Goal: Task Accomplishment & Management: Use online tool/utility

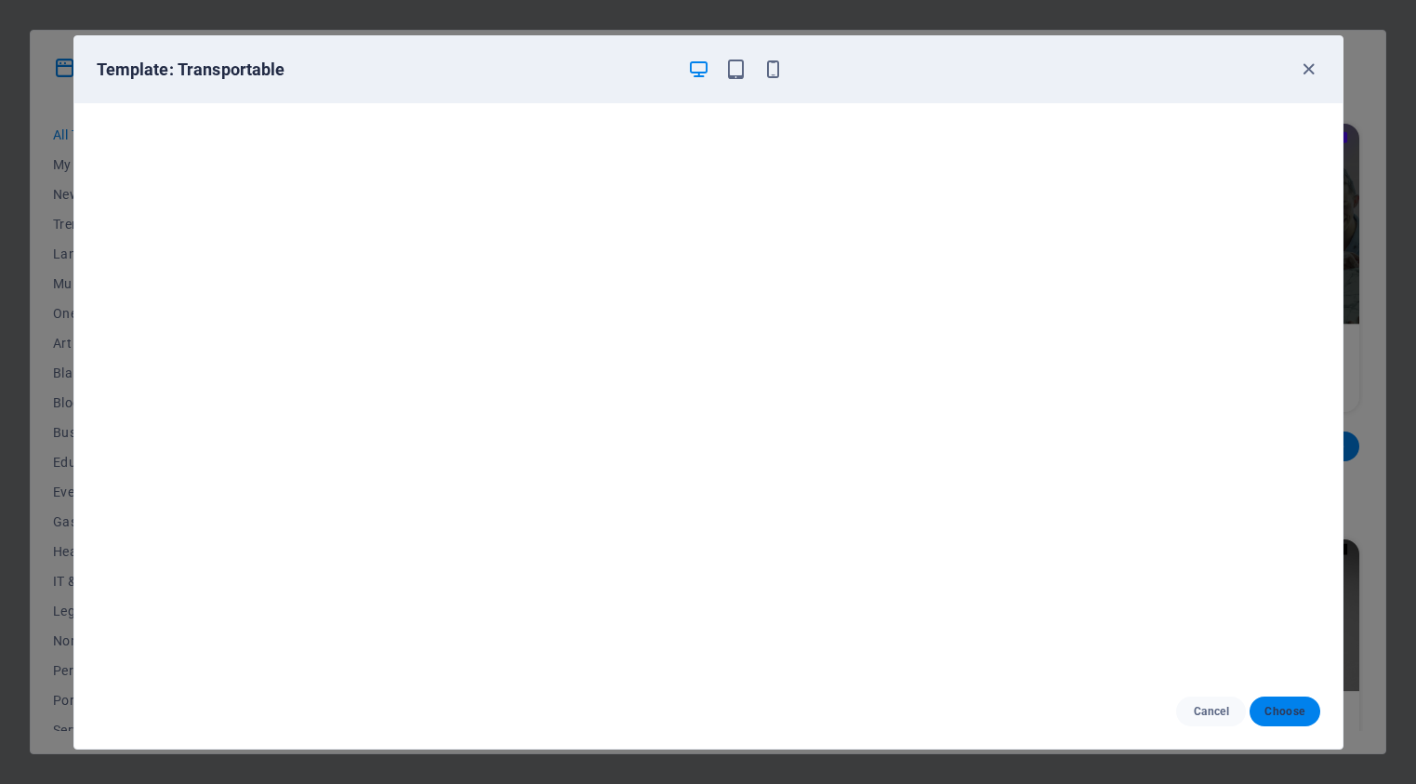
scroll to position [645, 0]
click at [1286, 714] on span "Choose" at bounding box center [1284, 711] width 40 height 15
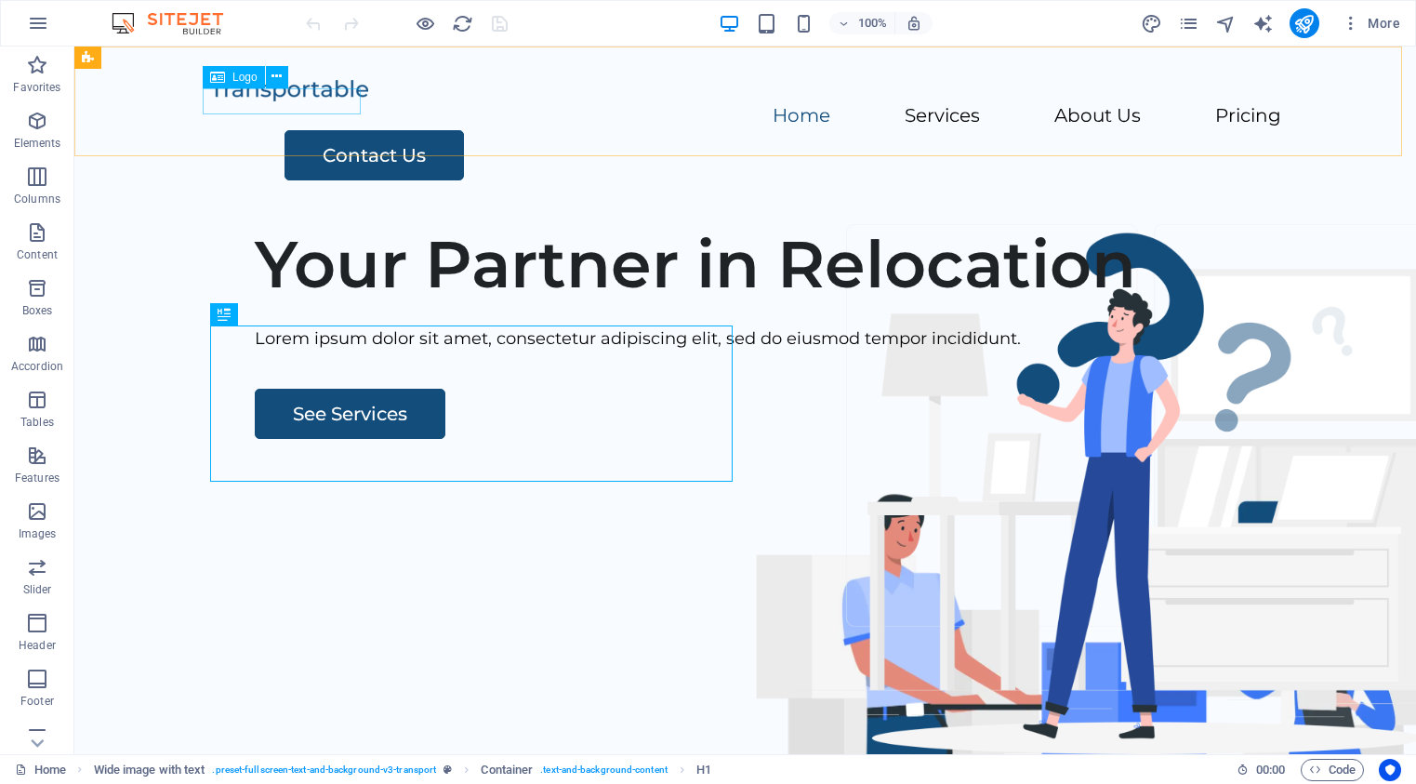
click at [245, 80] on span "Logo" at bounding box center [244, 77] width 25 height 11
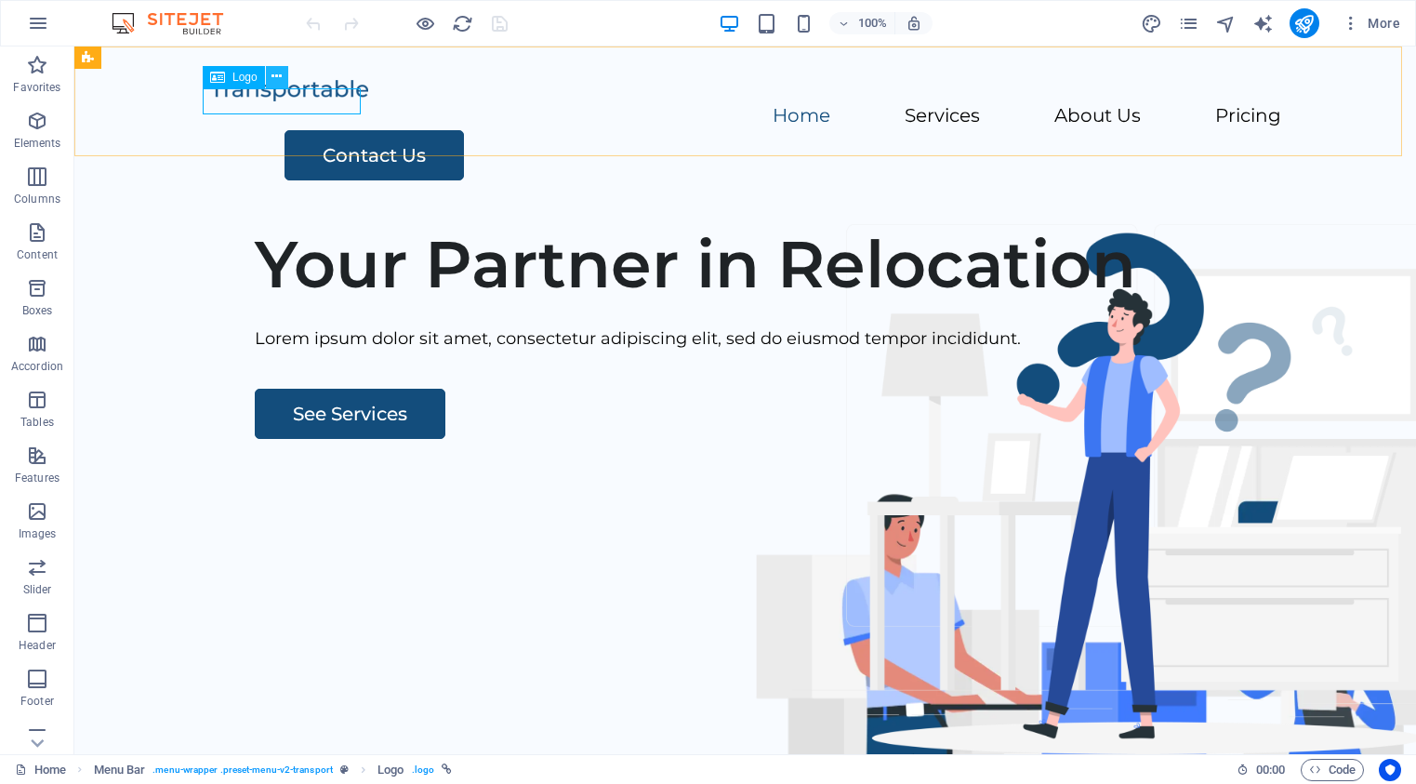
click at [277, 75] on icon at bounding box center [276, 77] width 10 height 20
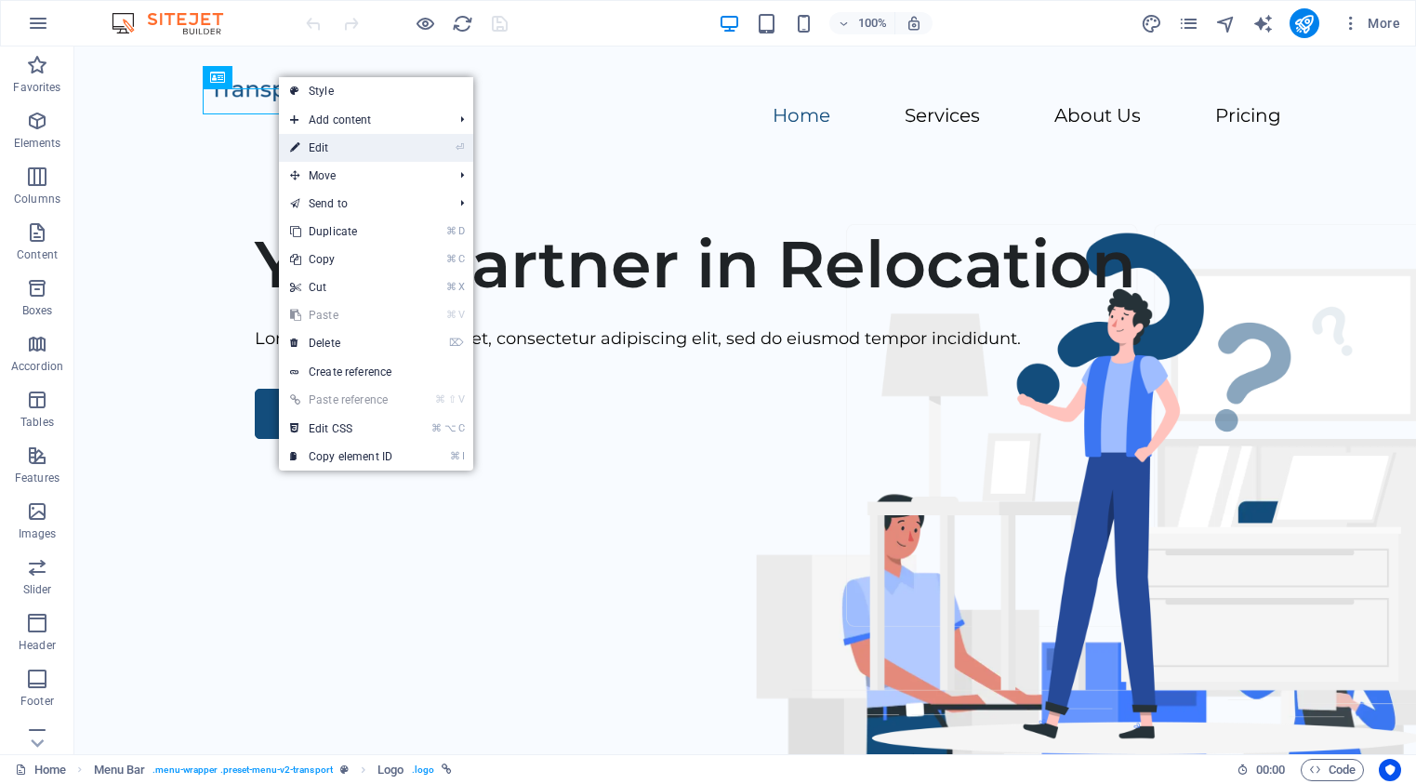
click at [314, 149] on link "⏎ Edit" at bounding box center [341, 148] width 125 height 28
select select "px"
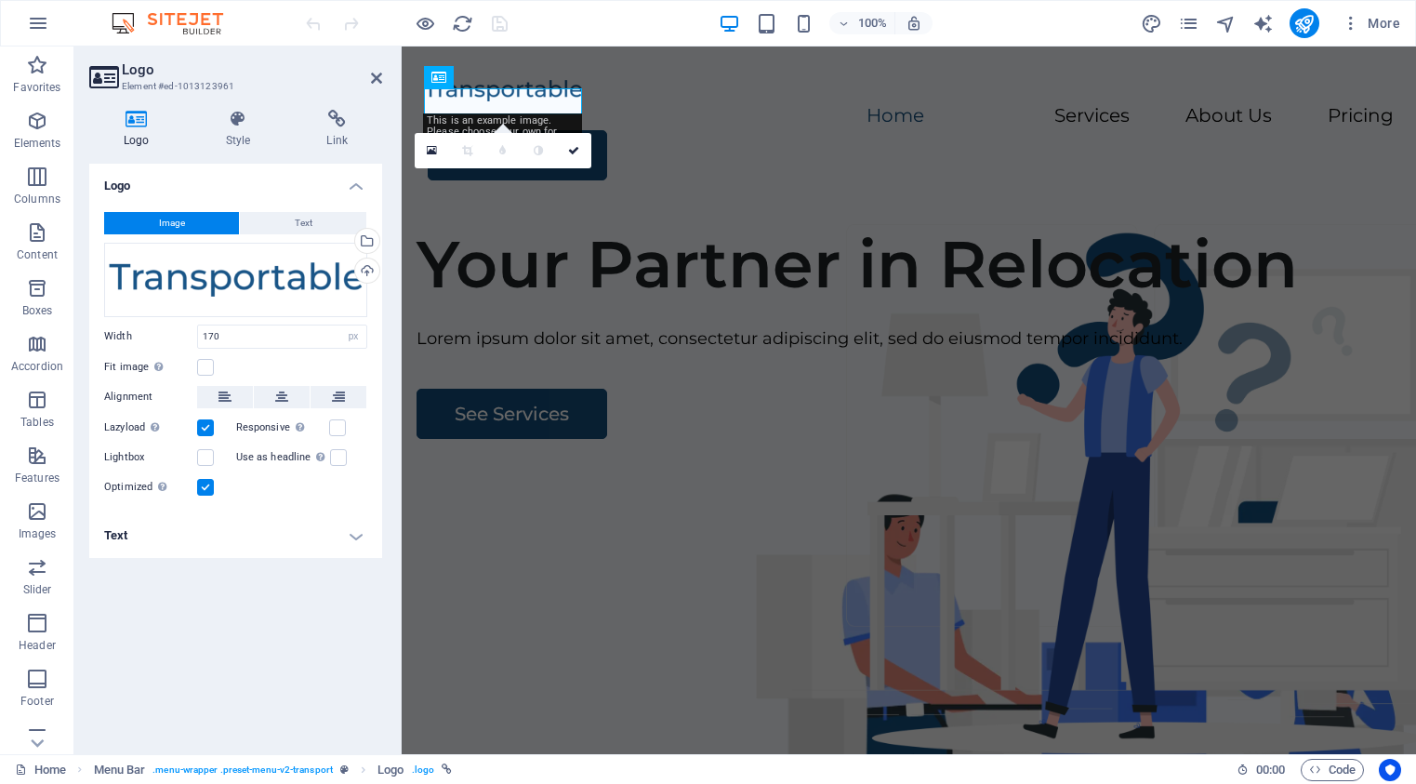
click at [169, 226] on span "Image" at bounding box center [172, 223] width 26 height 22
click at [375, 79] on icon at bounding box center [376, 78] width 11 height 15
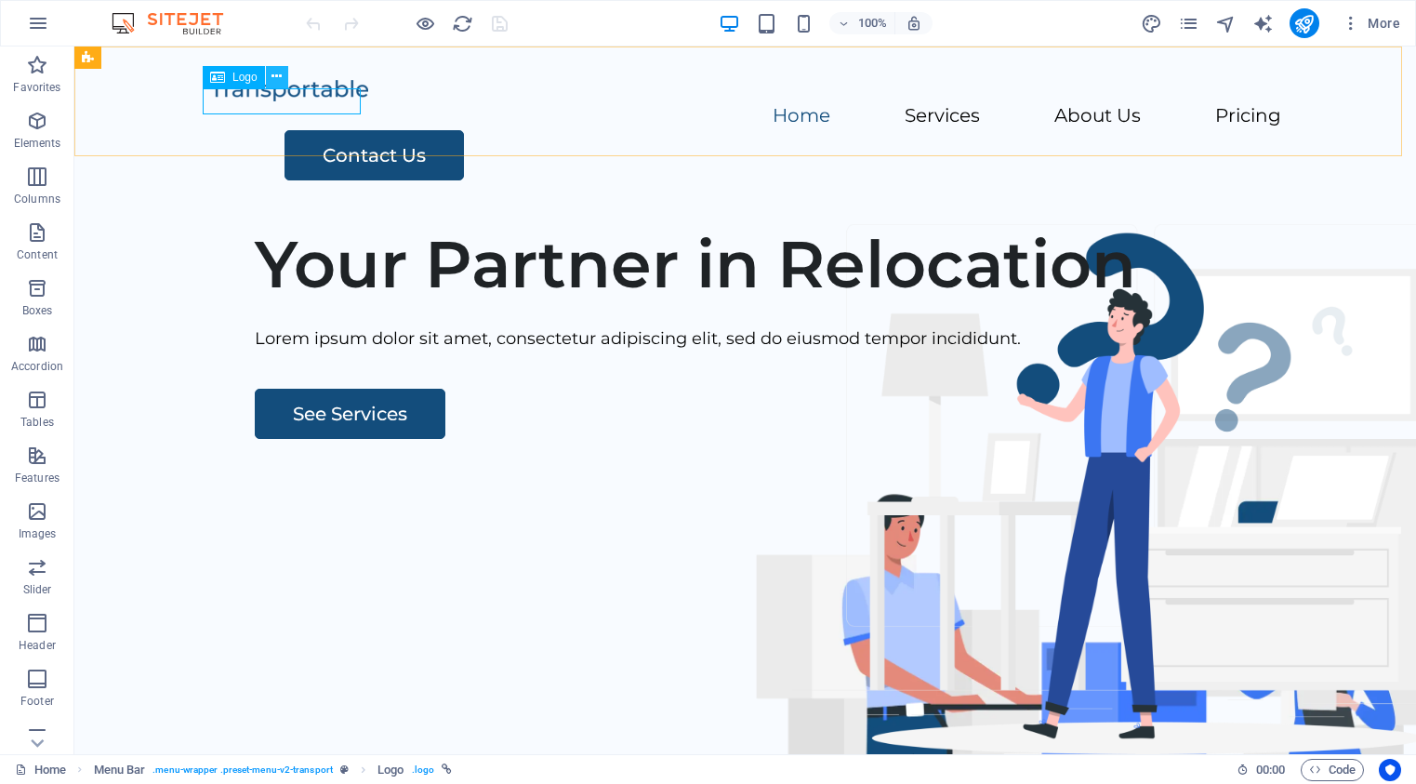
click at [275, 80] on icon at bounding box center [276, 77] width 10 height 20
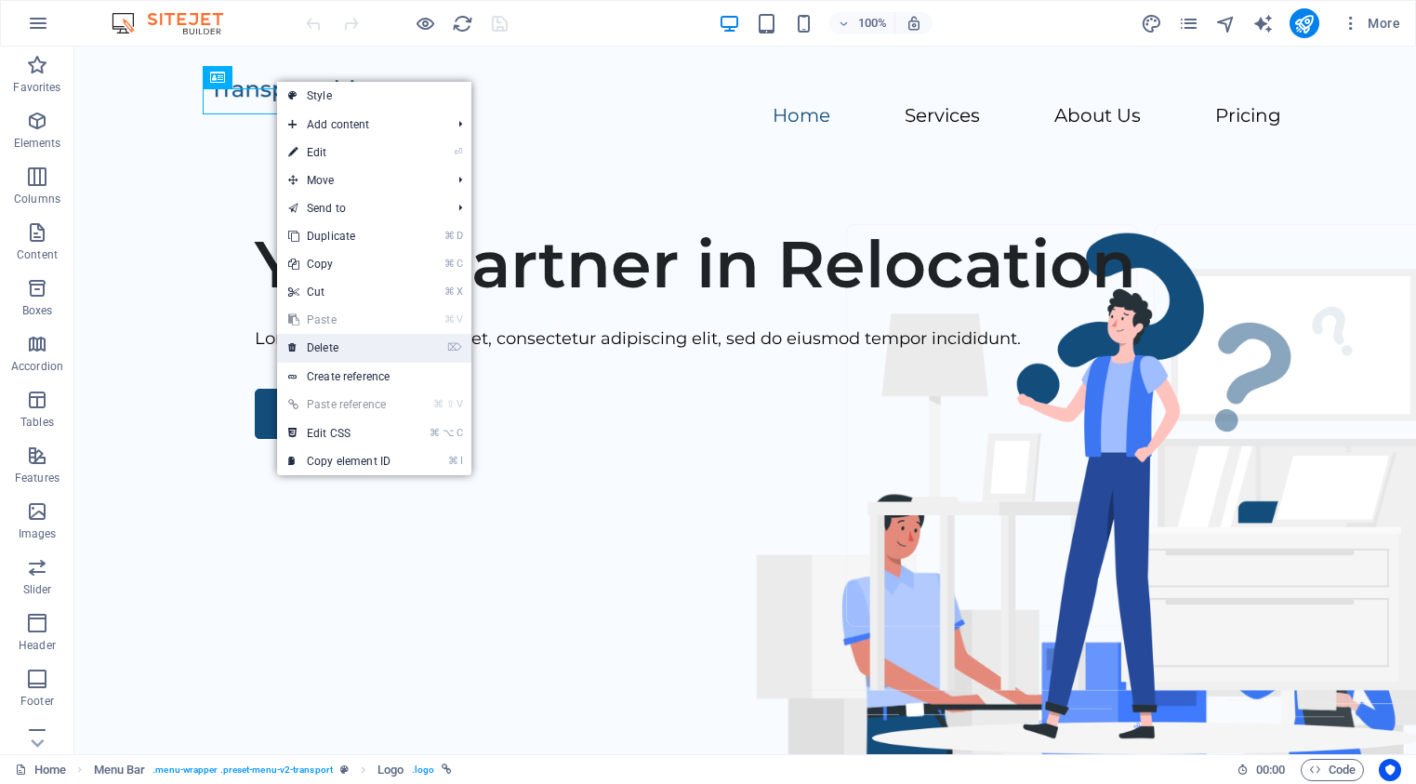
click at [324, 350] on link "⌦ Delete" at bounding box center [339, 348] width 125 height 28
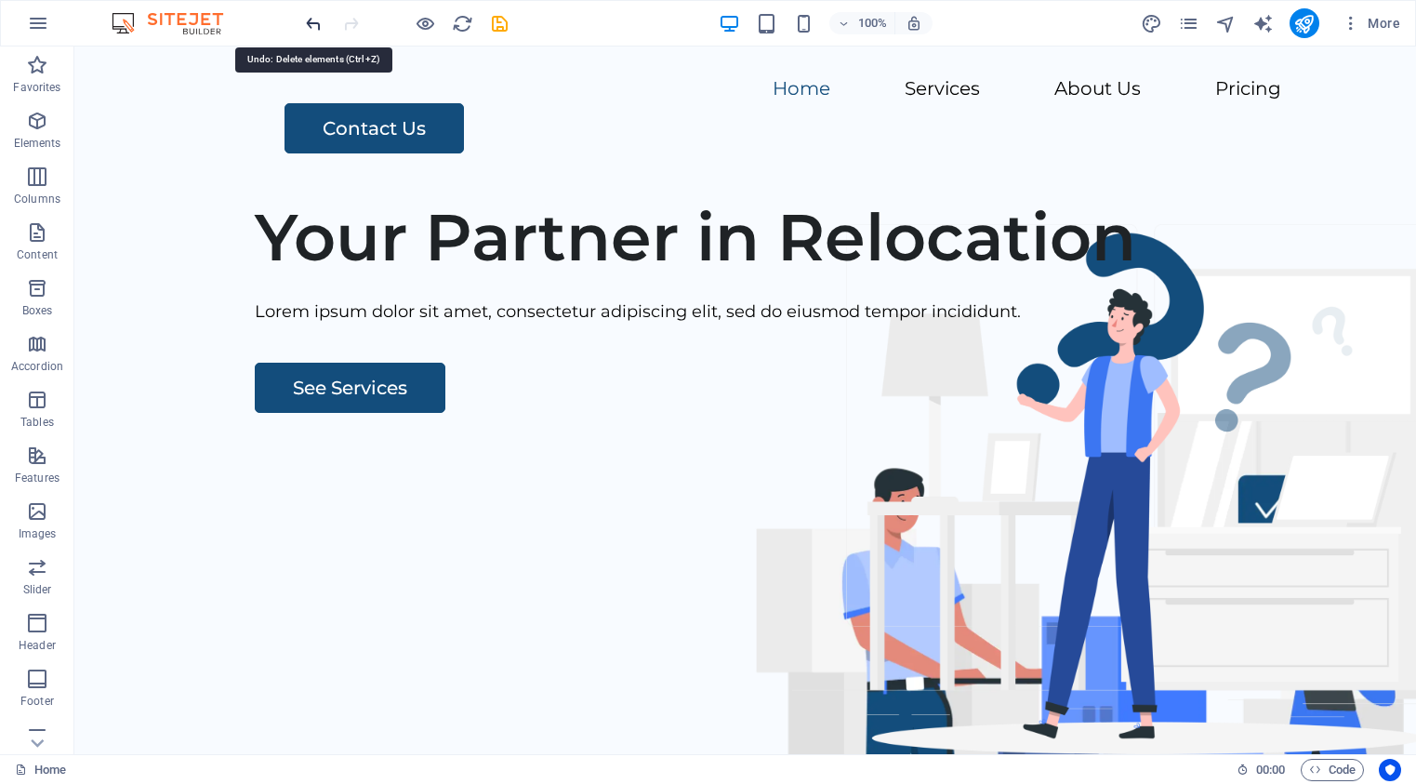
click at [312, 23] on icon "undo" at bounding box center [313, 23] width 21 height 21
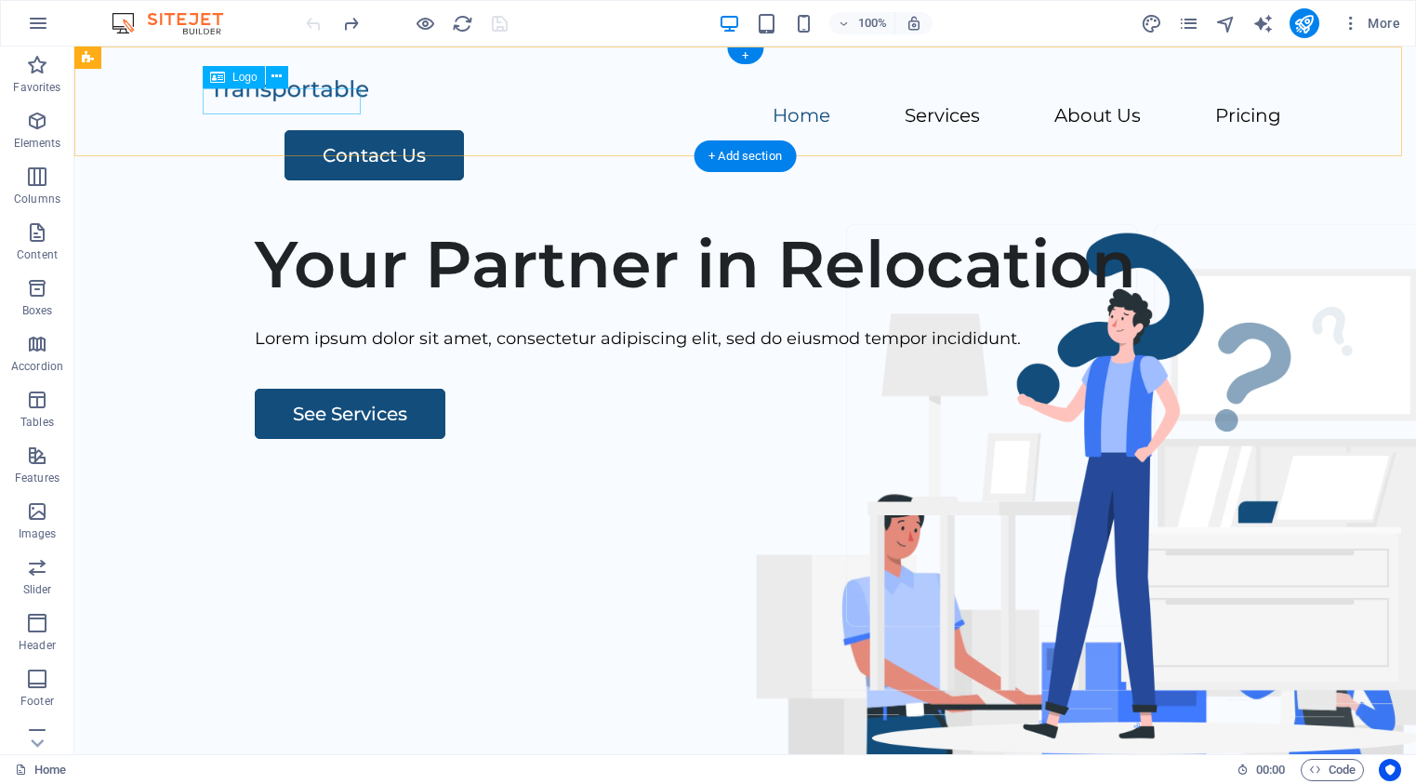
click at [270, 99] on div at bounding box center [745, 89] width 1071 height 27
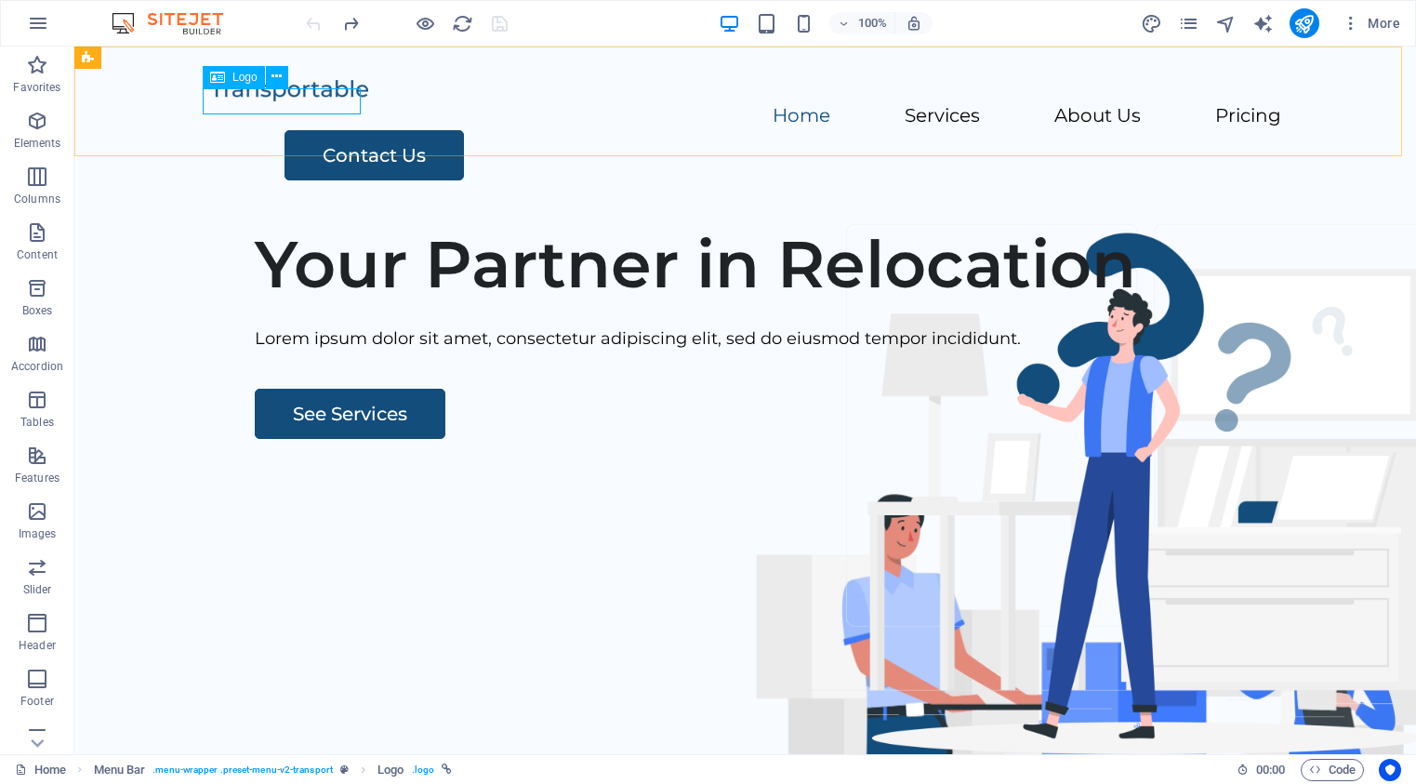
click at [218, 77] on icon at bounding box center [217, 77] width 15 height 22
click at [276, 76] on icon at bounding box center [276, 77] width 10 height 20
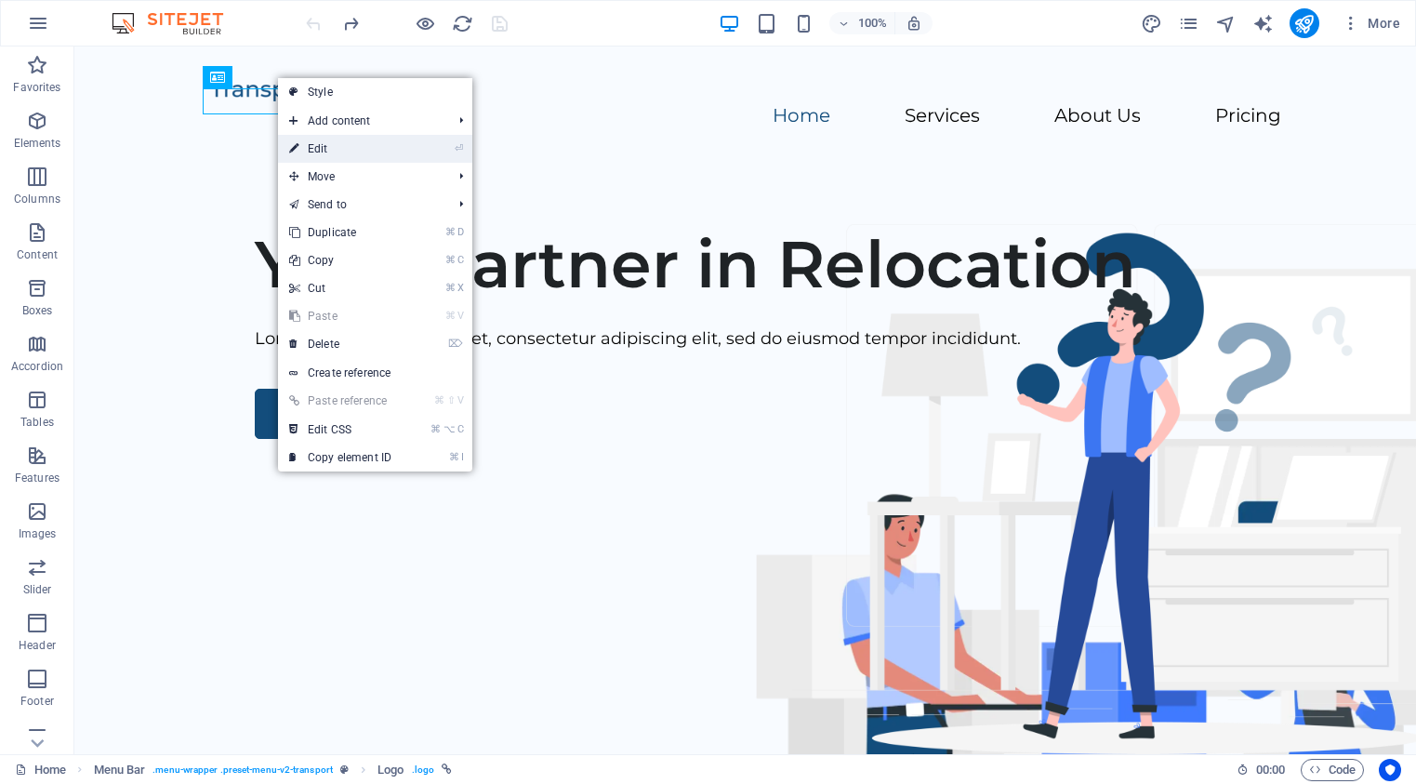
click at [316, 149] on link "⏎ Edit" at bounding box center [340, 149] width 125 height 28
select select "px"
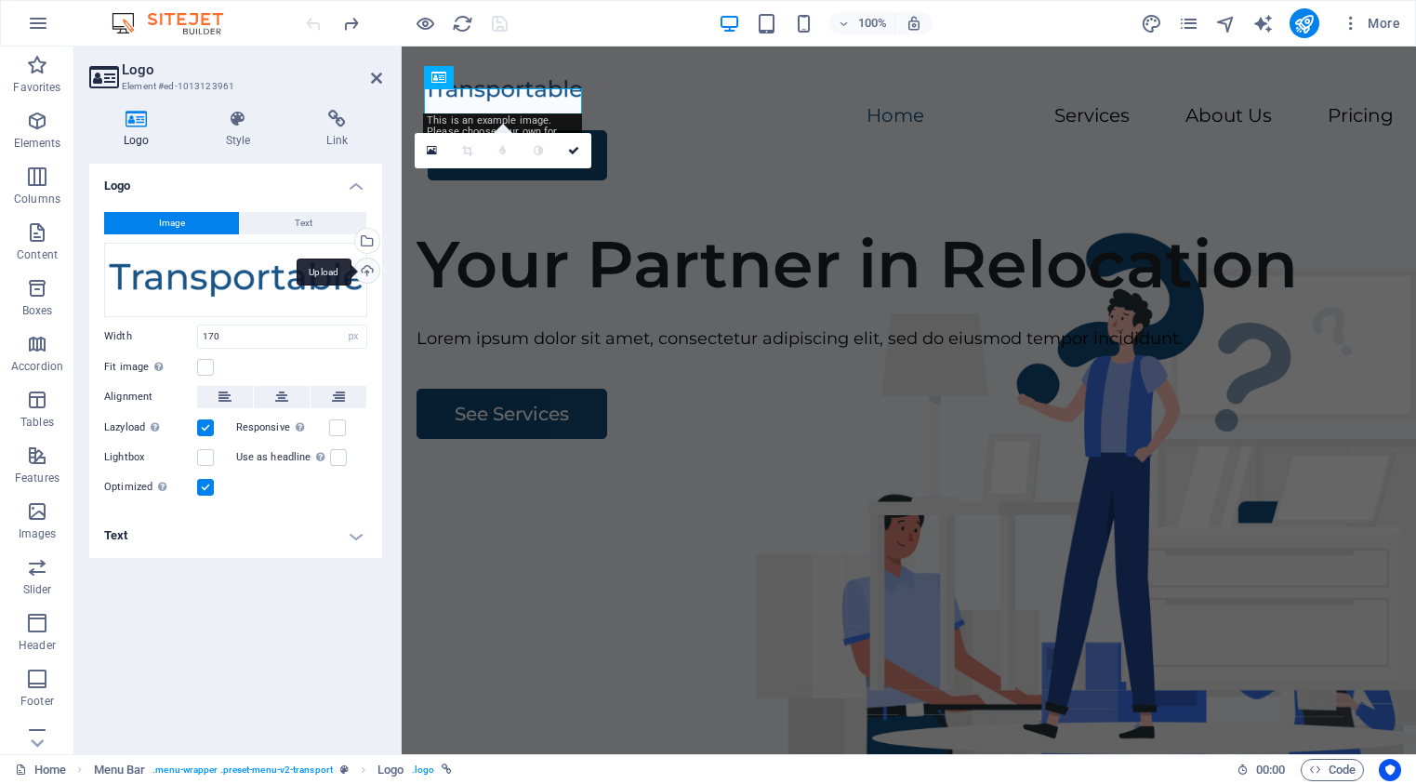
click at [367, 273] on div "Upload" at bounding box center [365, 272] width 28 height 28
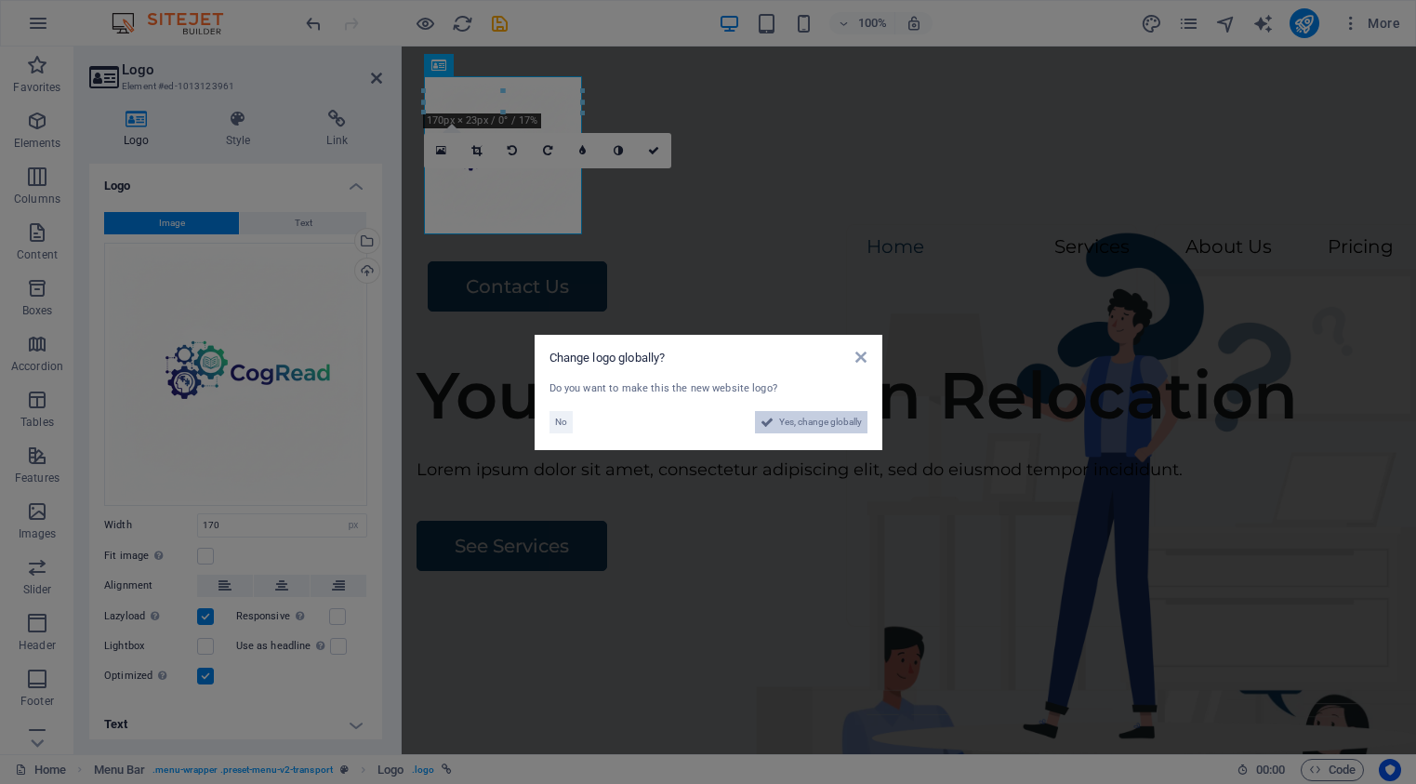
click at [798, 417] on span "Yes, change globally" at bounding box center [820, 422] width 83 height 22
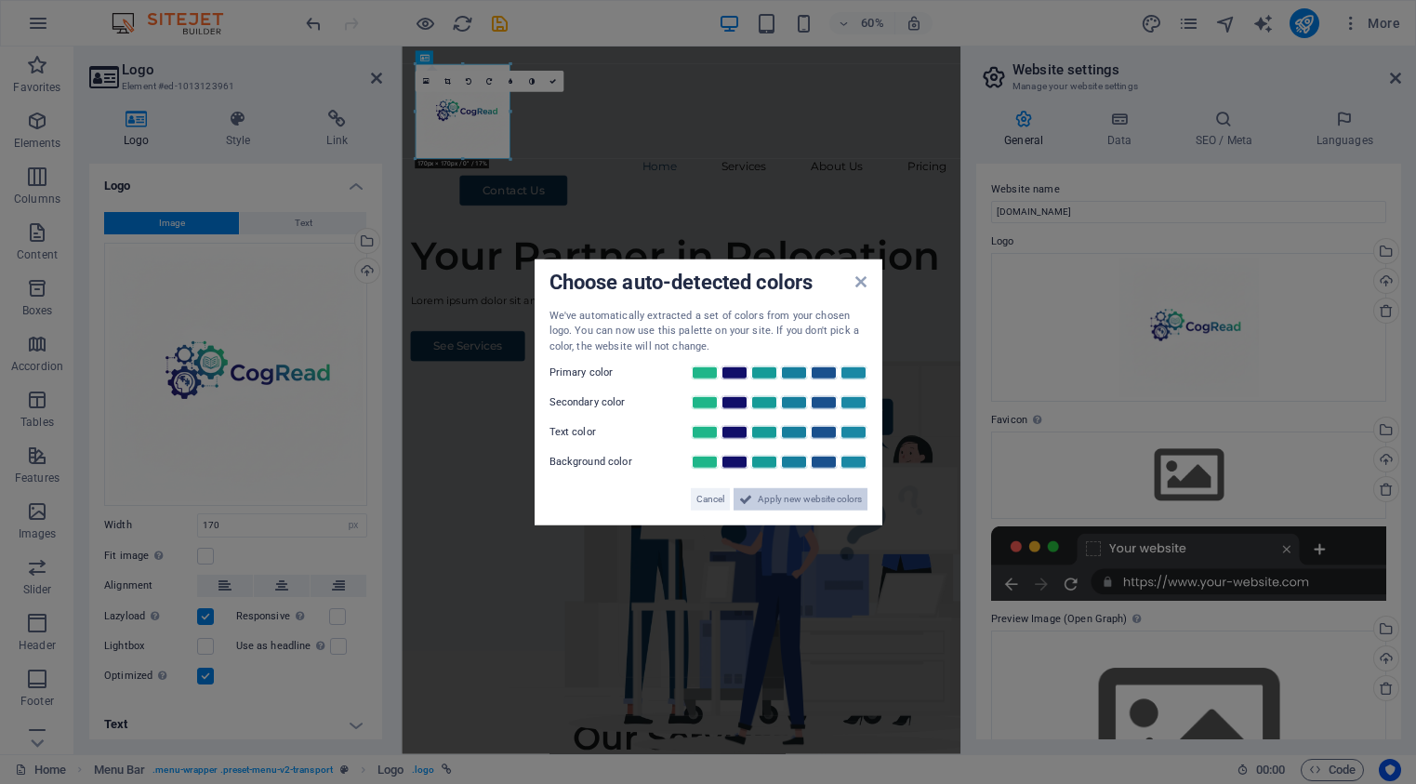
click at [794, 500] on span "Apply new website colors" at bounding box center [810, 499] width 104 height 22
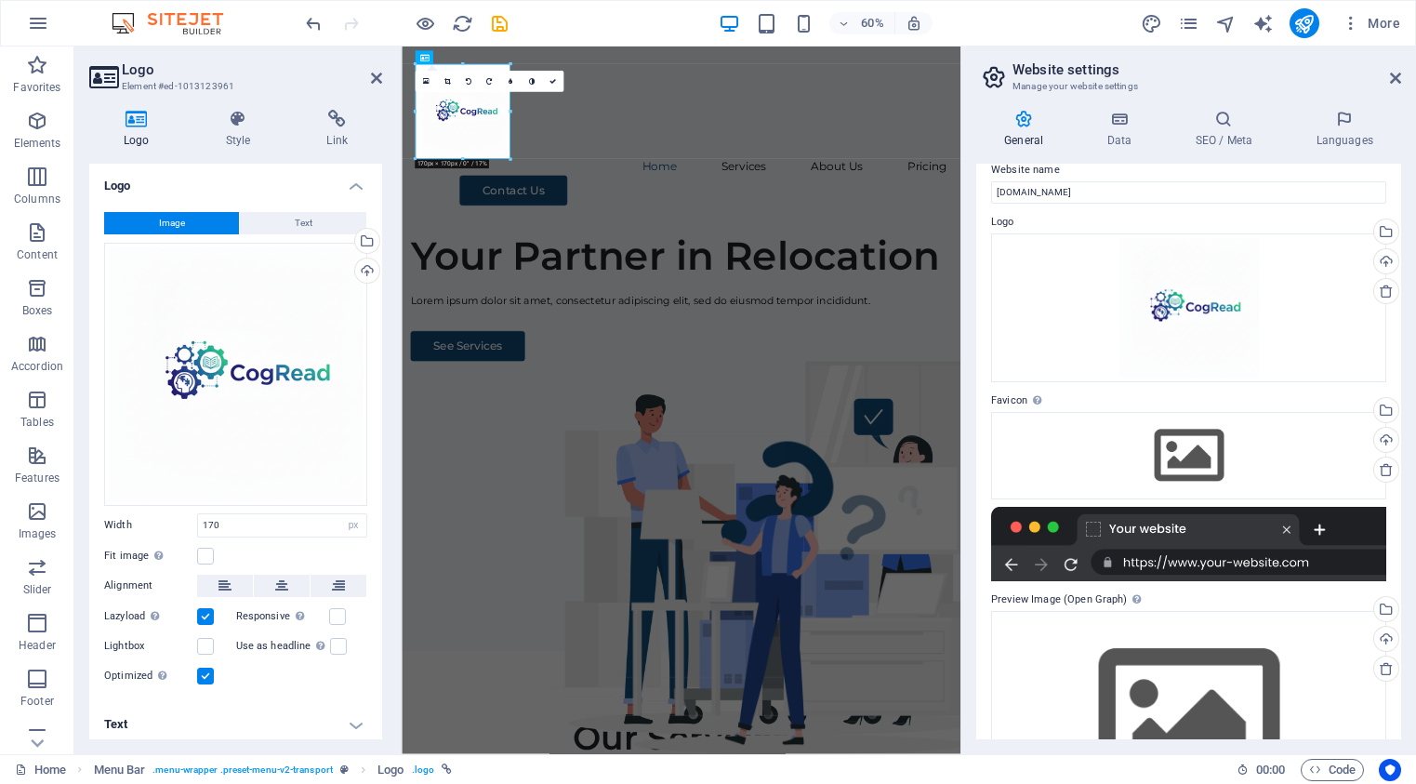
scroll to position [45, 0]
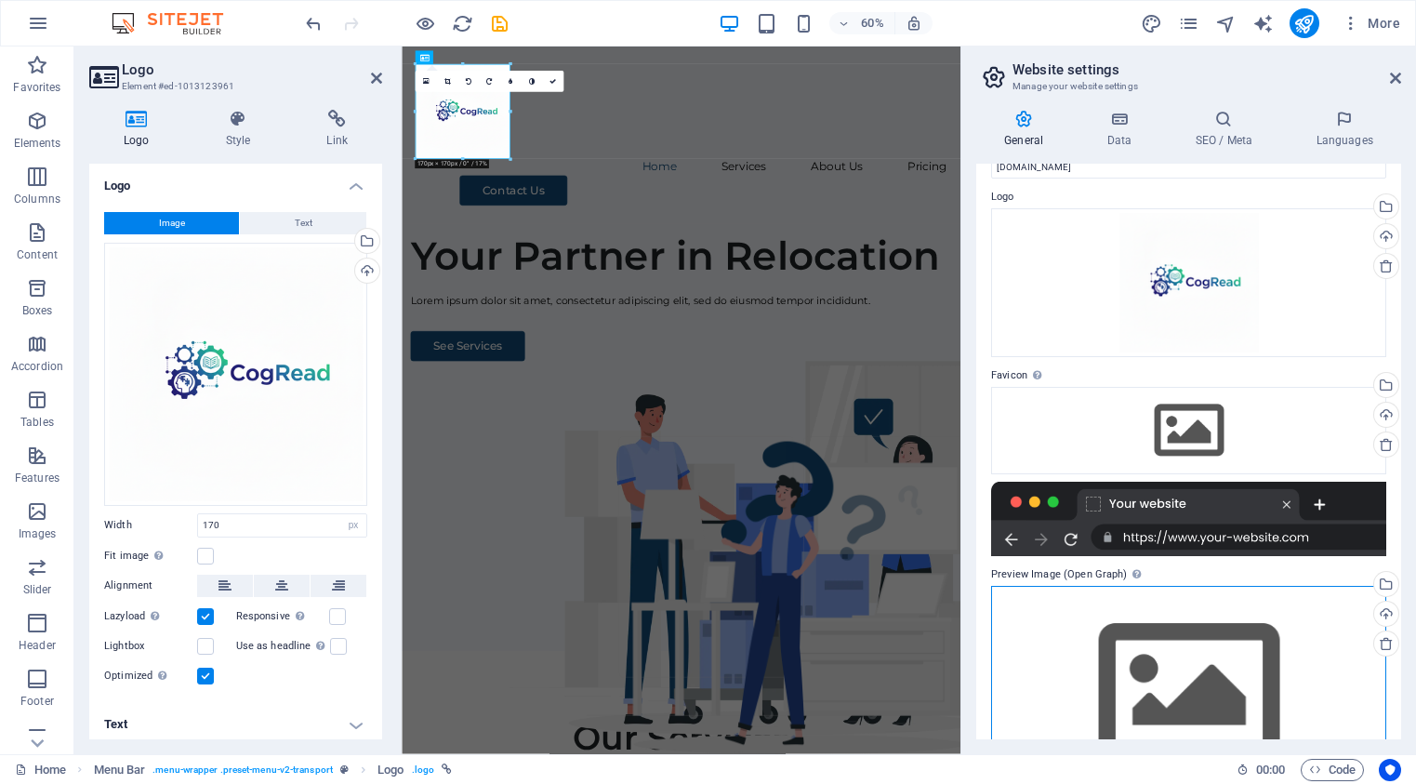
click at [1155, 586] on div "Drag files here, click to choose files or select files from Files or our free s…" at bounding box center [1188, 692] width 395 height 213
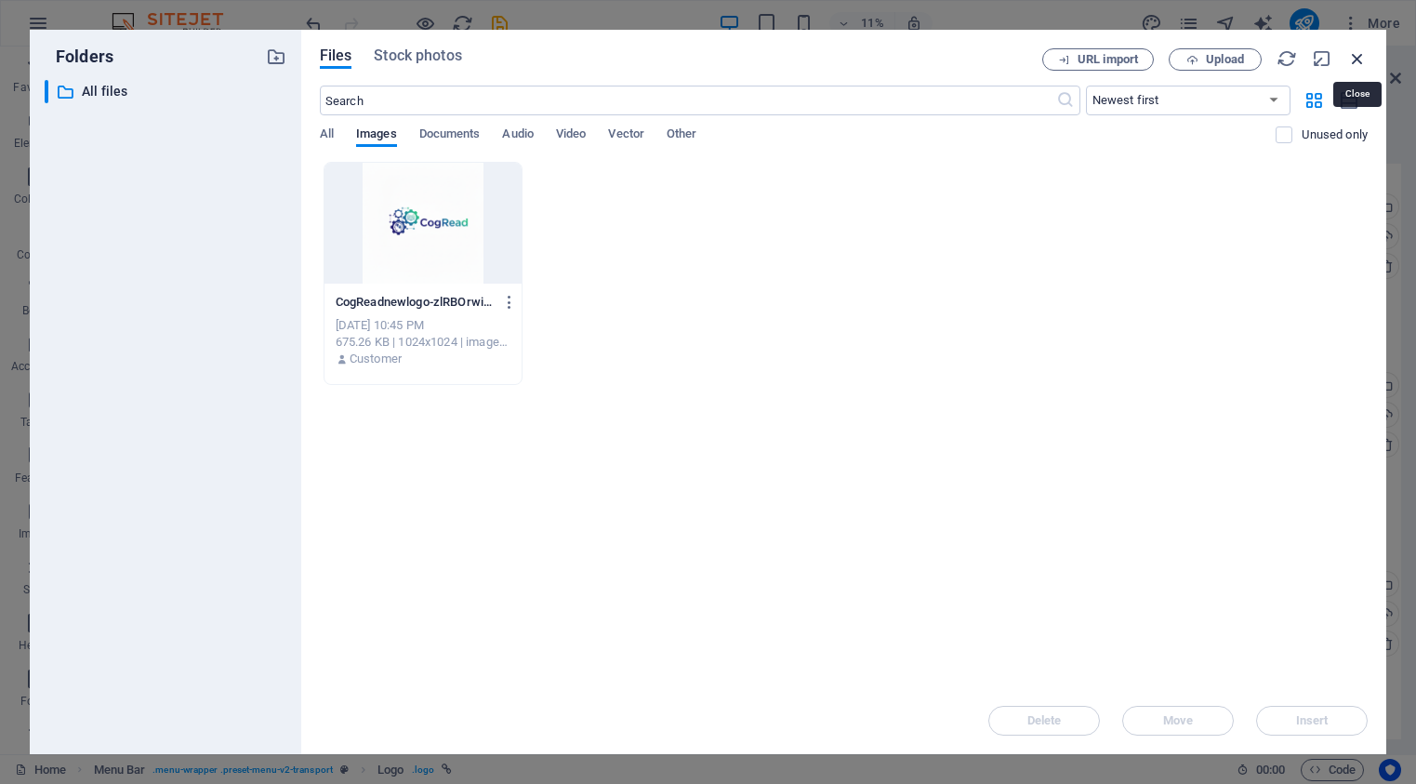
click at [1353, 57] on icon "button" at bounding box center [1357, 58] width 20 height 20
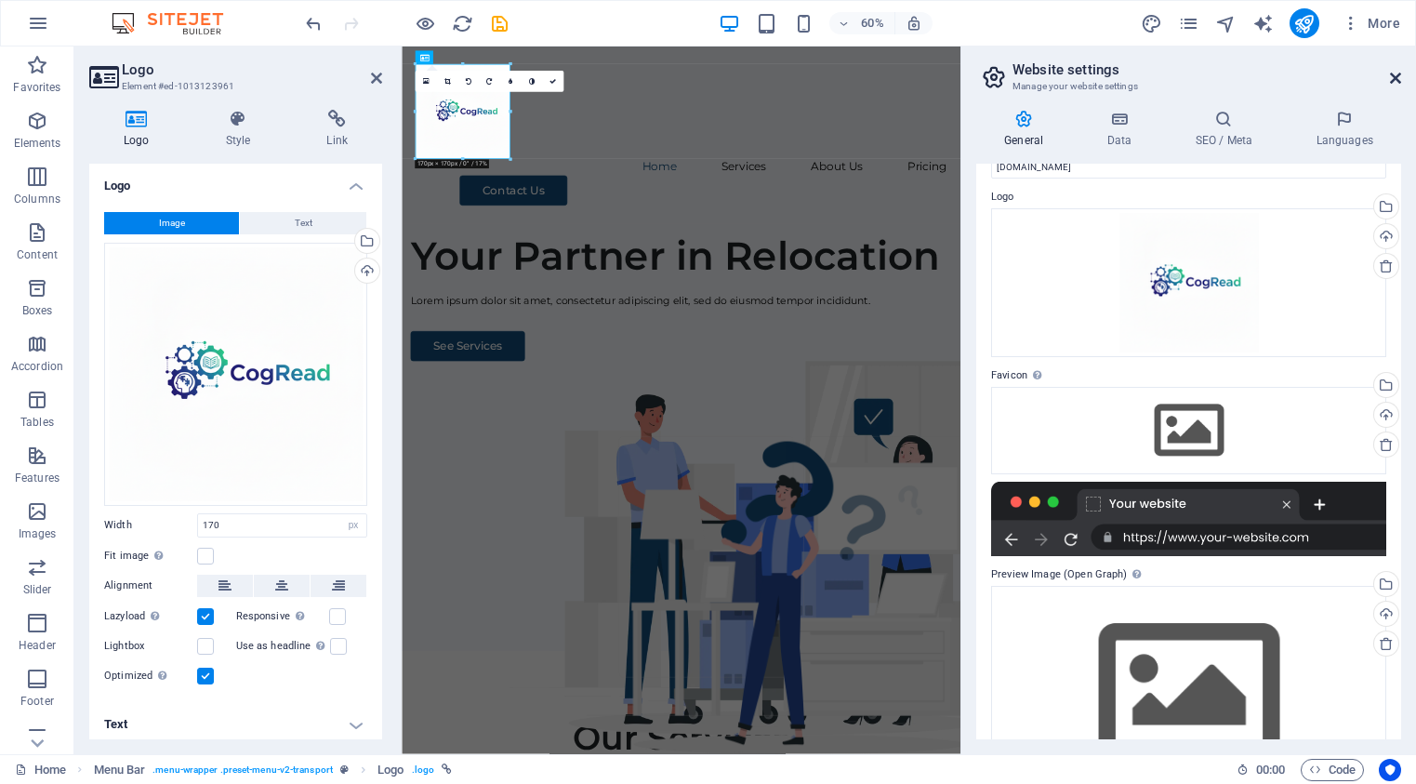
click at [1397, 78] on icon at bounding box center [1395, 78] width 11 height 15
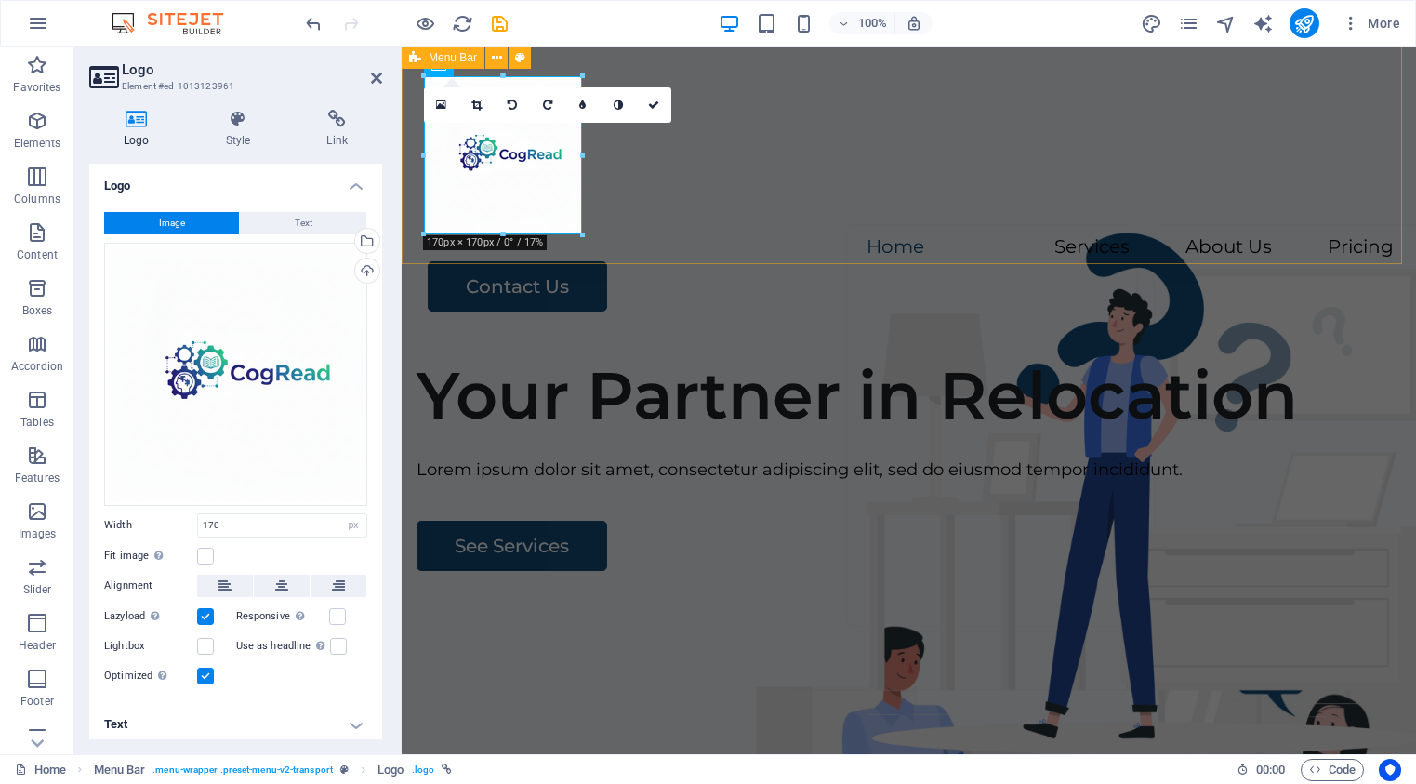
click at [649, 192] on div "Menu Home Services About Us Pricing Contact Us" at bounding box center [909, 193] width 1014 height 295
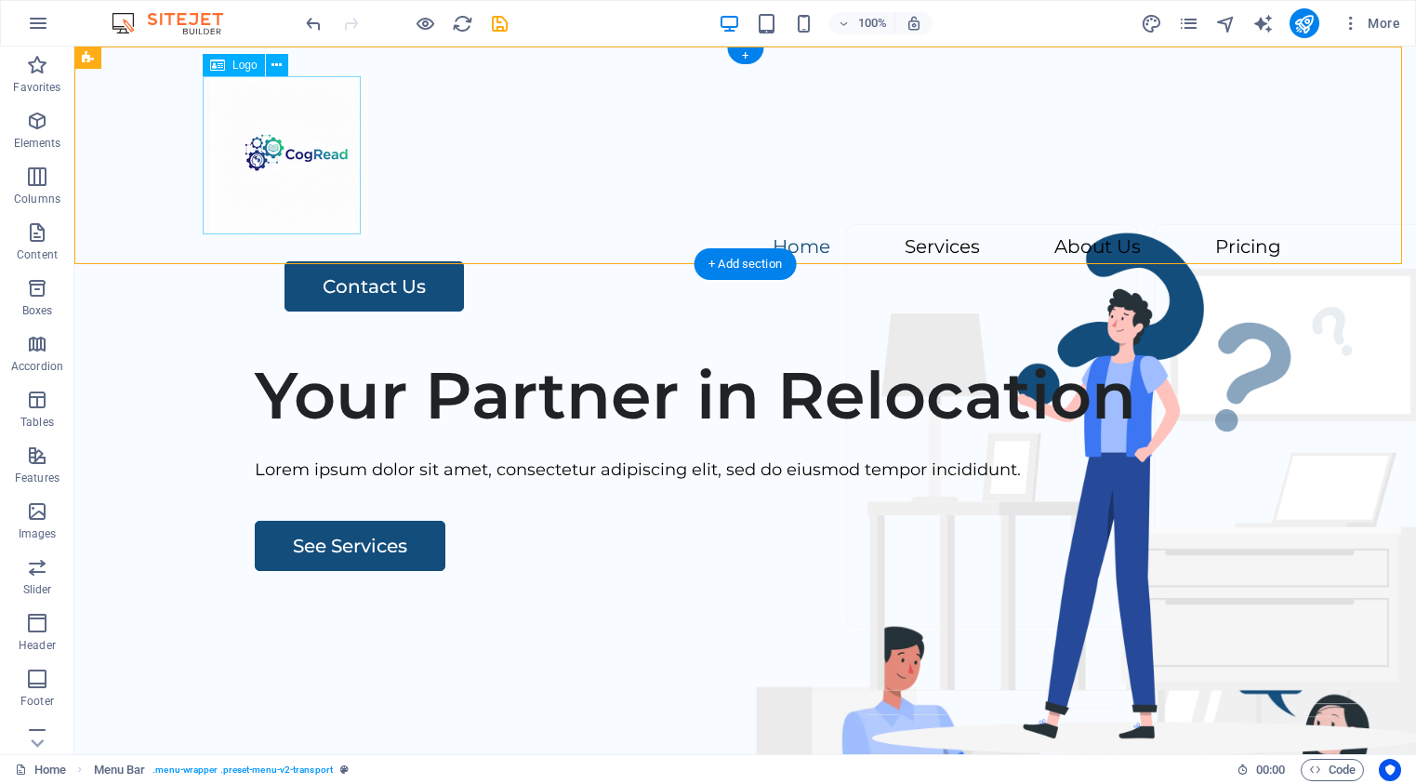
click at [295, 152] on div at bounding box center [745, 155] width 1071 height 158
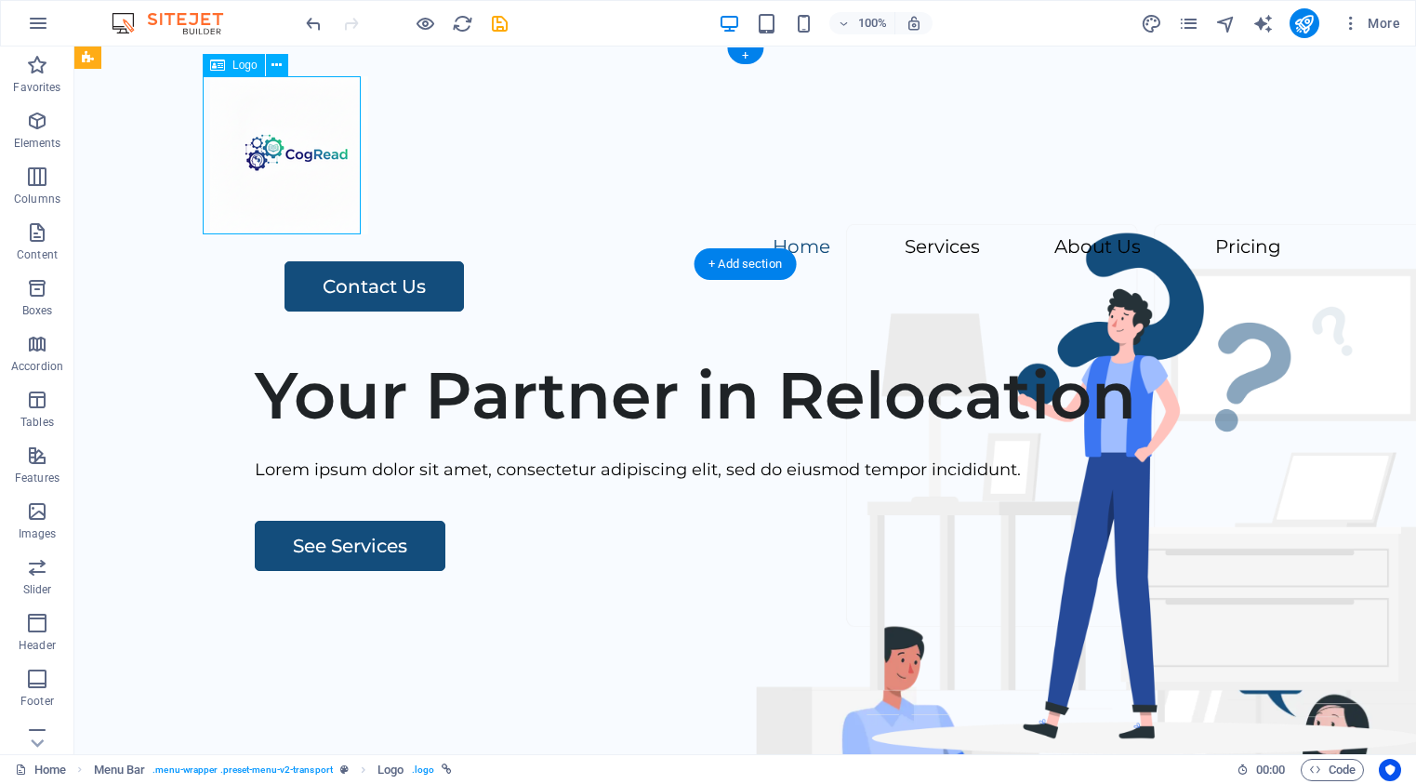
click at [296, 148] on div at bounding box center [745, 155] width 1071 height 158
click at [297, 153] on div at bounding box center [745, 155] width 1071 height 158
click at [276, 64] on icon at bounding box center [276, 66] width 10 height 20
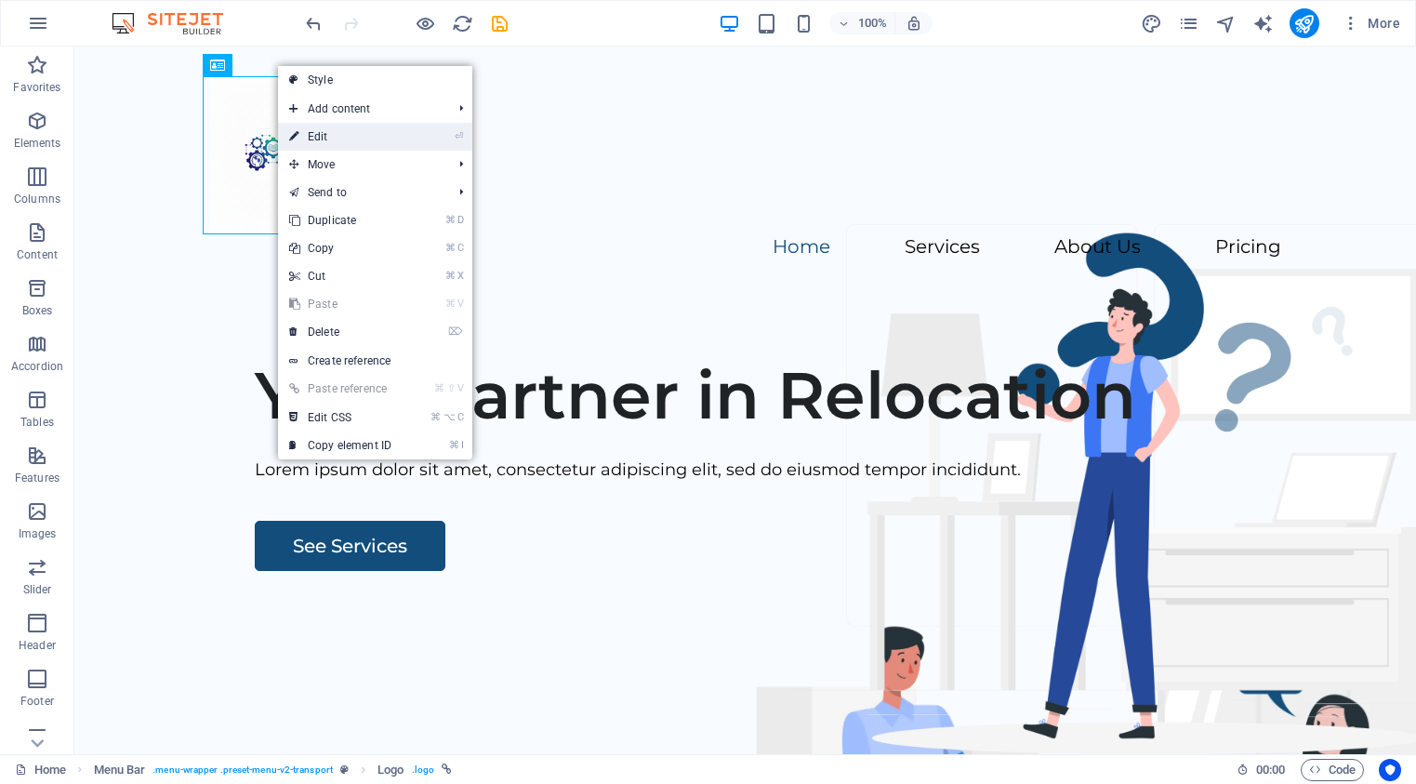
click at [328, 134] on link "⏎ Edit" at bounding box center [340, 137] width 125 height 28
select select "px"
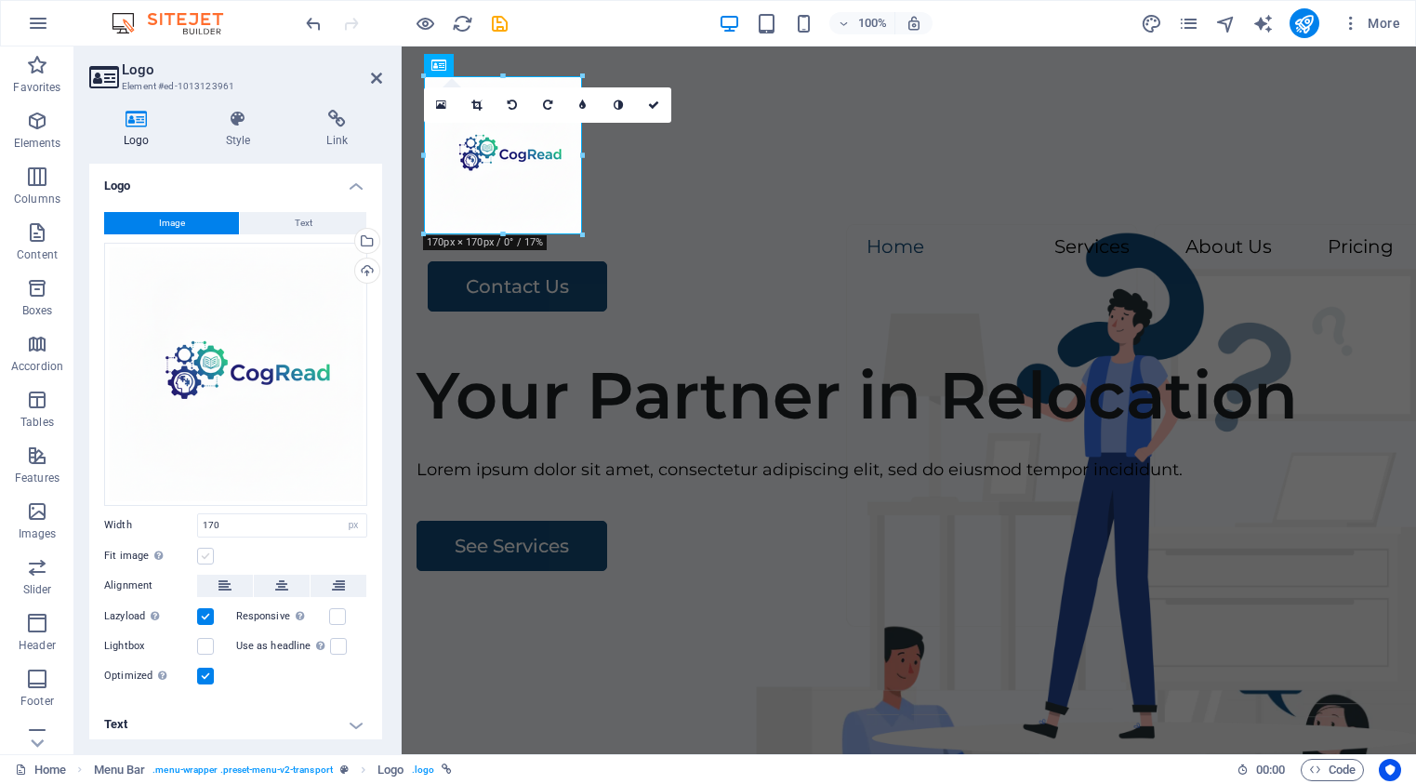
click at [205, 551] on label at bounding box center [205, 556] width 17 height 17
click at [0, 0] on input "Fit image Automatically fit image to a fixed width and height" at bounding box center [0, 0] width 0 height 0
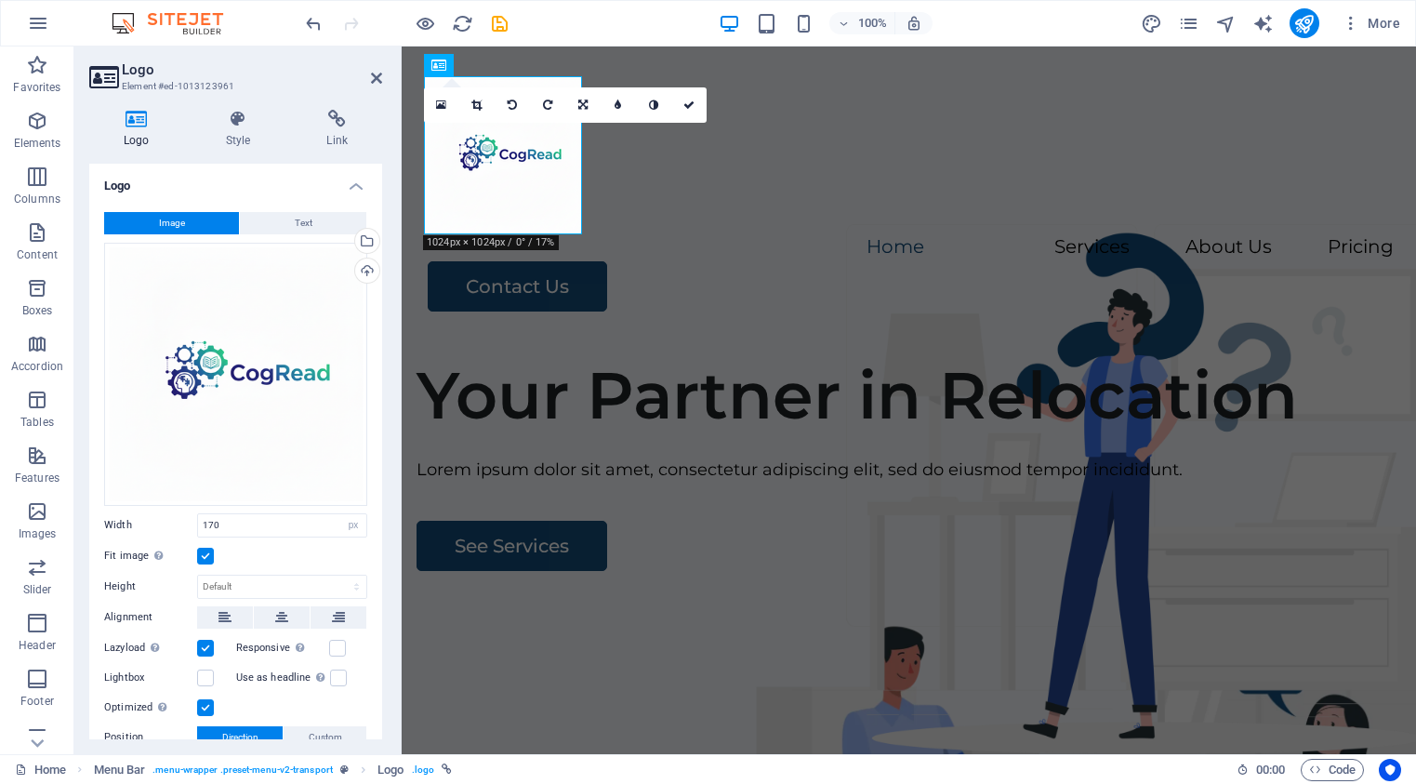
click at [205, 550] on label at bounding box center [205, 556] width 17 height 17
click at [0, 0] on input "Fit image Automatically fit image to a fixed width and height" at bounding box center [0, 0] width 0 height 0
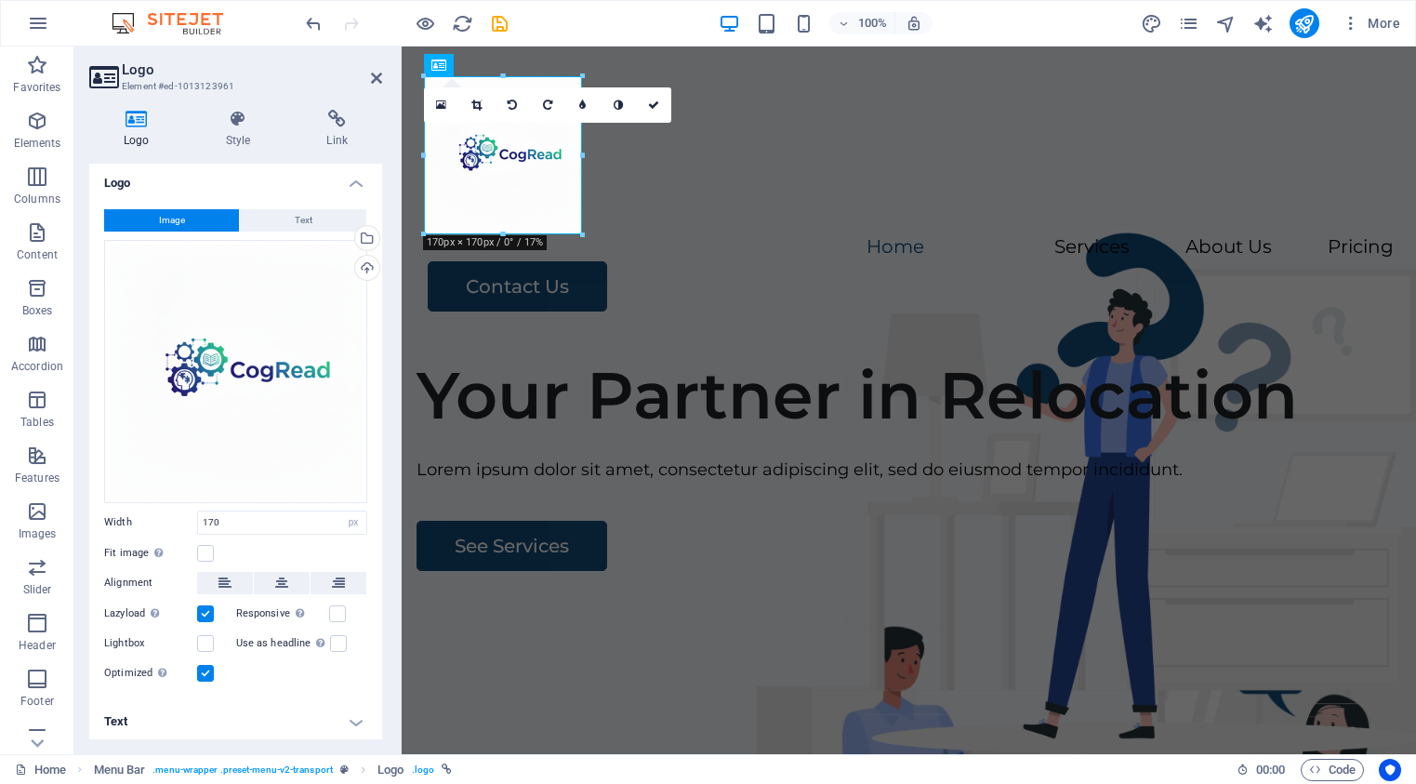
scroll to position [4, 0]
click at [263, 317] on div "Drag files here, click to choose files or select files from Files or our free s…" at bounding box center [235, 370] width 263 height 263
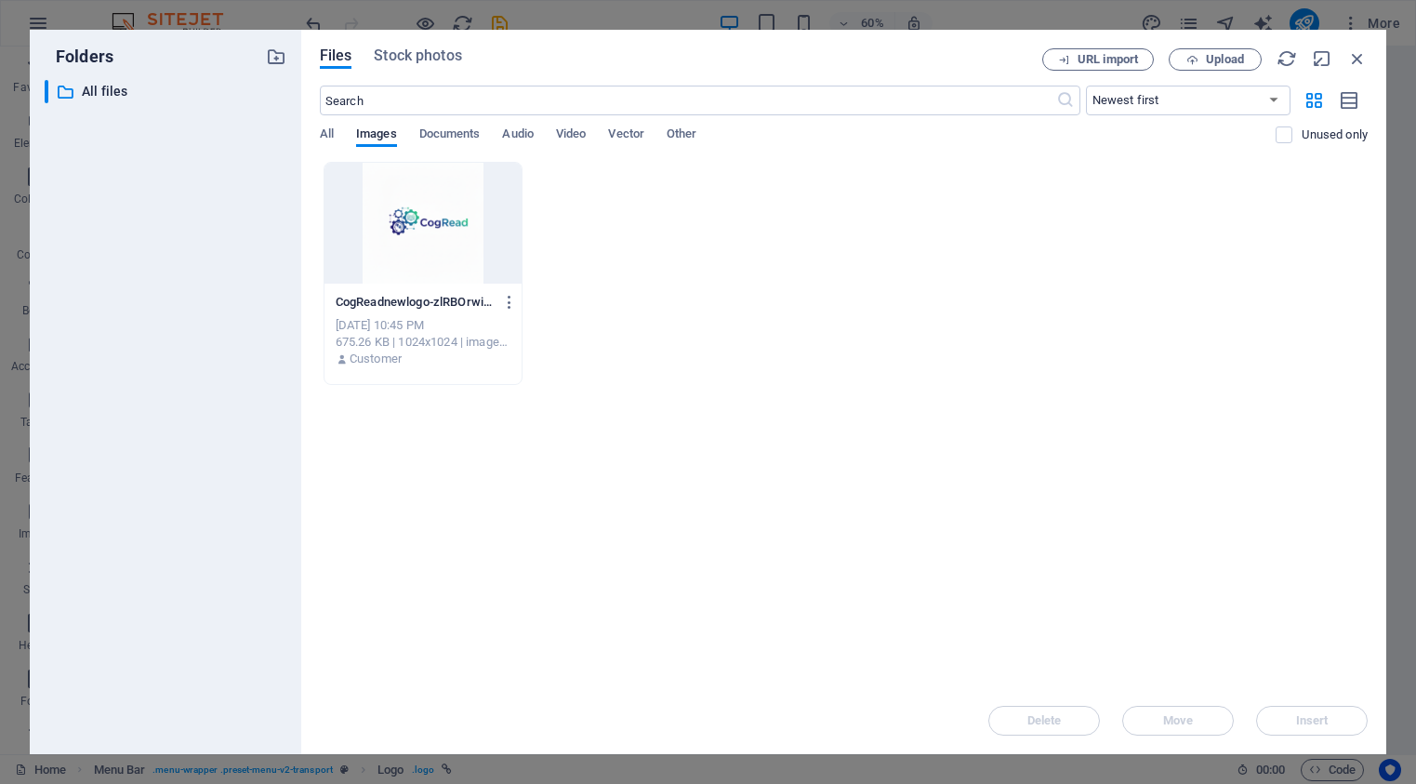
click at [263, 317] on div "​ All files All files" at bounding box center [166, 409] width 242 height 659
click at [1351, 57] on icon "button" at bounding box center [1357, 58] width 20 height 20
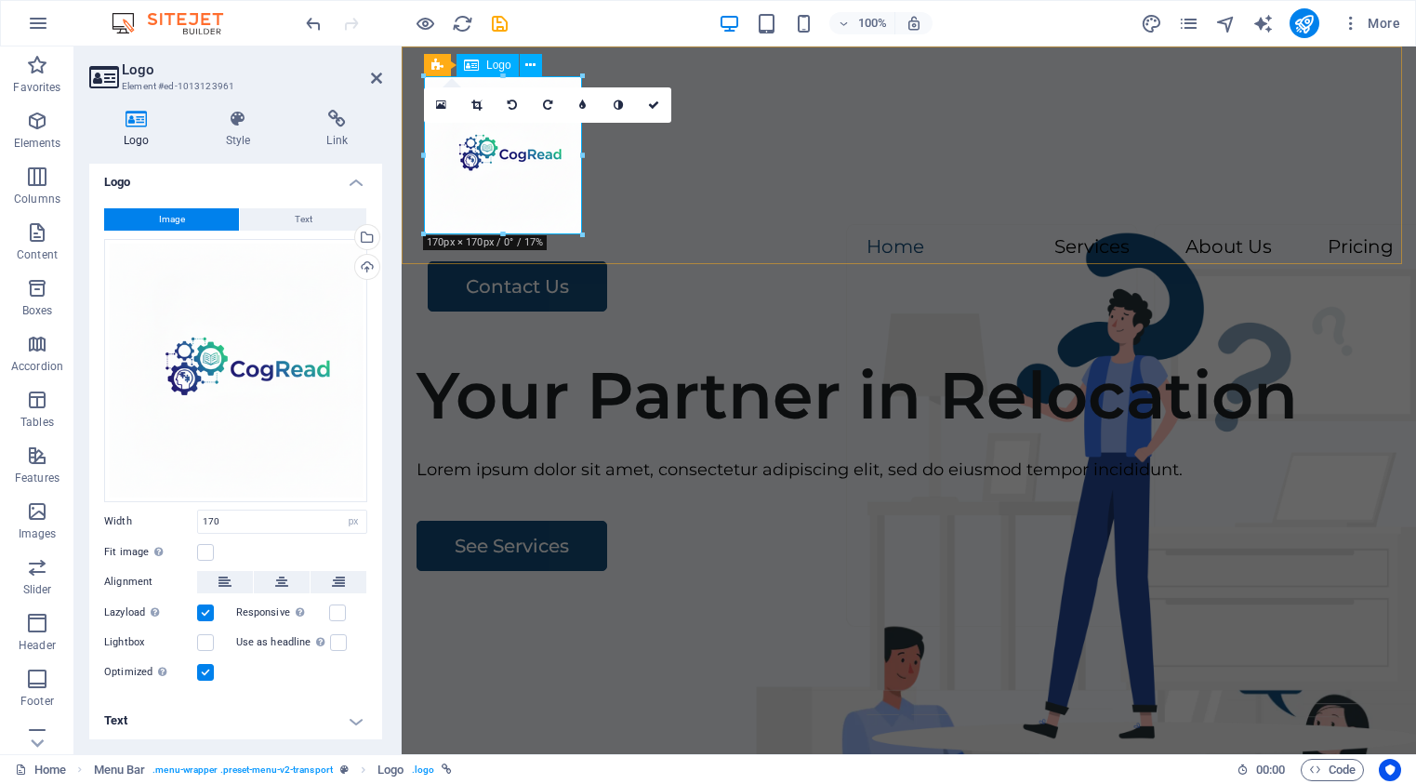
click at [512, 142] on div at bounding box center [909, 155] width 970 height 158
click at [480, 108] on icon at bounding box center [476, 104] width 10 height 11
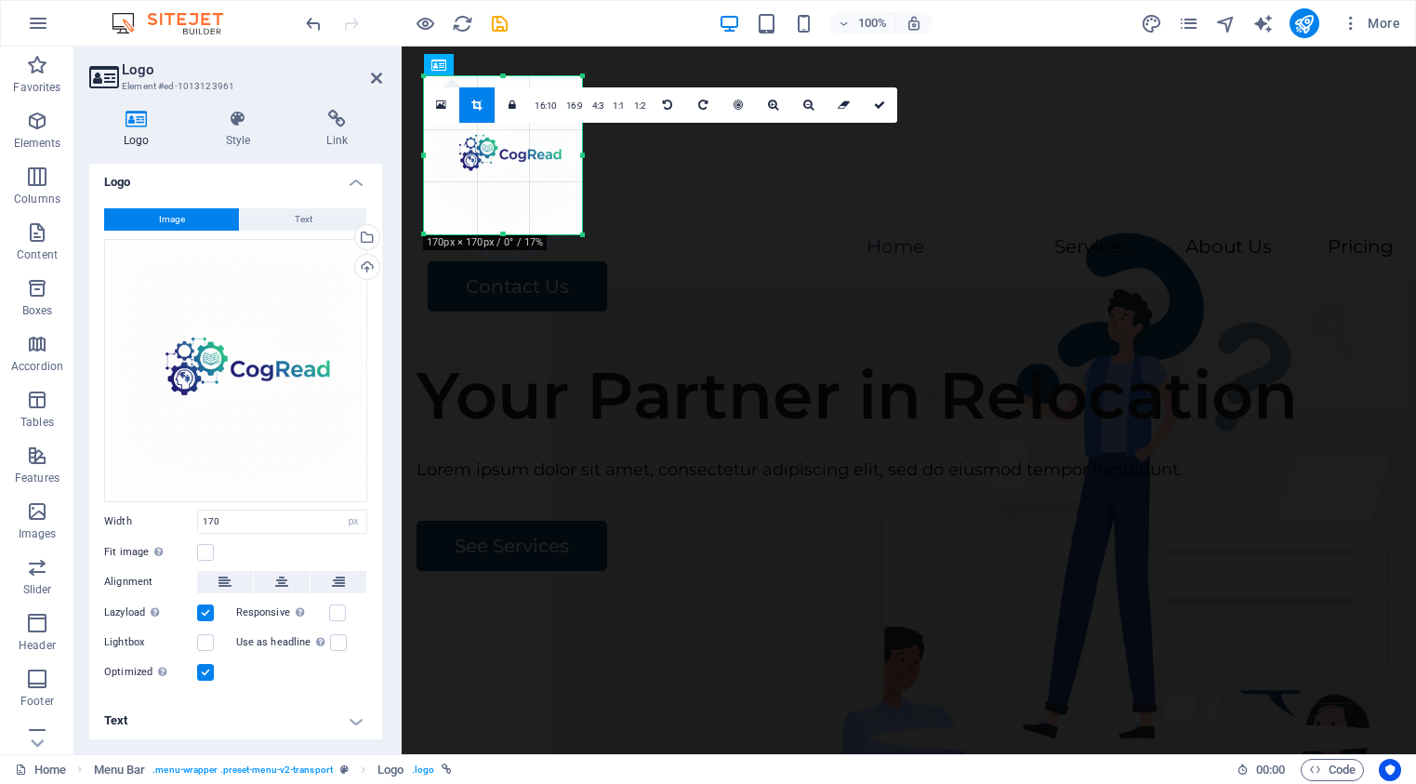
click at [481, 112] on link at bounding box center [476, 104] width 35 height 35
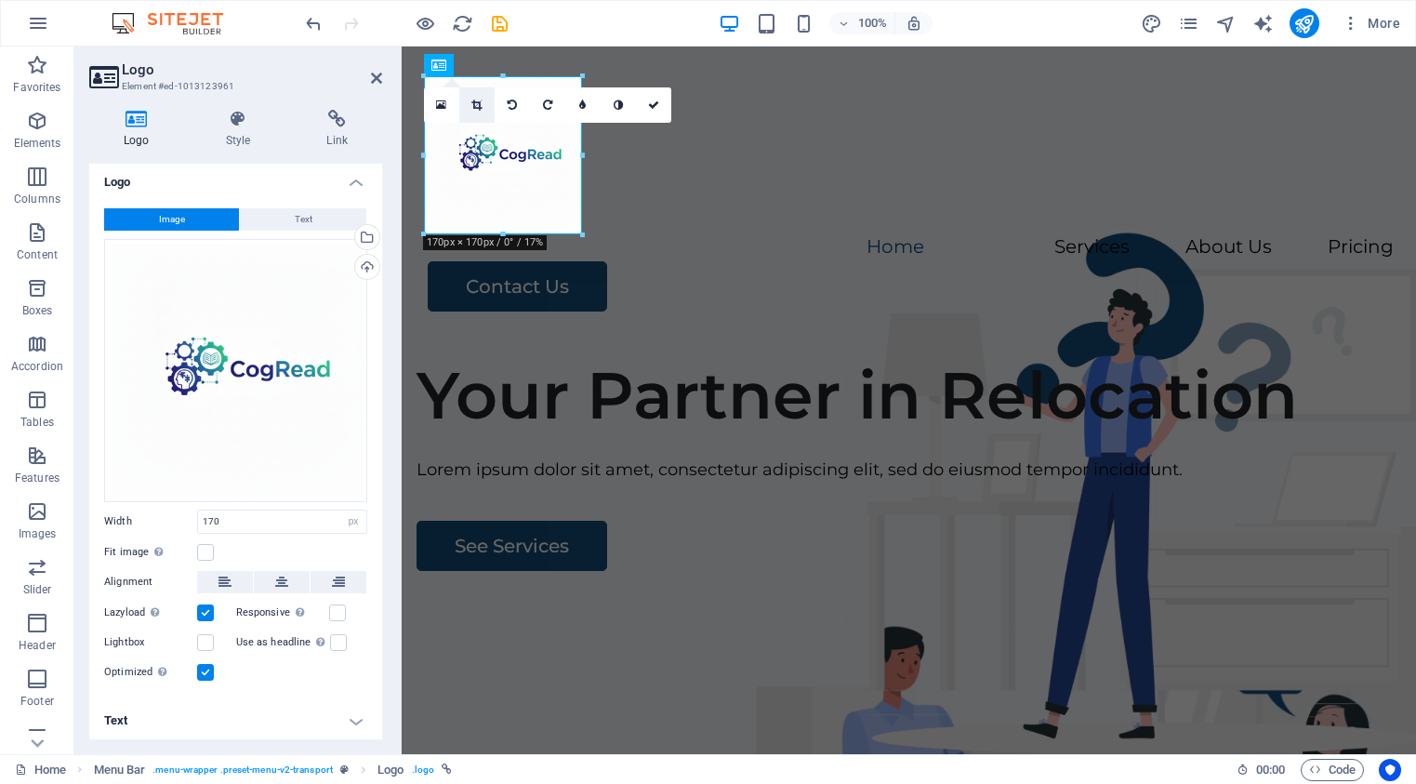
click at [484, 106] on link at bounding box center [476, 104] width 35 height 35
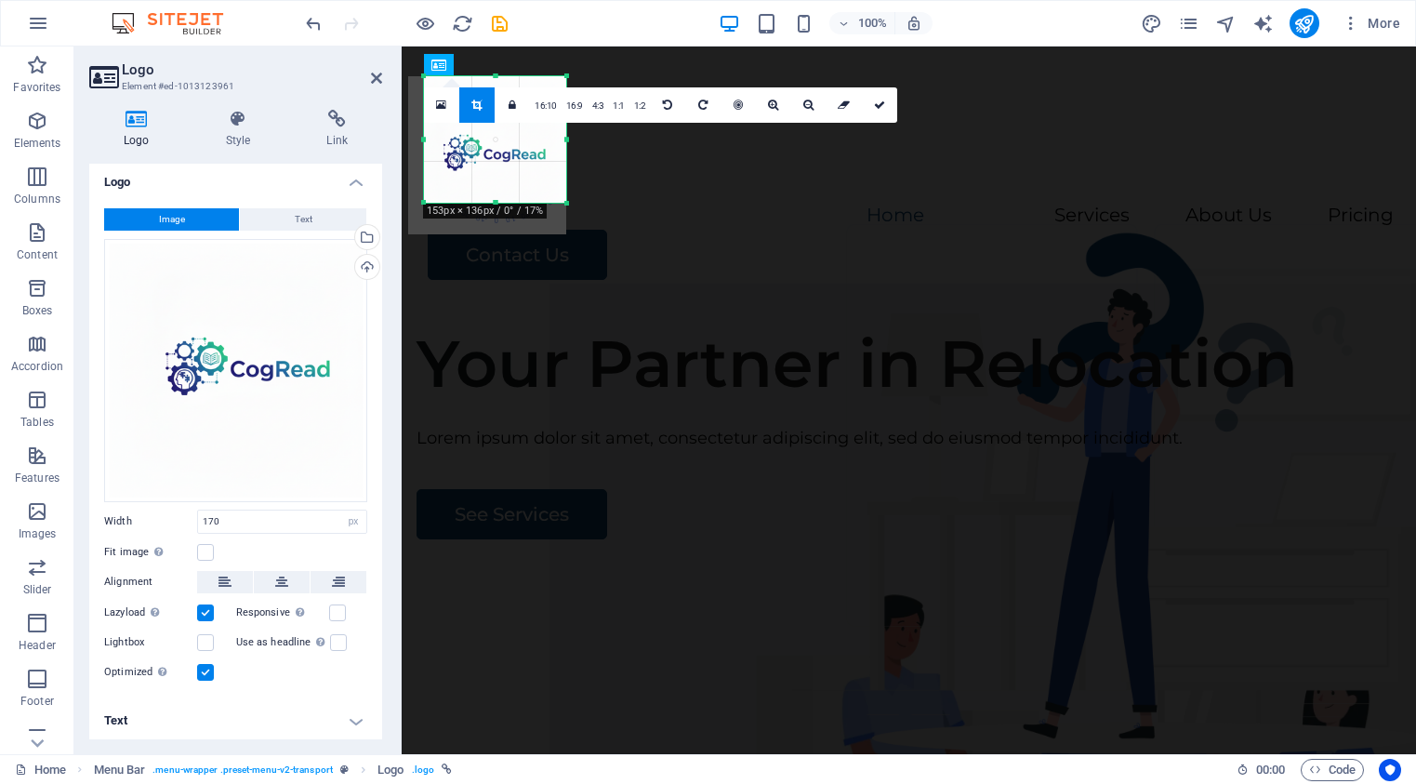
drag, startPoint x: 423, startPoint y: 234, endPoint x: 439, endPoint y: 203, distance: 35.3
click at [439, 203] on div "180 170 160 150 140 130 120 110 100 90 80 70 60 50 40 30 20 10 0 -10 -20 -30 -4…" at bounding box center [495, 139] width 142 height 126
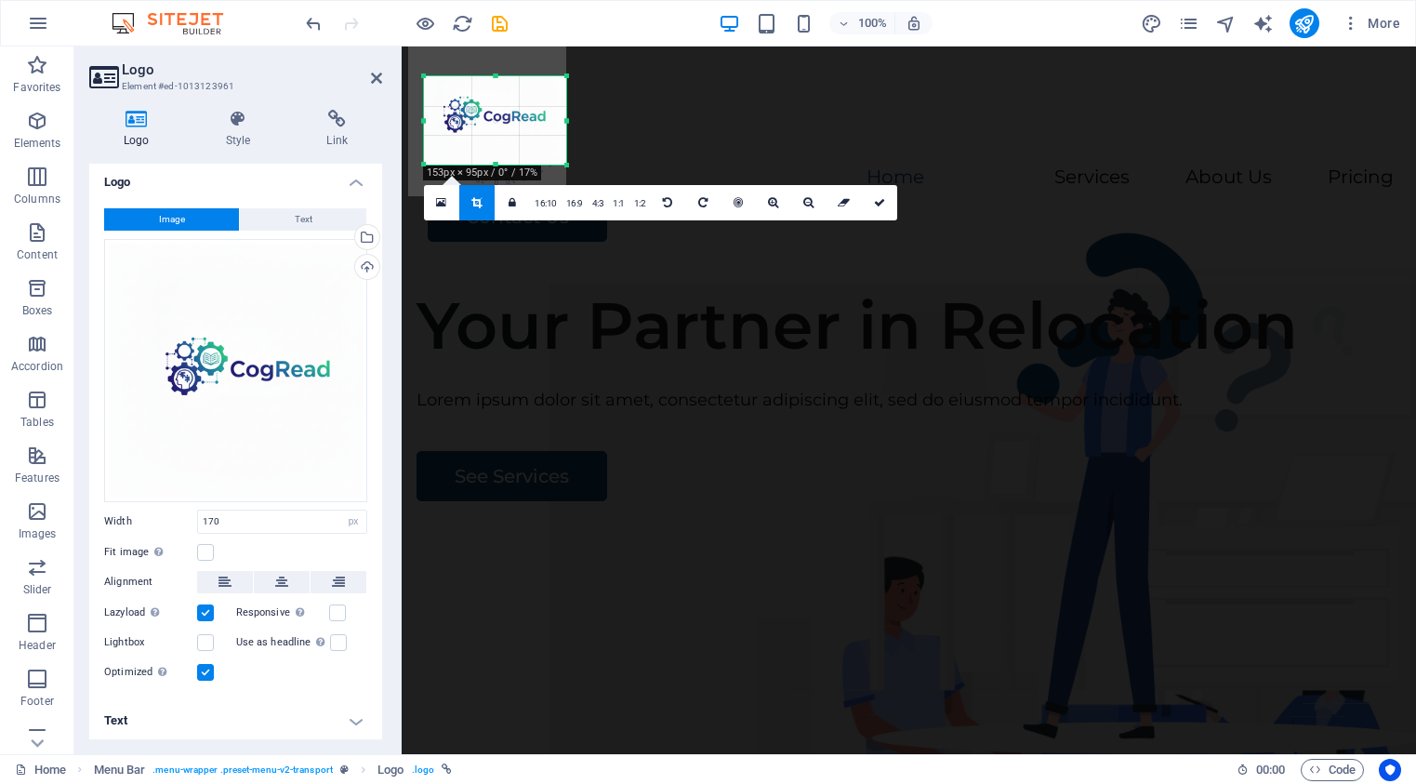
drag, startPoint x: 496, startPoint y: 76, endPoint x: 498, endPoint y: 114, distance: 38.2
click at [498, 114] on div "180 170 160 150 140 130 120 110 100 90 80 70 60 50 40 30 20 10 0 -10 -20 -30 -4…" at bounding box center [495, 120] width 142 height 88
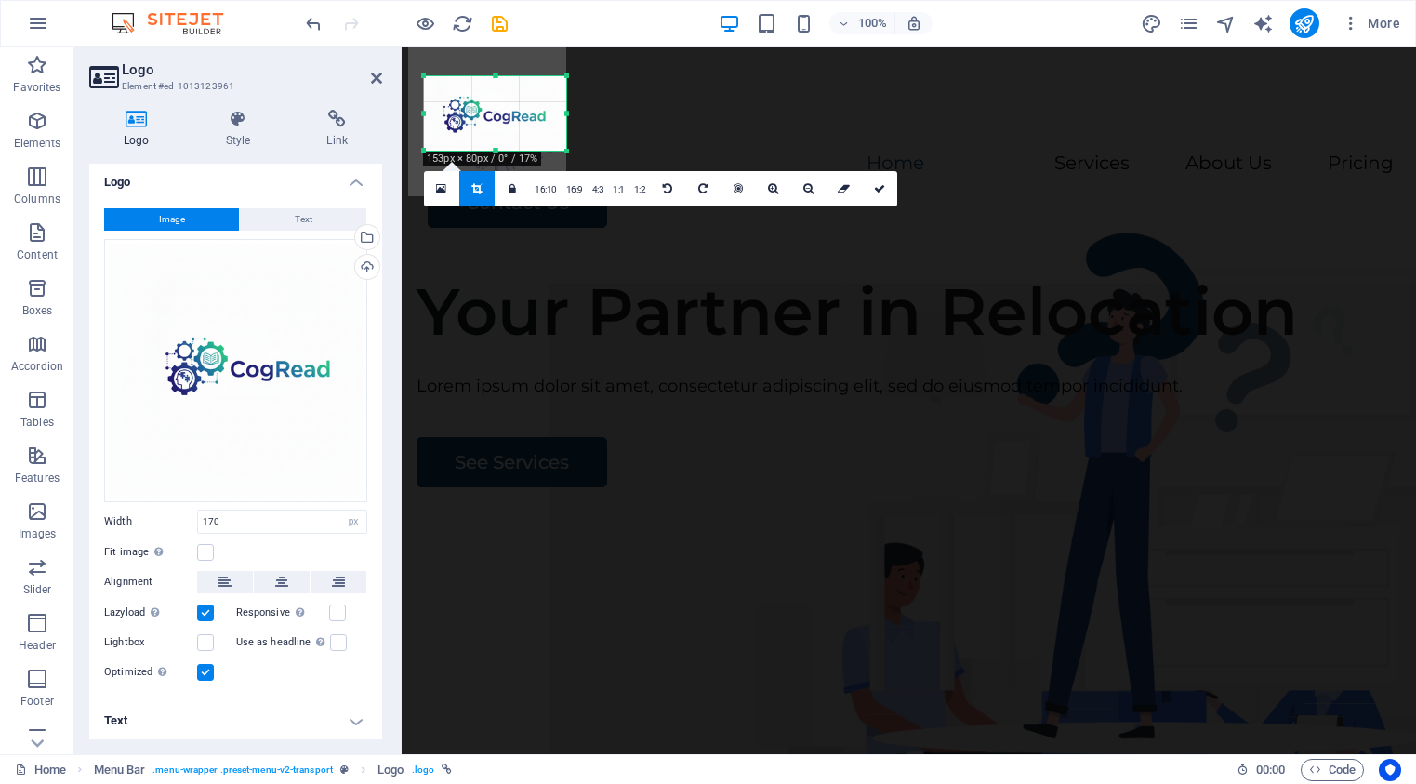
drag, startPoint x: 424, startPoint y: 165, endPoint x: 424, endPoint y: 151, distance: 13.9
click at [424, 151] on div at bounding box center [424, 150] width 8 height 8
click at [881, 189] on icon at bounding box center [879, 188] width 11 height 11
type input "153"
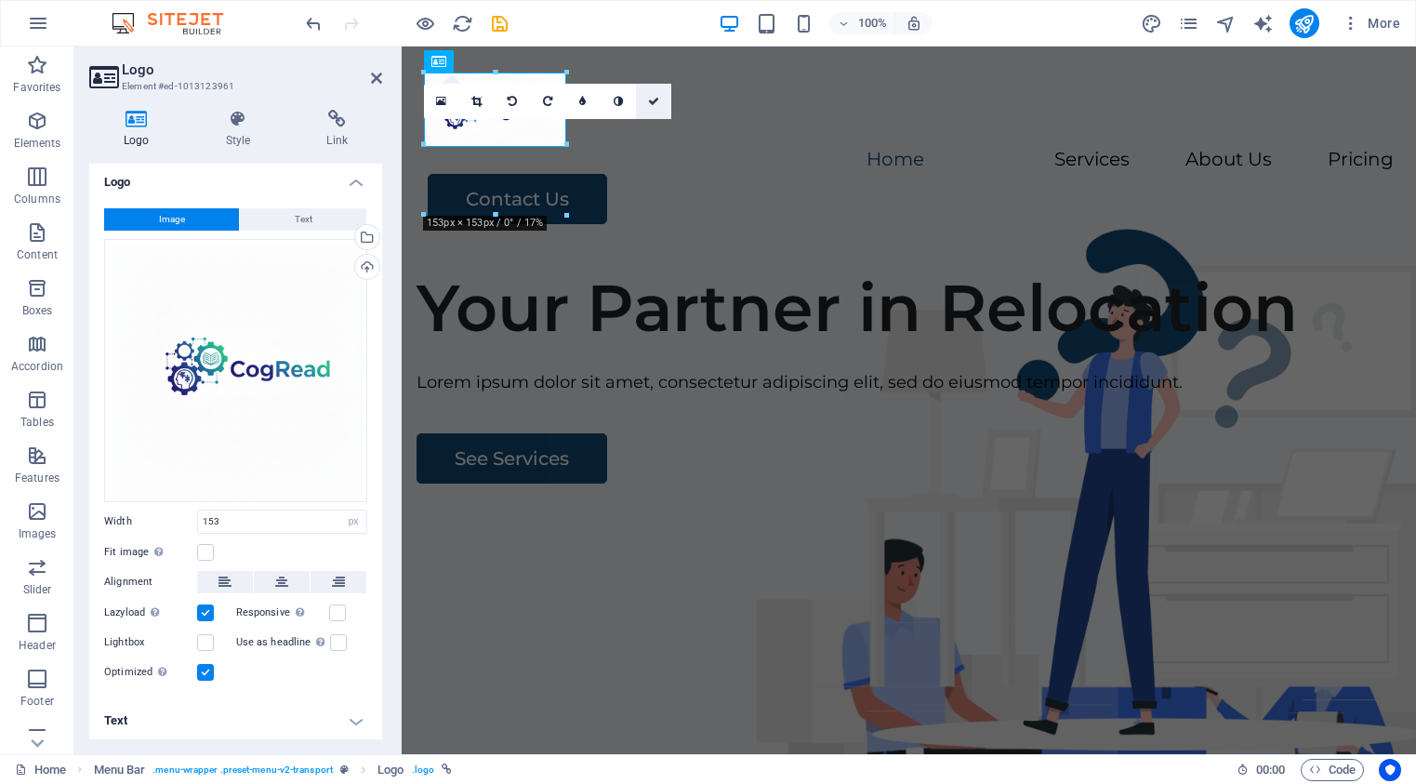
click at [657, 100] on icon at bounding box center [653, 101] width 11 height 11
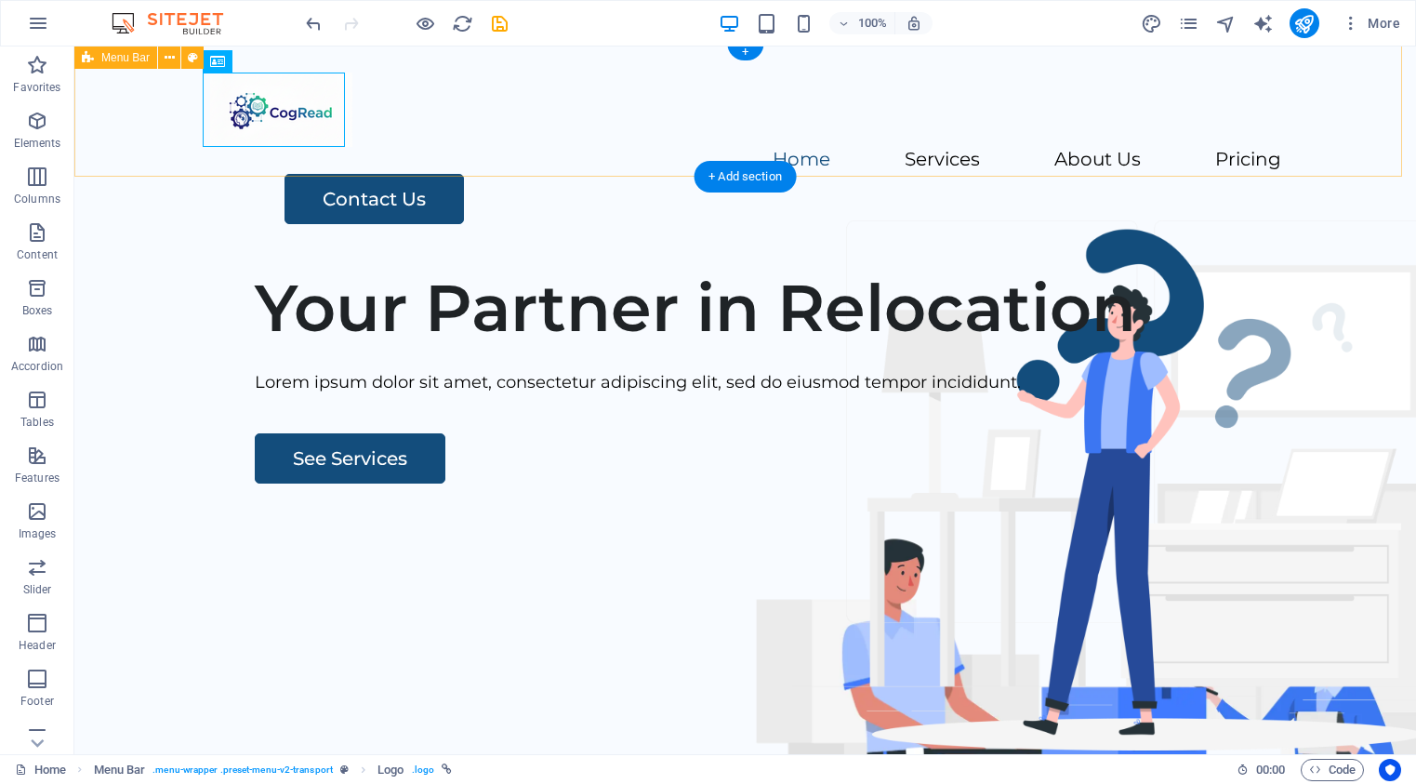
click at [449, 143] on div "Menu Home Services About Us Pricing Contact Us" at bounding box center [745, 148] width 1342 height 211
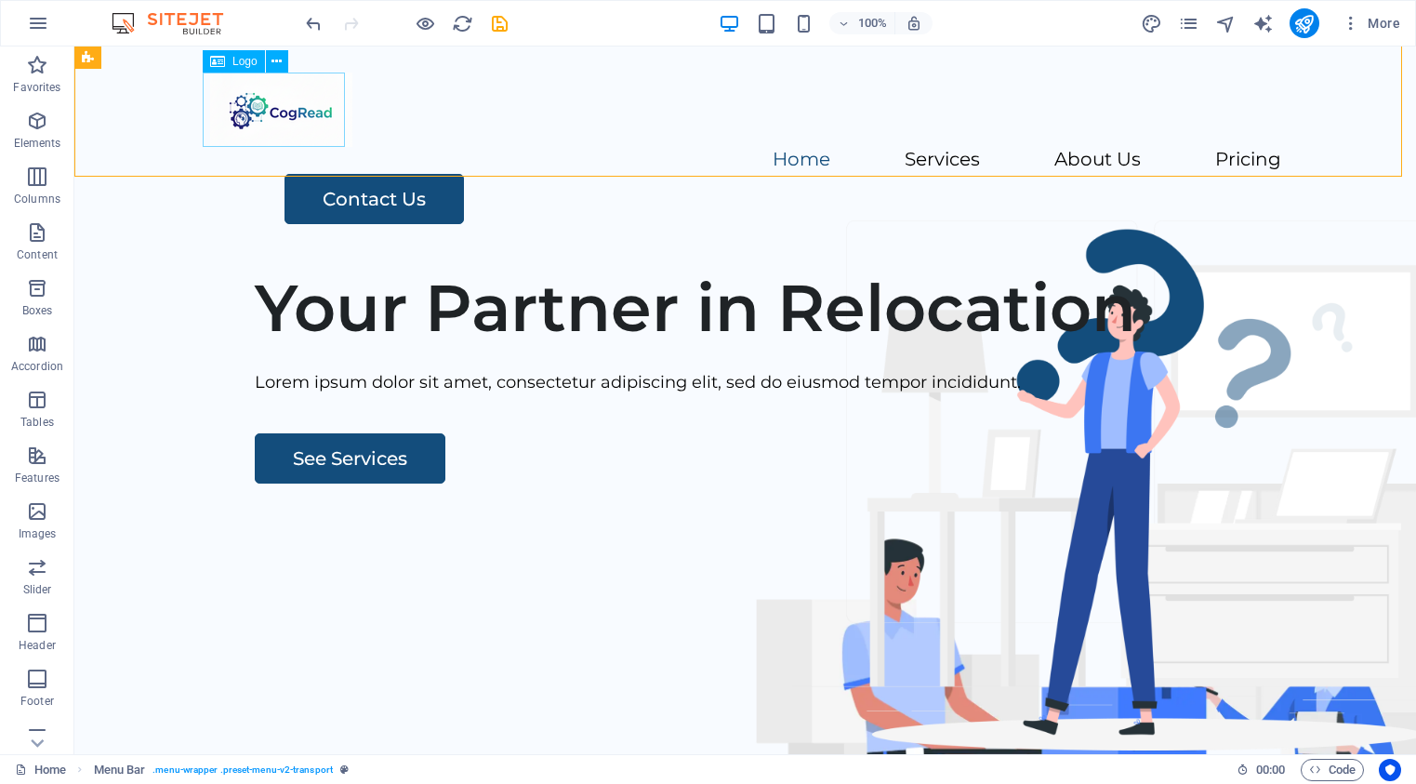
click at [232, 63] on span "Logo" at bounding box center [244, 61] width 25 height 11
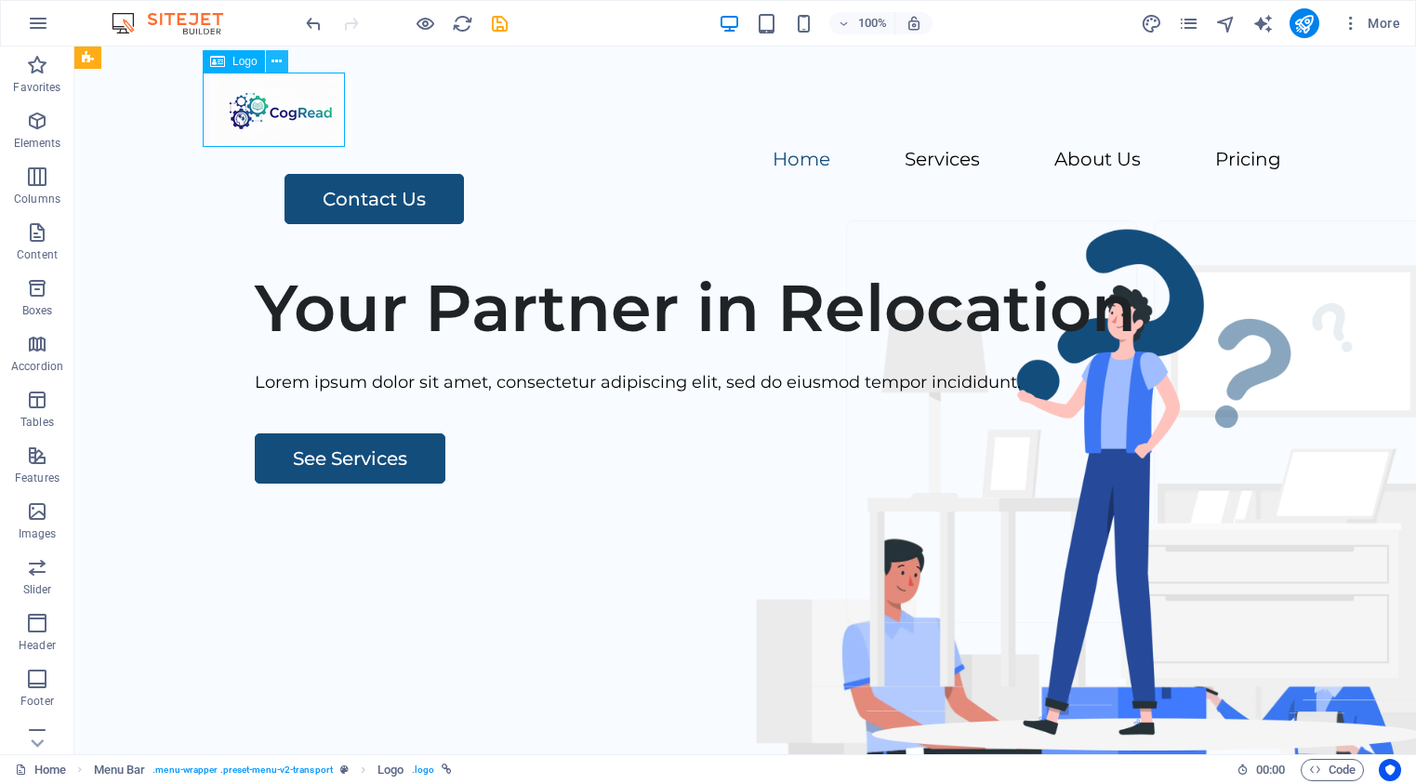
click at [276, 59] on icon at bounding box center [276, 62] width 10 height 20
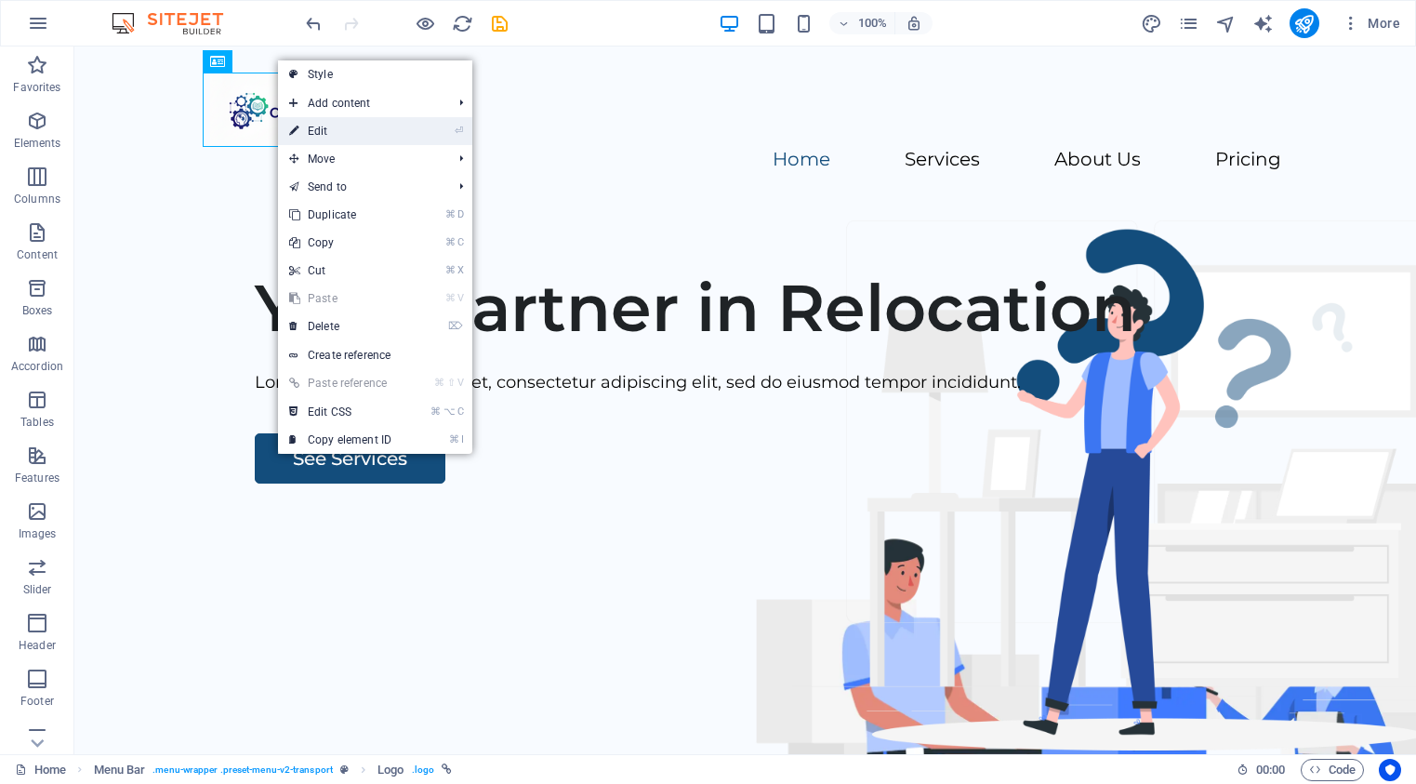
click at [321, 133] on link "⏎ Edit" at bounding box center [340, 131] width 125 height 28
select select "px"
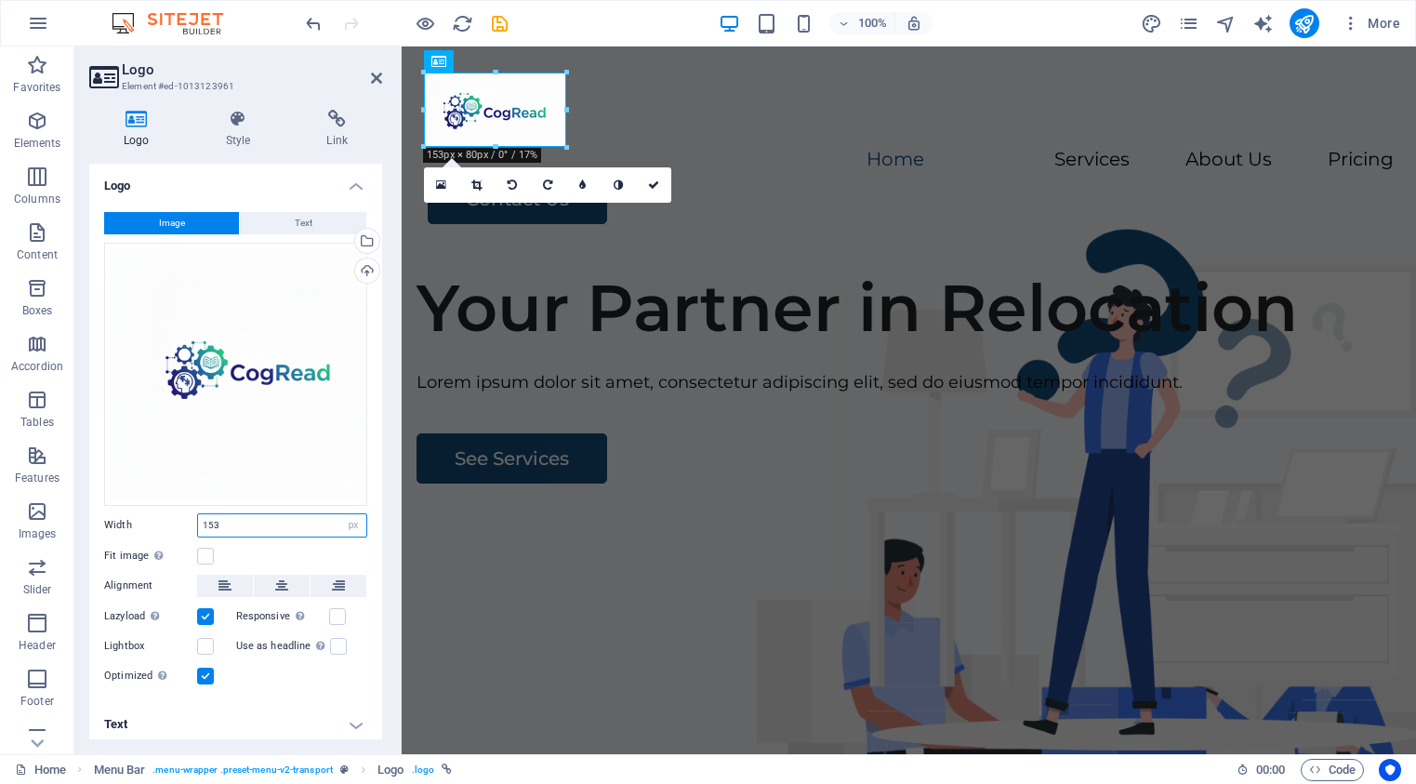
drag, startPoint x: 229, startPoint y: 520, endPoint x: 191, endPoint y: 514, distance: 38.5
click at [191, 513] on div "Width 153 Default auto px rem % em vh vw" at bounding box center [235, 525] width 263 height 24
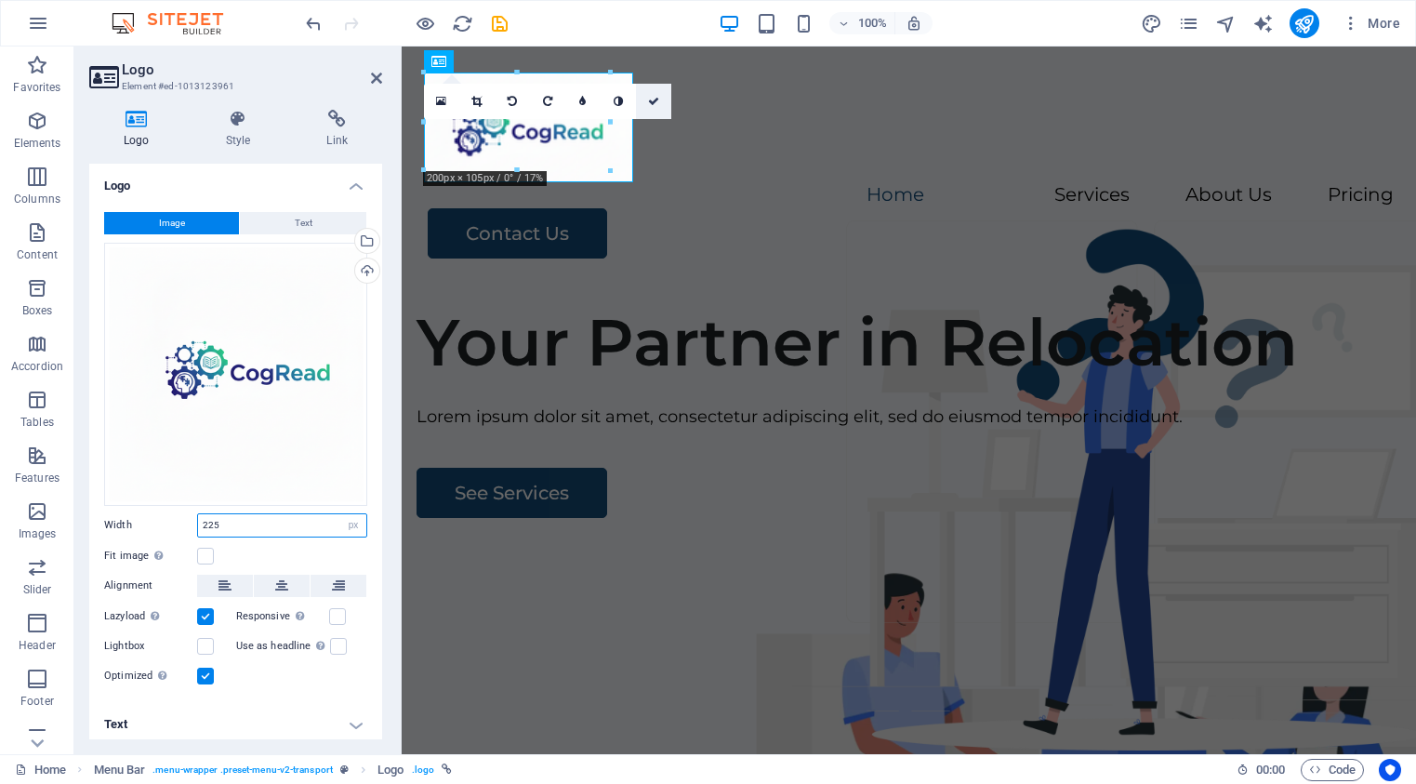
type input "225"
drag, startPoint x: 656, startPoint y: 101, endPoint x: 588, endPoint y: 60, distance: 80.0
click at [656, 101] on icon at bounding box center [653, 101] width 11 height 11
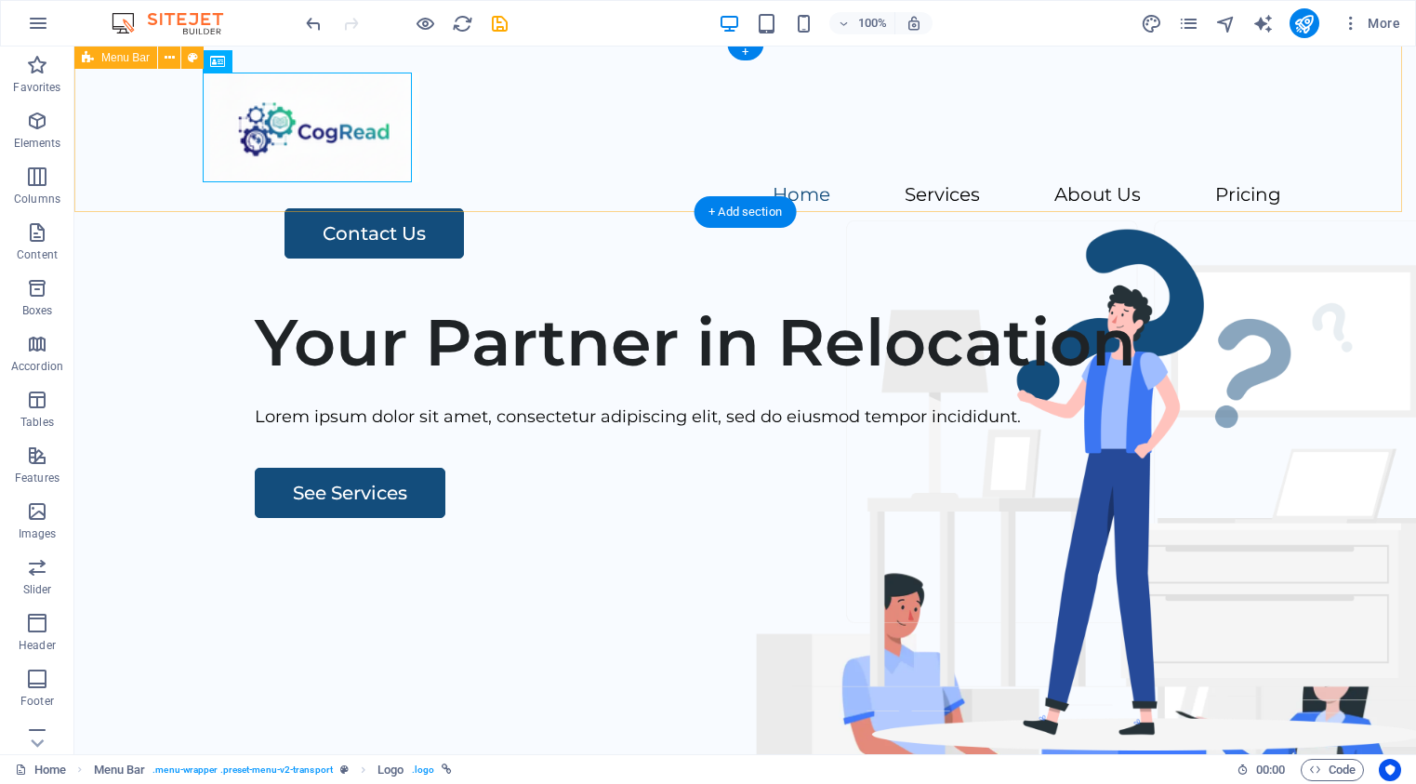
click at [465, 200] on div "Menu Home Services About Us Pricing Contact Us" at bounding box center [745, 165] width 1342 height 245
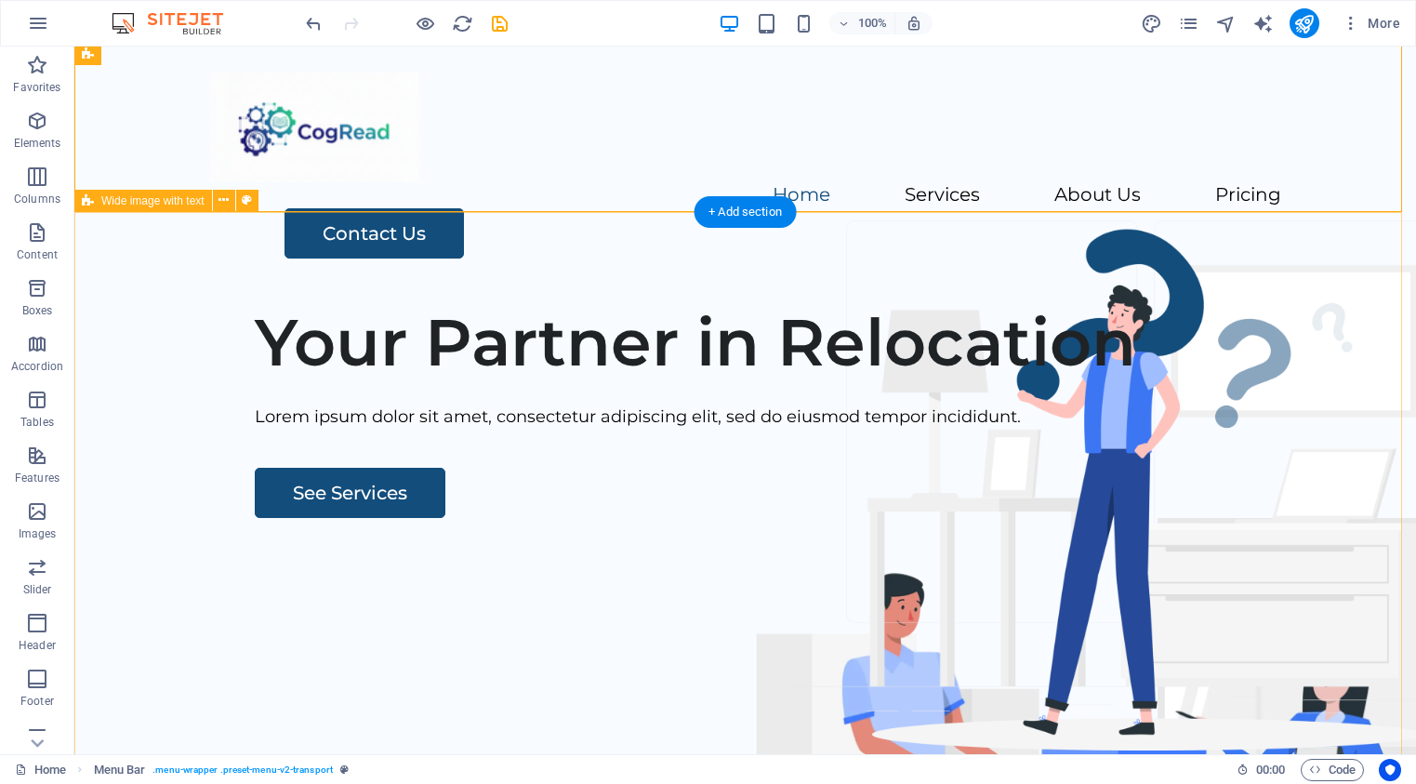
scroll to position [0, 0]
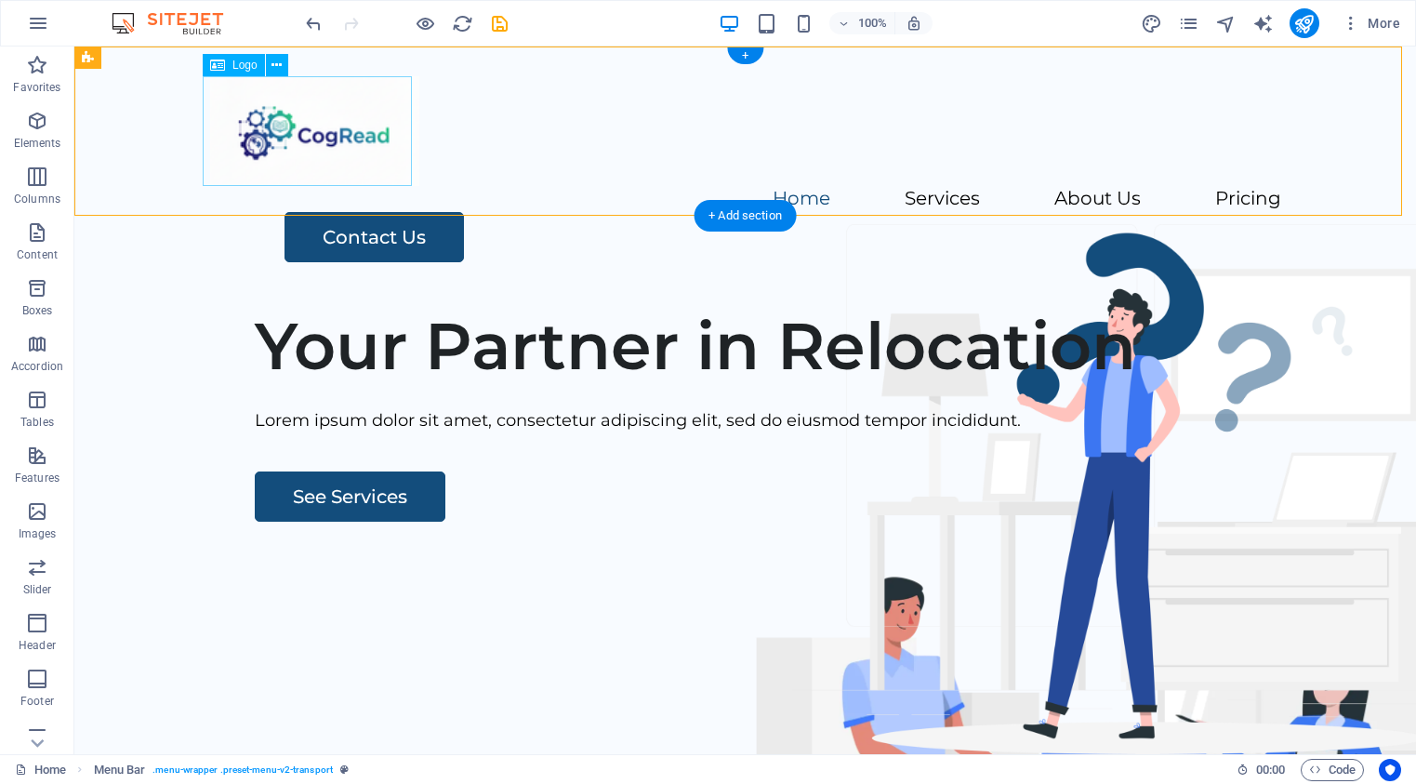
click at [278, 142] on div at bounding box center [745, 131] width 1071 height 110
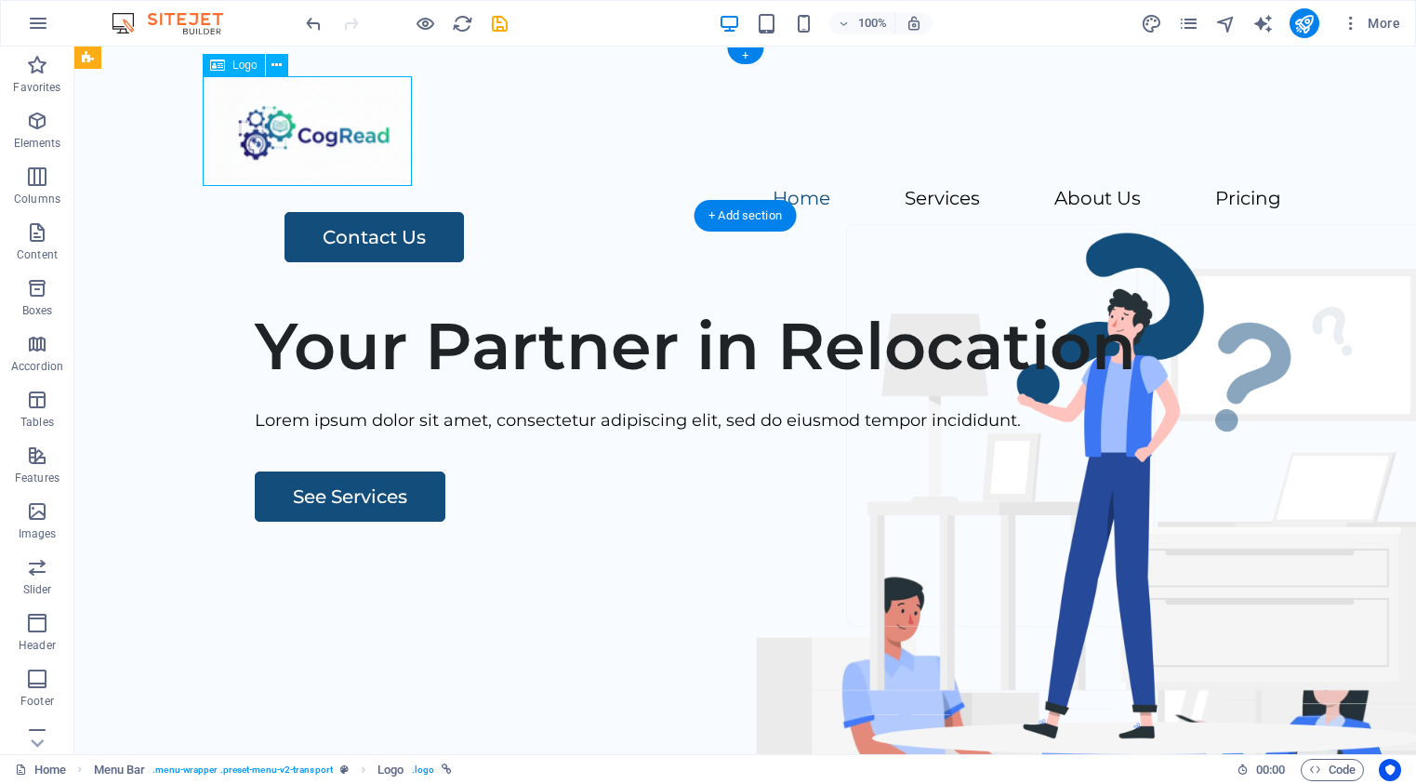
click at [276, 134] on div at bounding box center [745, 131] width 1071 height 110
click at [277, 63] on icon at bounding box center [276, 66] width 10 height 20
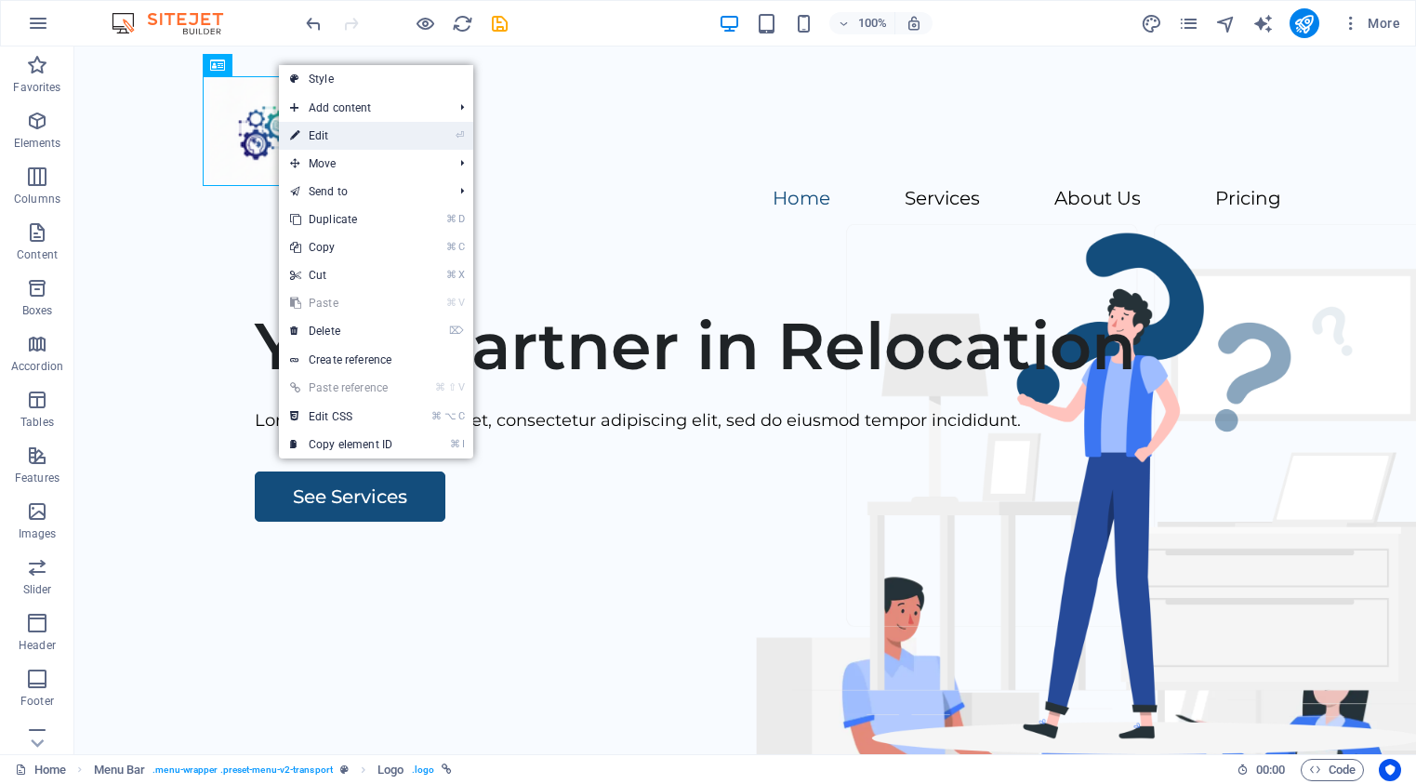
click at [316, 134] on link "⏎ Edit" at bounding box center [341, 136] width 125 height 28
select select "px"
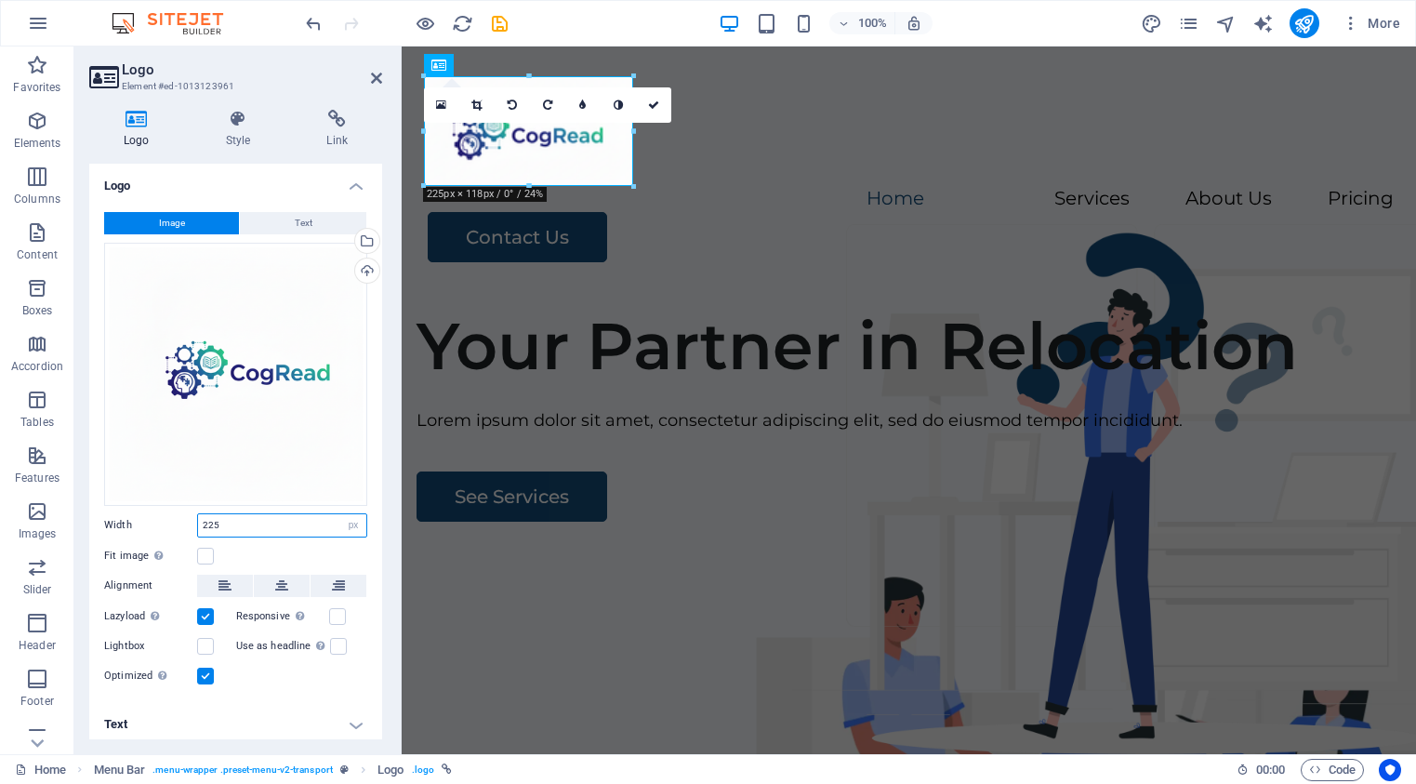
click at [243, 523] on input "225" at bounding box center [282, 525] width 168 height 22
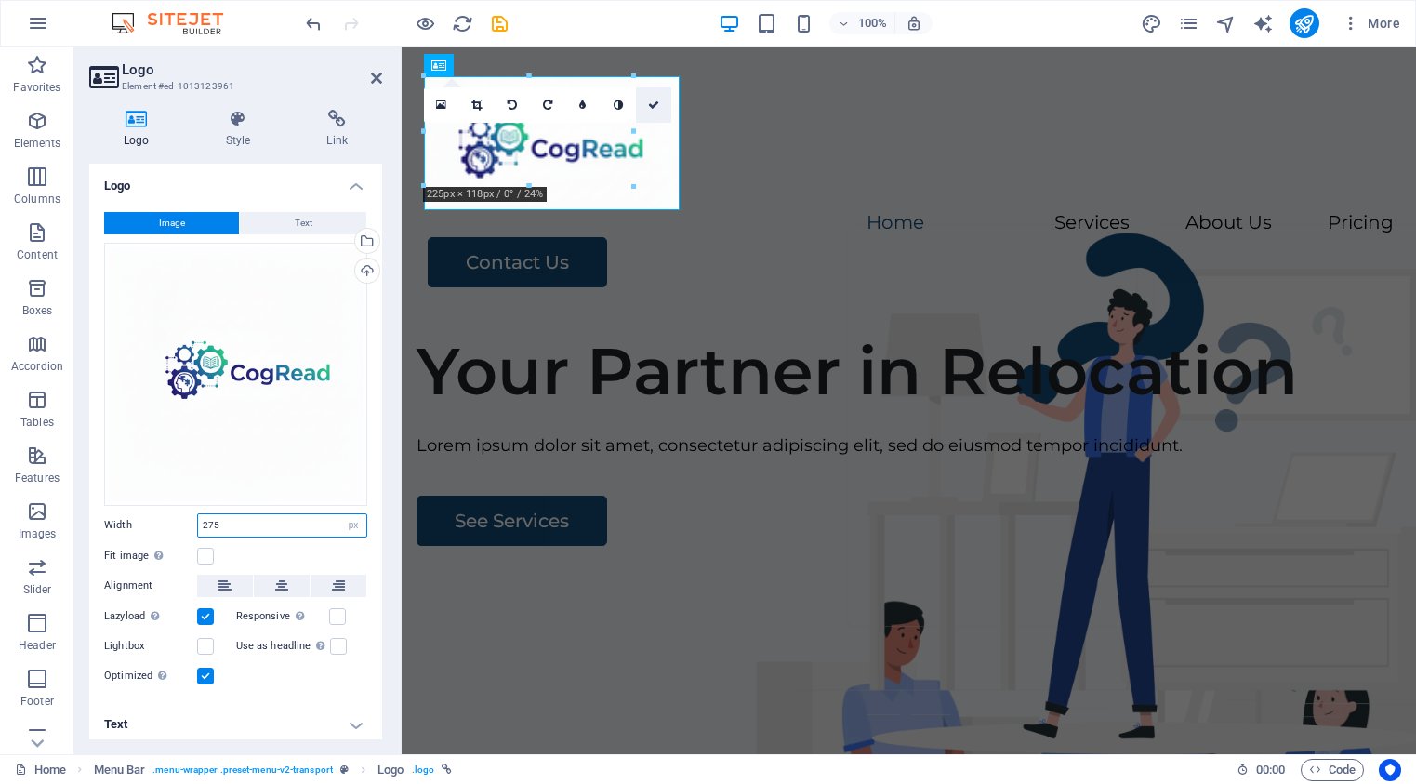
type input "275"
click at [656, 102] on icon at bounding box center [653, 104] width 11 height 11
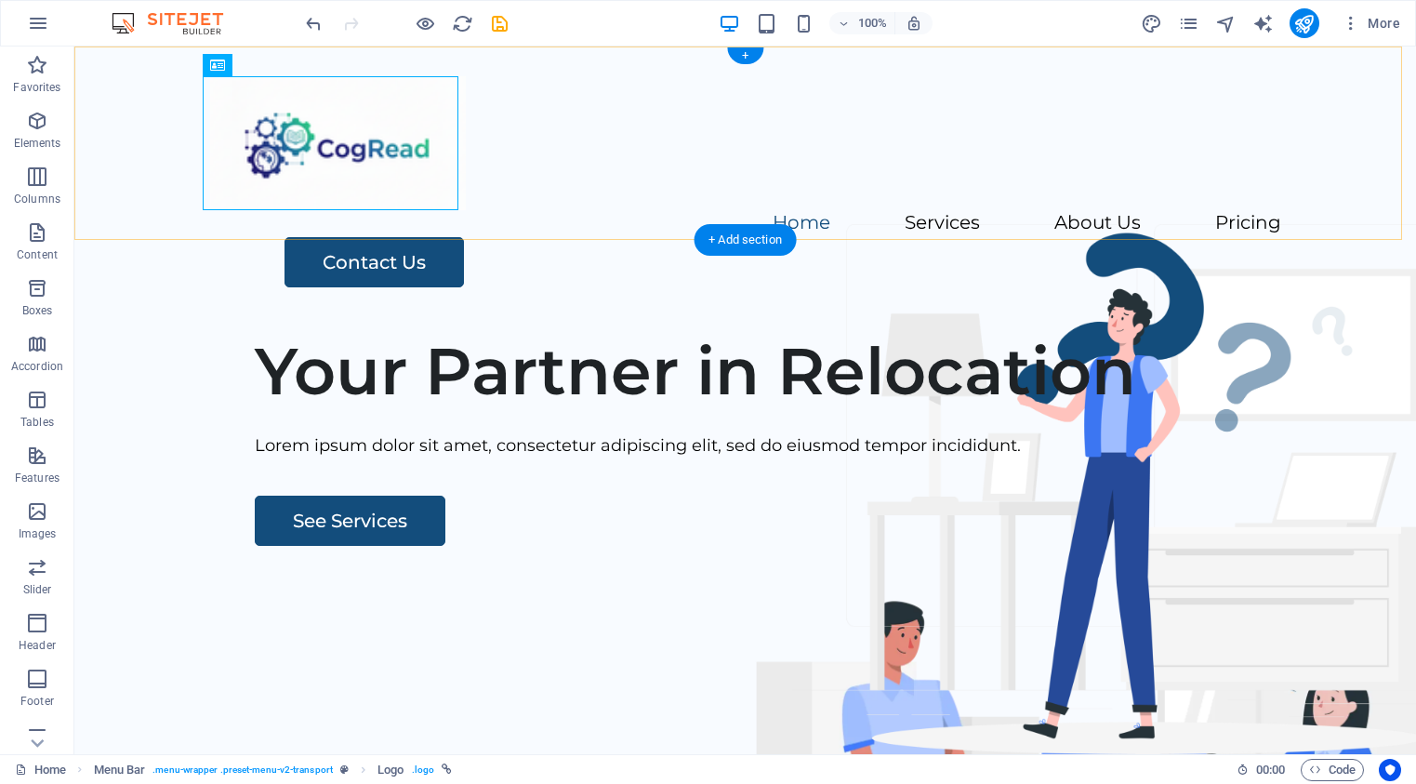
click at [563, 197] on div "Menu Home Services About Us Pricing Contact Us" at bounding box center [745, 181] width 1342 height 271
click at [306, 143] on div at bounding box center [745, 143] width 1071 height 134
click at [548, 213] on div "Menu Home Services About Us Pricing Contact Us" at bounding box center [745, 181] width 1342 height 271
click at [274, 59] on icon at bounding box center [276, 66] width 10 height 20
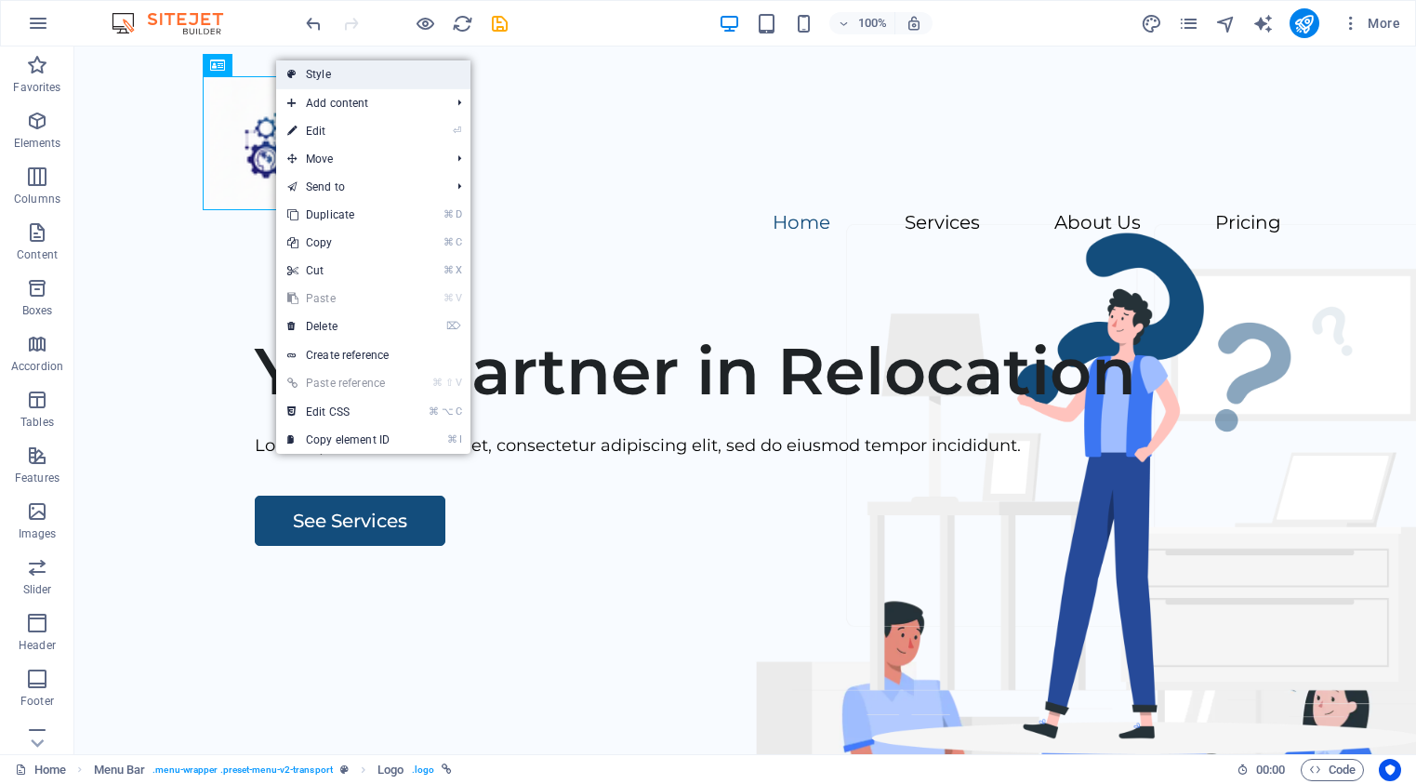
click at [329, 76] on link "Style" at bounding box center [373, 74] width 194 height 28
select select "rem"
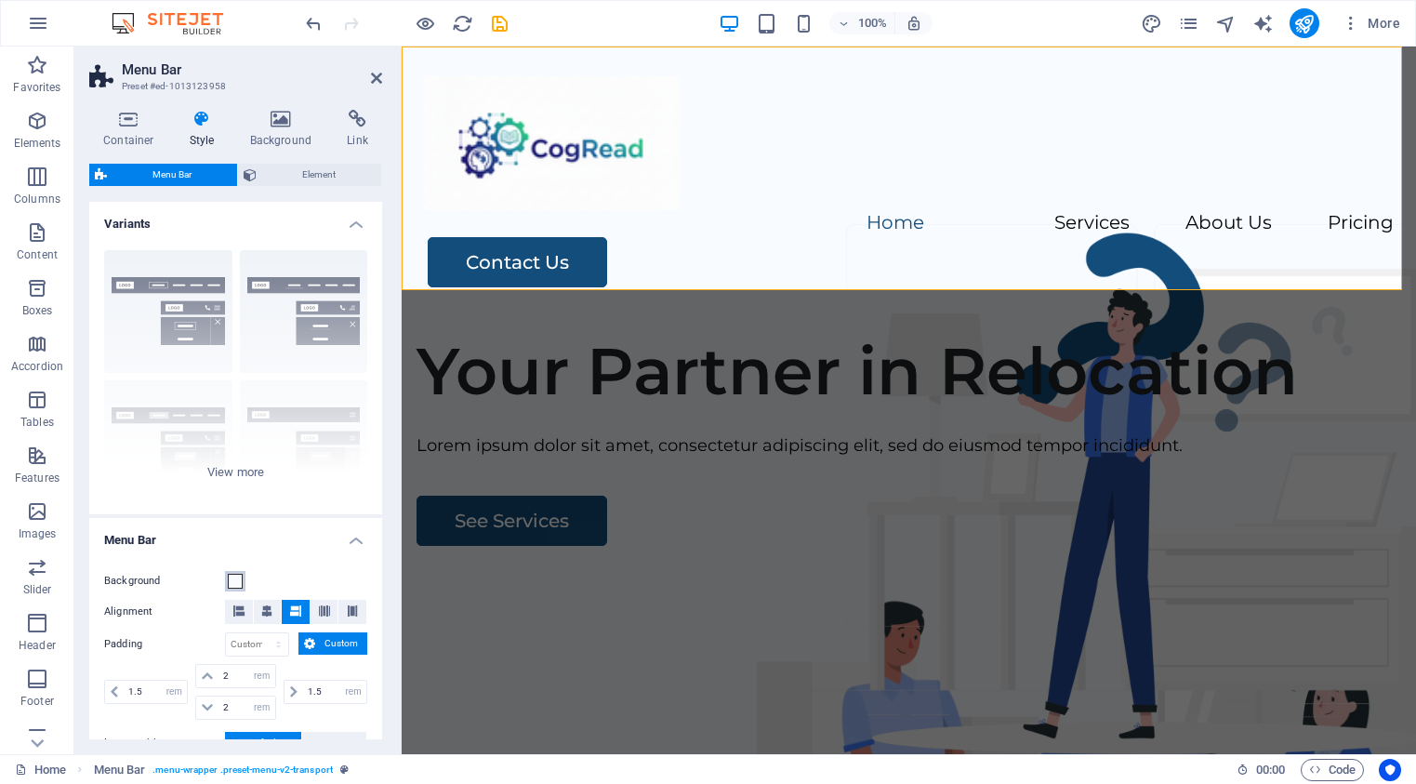
click at [237, 586] on span at bounding box center [235, 581] width 15 height 15
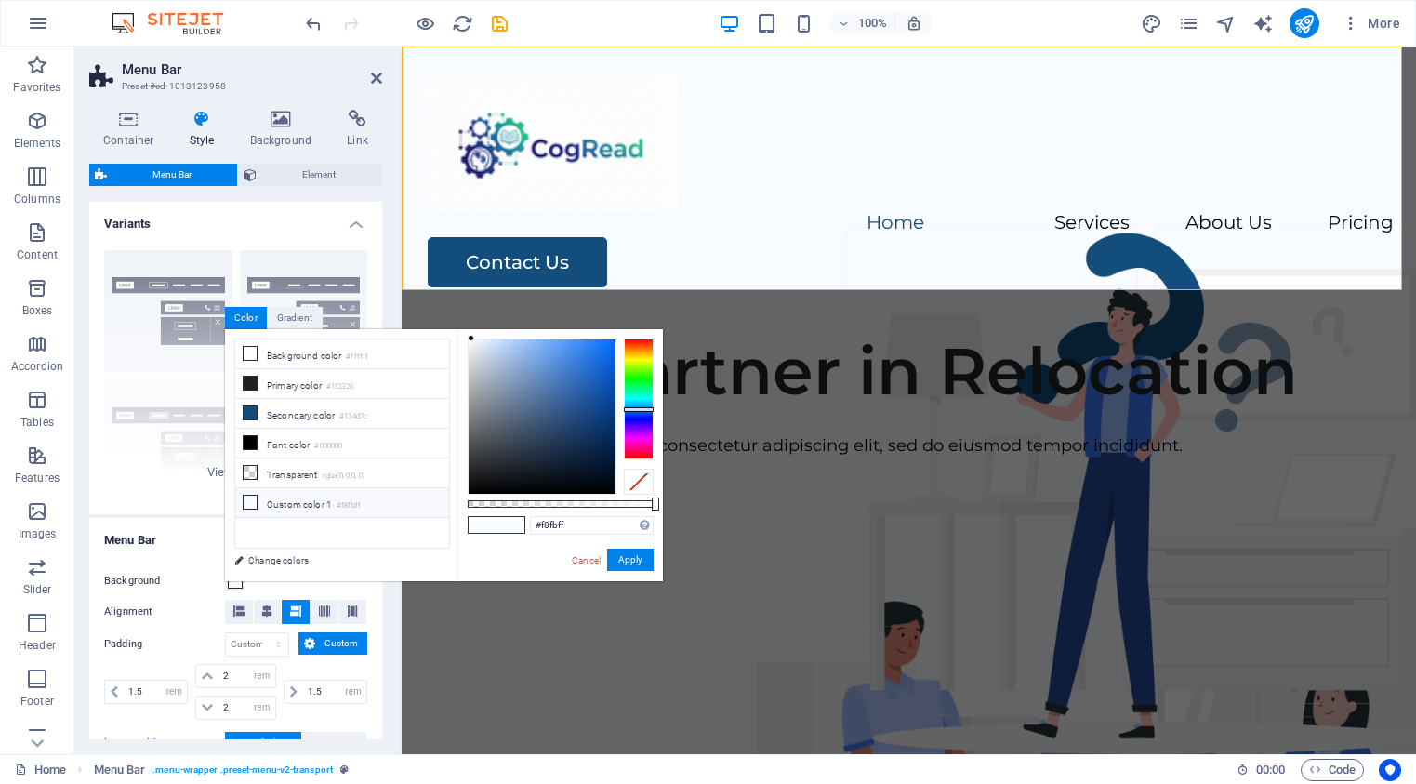
click at [582, 560] on link "Cancel" at bounding box center [586, 560] width 33 height 14
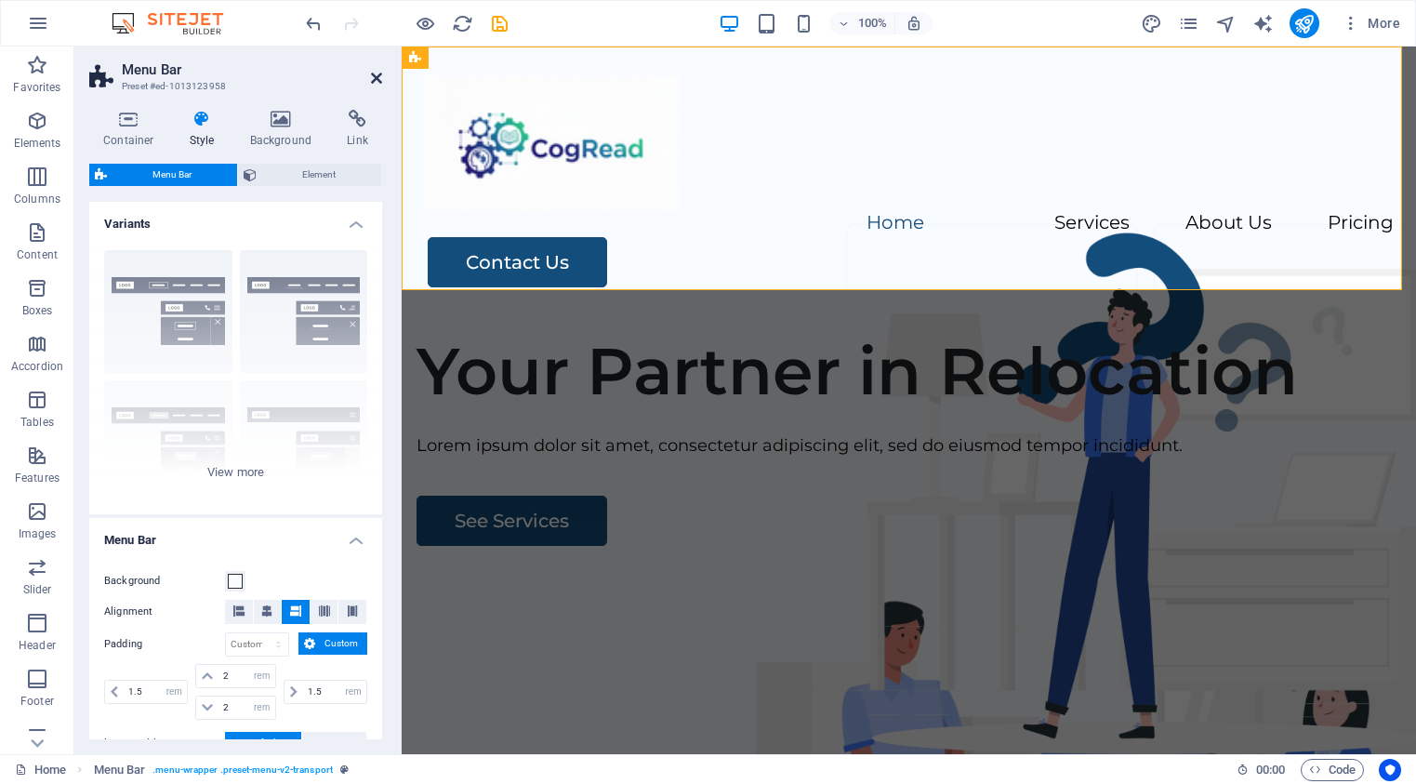
click at [379, 78] on icon at bounding box center [376, 78] width 11 height 15
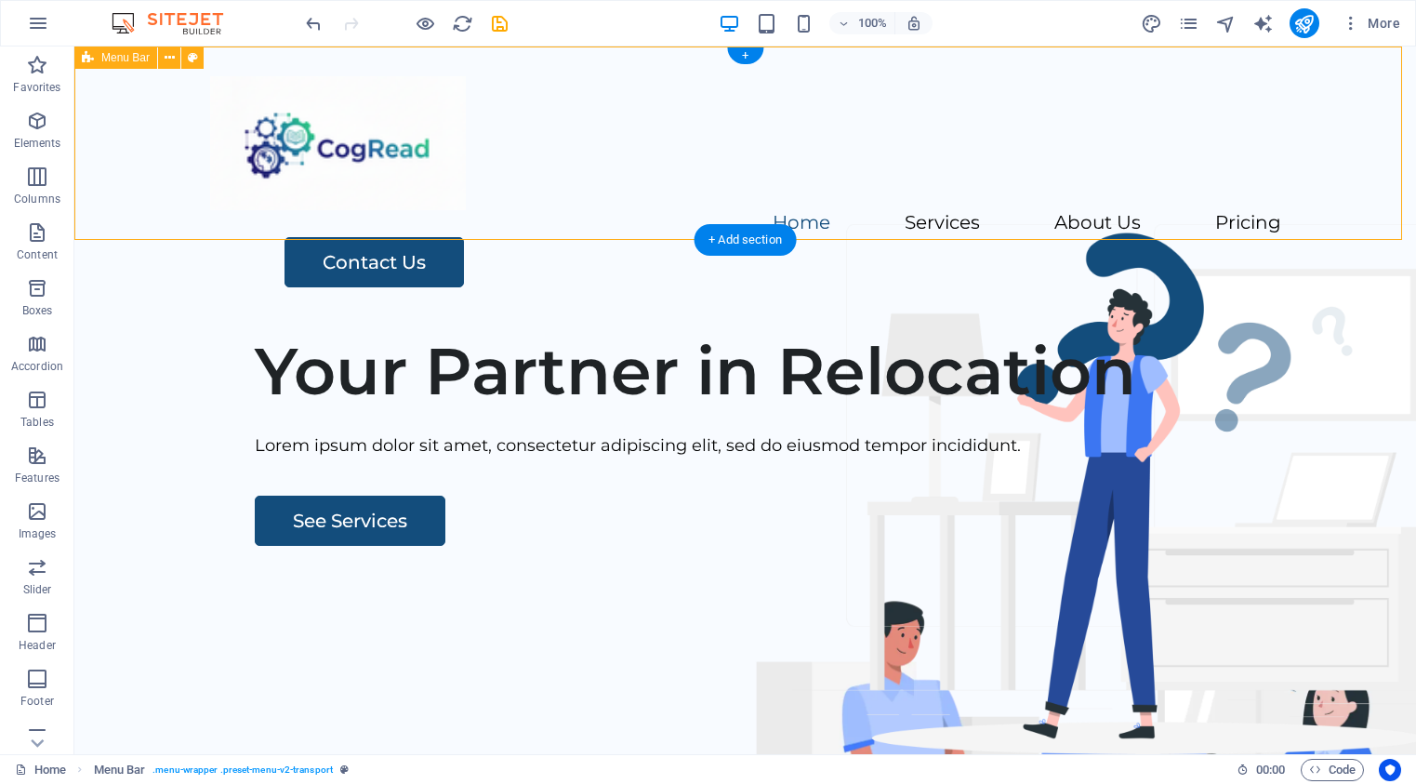
click at [378, 226] on div "Menu Home Services About Us Pricing Contact Us" at bounding box center [745, 181] width 1342 height 271
click at [985, 210] on nav "Home Services About Us Pricing" at bounding box center [745, 223] width 1071 height 27
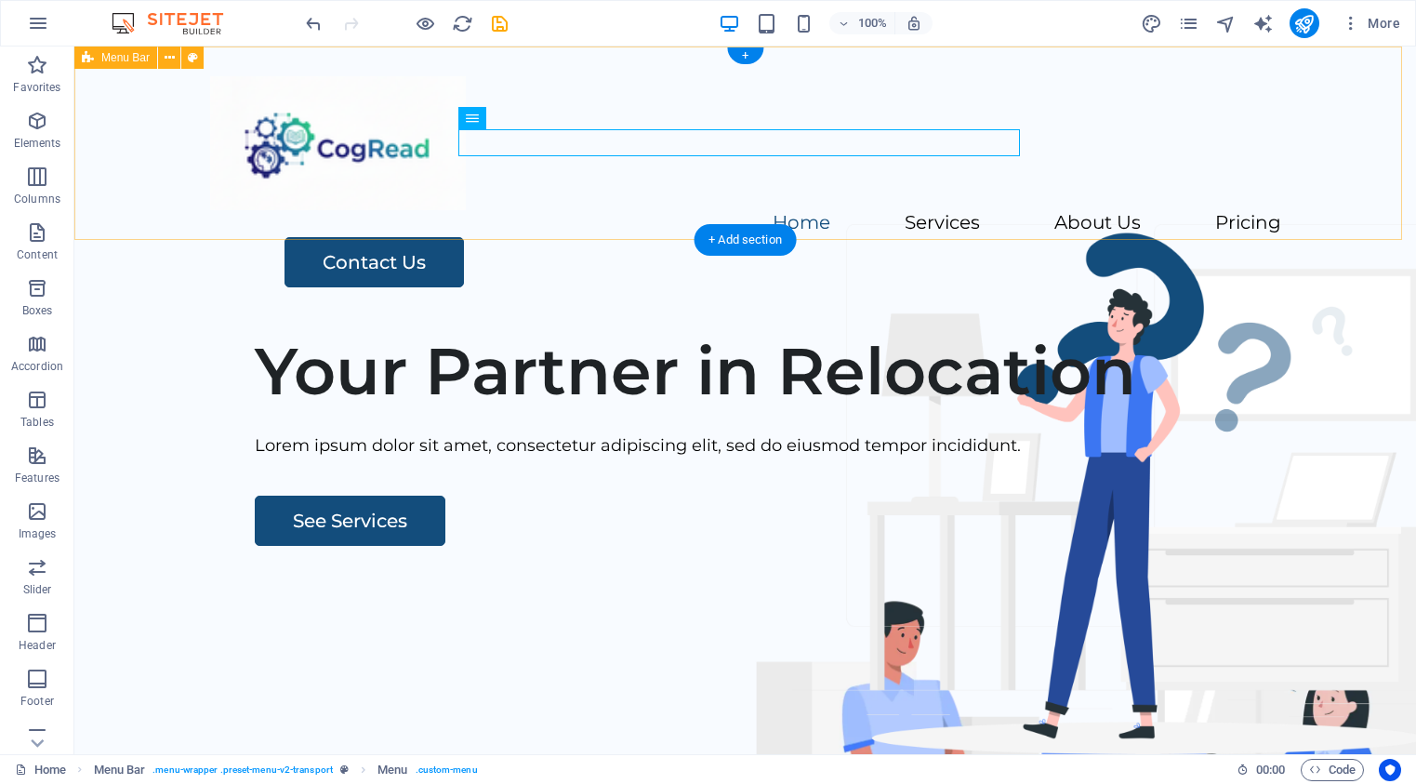
click at [522, 193] on div "Menu Home Services About Us Pricing Contact Us" at bounding box center [745, 181] width 1342 height 271
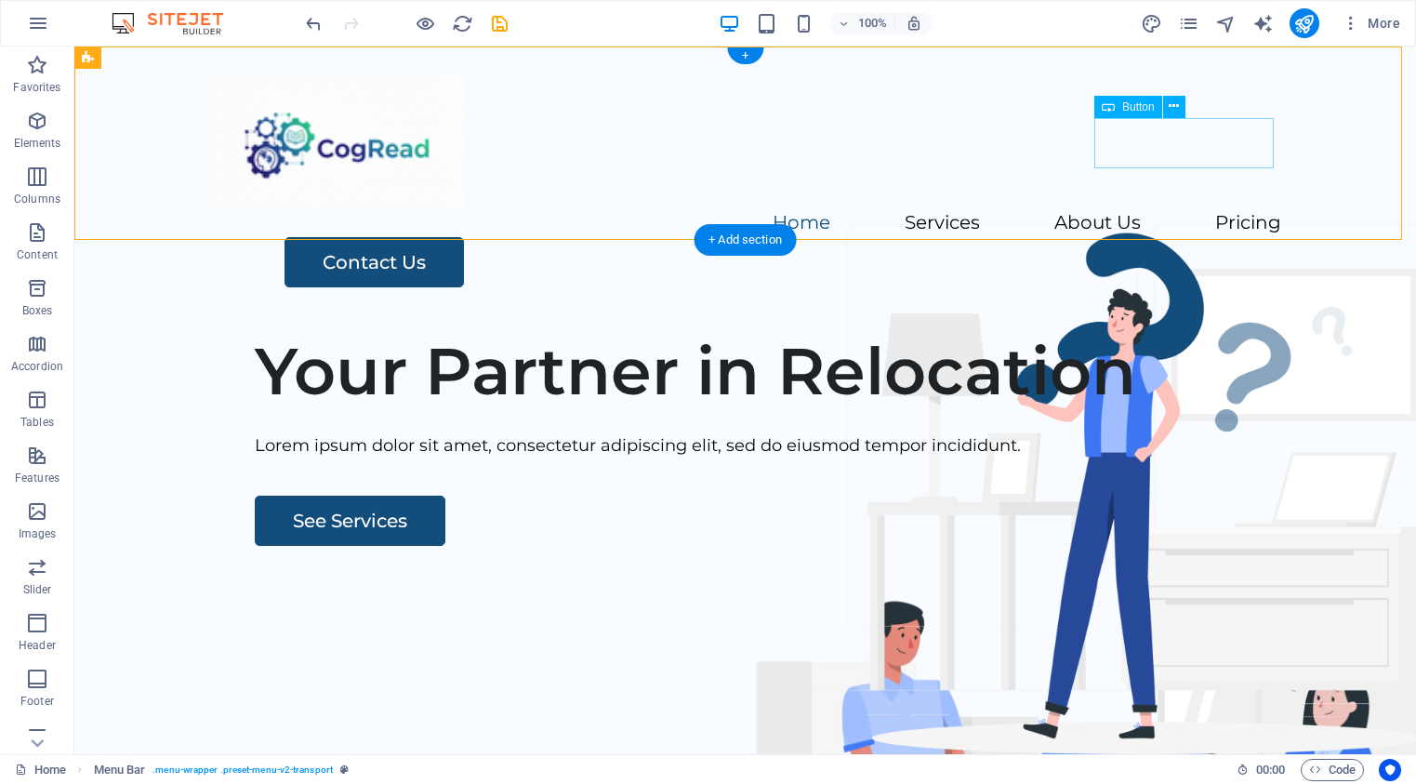
click at [1110, 237] on div "Contact Us" at bounding box center [782, 262] width 997 height 50
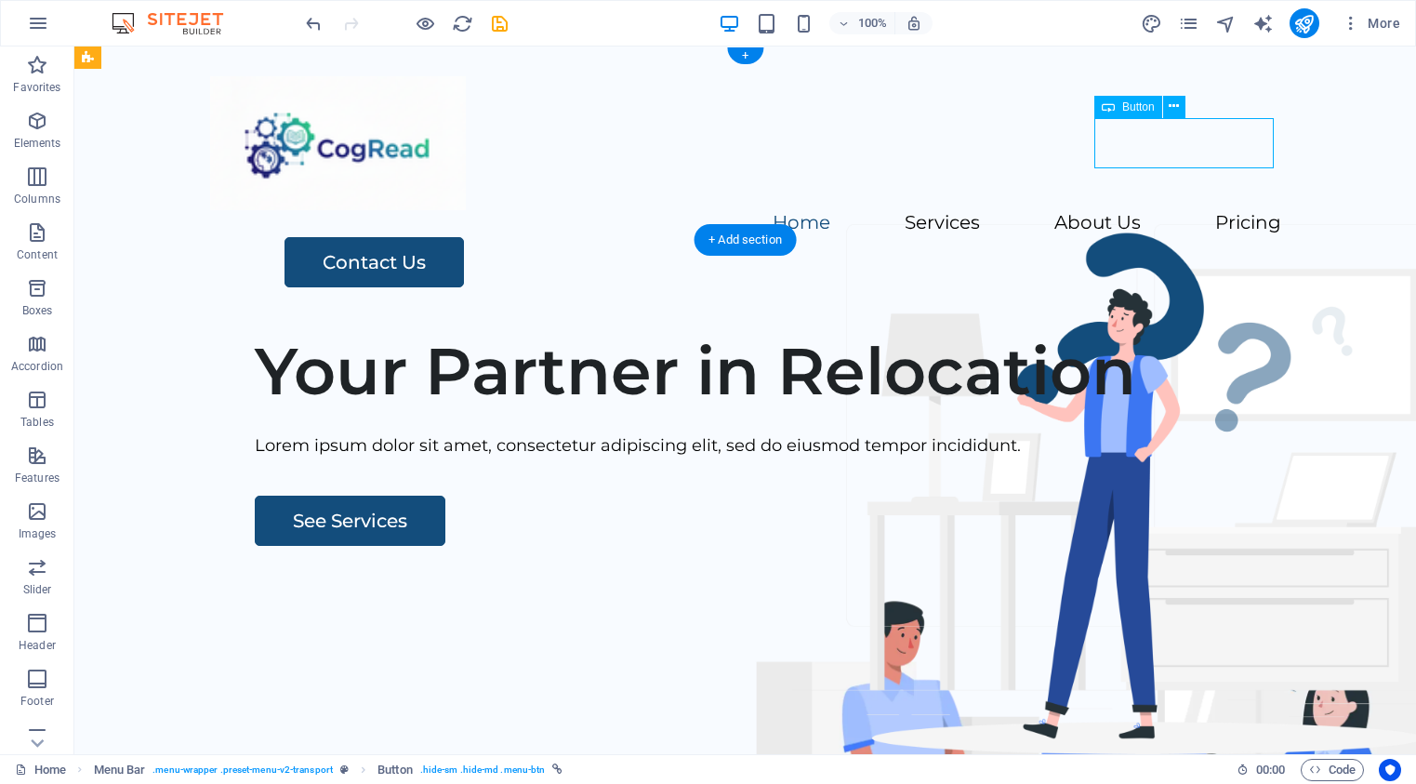
click at [1185, 237] on div "Contact Us" at bounding box center [782, 262] width 997 height 50
click at [1181, 237] on div "Contact Us" at bounding box center [782, 262] width 997 height 50
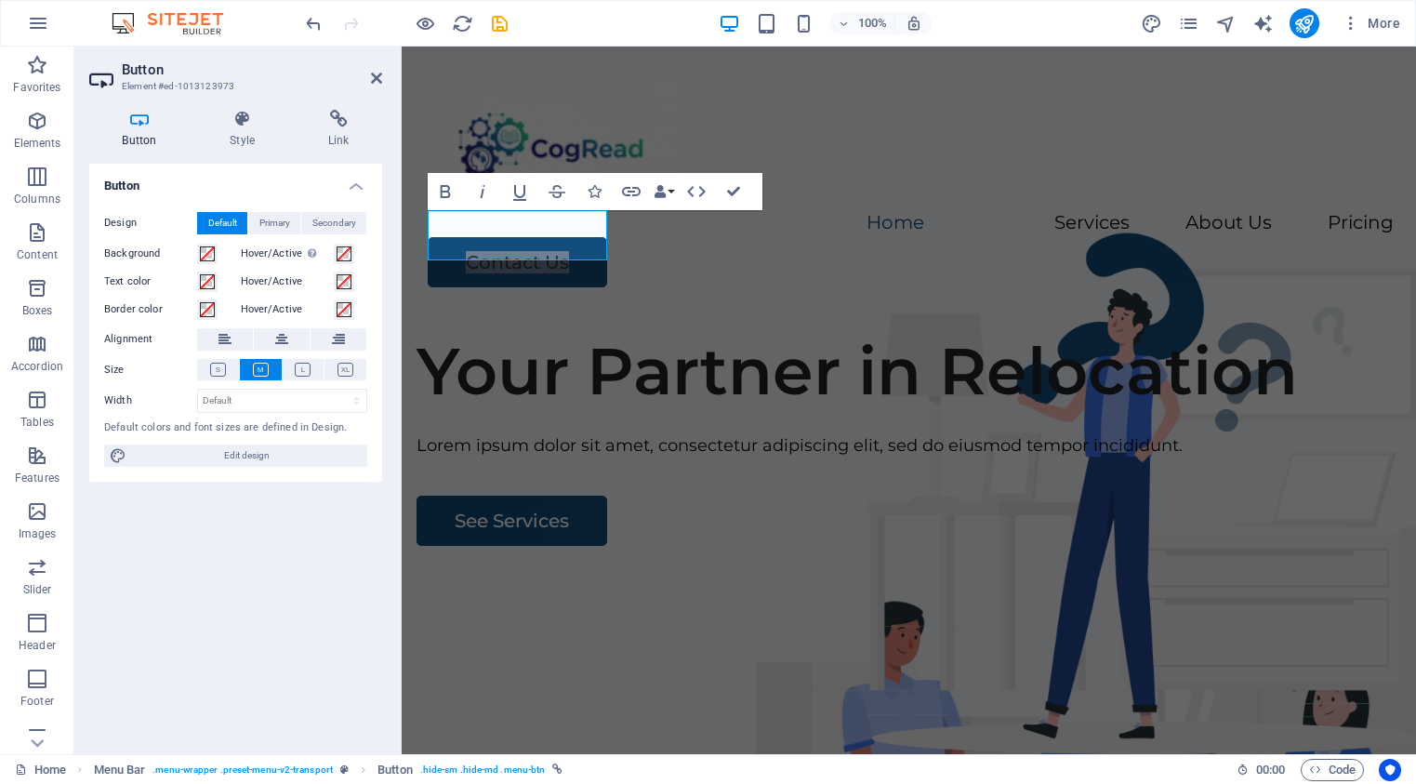
click at [285, 525] on div "Button Design Default Primary Secondary Background Hover/Active Switch to previ…" at bounding box center [235, 451] width 293 height 575
click at [520, 335] on div "Your Partner in Relocation Lorem ipsum dolor sit amet, consectetur adipiscing e…" at bounding box center [909, 673] width 1014 height 712
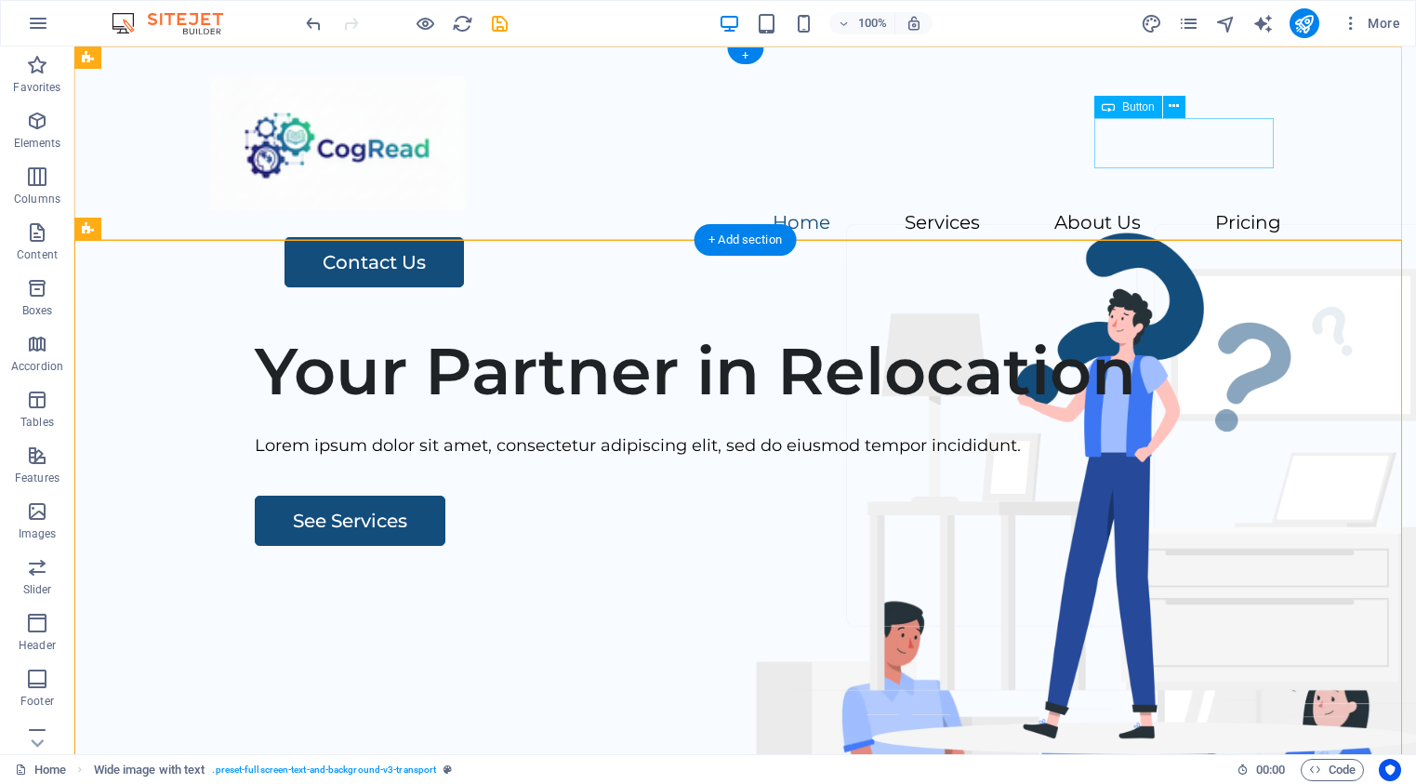
click at [1150, 237] on div "Contact Us" at bounding box center [782, 262] width 997 height 50
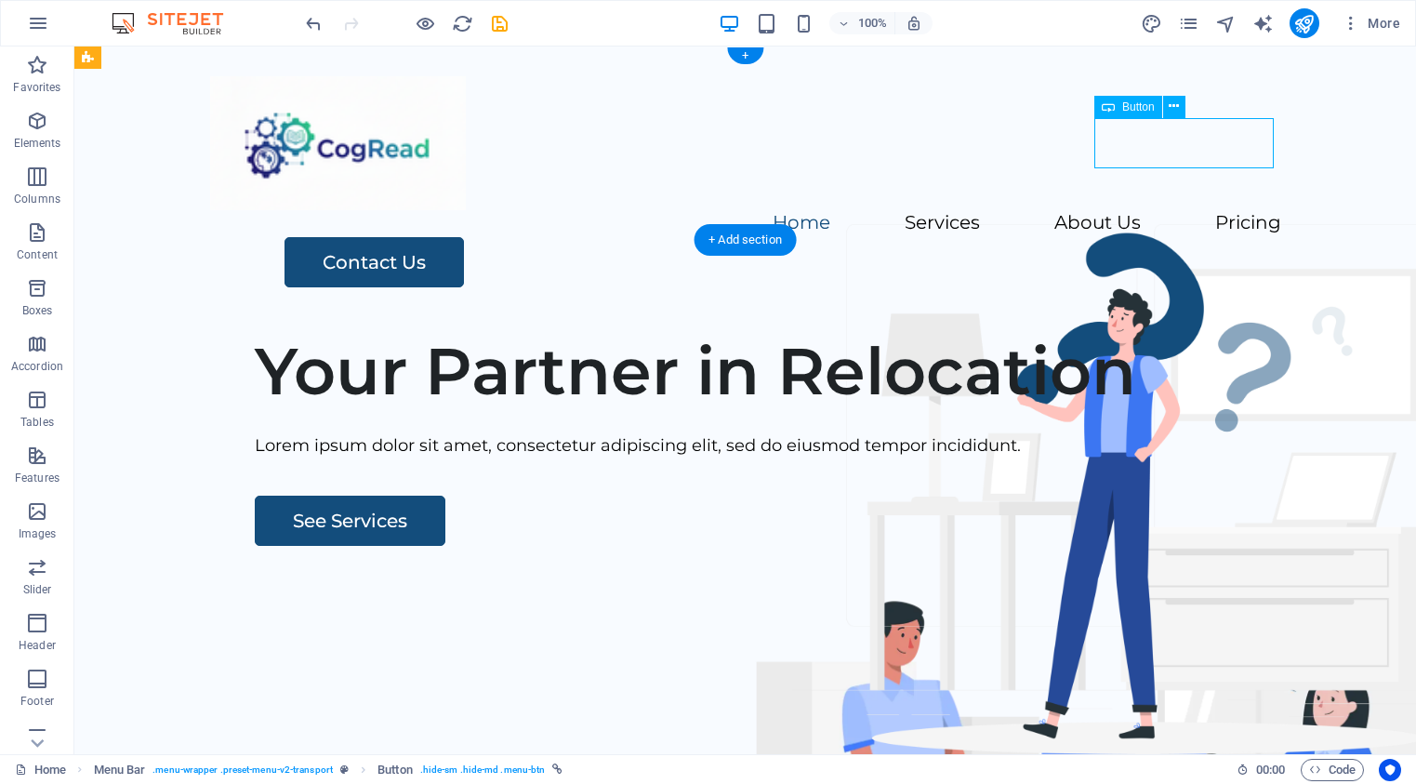
click at [1150, 237] on div "Contact Us" at bounding box center [782, 262] width 997 height 50
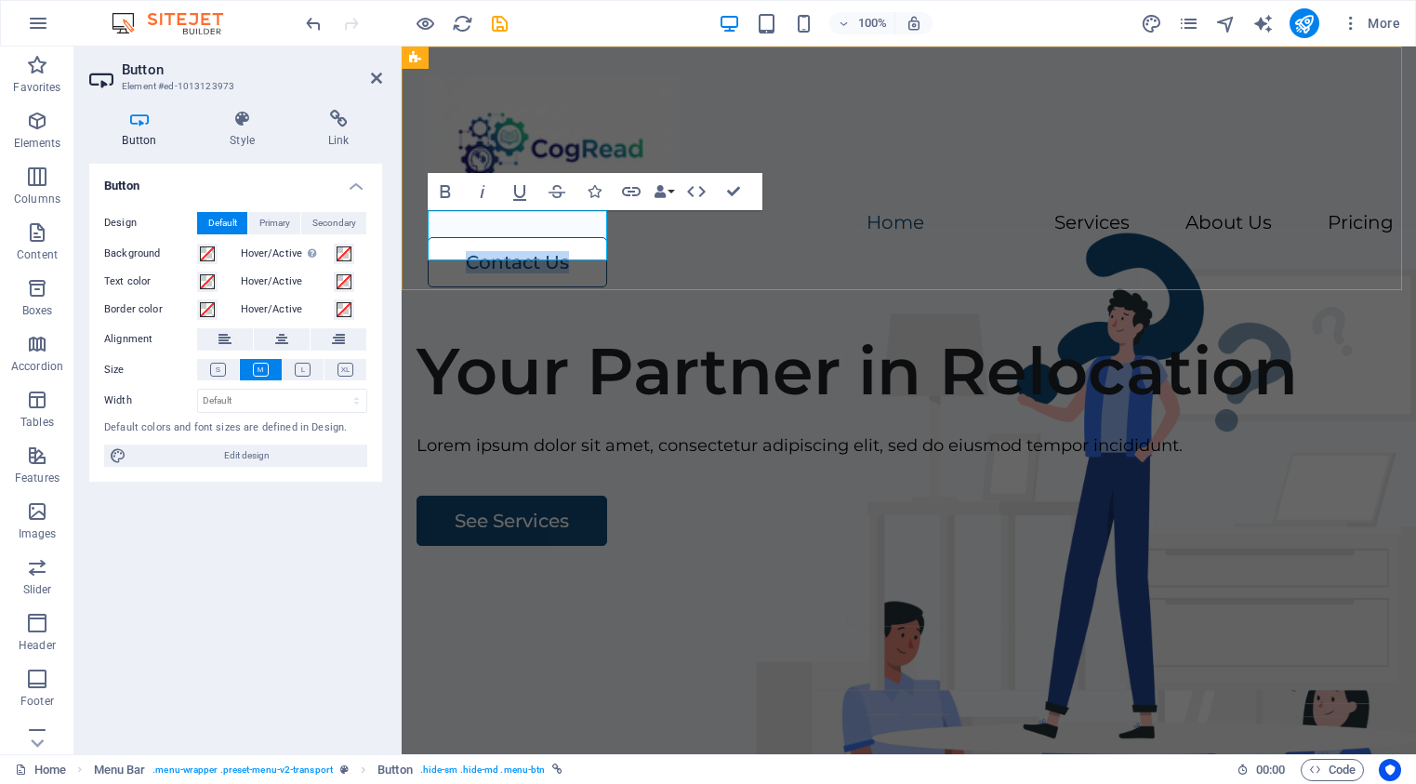
click at [506, 237] on link "Contact Us" at bounding box center [517, 262] width 179 height 50
click at [526, 237] on link "Contact Us" at bounding box center [517, 262] width 179 height 50
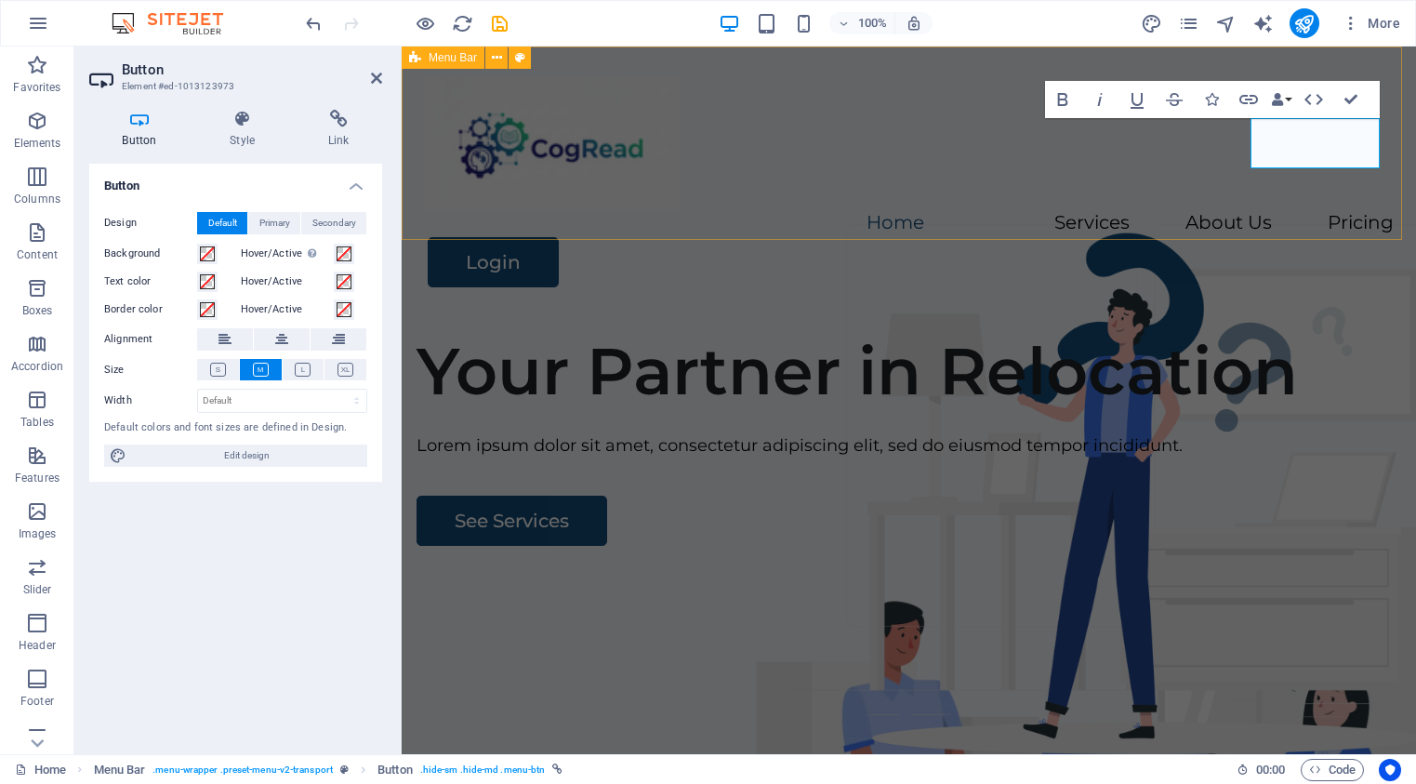
click at [925, 215] on div "Menu Home Services About Us Pricing Login" at bounding box center [909, 181] width 1014 height 271
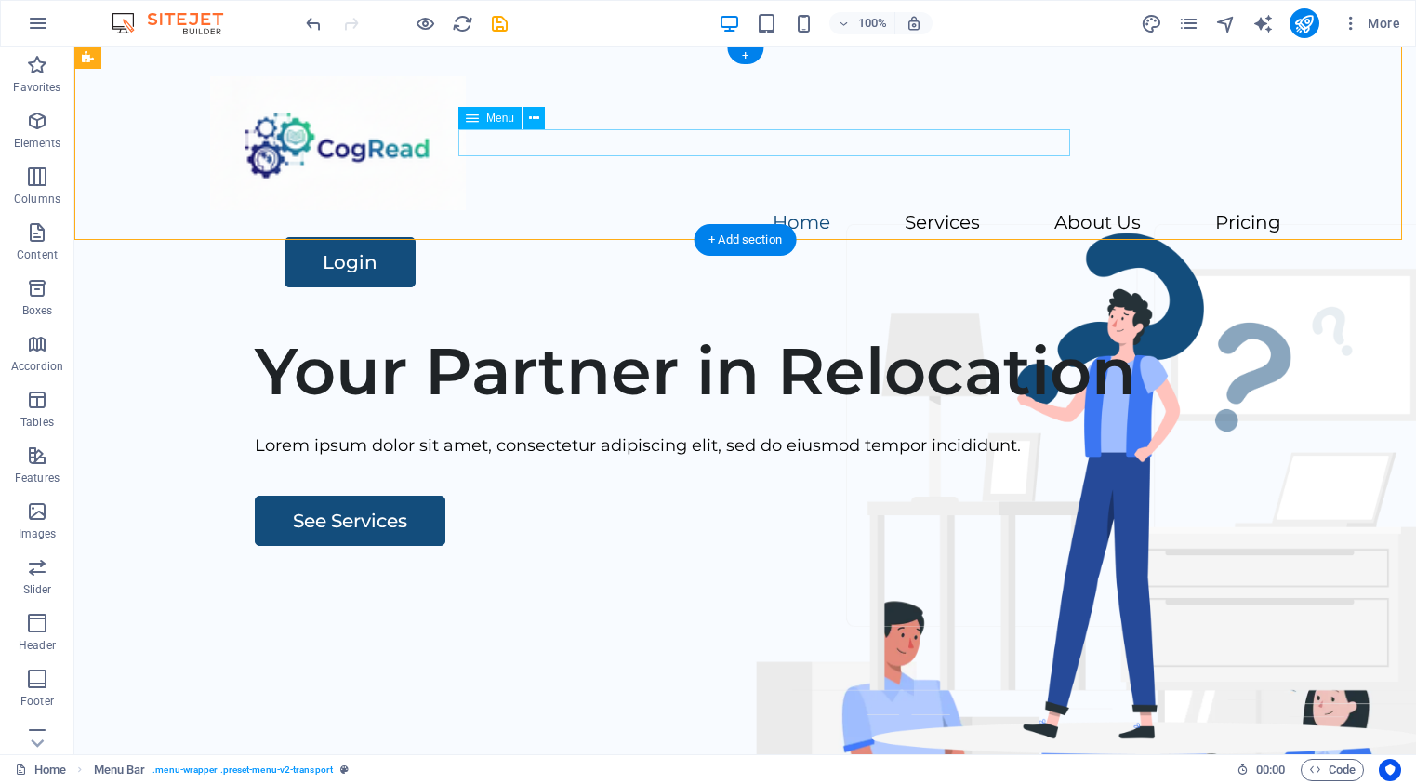
click at [724, 210] on nav "Home Services About Us Pricing" at bounding box center [745, 223] width 1071 height 27
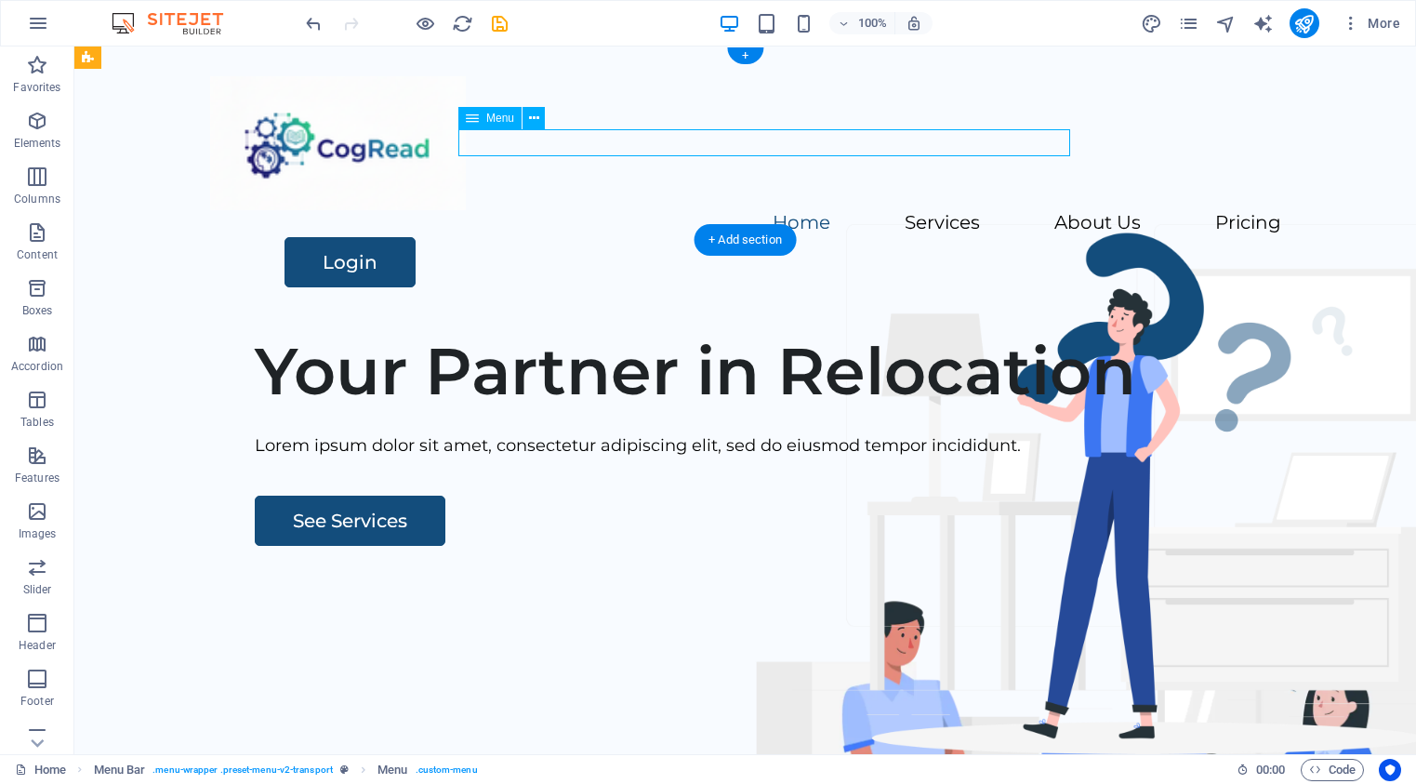
click at [724, 210] on nav "Home Services About Us Pricing" at bounding box center [745, 223] width 1071 height 27
select select
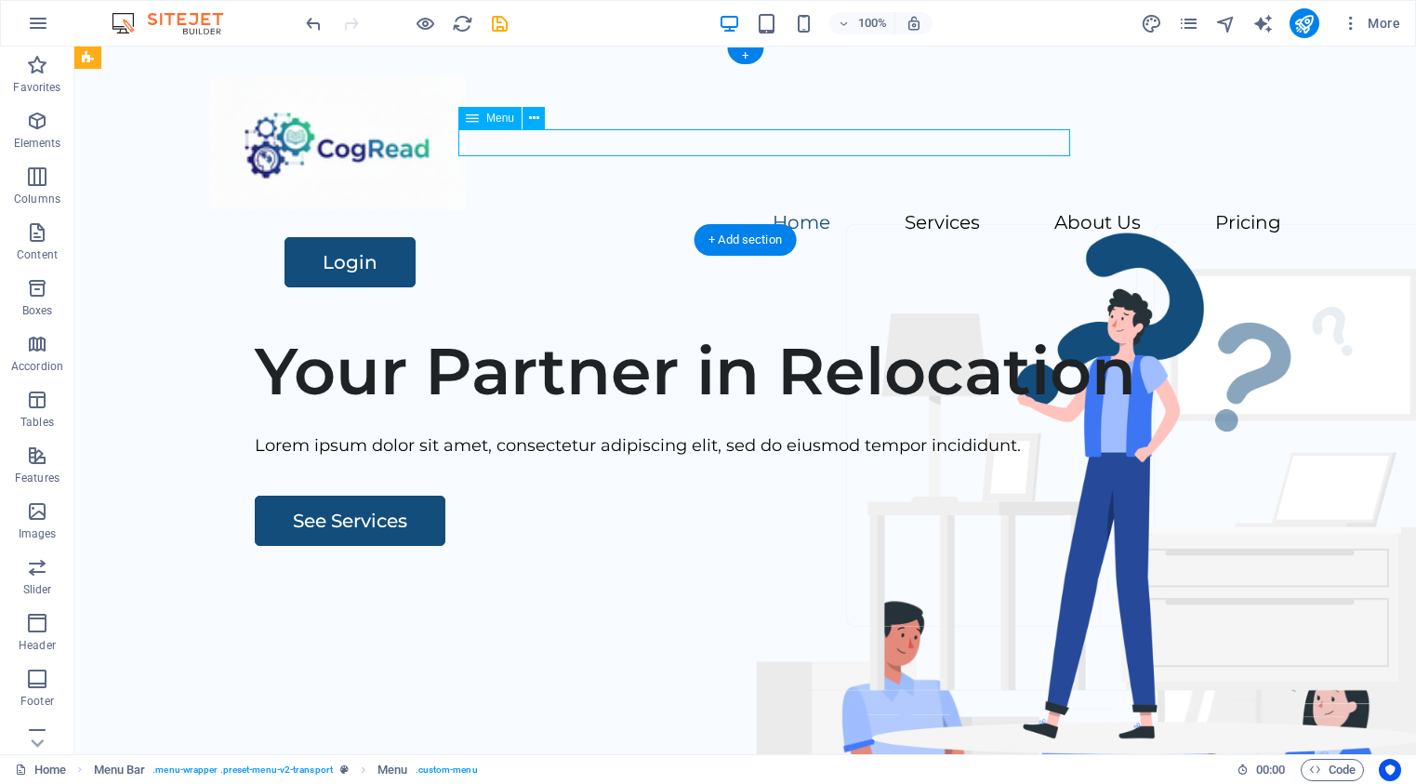
select select
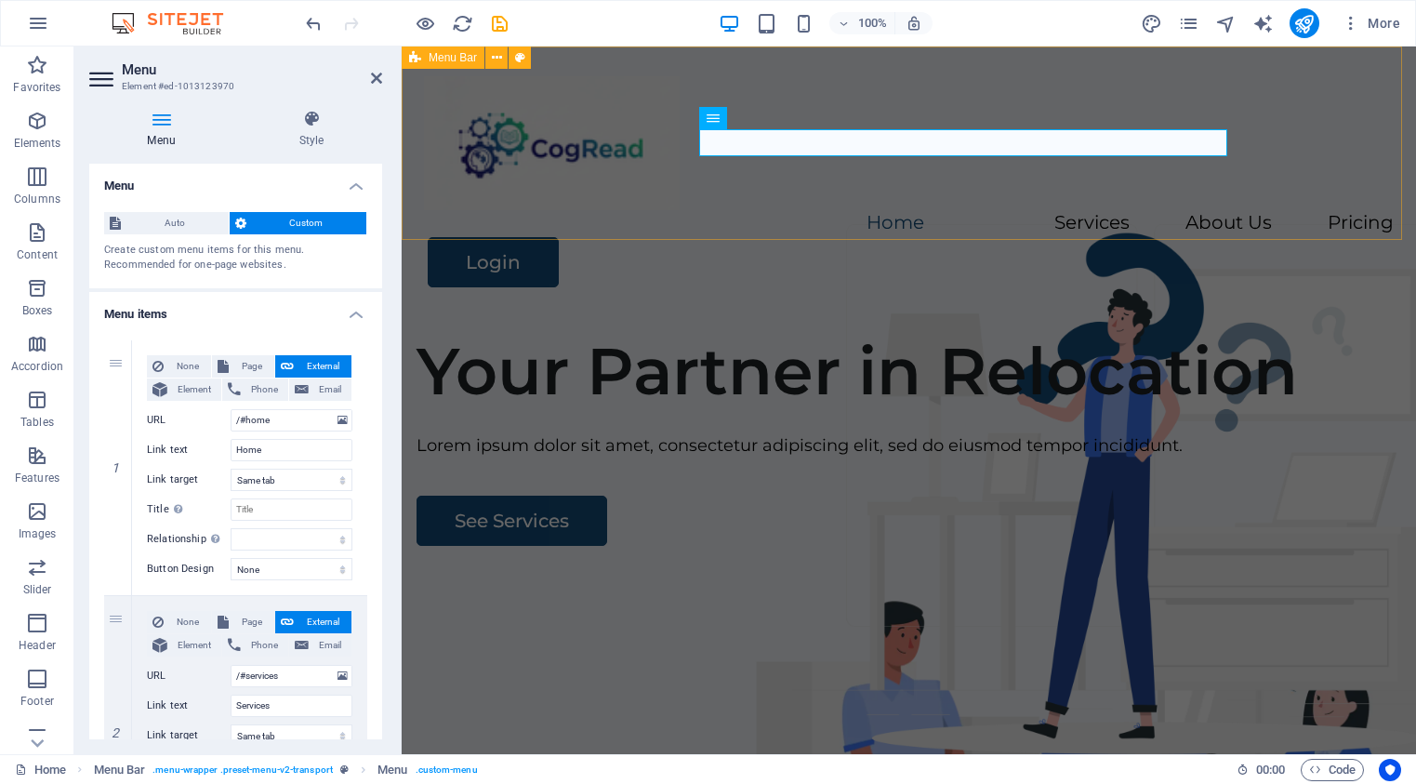
click at [682, 216] on div "Menu Home Services About Us Pricing Login" at bounding box center [909, 181] width 1014 height 271
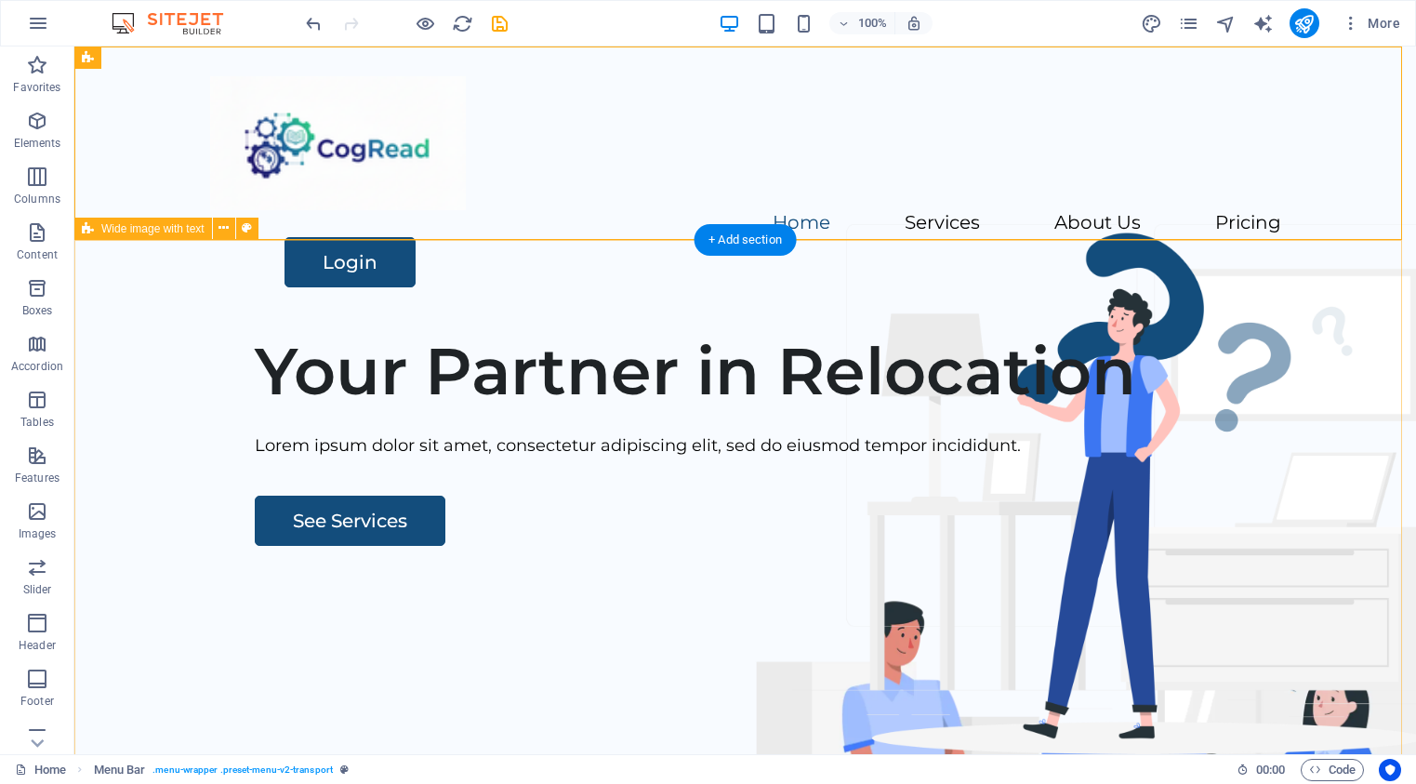
click at [536, 363] on div "Your Partner in Relocation Lorem ipsum dolor sit amet, consectetur adipiscing e…" at bounding box center [745, 673] width 1342 height 712
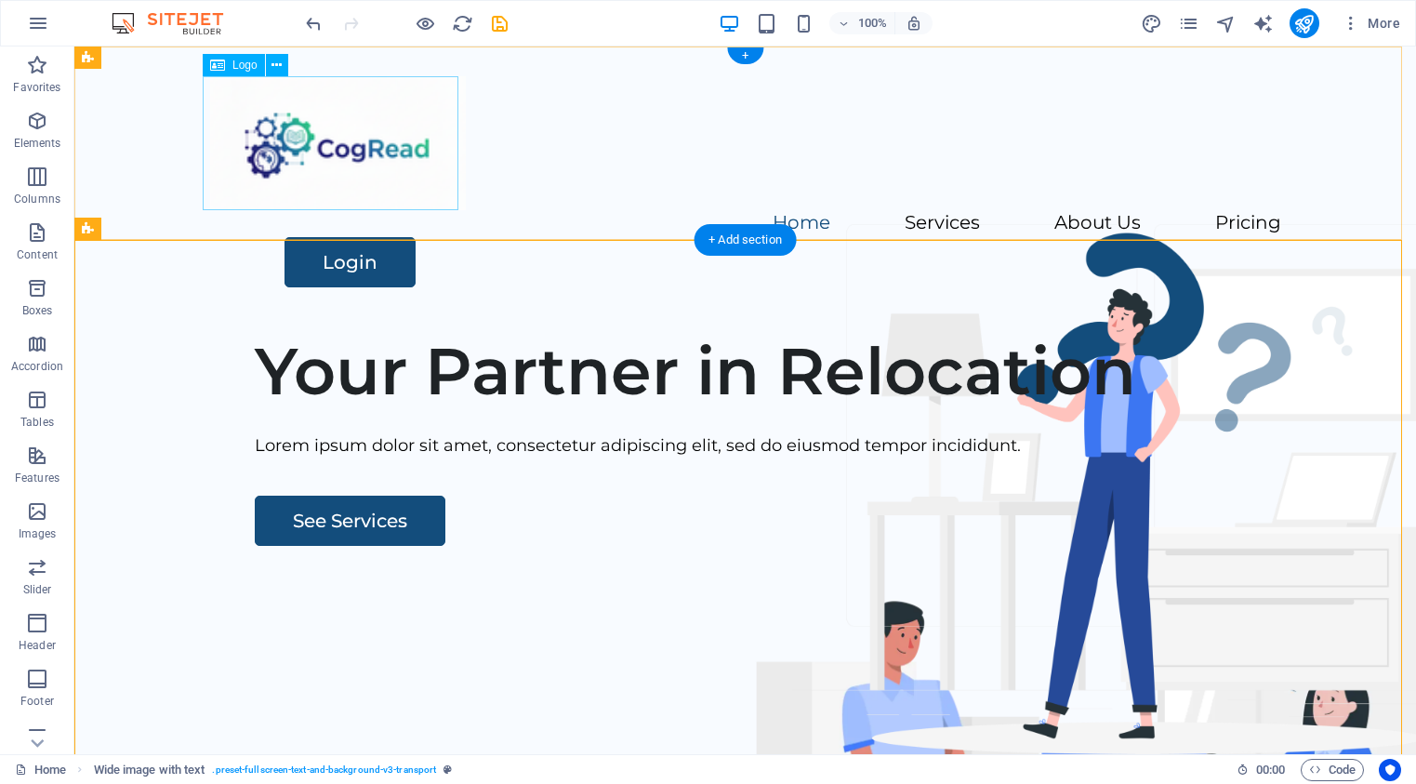
click at [340, 150] on div at bounding box center [745, 143] width 1071 height 134
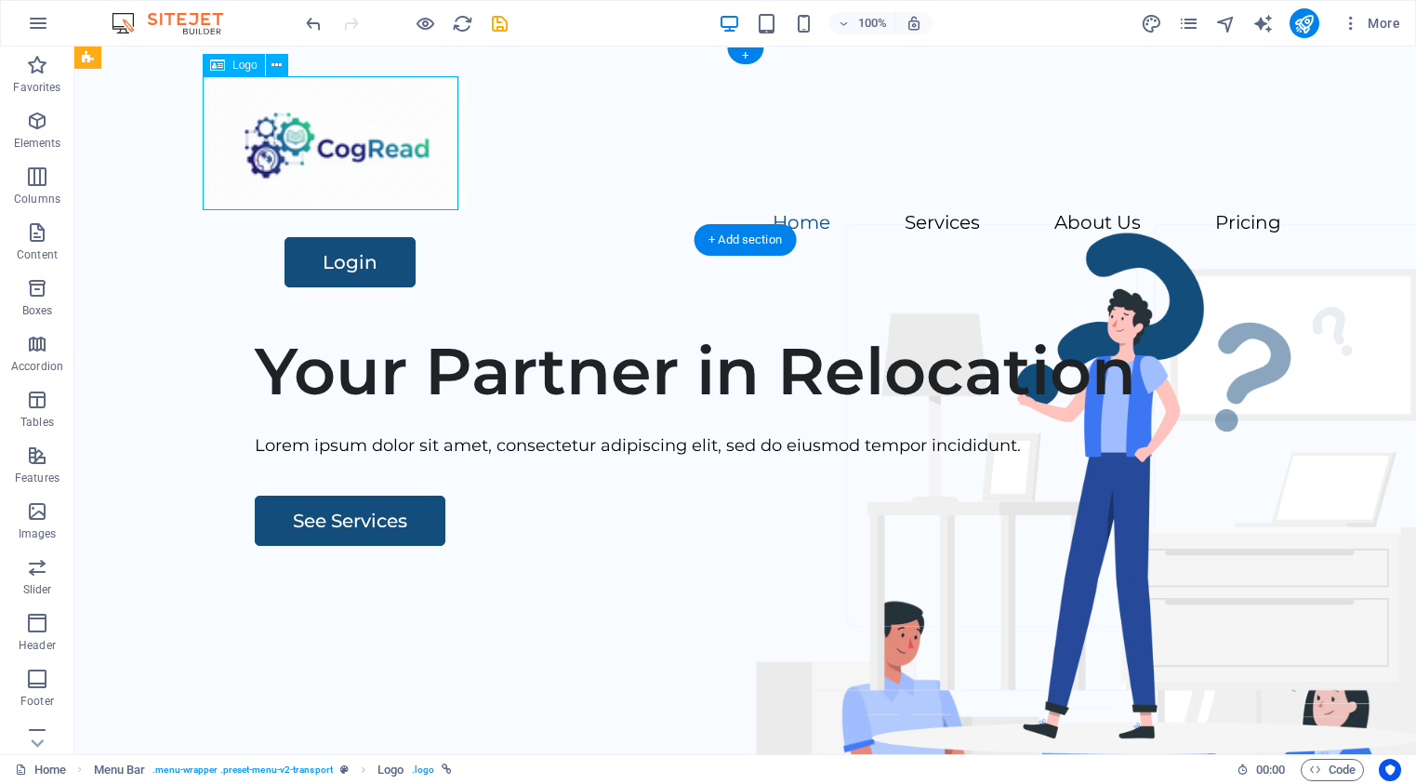
click at [351, 155] on div at bounding box center [745, 143] width 1071 height 134
click at [363, 317] on div "Your Partner in Relocation Lorem ipsum dolor sit amet, consectetur adipiscing e…" at bounding box center [745, 673] width 1342 height 712
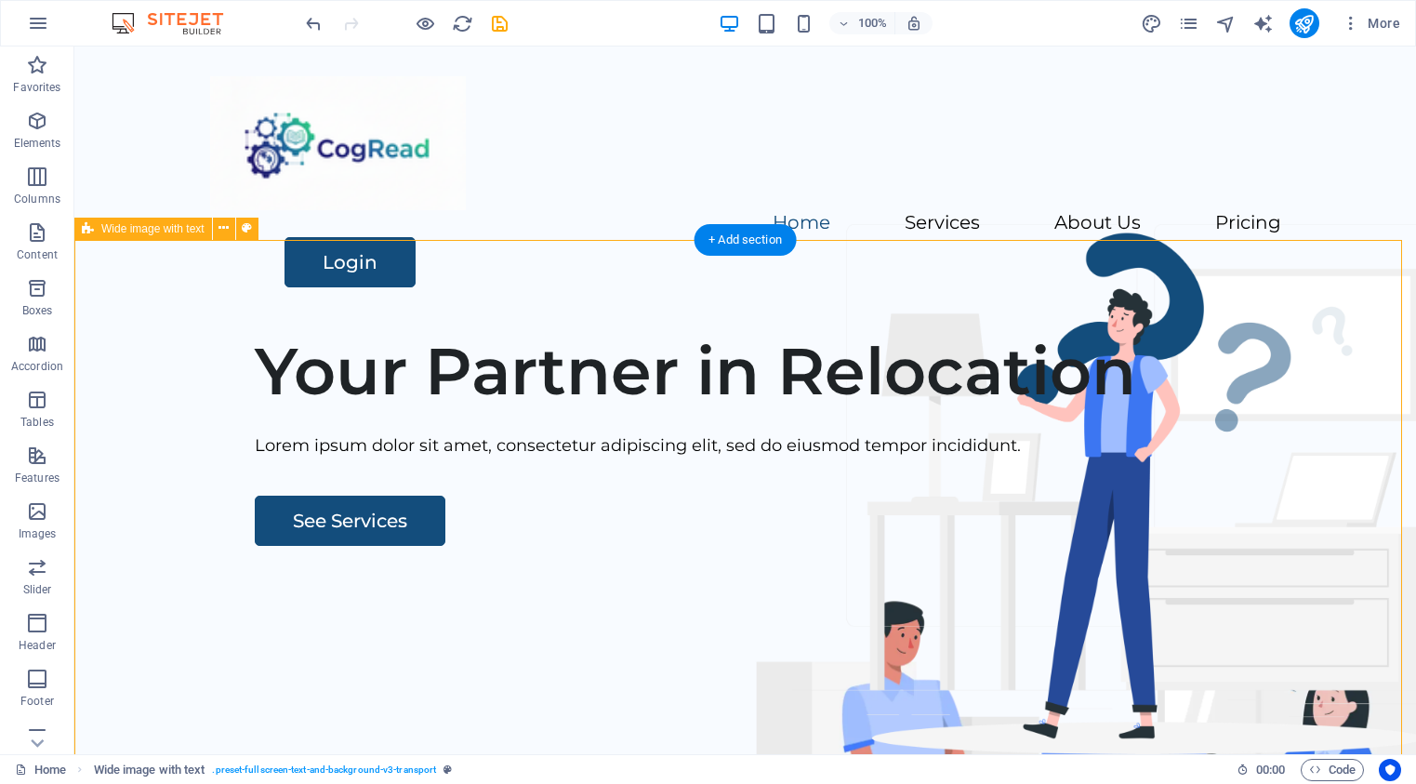
click at [379, 328] on div "Your Partner in Relocation Lorem ipsum dolor sit amet, consectetur adipiscing e…" at bounding box center [745, 673] width 1342 height 712
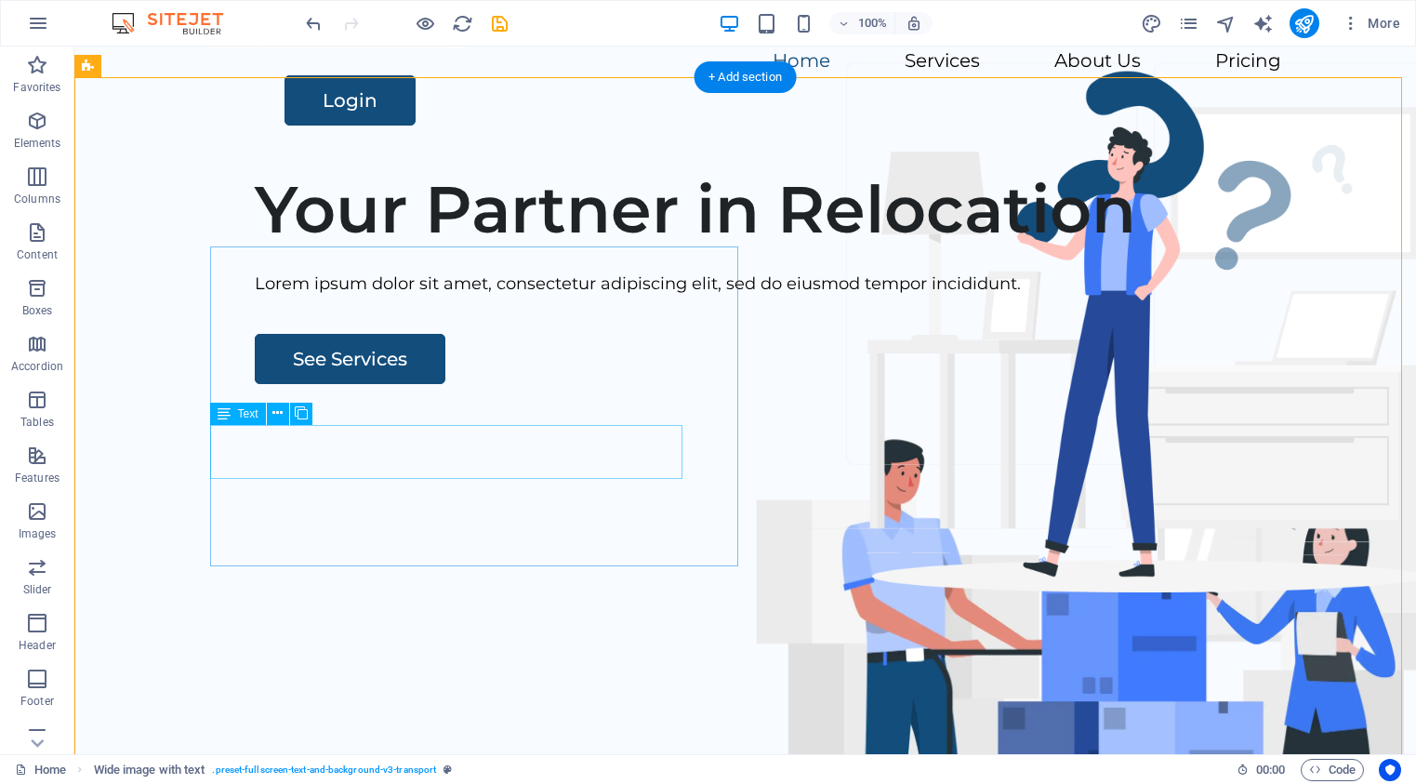
scroll to position [165, 0]
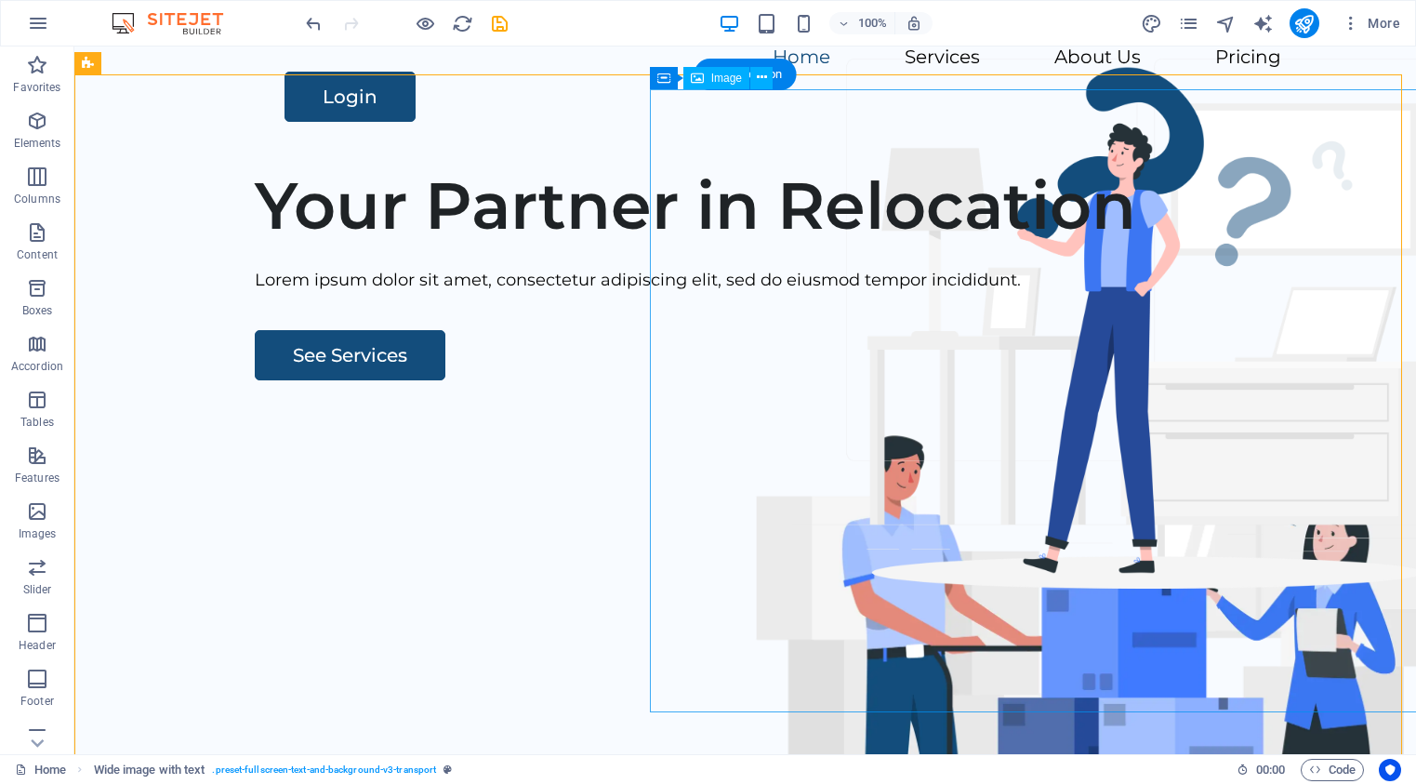
click at [1030, 403] on figure at bounding box center [1105, 691] width 882 height 623
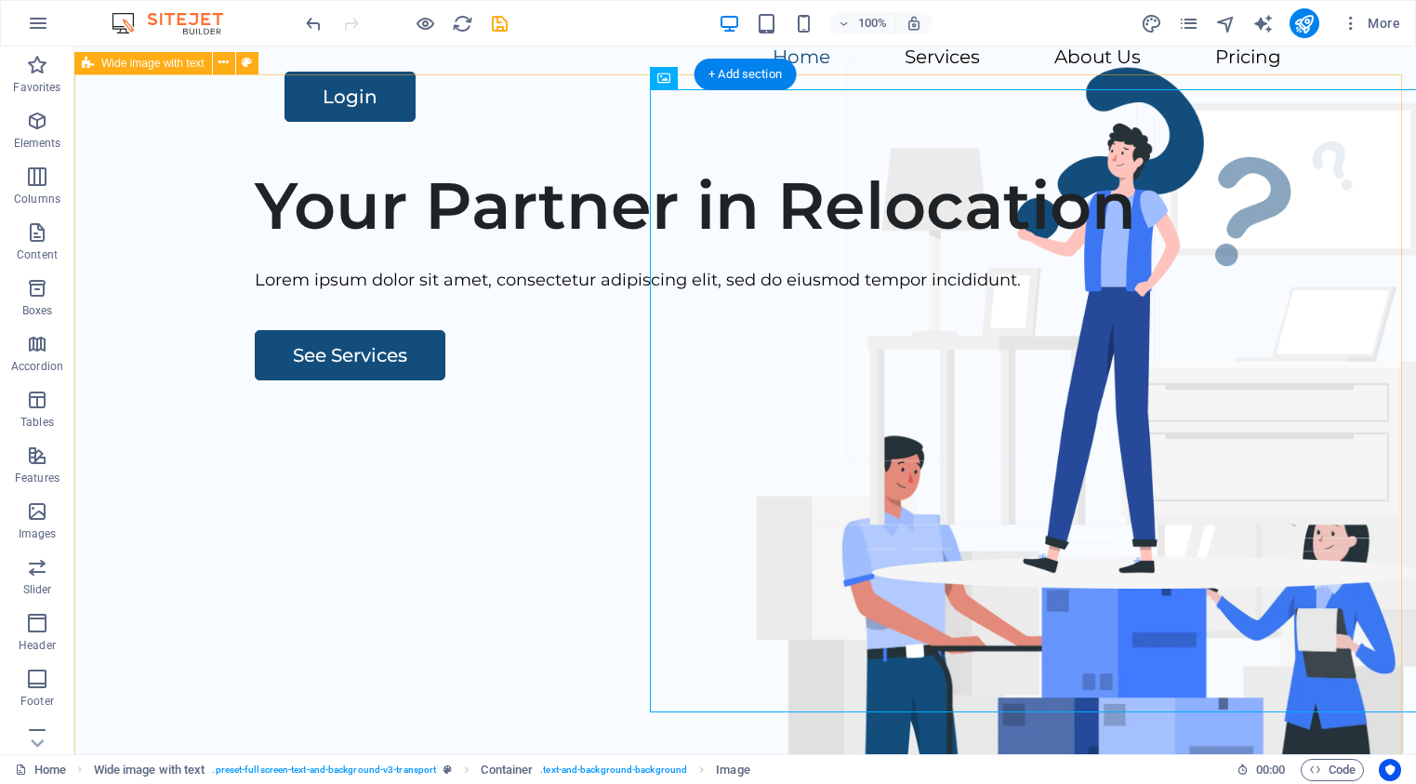
click at [469, 174] on div "Your Partner in Relocation Lorem ipsum dolor sit amet, consectetur adipiscing e…" at bounding box center [745, 508] width 1342 height 712
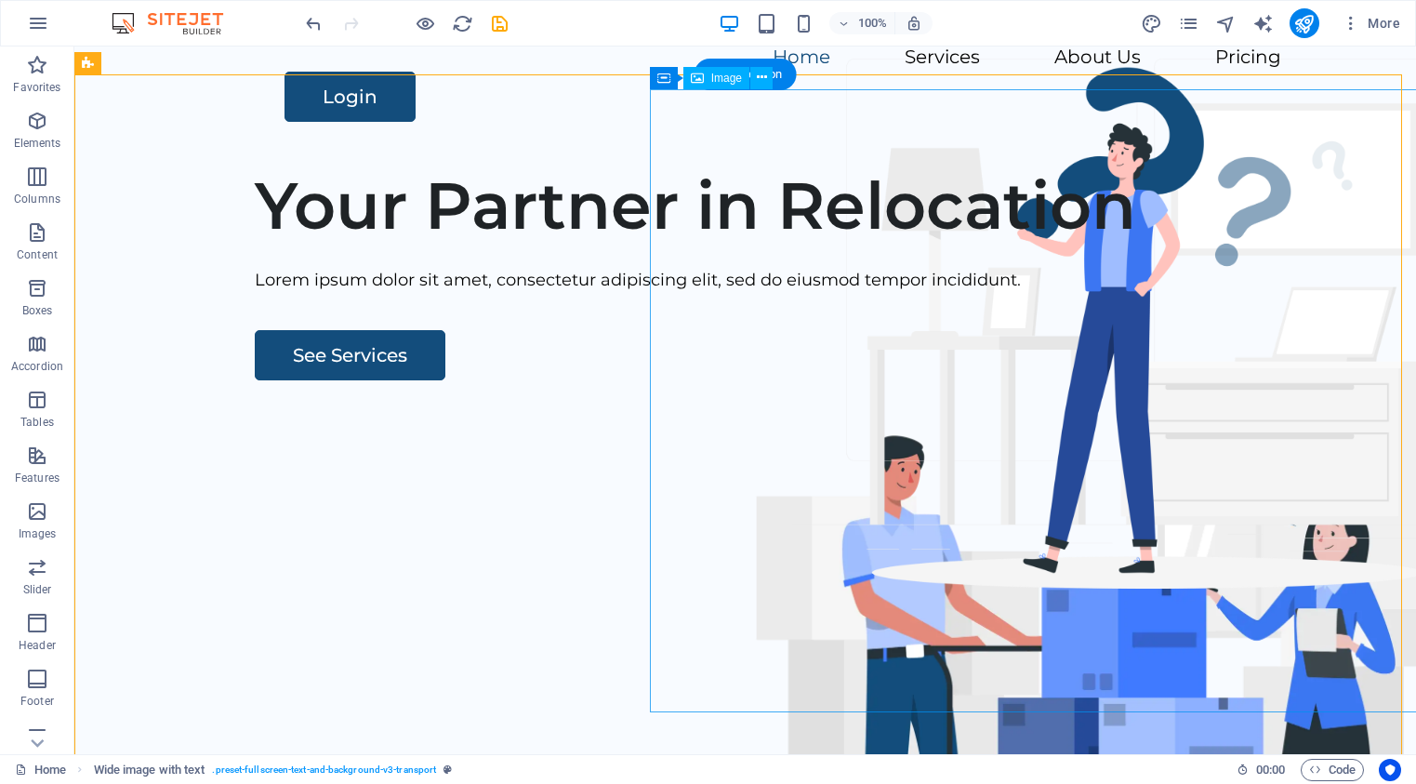
click at [1017, 384] on figure at bounding box center [1105, 691] width 882 height 623
click at [664, 380] on figure at bounding box center [1105, 691] width 882 height 623
click at [664, 615] on figure at bounding box center [1105, 691] width 882 height 623
click at [668, 711] on figure at bounding box center [1105, 691] width 882 height 623
click at [717, 81] on span "Image" at bounding box center [726, 78] width 31 height 11
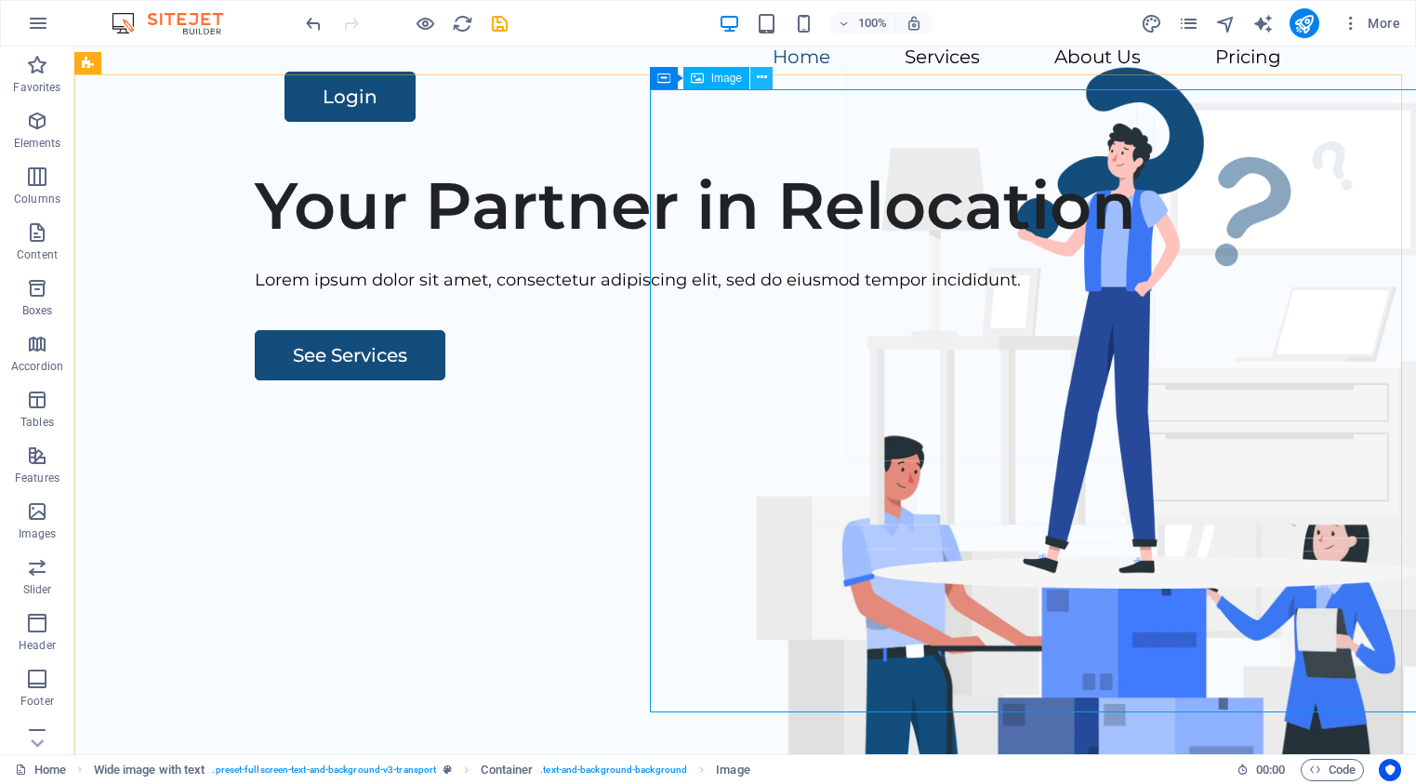
click at [762, 77] on icon at bounding box center [762, 78] width 10 height 20
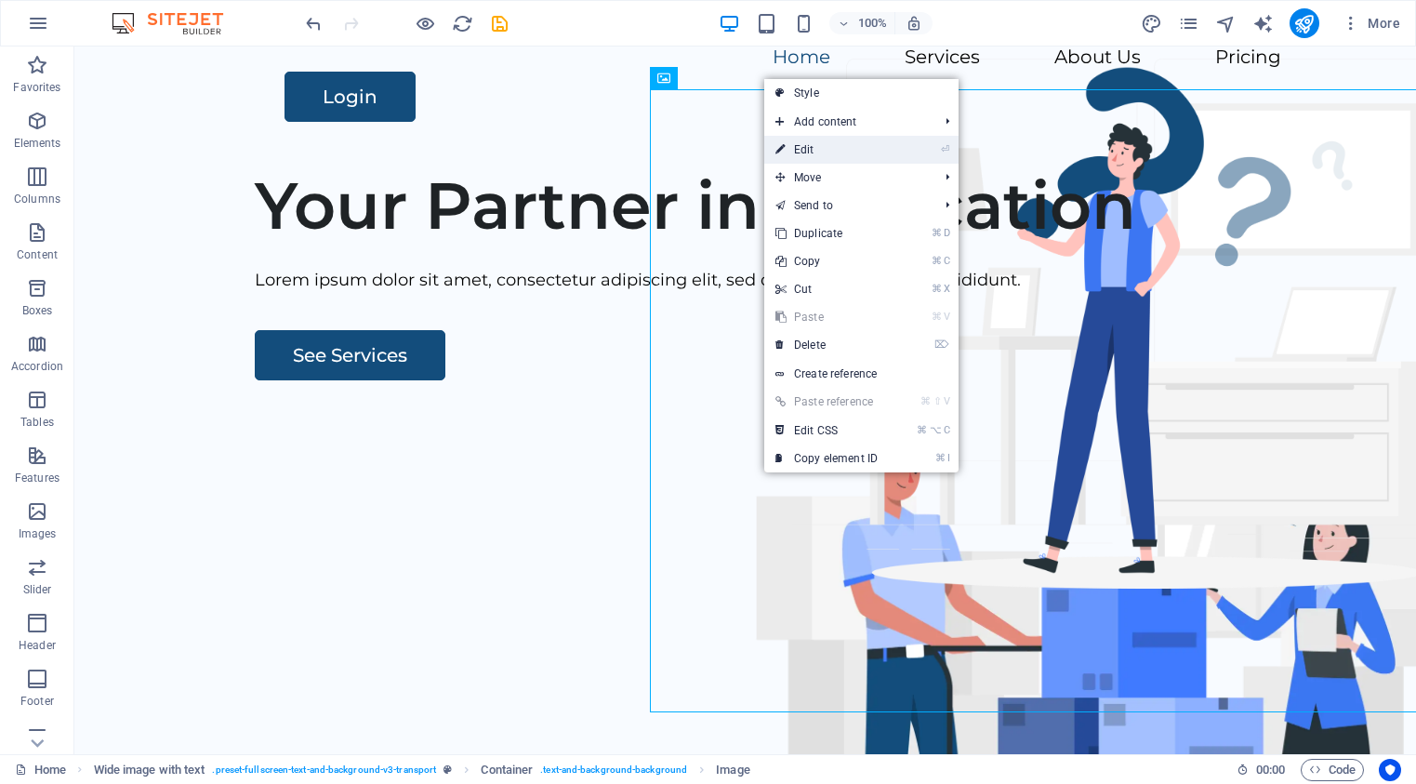
click at [814, 152] on link "⏎ Edit" at bounding box center [826, 150] width 125 height 28
select select "px"
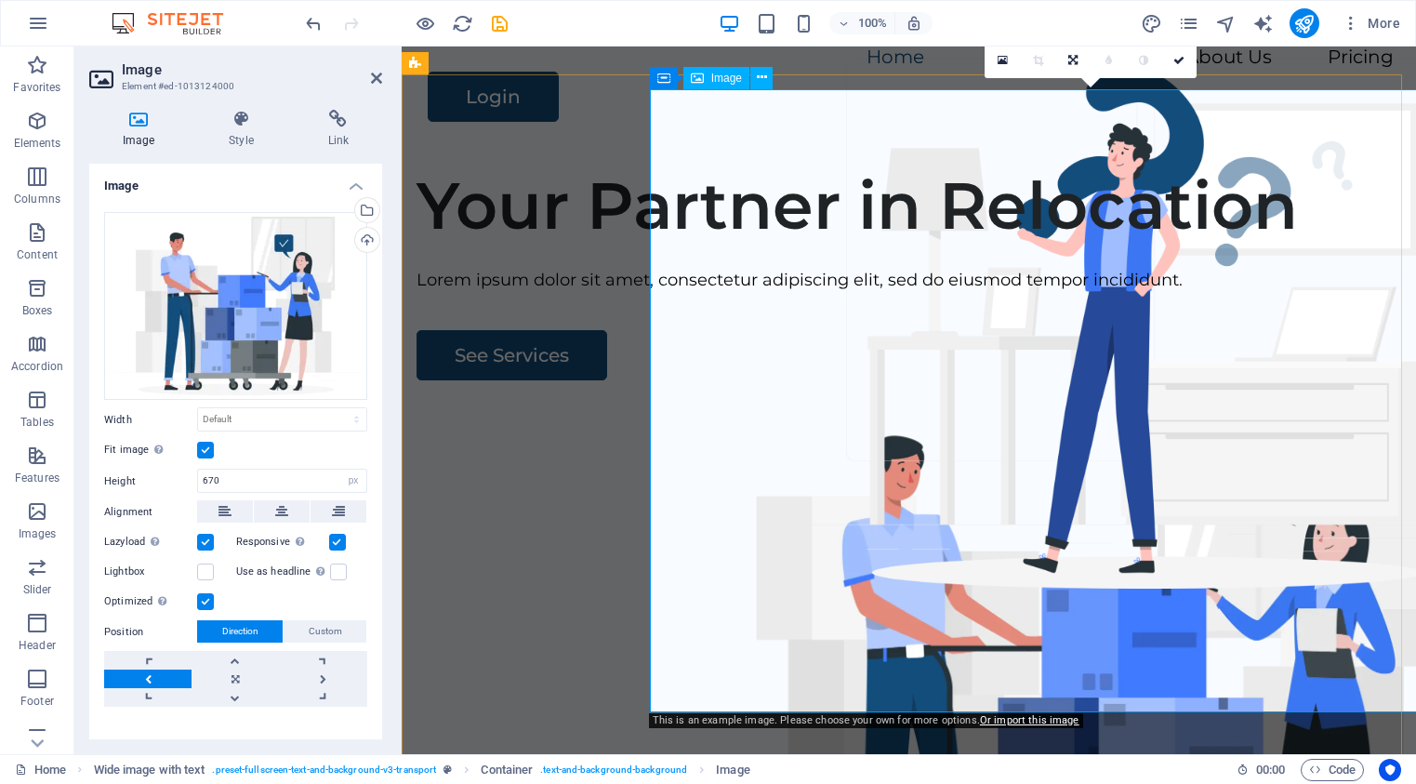
click at [1193, 396] on figure at bounding box center [1105, 691] width 882 height 623
click at [666, 79] on icon at bounding box center [663, 78] width 13 height 22
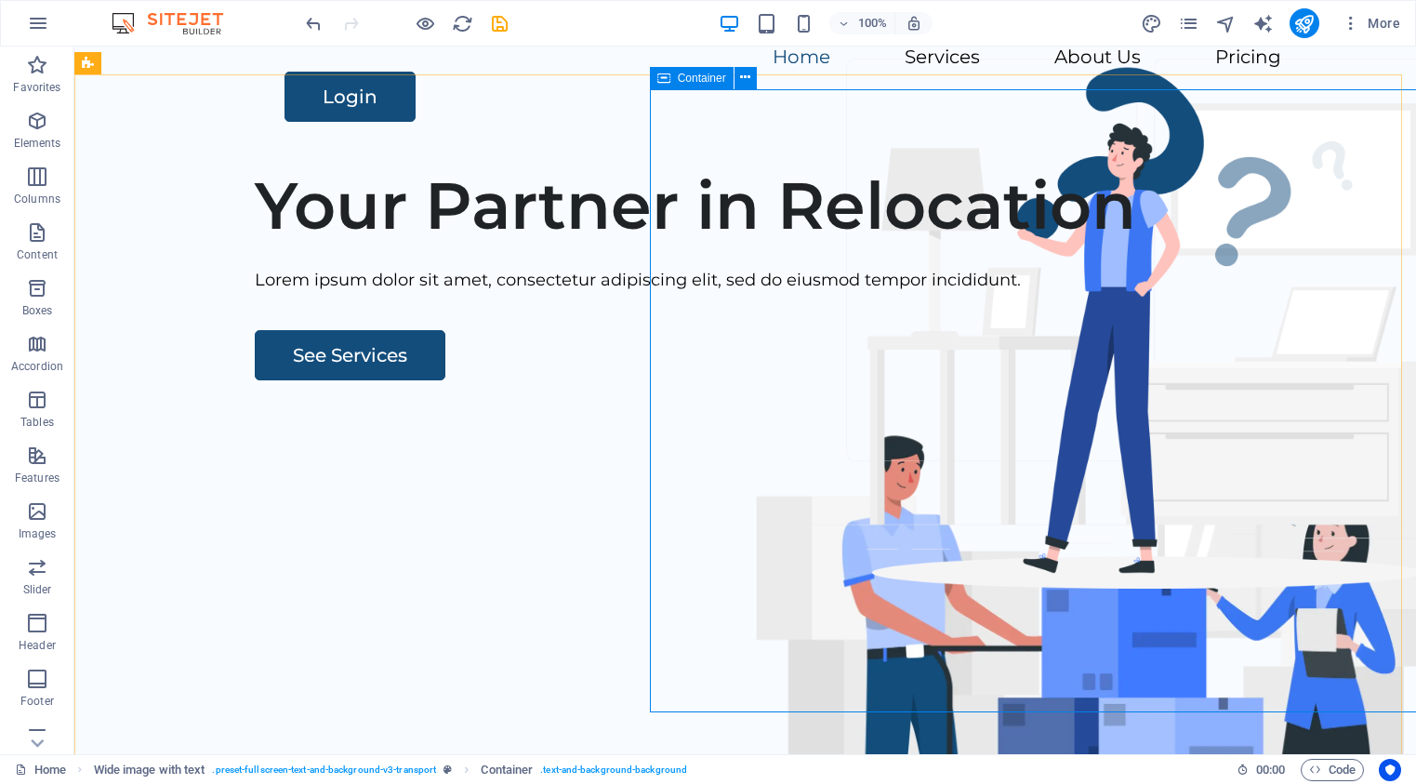
click at [661, 77] on icon at bounding box center [663, 78] width 13 height 22
click at [761, 79] on icon at bounding box center [762, 78] width 10 height 20
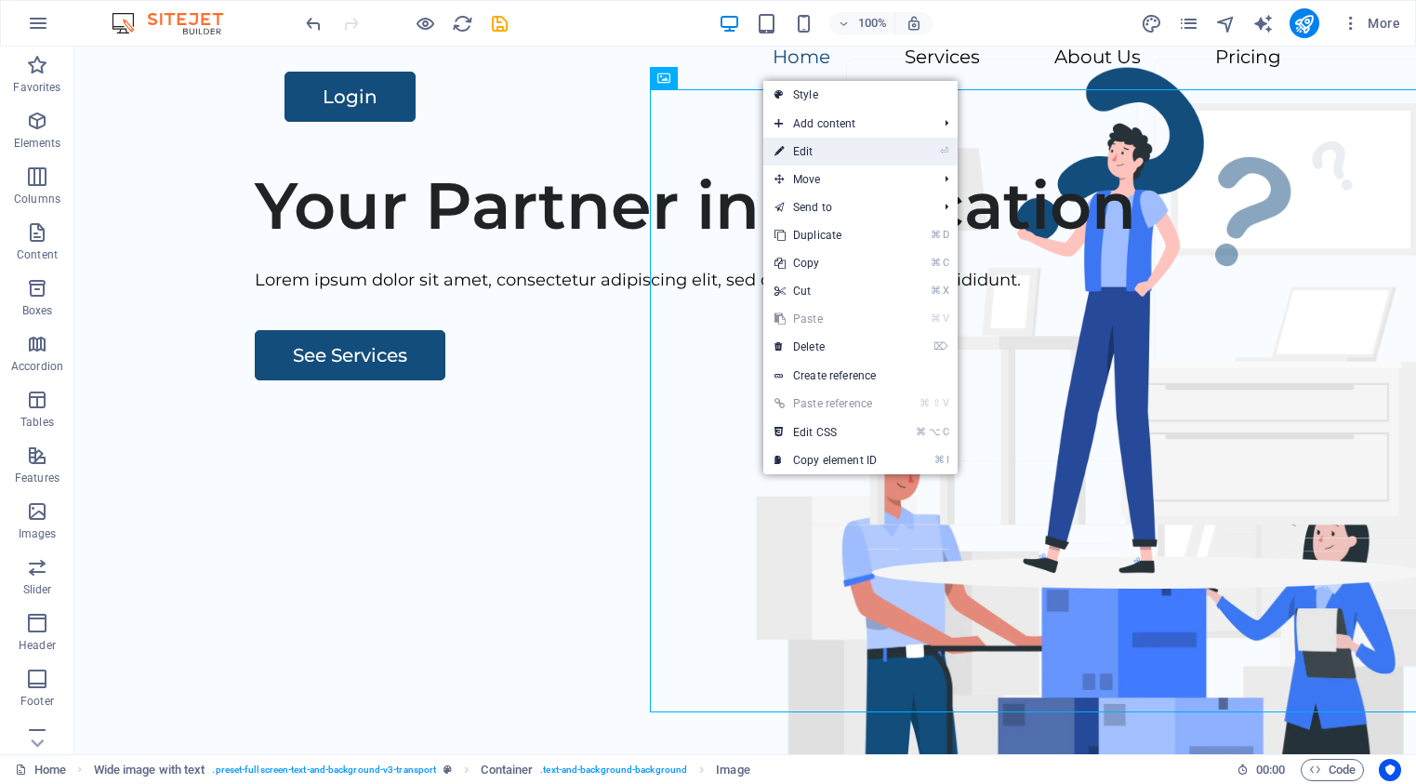
click at [812, 157] on link "⏎ Edit" at bounding box center [825, 152] width 125 height 28
select select "px"
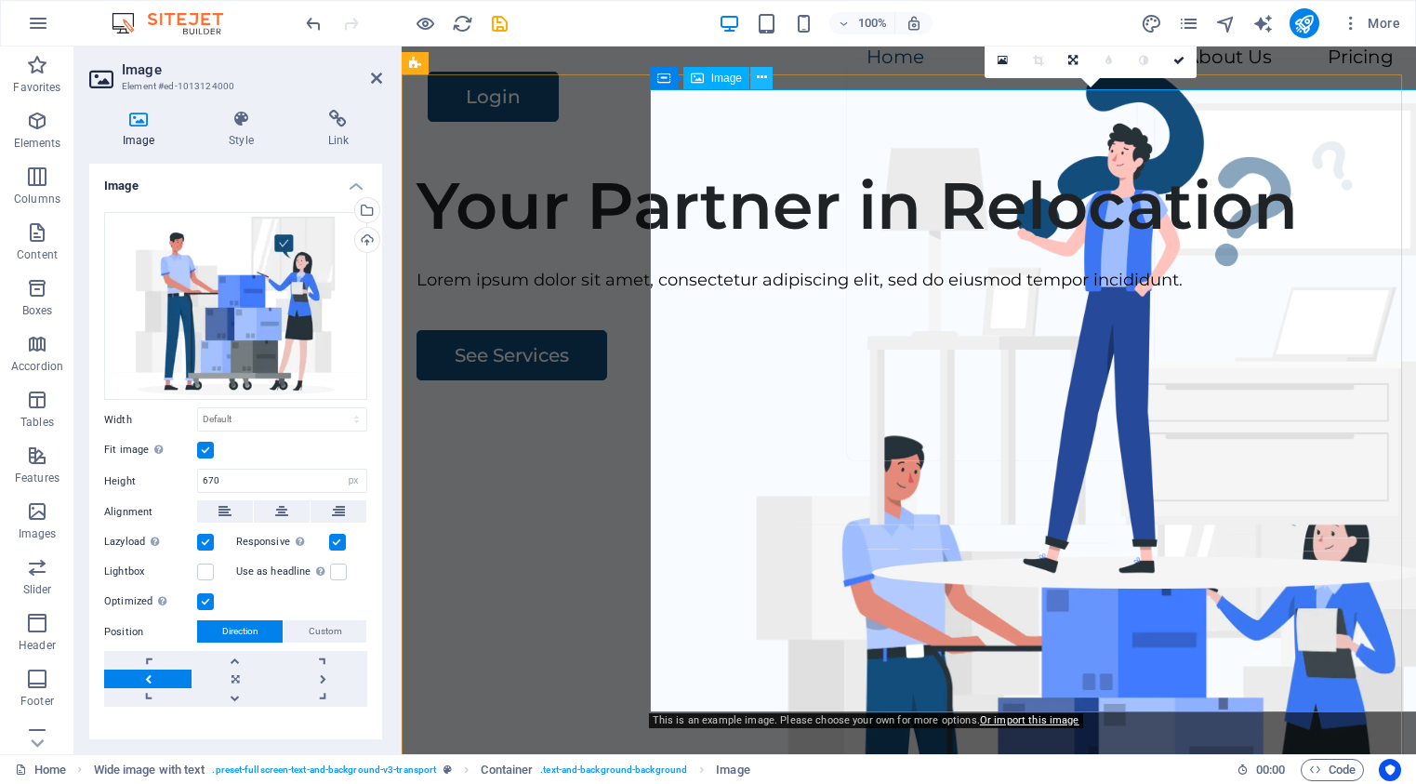
click at [760, 79] on icon at bounding box center [762, 78] width 10 height 20
click at [139, 118] on icon at bounding box center [138, 119] width 99 height 19
click at [367, 239] on div "Upload" at bounding box center [365, 242] width 28 height 28
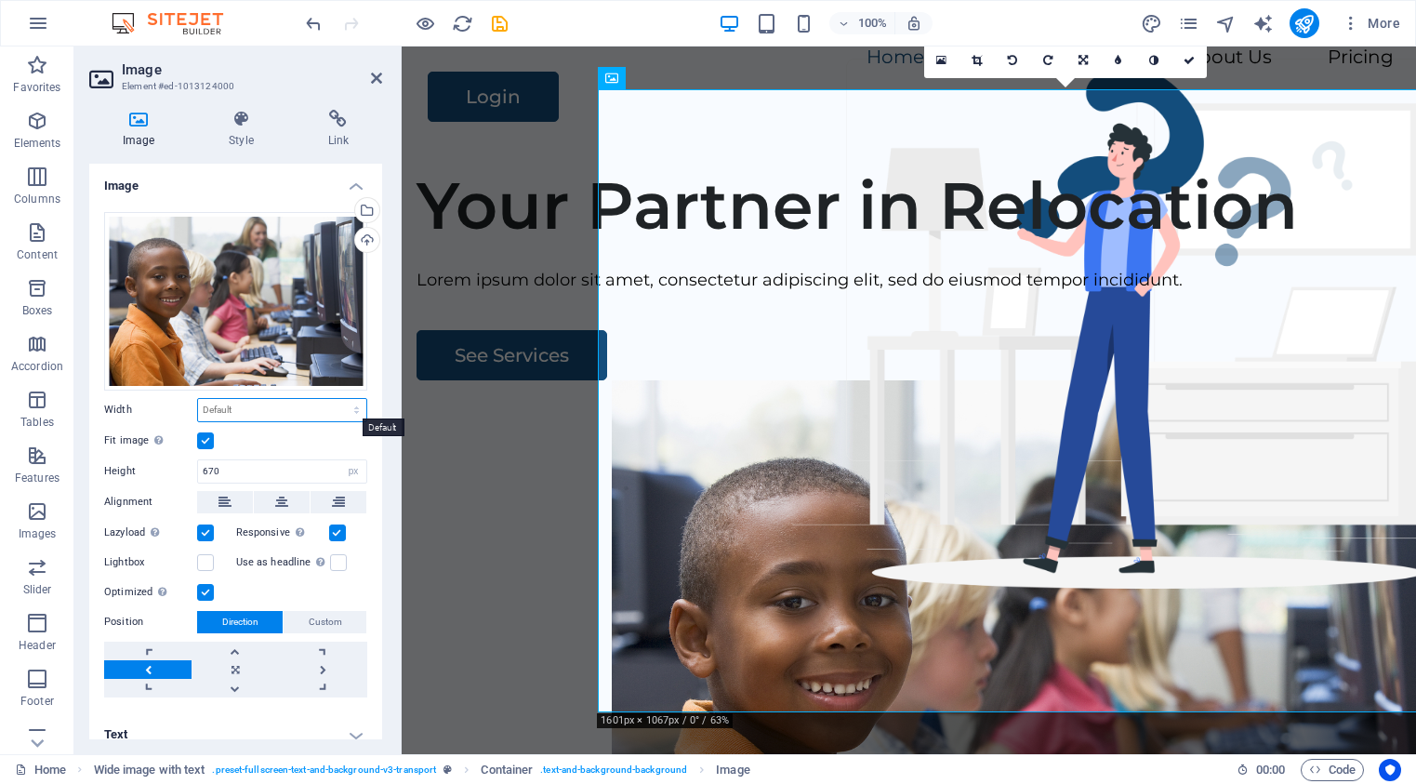
click at [243, 408] on select "Default auto px rem % em vh vw" at bounding box center [282, 410] width 168 height 22
click at [323, 667] on link at bounding box center [323, 669] width 87 height 19
click at [319, 668] on link at bounding box center [323, 669] width 87 height 19
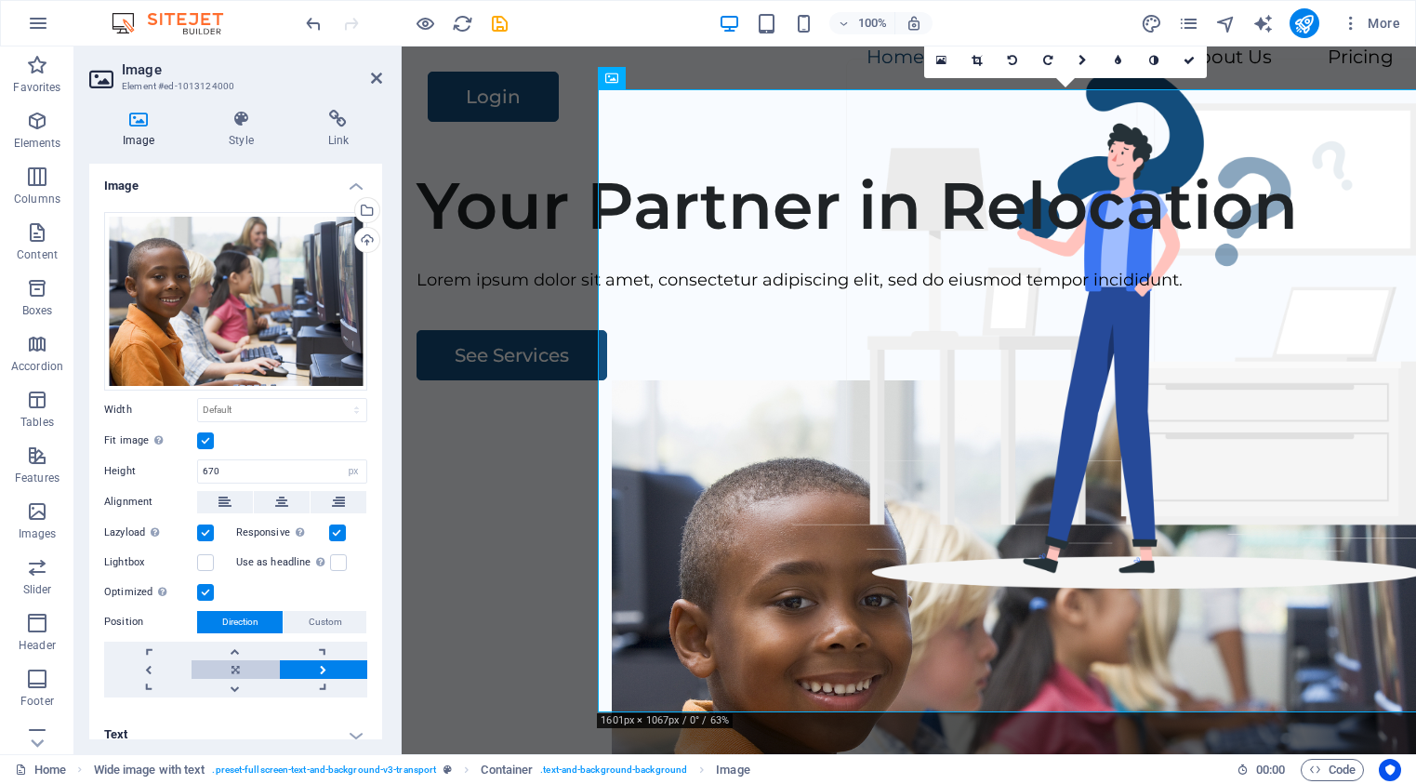
click at [237, 666] on link at bounding box center [235, 669] width 87 height 19
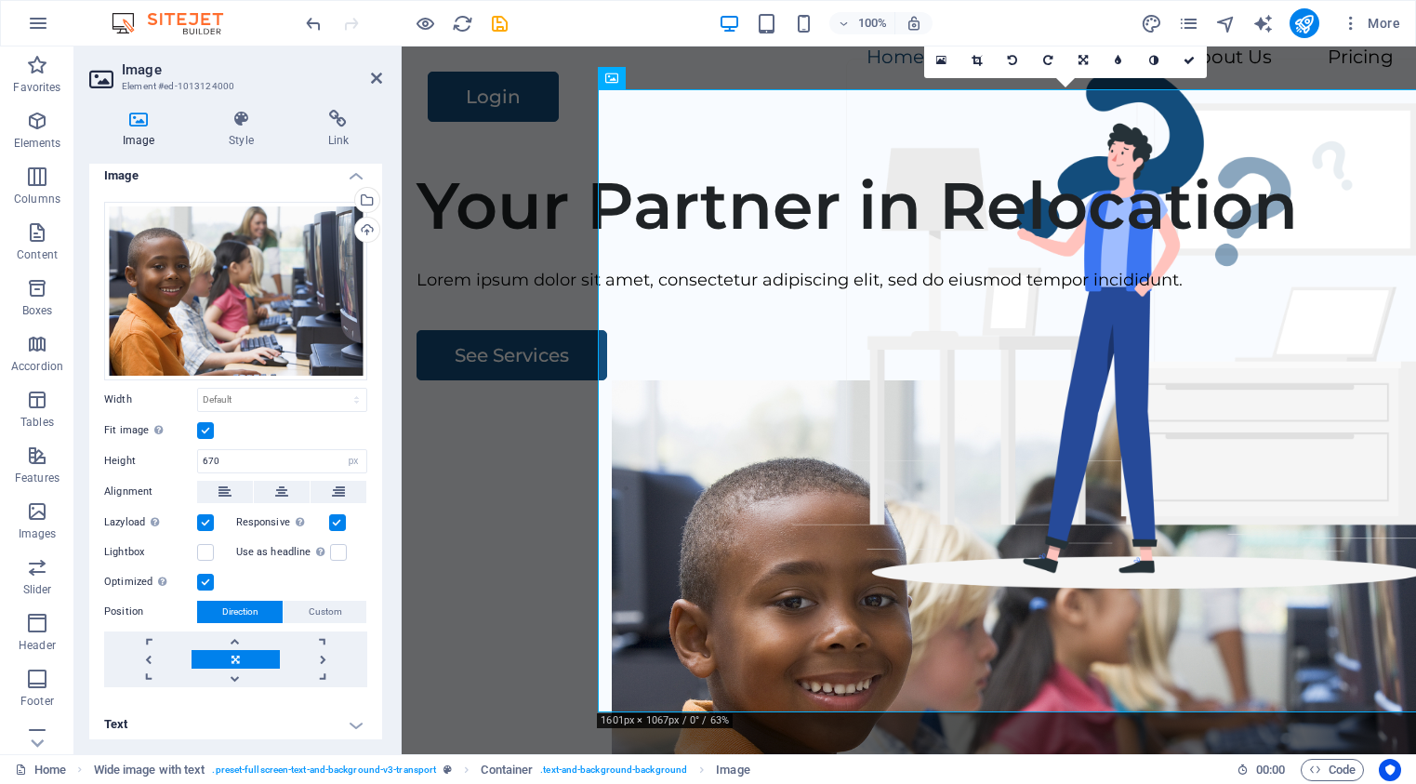
scroll to position [15, 0]
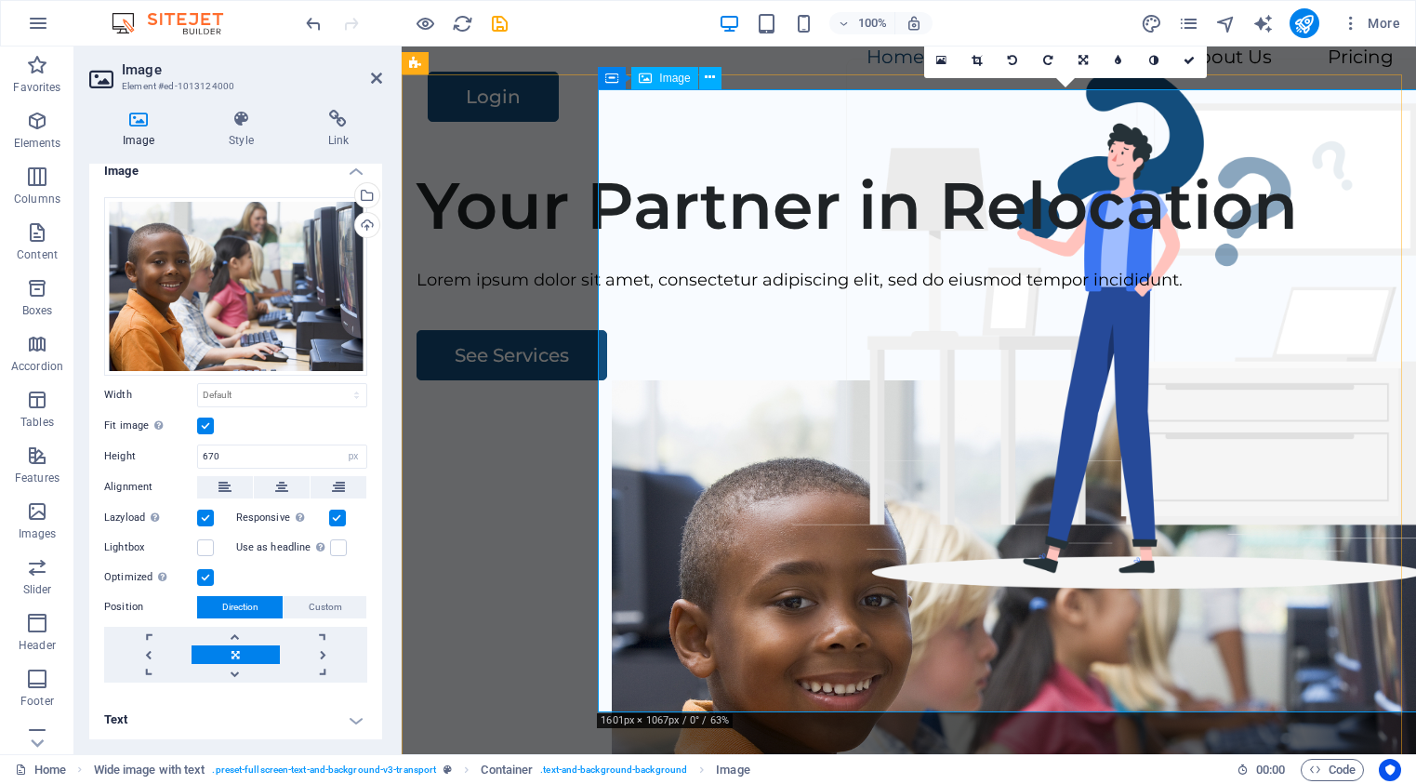
click at [657, 79] on div "Image" at bounding box center [664, 78] width 66 height 22
click at [919, 380] on figure at bounding box center [1079, 691] width 934 height 623
click at [1160, 380] on figure at bounding box center [1079, 691] width 934 height 623
click at [972, 59] on icon at bounding box center [977, 60] width 10 height 11
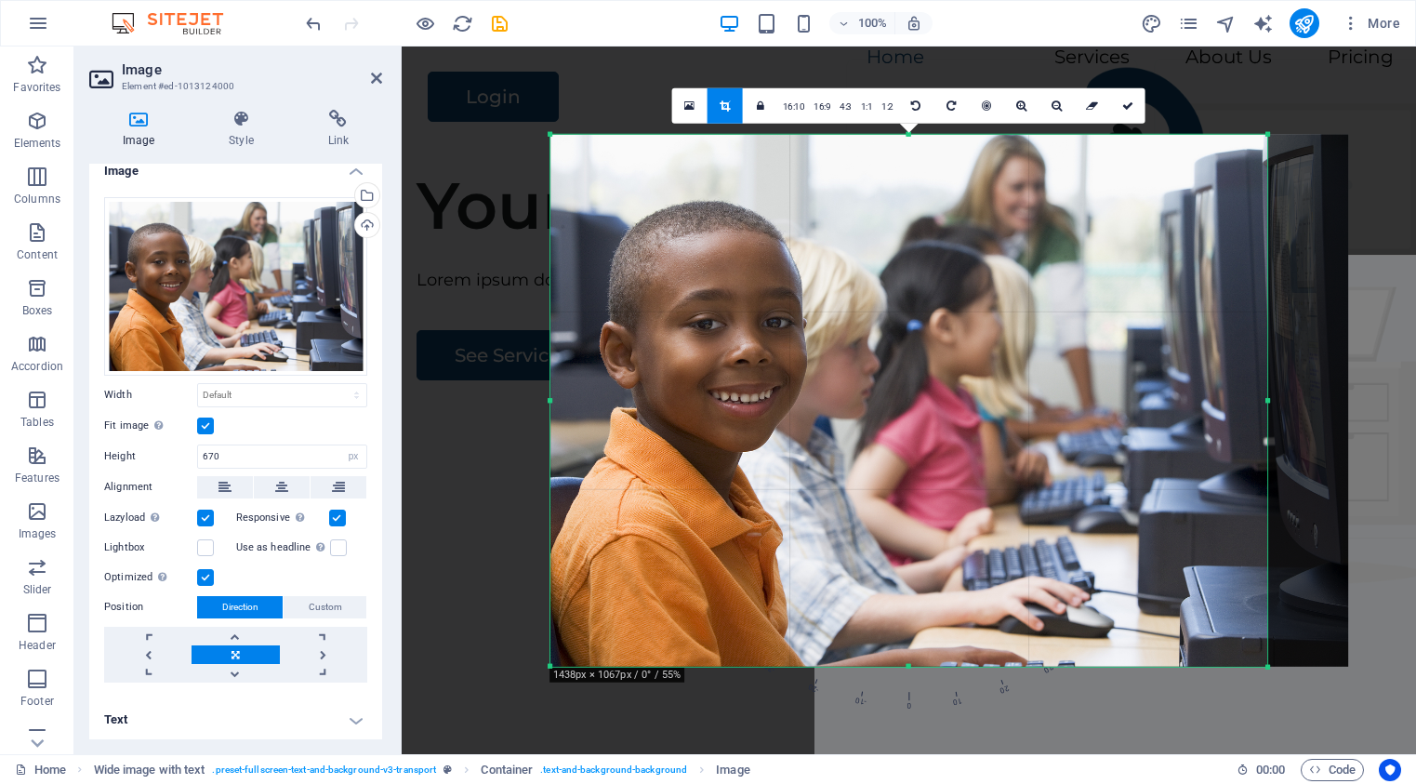
drag, startPoint x: 1311, startPoint y: 399, endPoint x: 1217, endPoint y: 427, distance: 98.0
click at [1217, 427] on div "180 170 160 150 140 130 120 110 100 90 80 70 60 50 40 30 20 10 0 -10 -20 -30 -4…" at bounding box center [909, 400] width 718 height 533
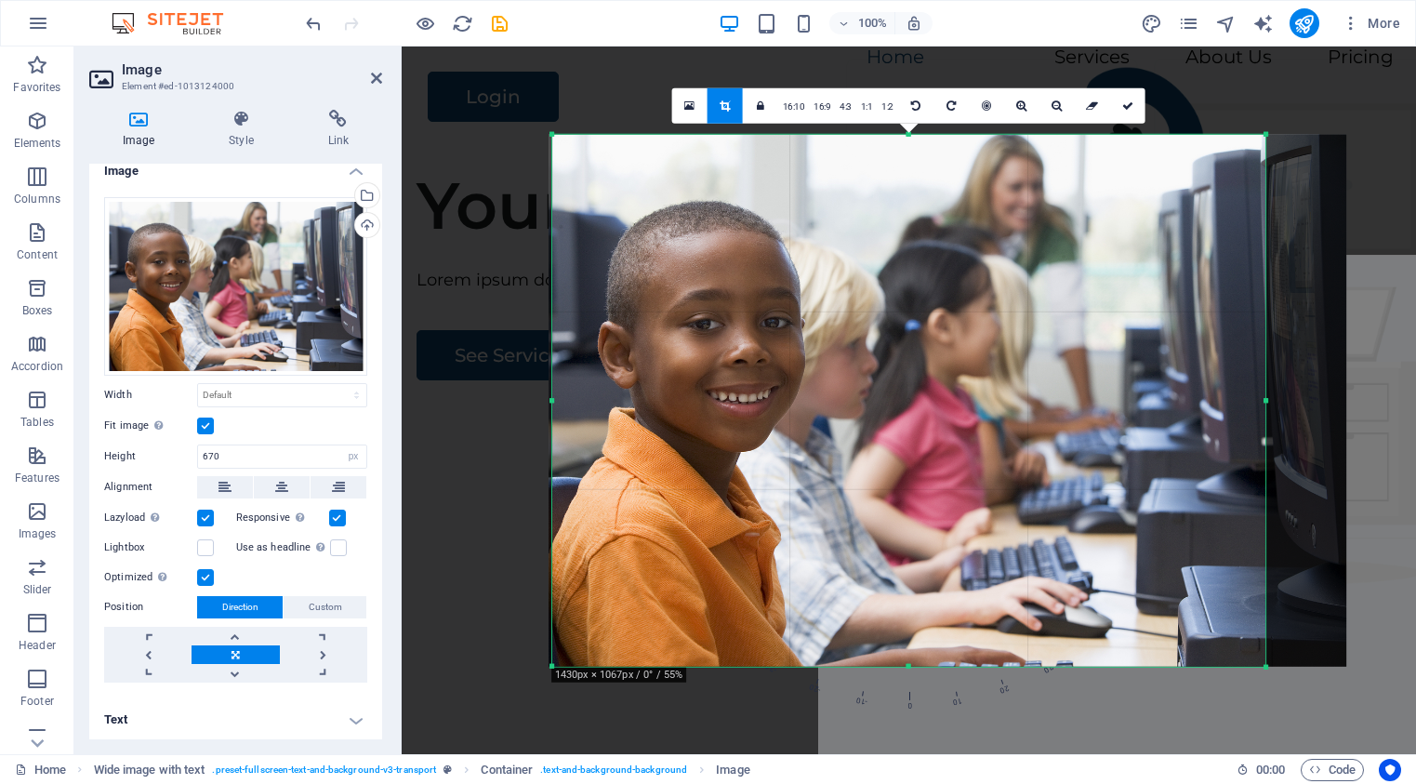
click at [556, 402] on div "180 170 160 150 140 130 120 110 100 90 80 70 60 50 40 30 20 10 0 -10 -20 -30 -4…" at bounding box center [909, 400] width 714 height 533
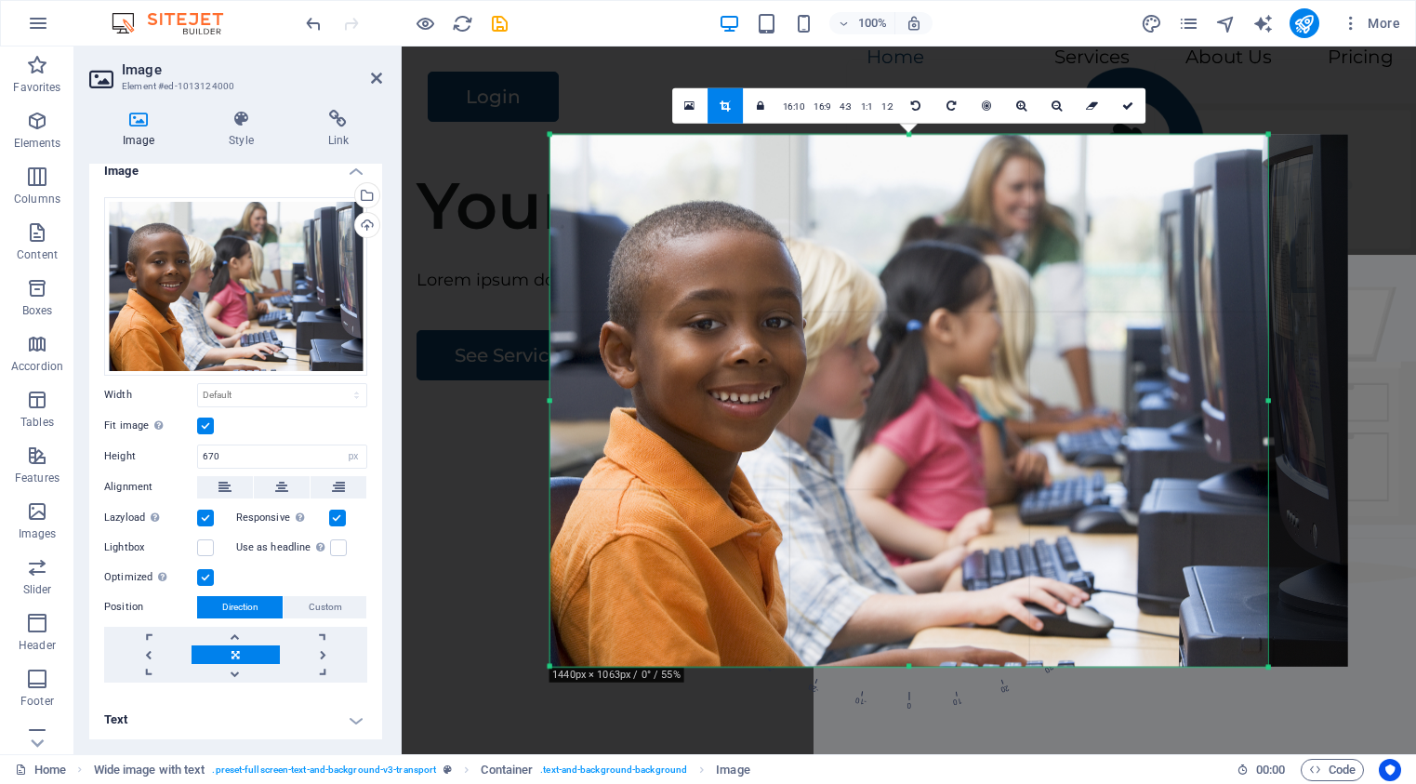
click at [550, 664] on div at bounding box center [550, 666] width 8 height 8
click at [684, 104] on link at bounding box center [689, 104] width 35 height 35
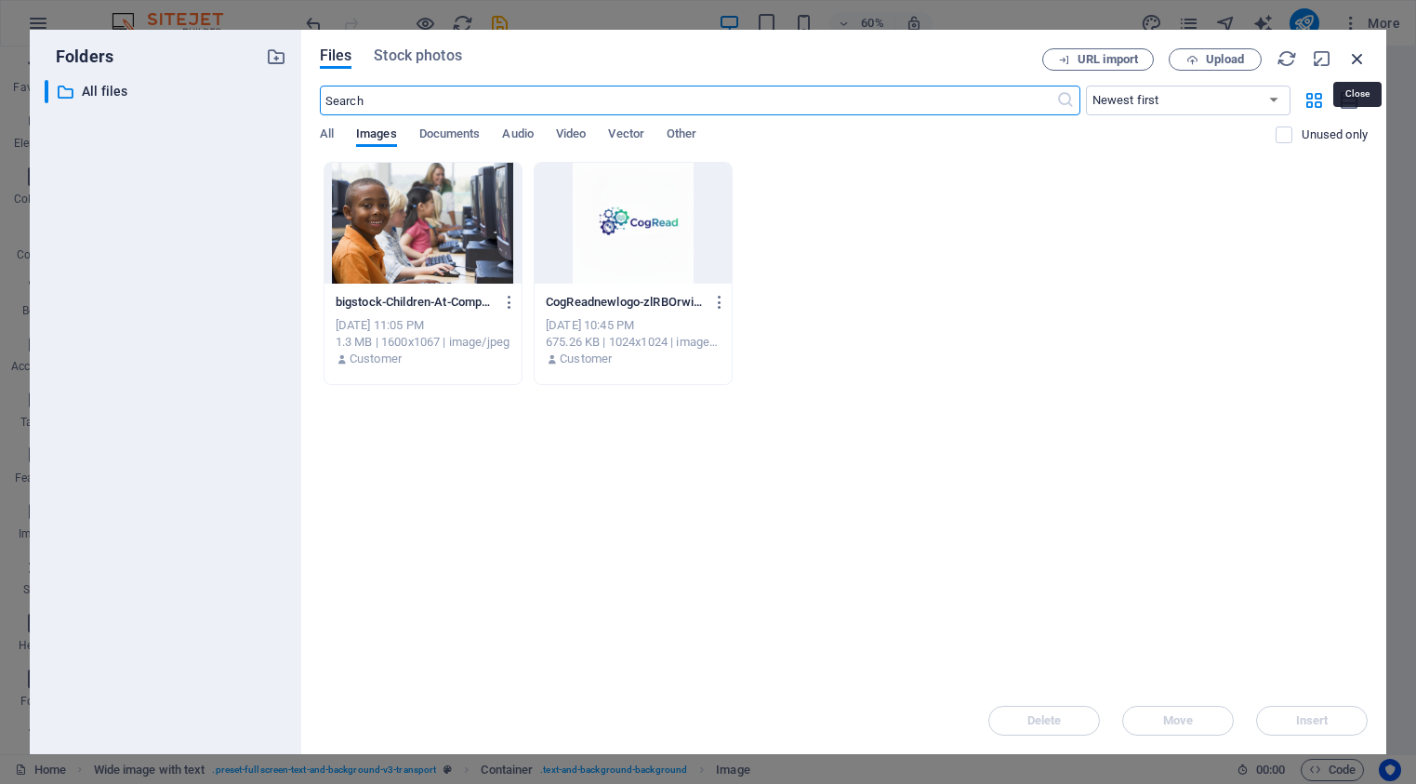
click at [1355, 57] on icon "button" at bounding box center [1357, 58] width 20 height 20
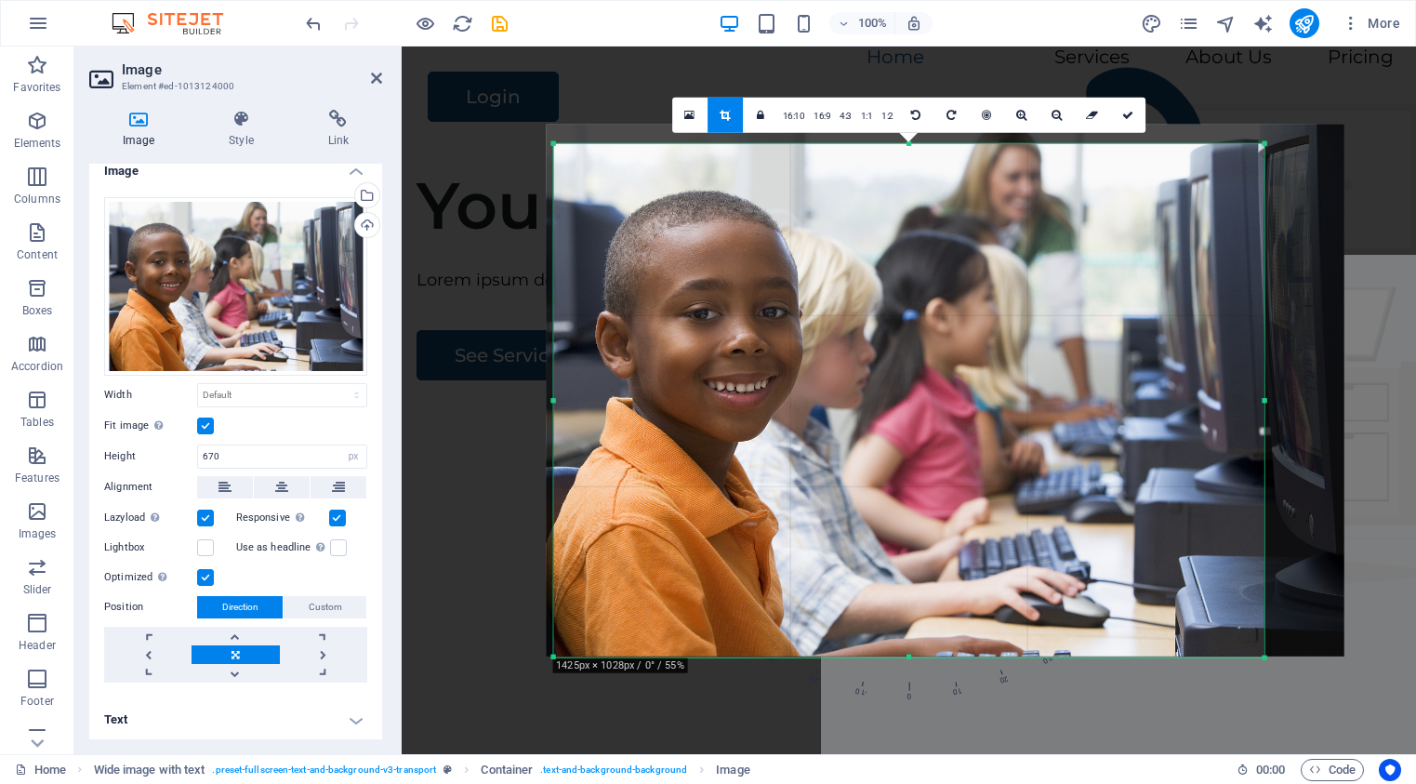
drag, startPoint x: 551, startPoint y: 135, endPoint x: 559, endPoint y: 154, distance: 20.9
click at [559, 154] on div "180 170 160 150 140 130 120 110 100 90 80 70 60 50 40 30 20 10 0 -10 -20 -30 -4…" at bounding box center [908, 400] width 711 height 514
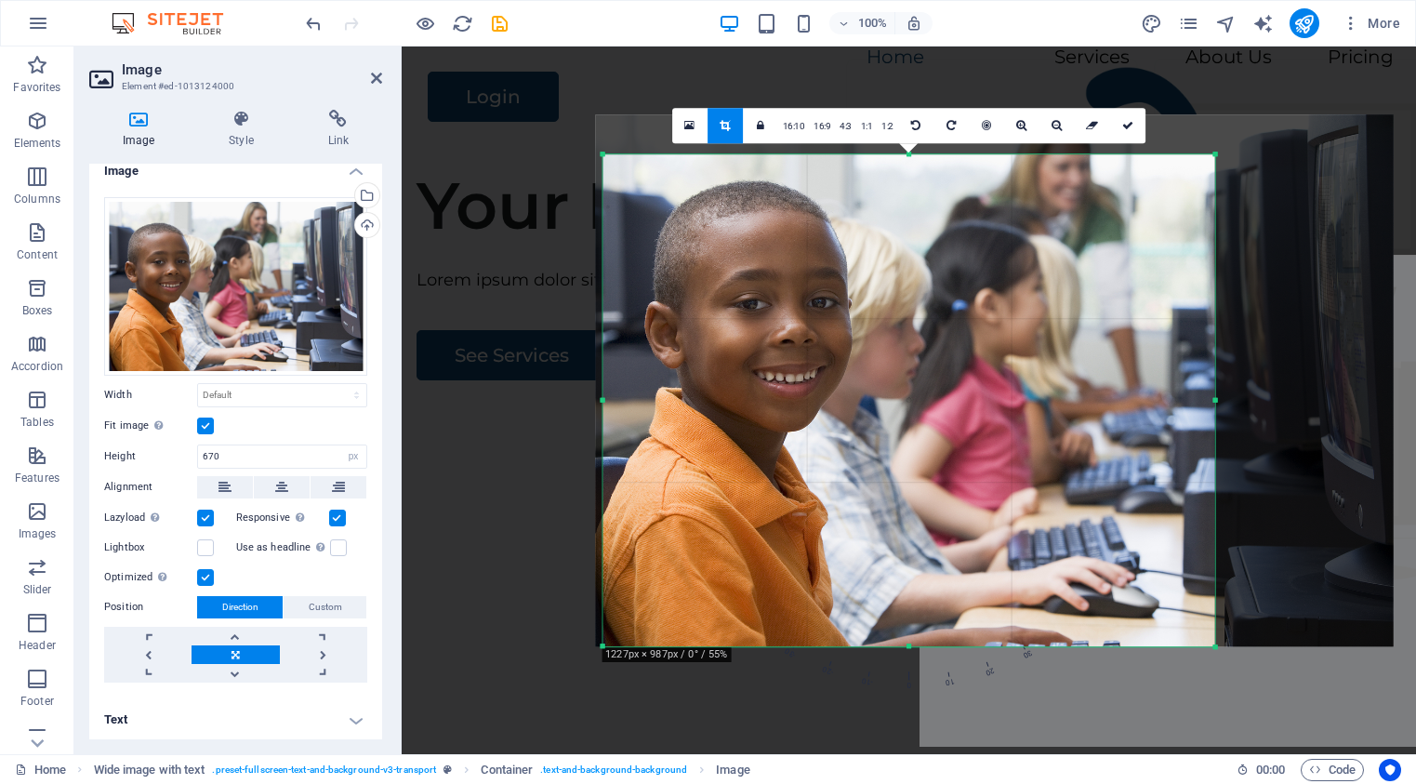
drag, startPoint x: 1262, startPoint y: 146, endPoint x: 1164, endPoint y: 166, distance: 100.6
click at [1164, 166] on div "180 170 160 150 140 130 120 110 100 90 80 70 60 50 40 30 20 10 0 -10 -20 -30 -4…" at bounding box center [908, 400] width 613 height 493
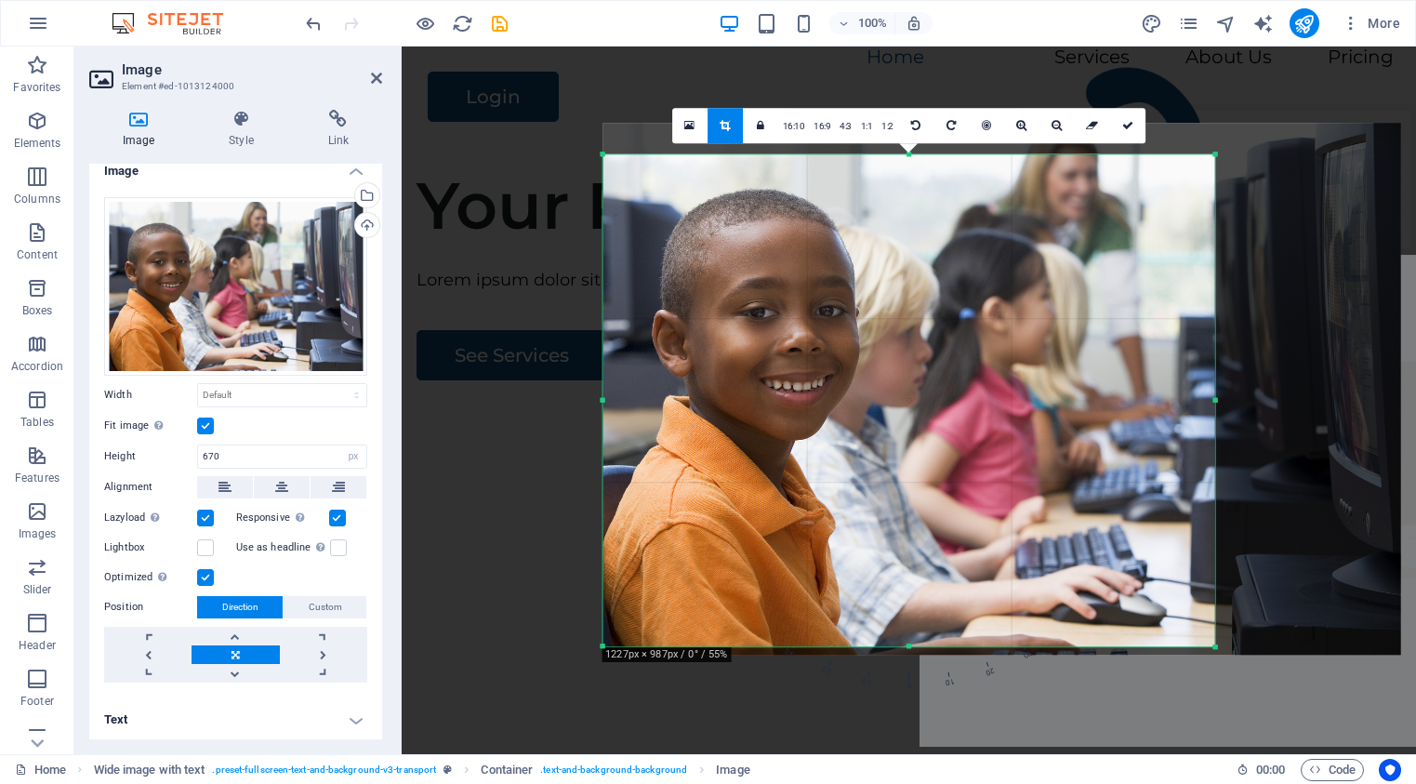
click at [976, 513] on div at bounding box center [1001, 389] width 799 height 533
click at [1130, 124] on icon at bounding box center [1127, 125] width 11 height 11
type input "658"
select select "px"
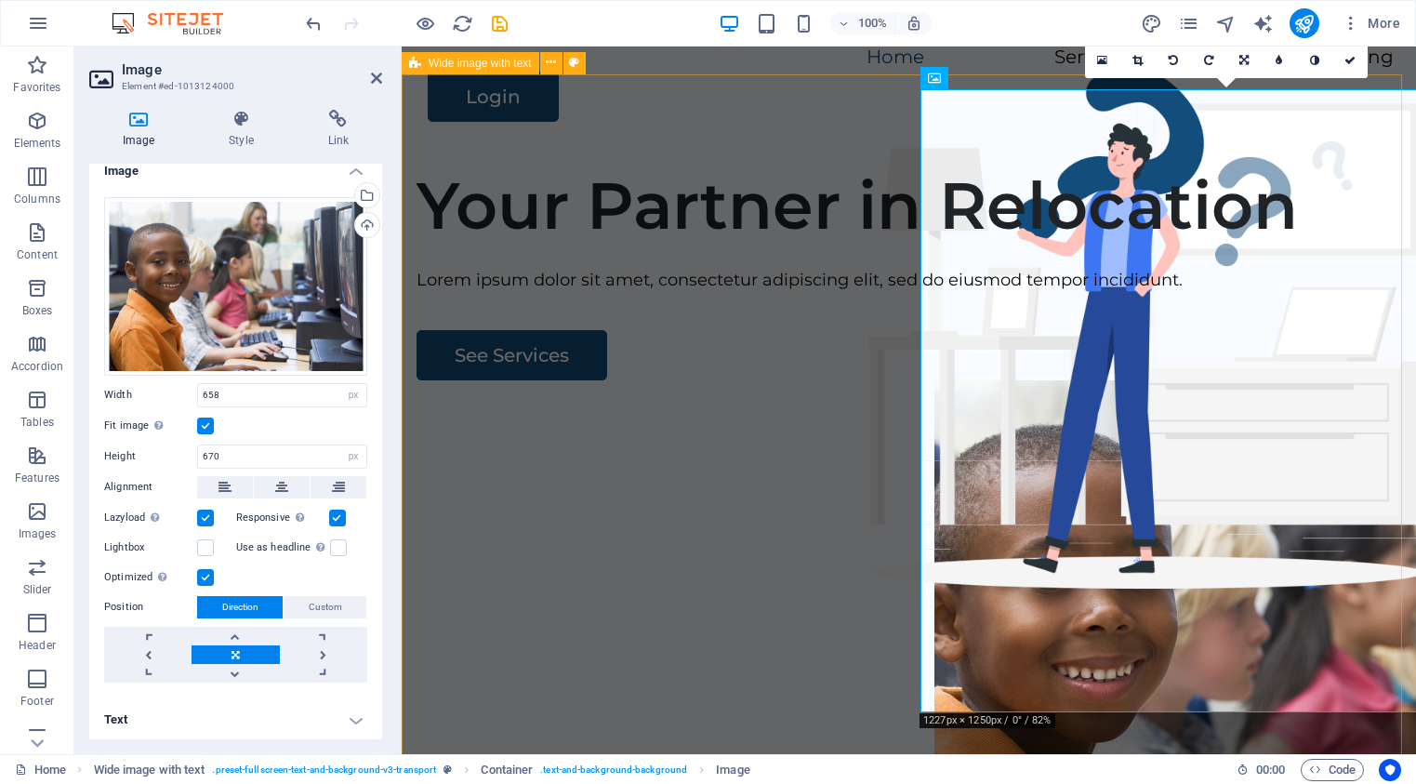
click at [777, 670] on div "Your Partner in Relocation Lorem ipsum dolor sit amet, consectetur adipiscing e…" at bounding box center [909, 508] width 1014 height 712
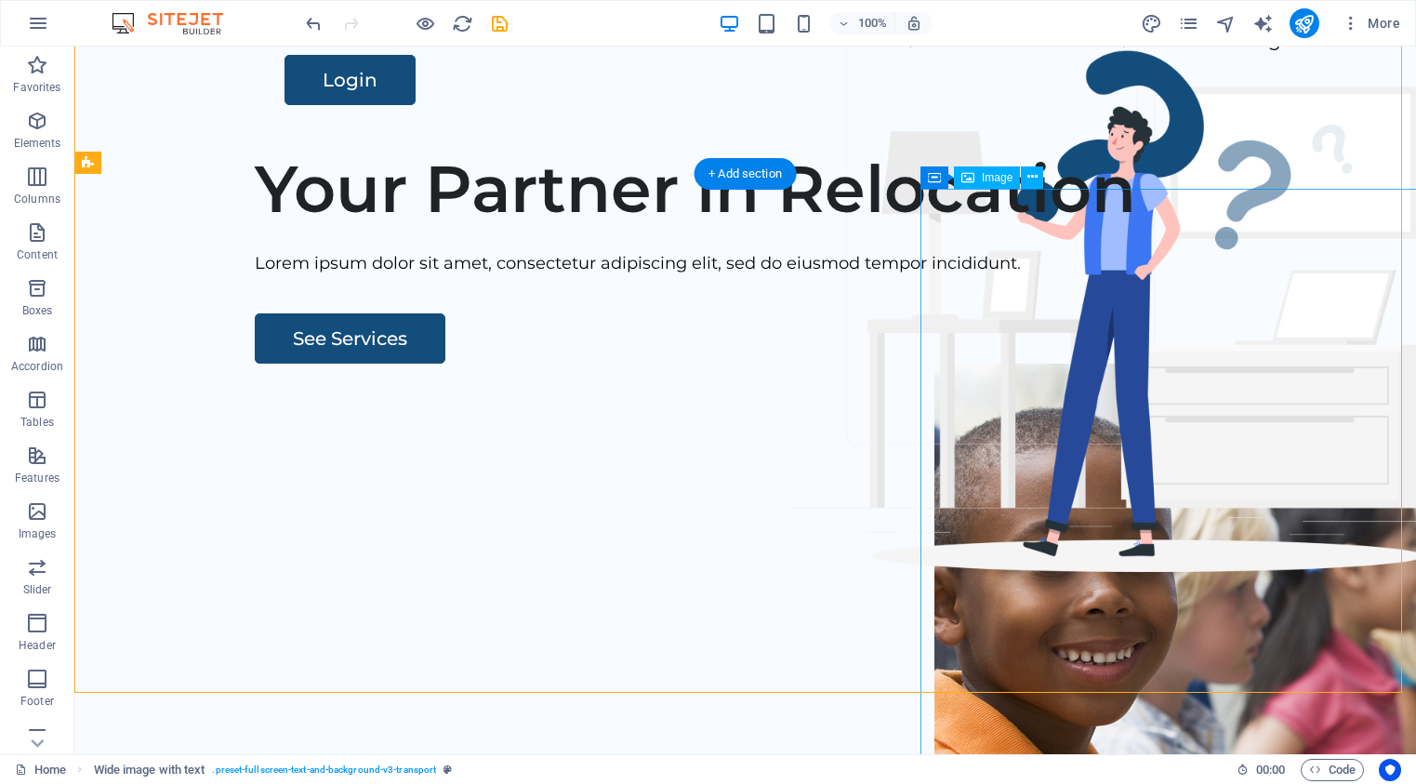
scroll to position [0, 0]
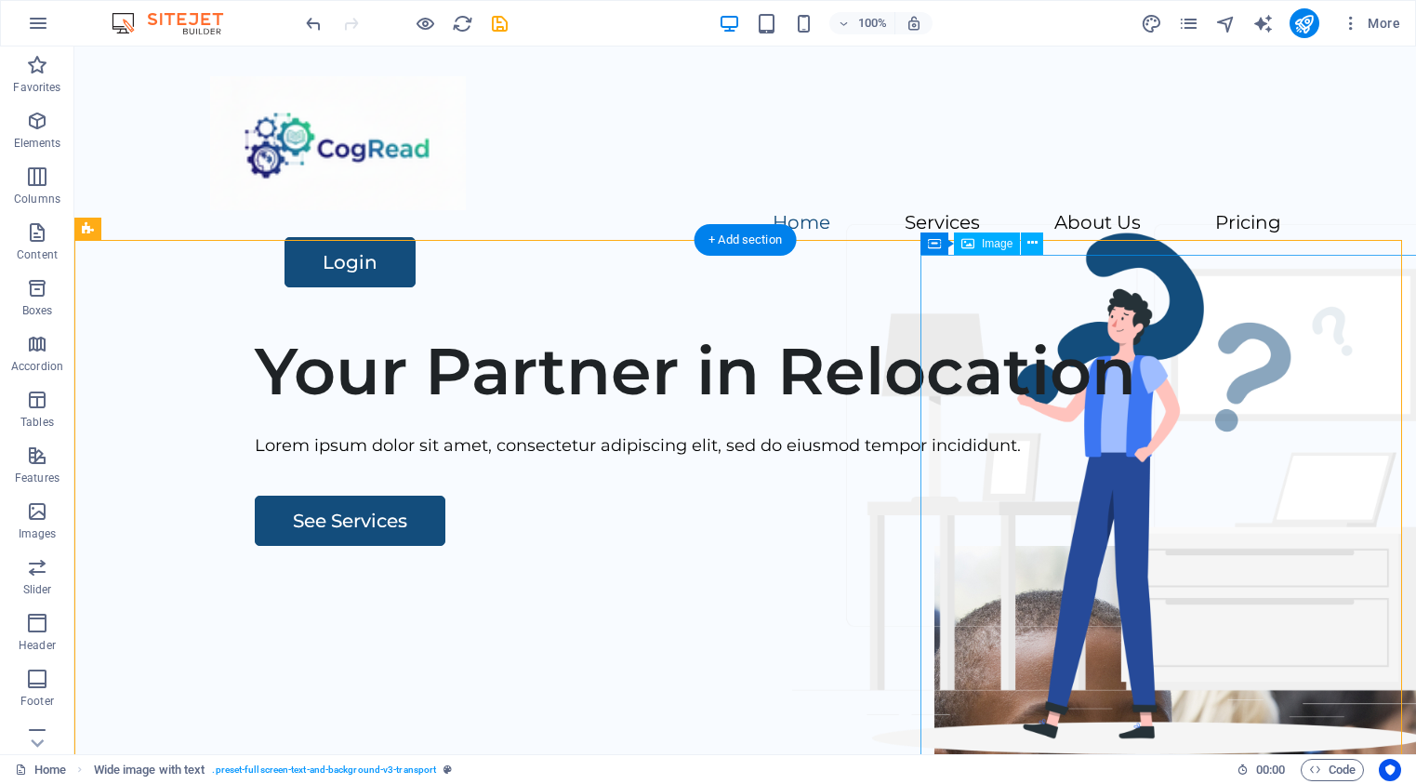
click at [1033, 241] on icon at bounding box center [1032, 243] width 10 height 20
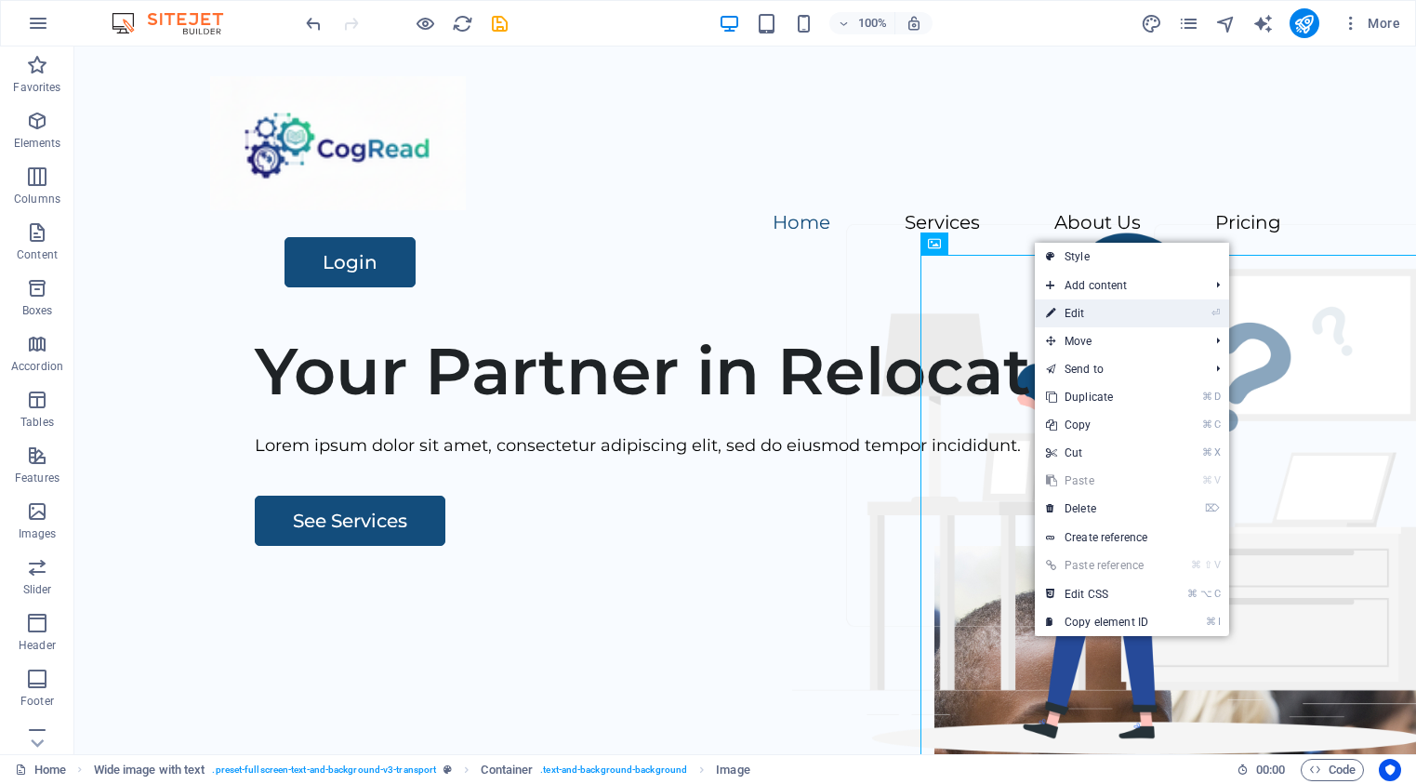
click at [1071, 309] on link "⏎ Edit" at bounding box center [1097, 313] width 125 height 28
select select "px"
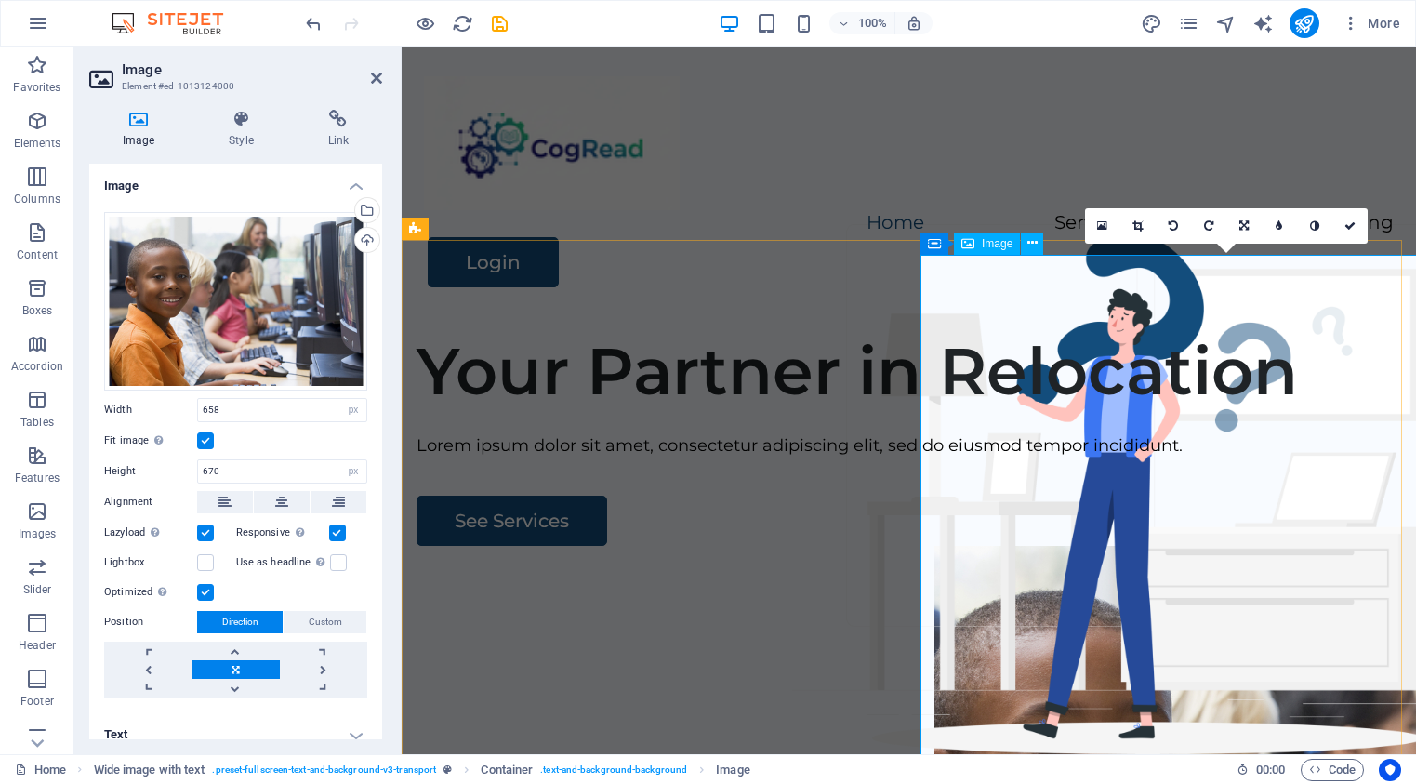
click at [1135, 226] on icon at bounding box center [1137, 225] width 10 height 11
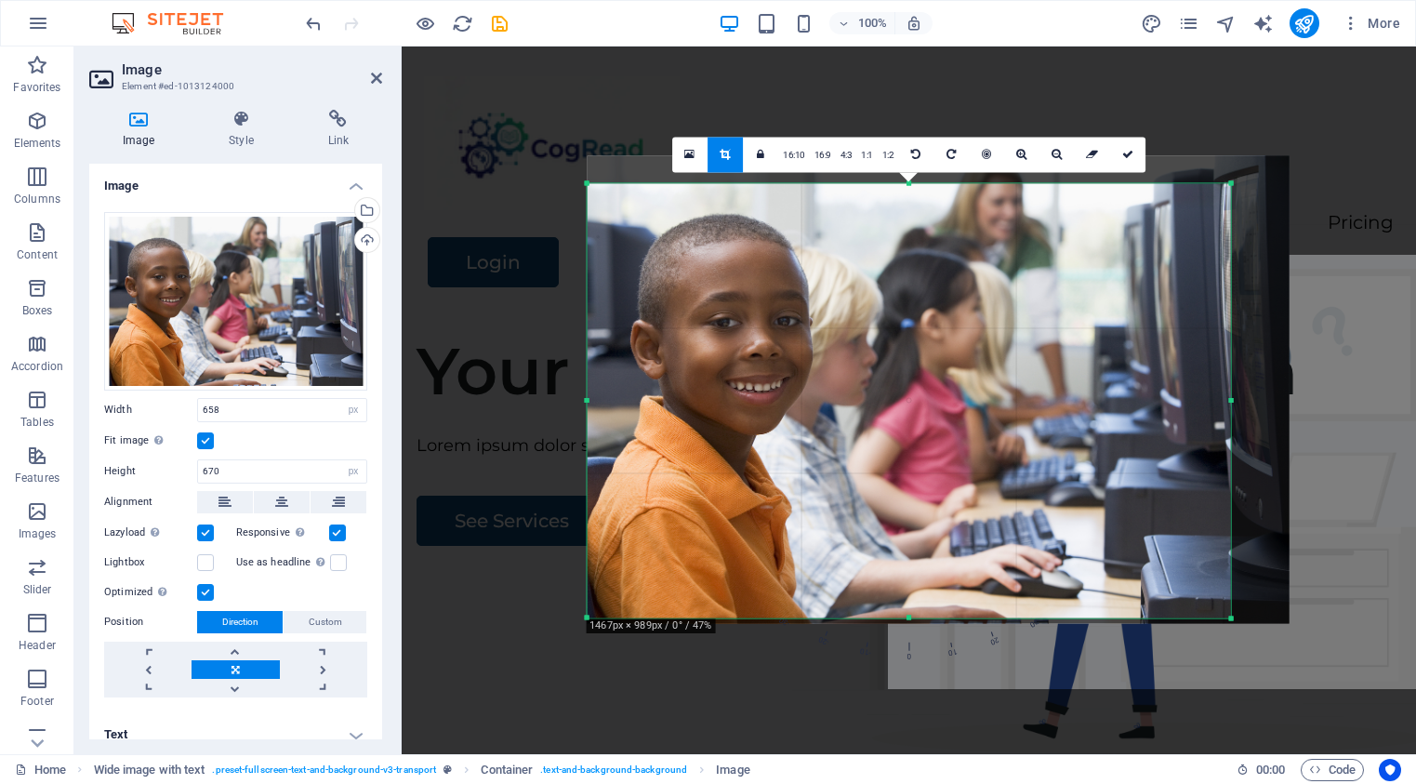
drag, startPoint x: 641, startPoint y: 401, endPoint x: 536, endPoint y: 407, distance: 104.3
click at [536, 407] on div "Drag here to replace the existing content. Press “Ctrl” if you want to create a…" at bounding box center [909, 399] width 1014 height 707
click at [1129, 159] on icon at bounding box center [1127, 154] width 11 height 11
type input "692"
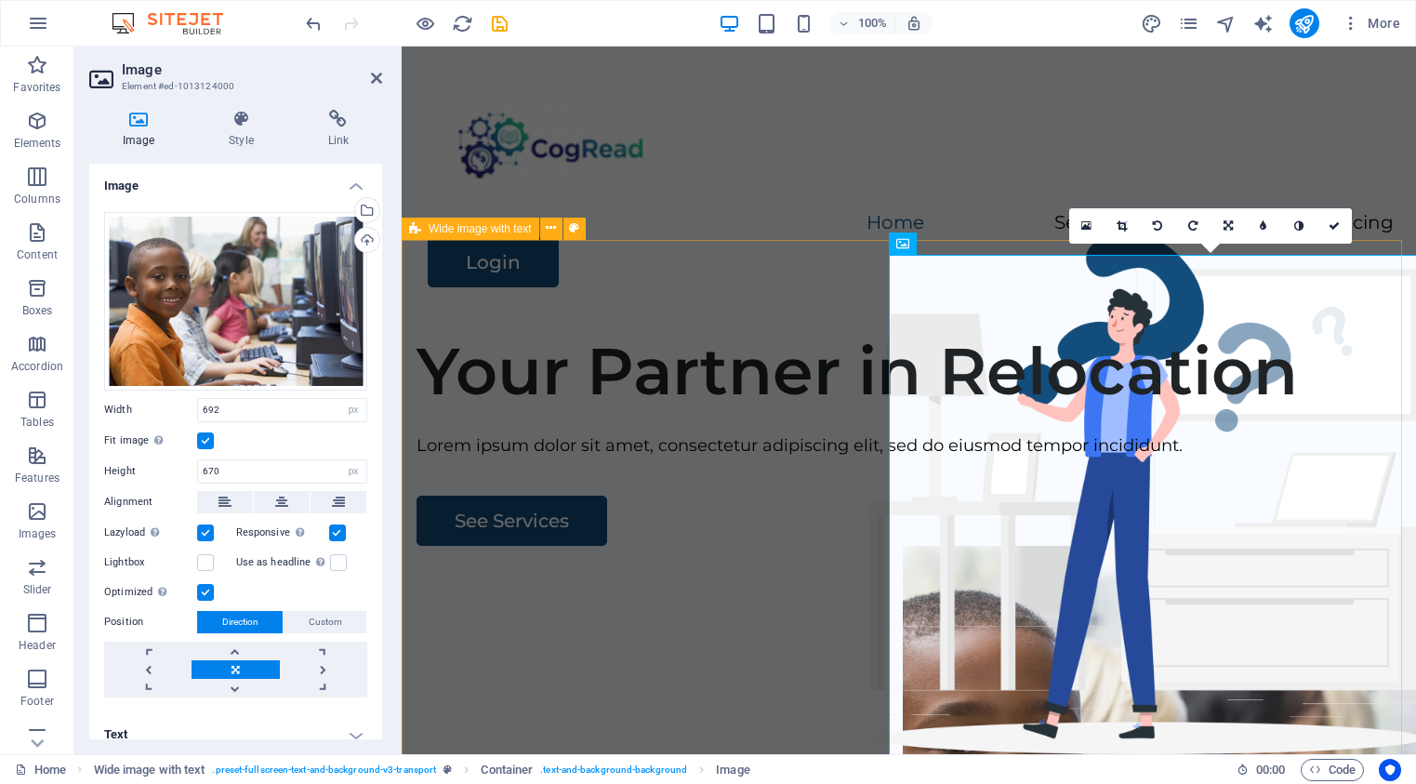
click at [754, 346] on div "Your Partner in Relocation Lorem ipsum dolor sit amet, consectetur adipiscing e…" at bounding box center [909, 673] width 1014 height 712
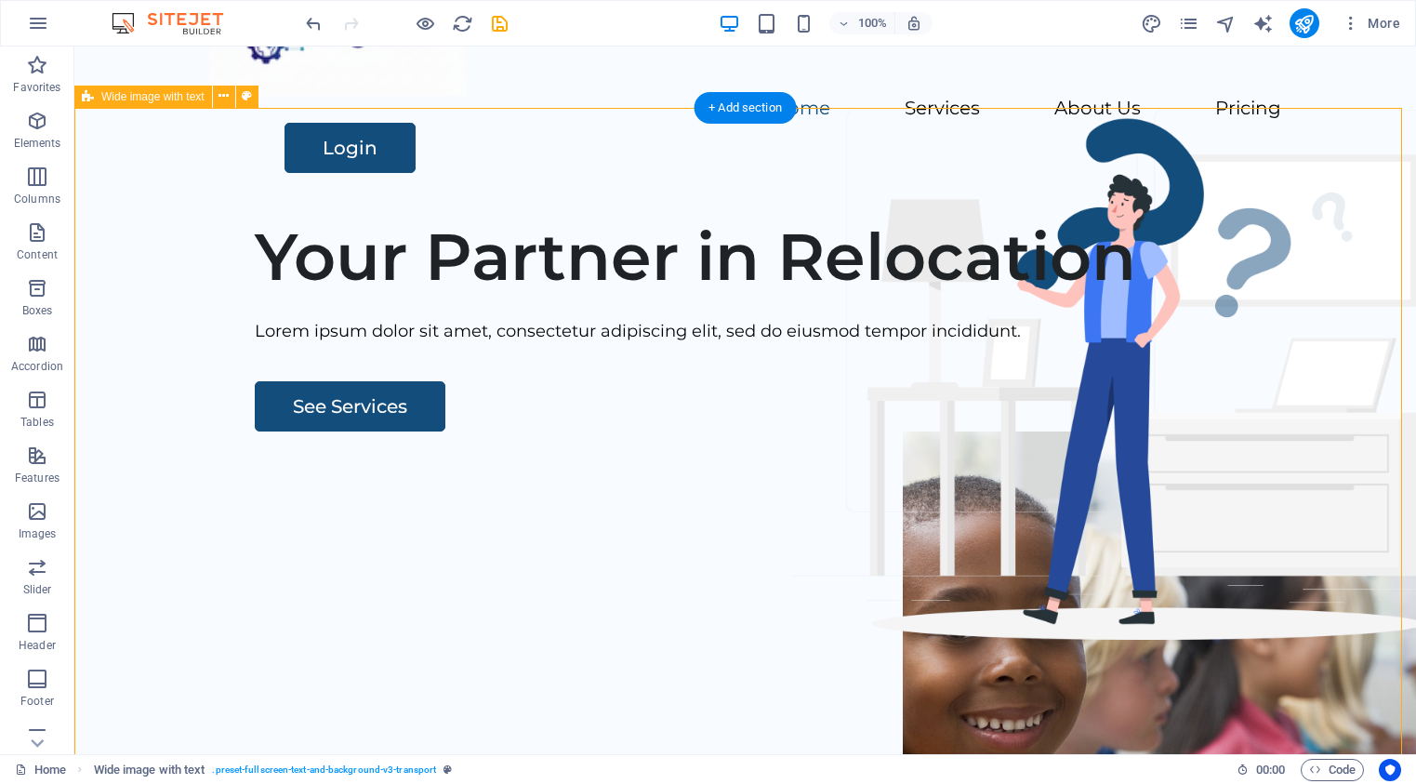
scroll to position [99, 0]
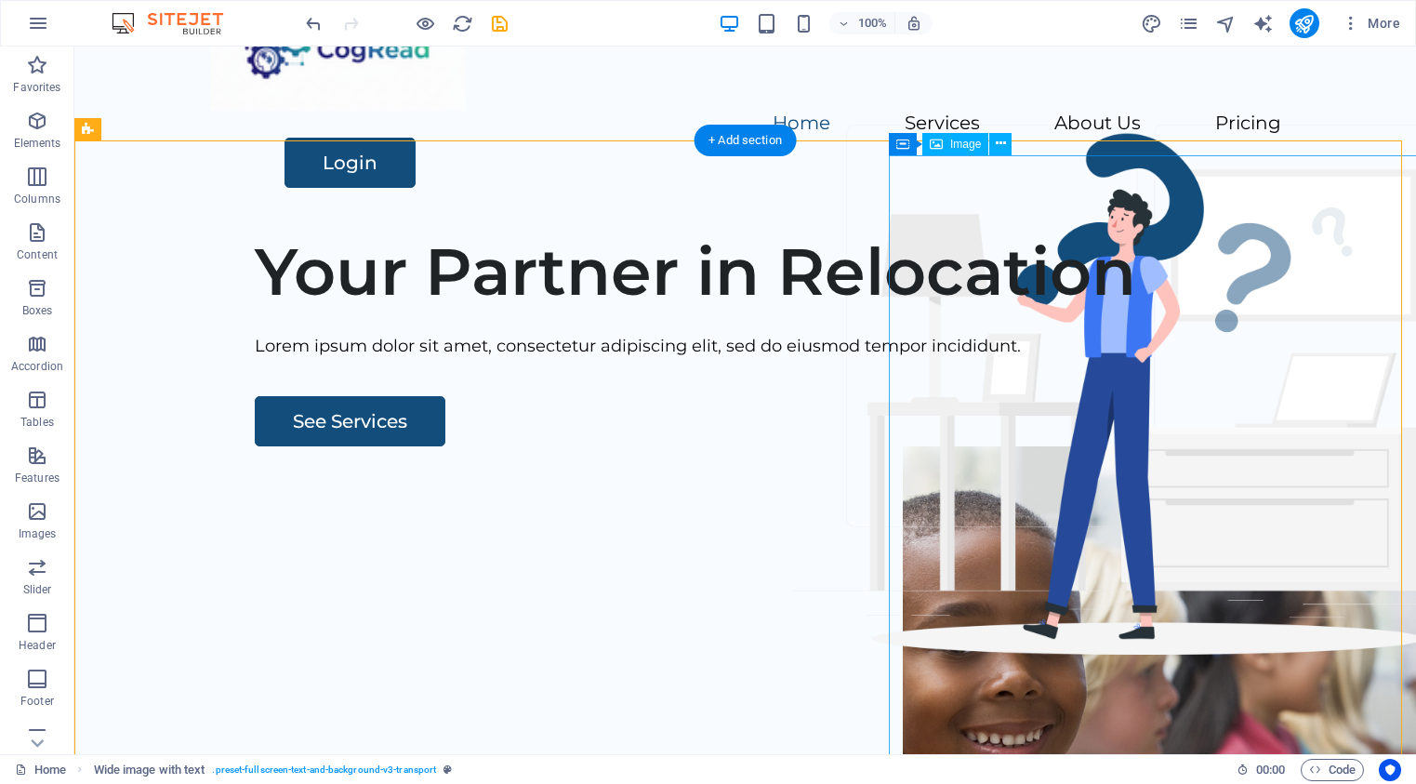
click at [1158, 453] on figure at bounding box center [1224, 757] width 643 height 623
click at [1005, 146] on icon at bounding box center [1001, 144] width 10 height 20
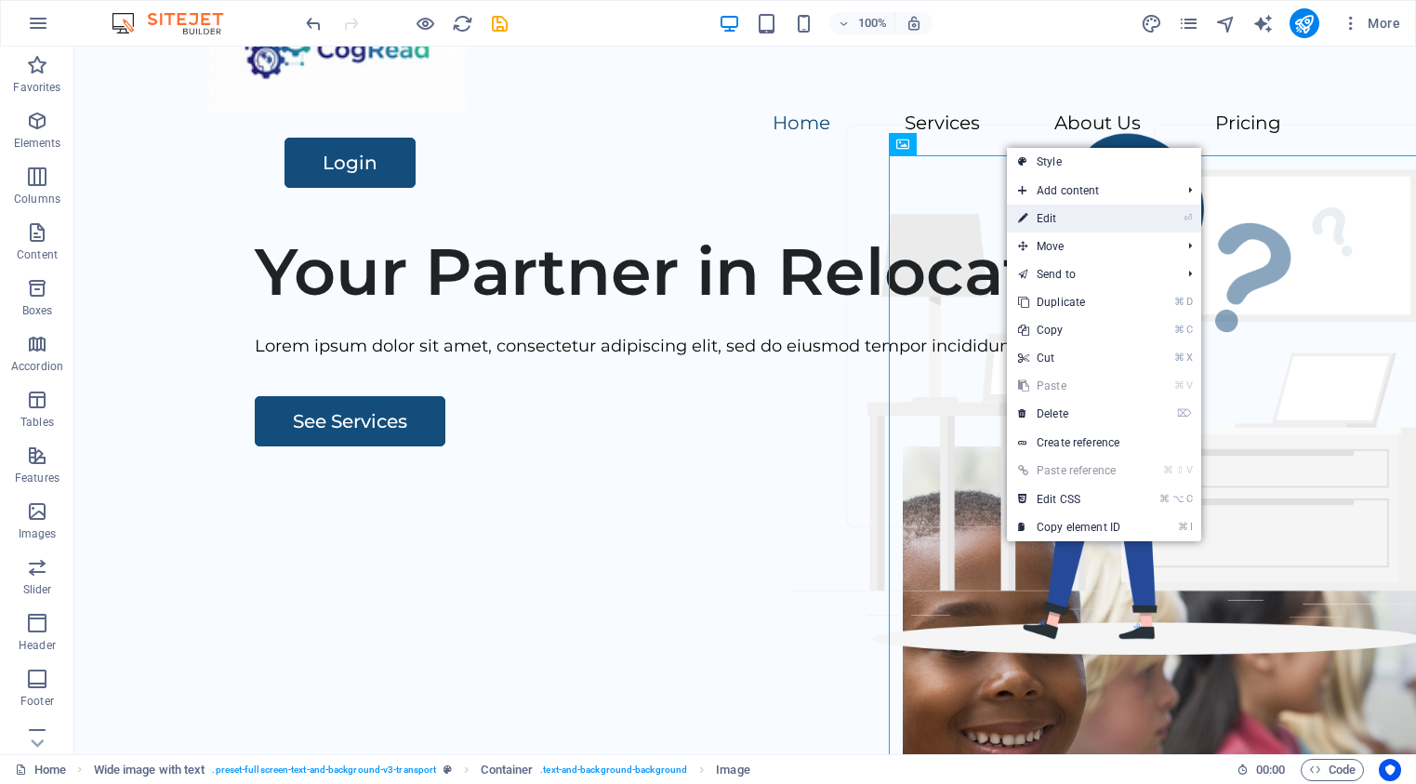
click at [1051, 223] on link "⏎ Edit" at bounding box center [1069, 219] width 125 height 28
select select "px"
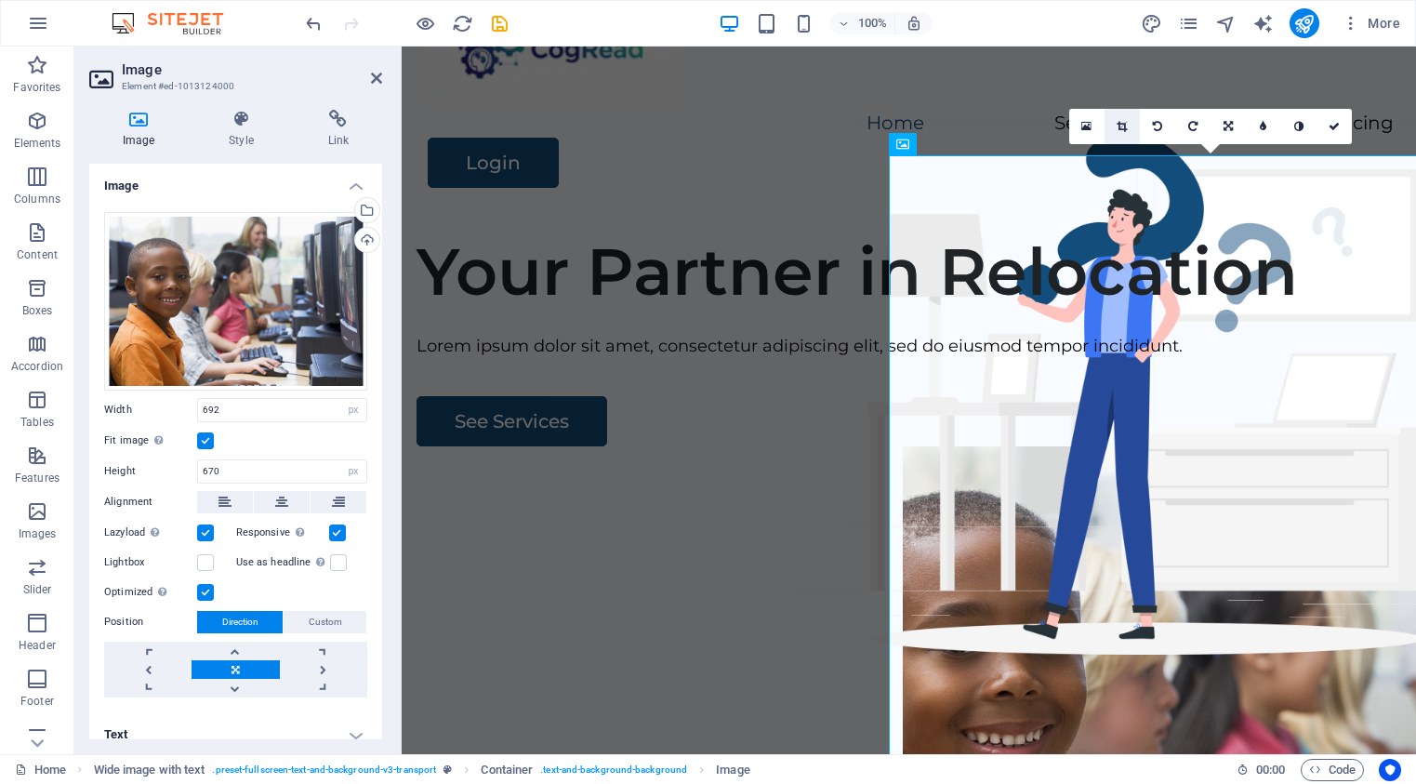
click at [1124, 127] on icon at bounding box center [1122, 126] width 10 height 11
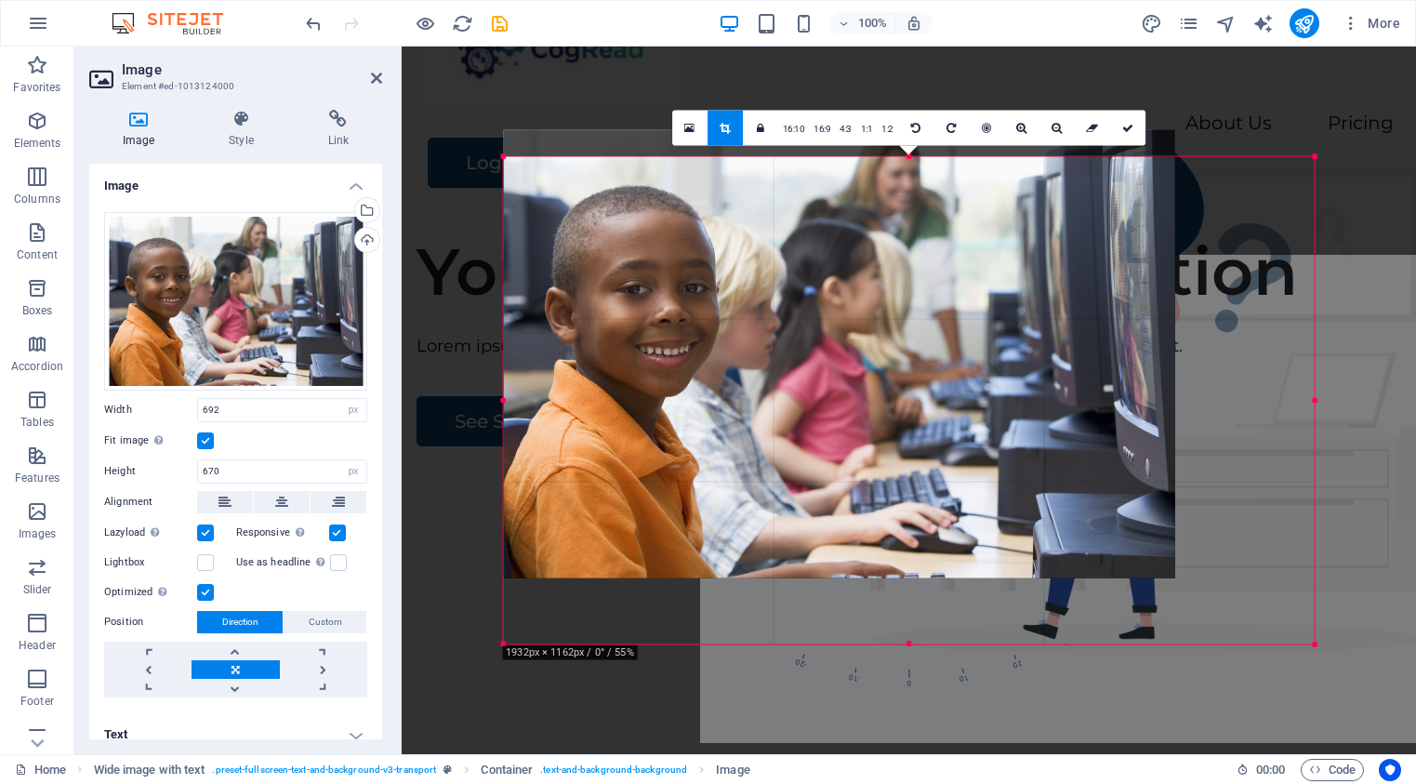
drag, startPoint x: 535, startPoint y: 400, endPoint x: 446, endPoint y: 404, distance: 88.4
click at [446, 404] on div "Drag here to replace the existing content. Press “Ctrl” if you want to create a…" at bounding box center [909, 399] width 1014 height 707
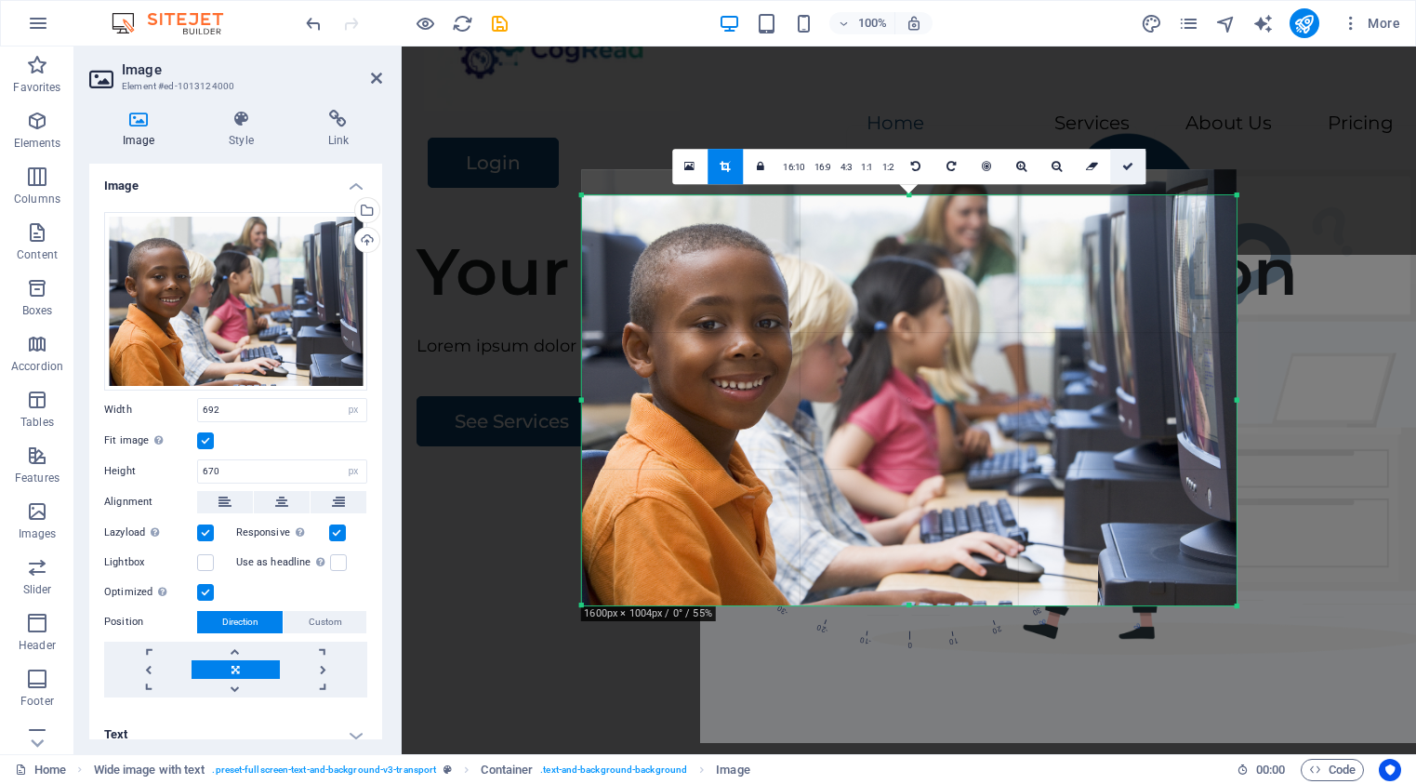
click at [1130, 170] on icon at bounding box center [1127, 166] width 11 height 11
type input "704"
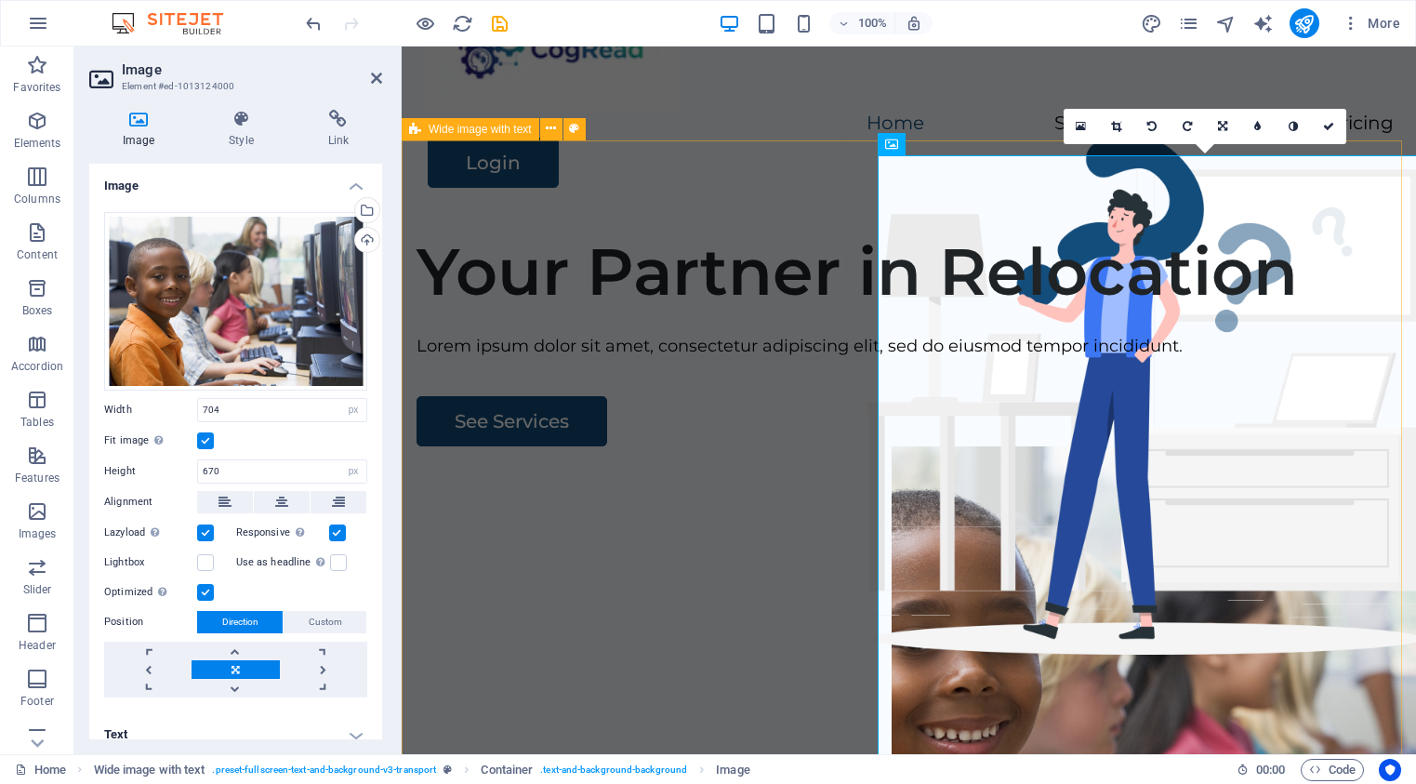
click at [806, 231] on div "Your Partner in Relocation Lorem ipsum dolor sit amet, consectetur adipiscing e…" at bounding box center [909, 574] width 1014 height 712
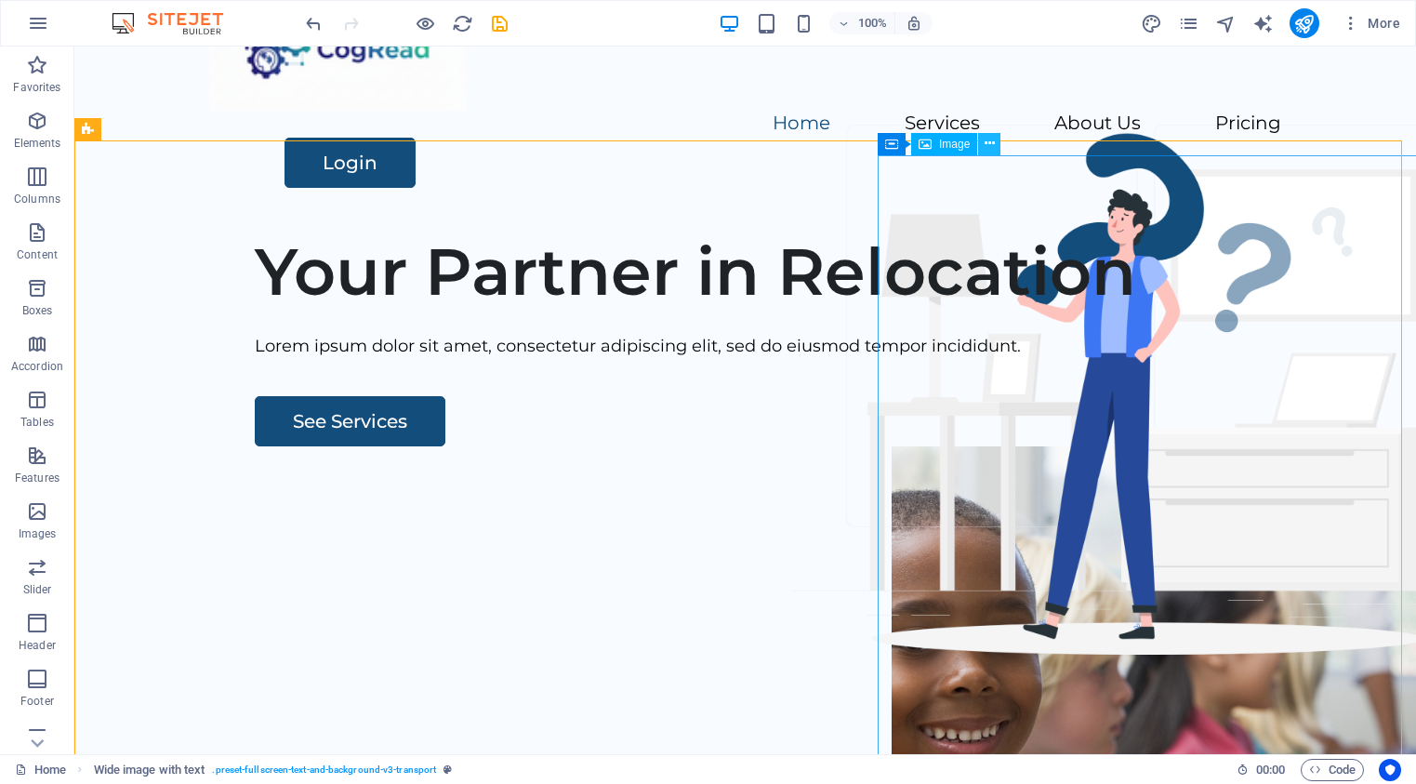
click at [989, 144] on icon at bounding box center [990, 144] width 10 height 20
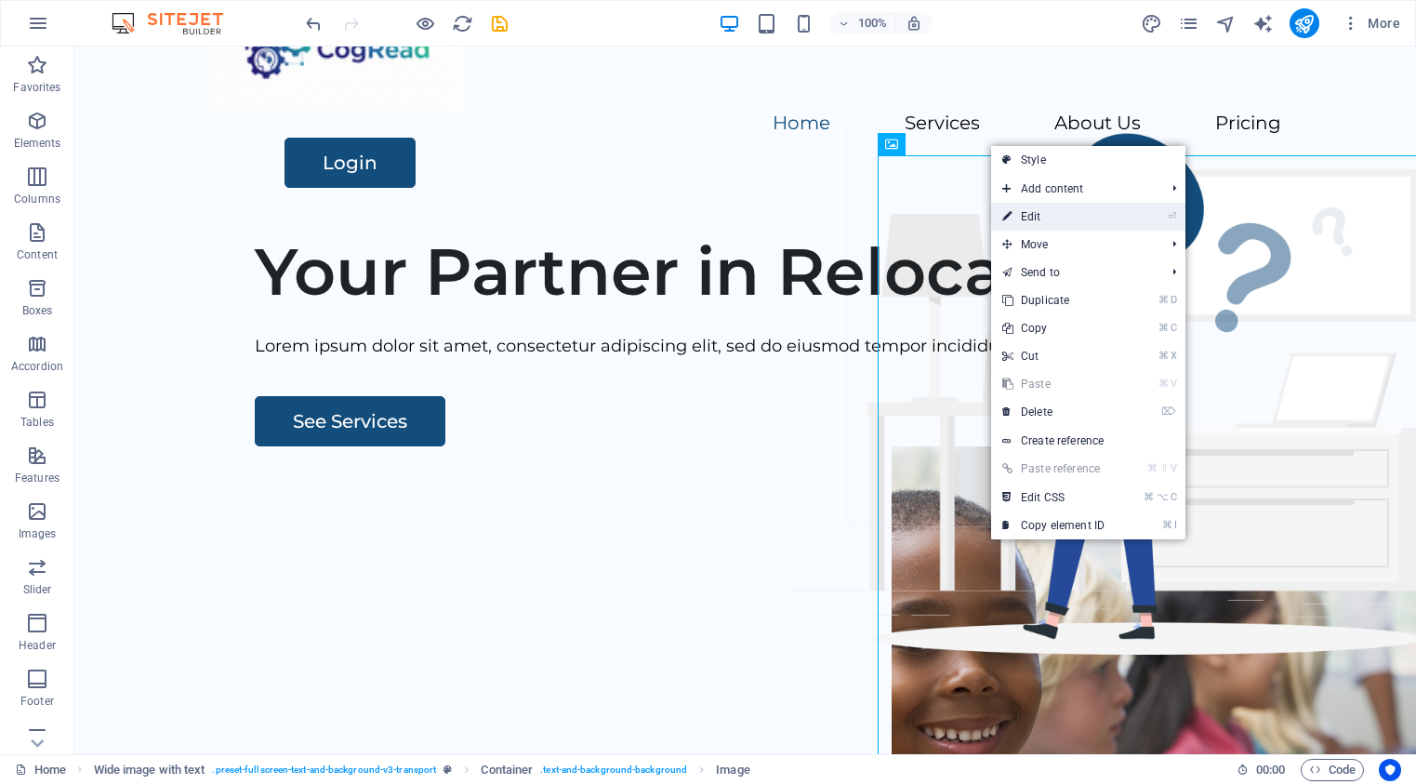
click at [1038, 214] on link "⏎ Edit" at bounding box center [1053, 217] width 125 height 28
select select "px"
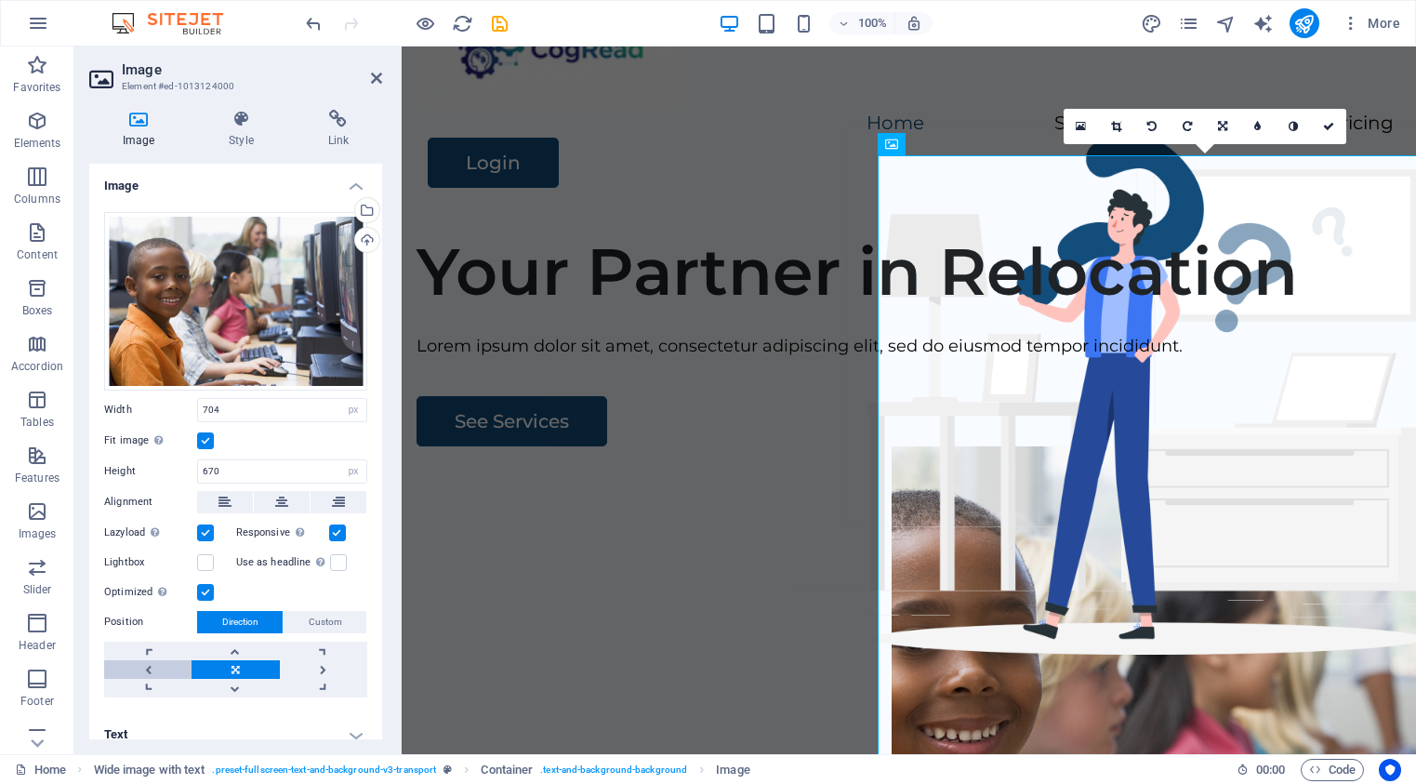
click at [144, 668] on link at bounding box center [147, 669] width 87 height 19
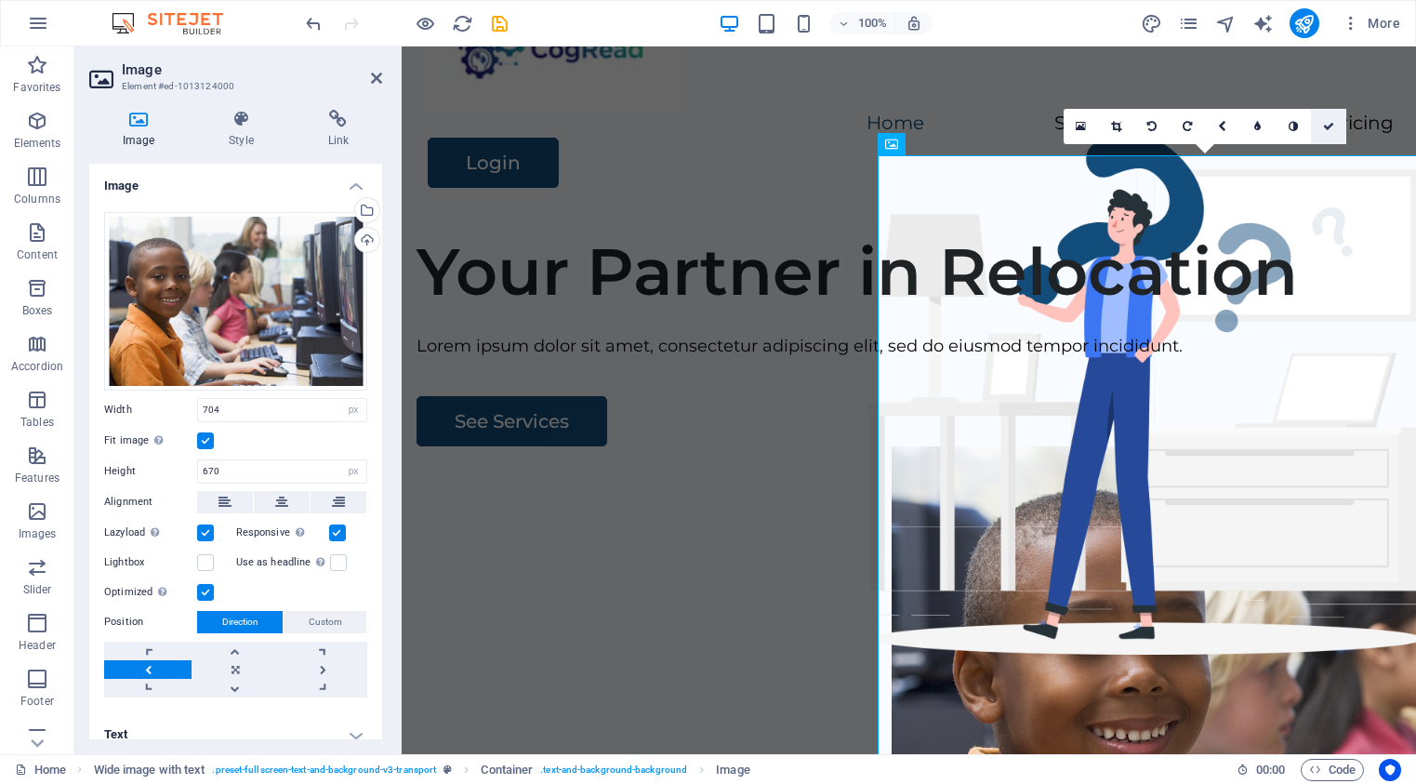
click at [1333, 128] on icon at bounding box center [1328, 126] width 11 height 11
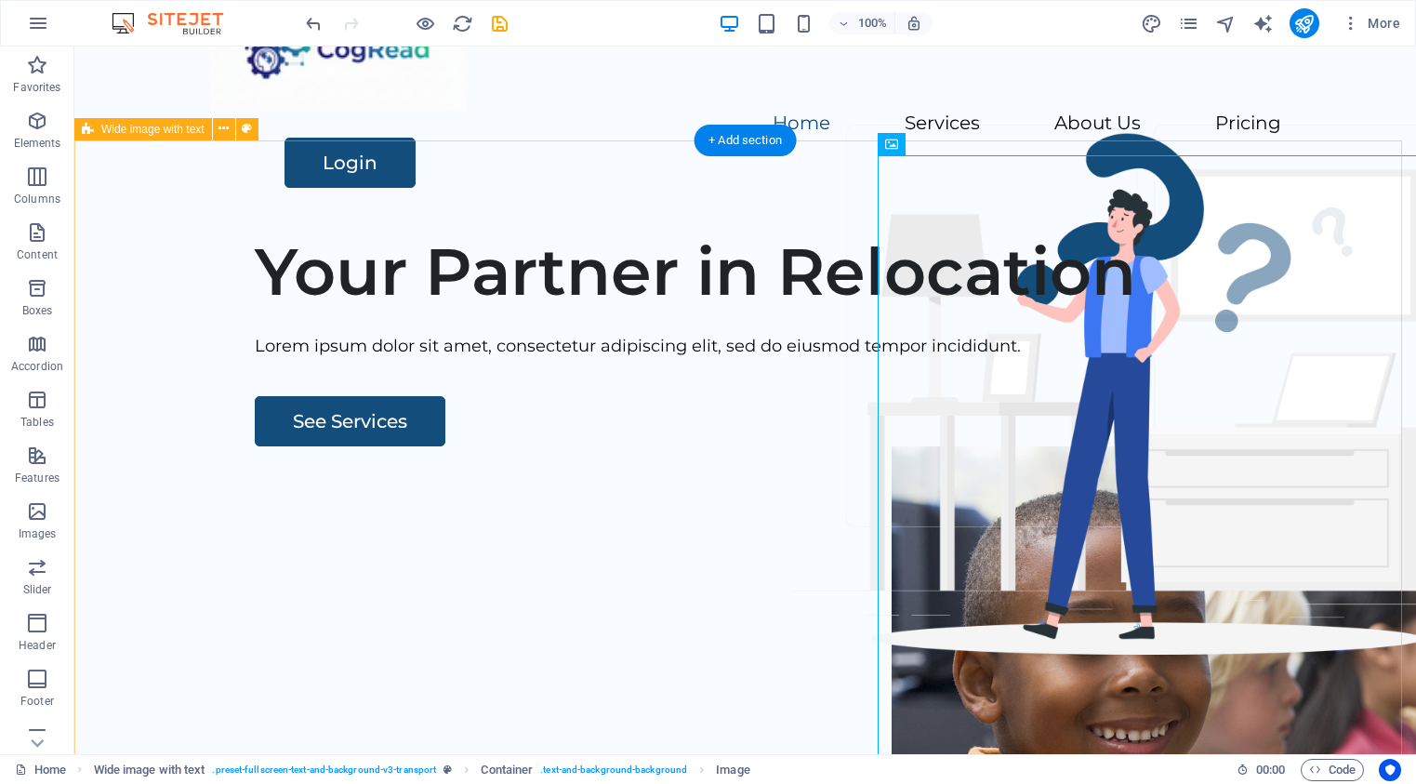
click at [663, 643] on div "Your Partner in Relocation Lorem ipsum dolor sit amet, consectetur adipiscing e…" at bounding box center [745, 574] width 1342 height 712
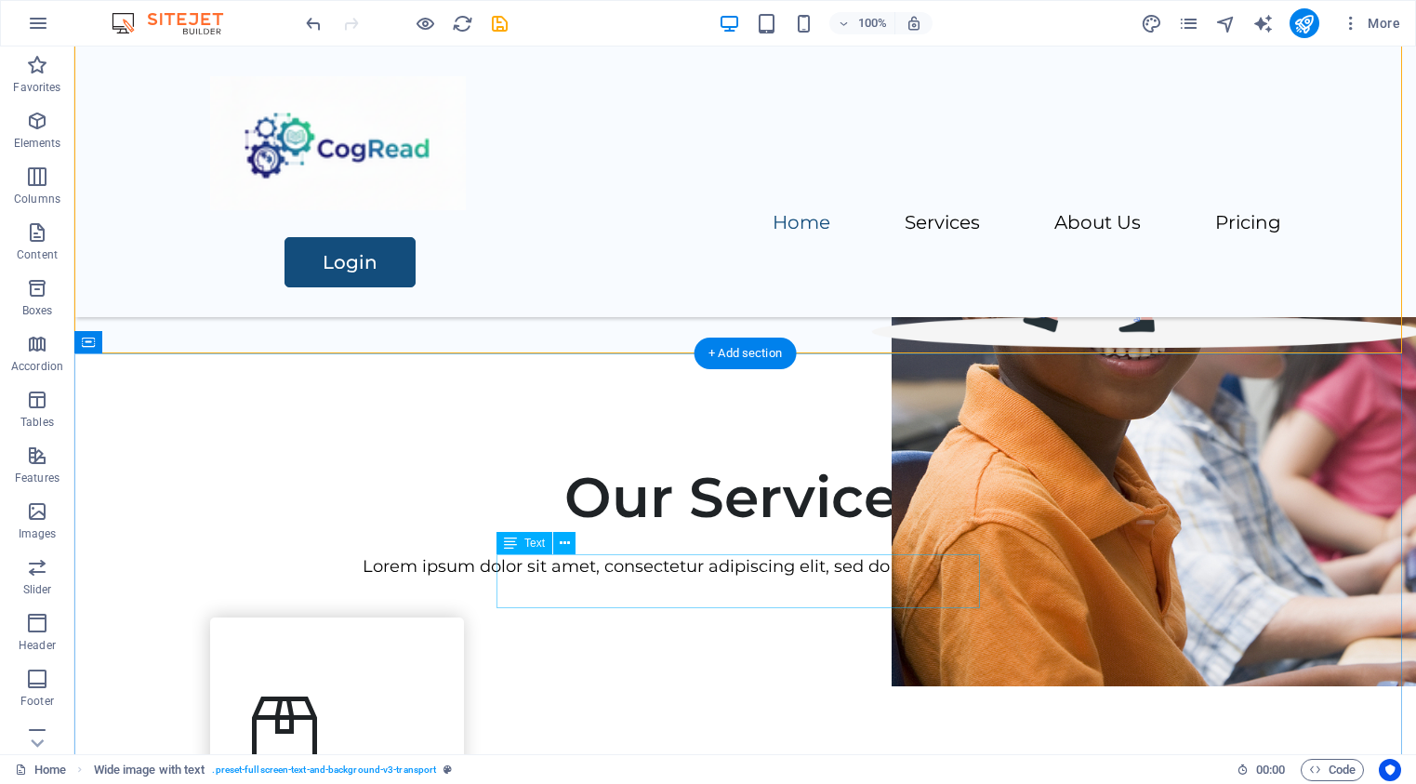
scroll to position [90, 0]
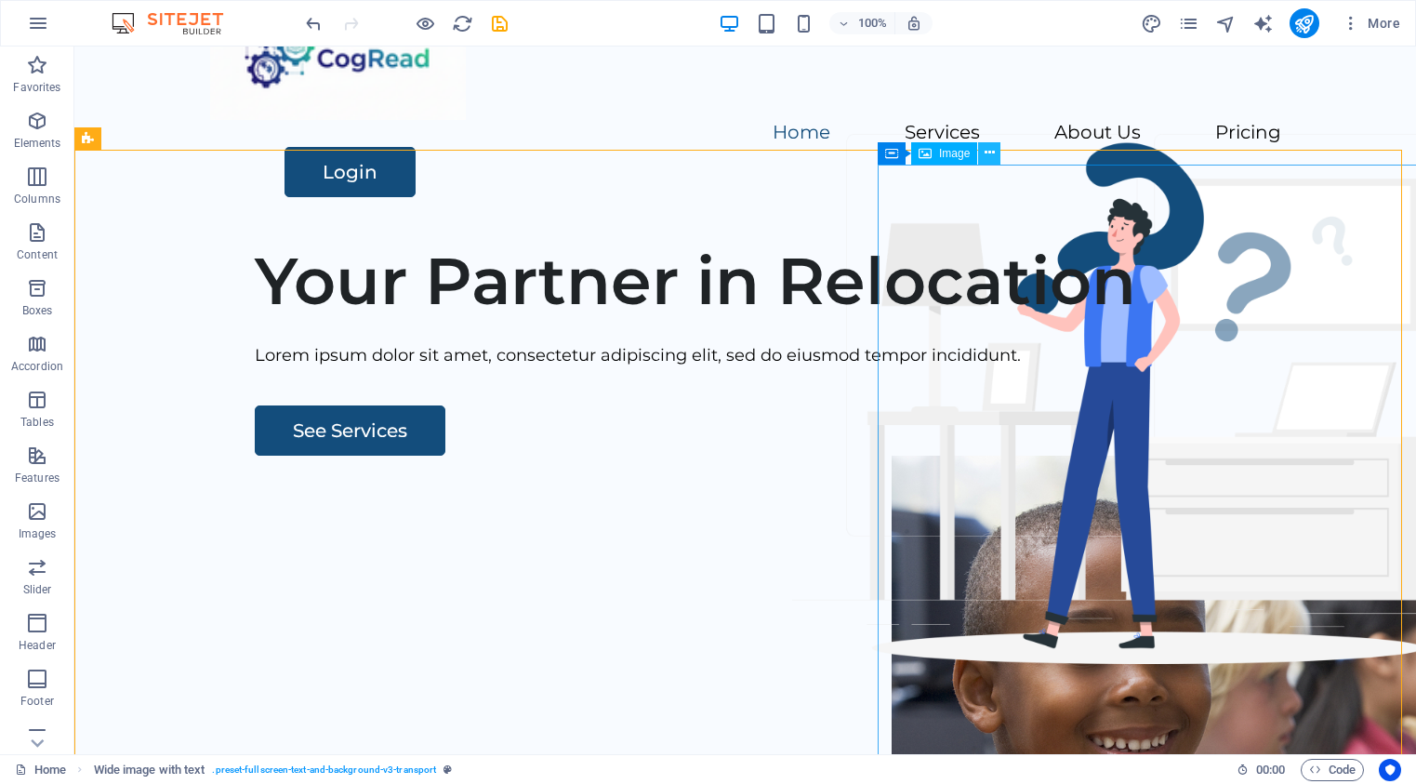
click at [993, 151] on icon at bounding box center [990, 153] width 10 height 20
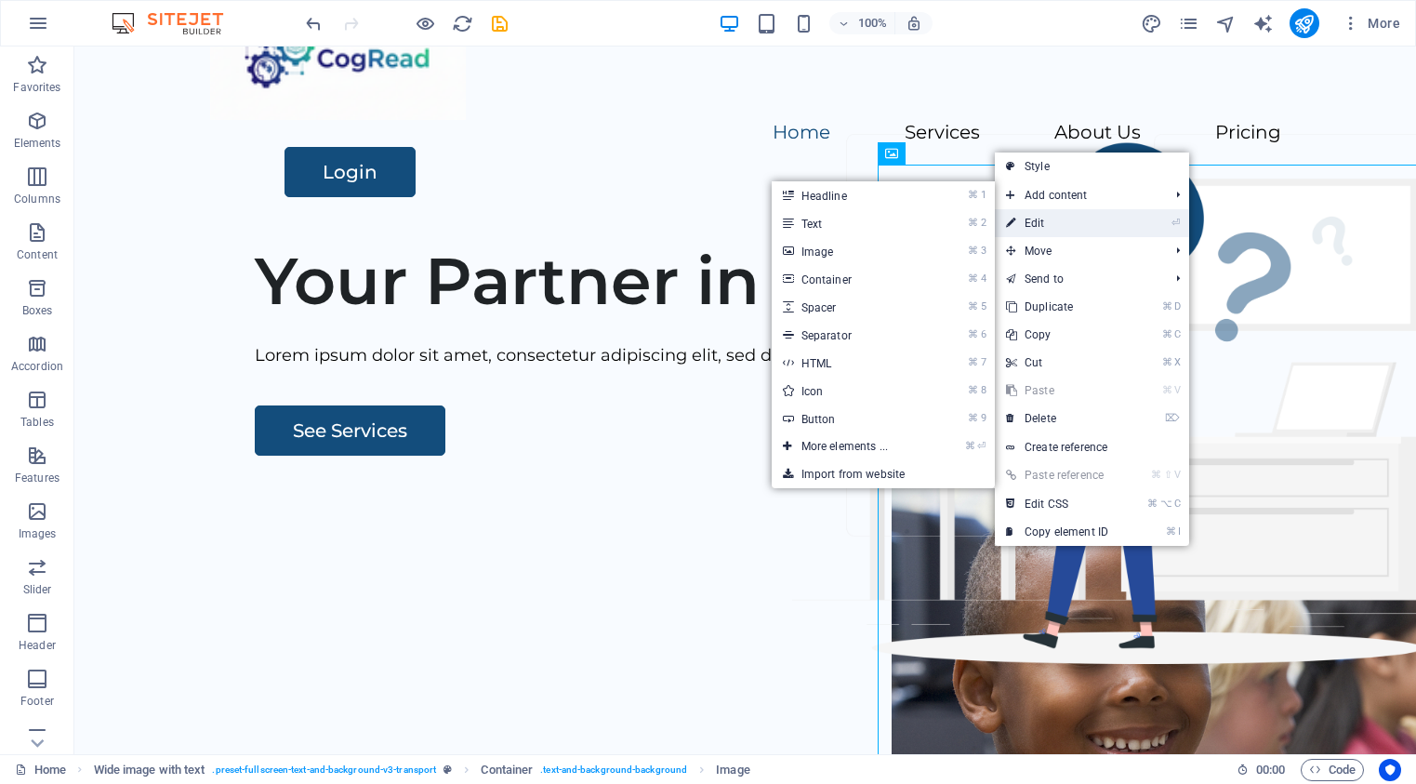
click at [1027, 225] on link "⏎ Edit" at bounding box center [1057, 223] width 125 height 28
select select "px"
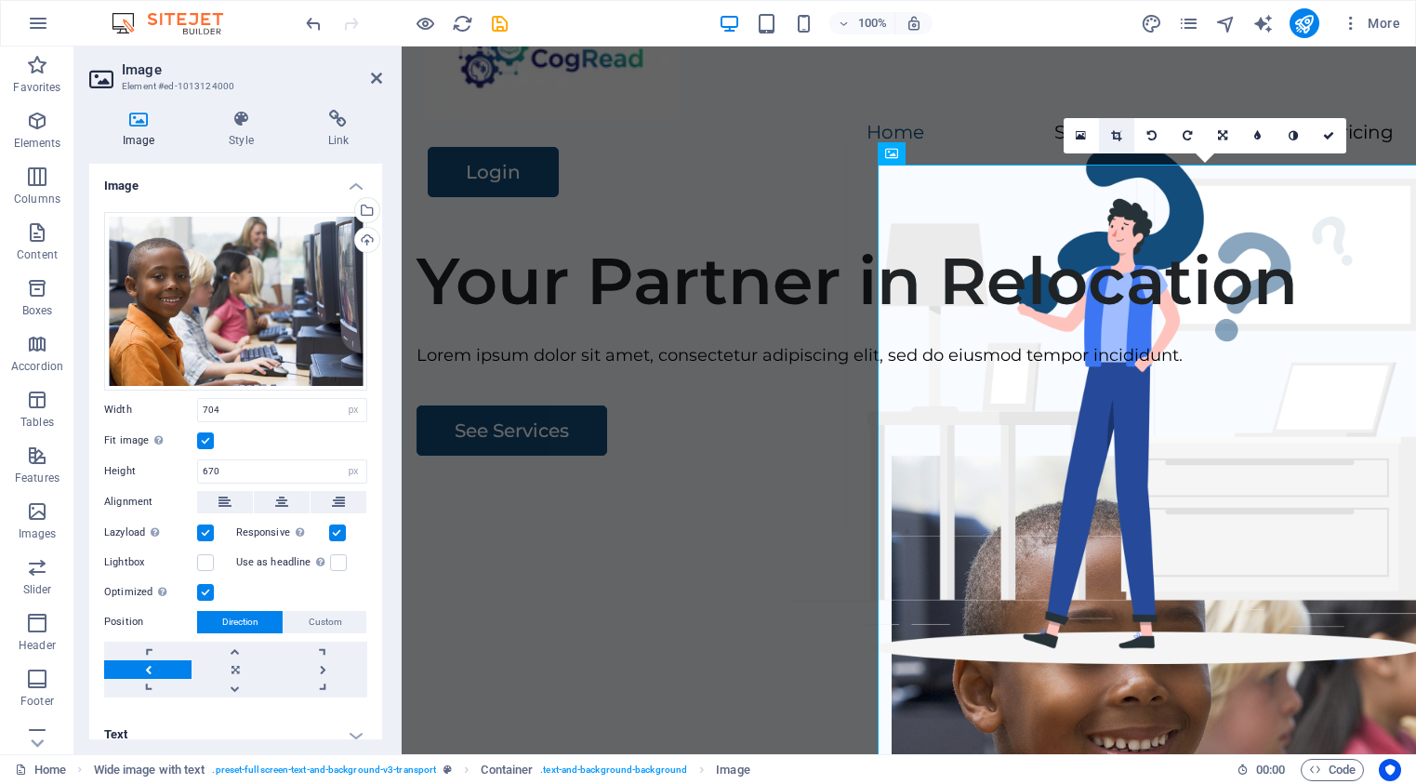
click at [1116, 131] on icon at bounding box center [1116, 135] width 10 height 11
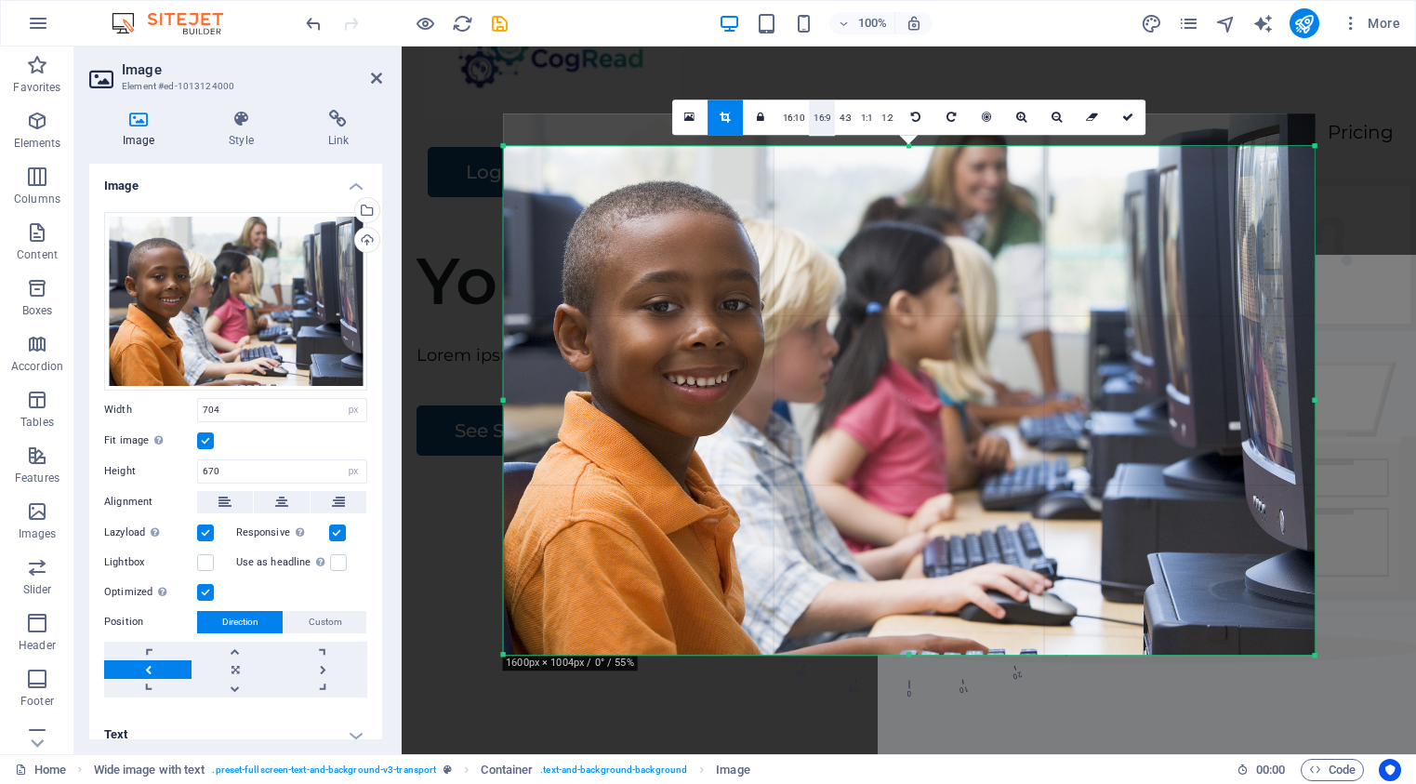
click at [820, 113] on link "16:9" at bounding box center [822, 117] width 26 height 35
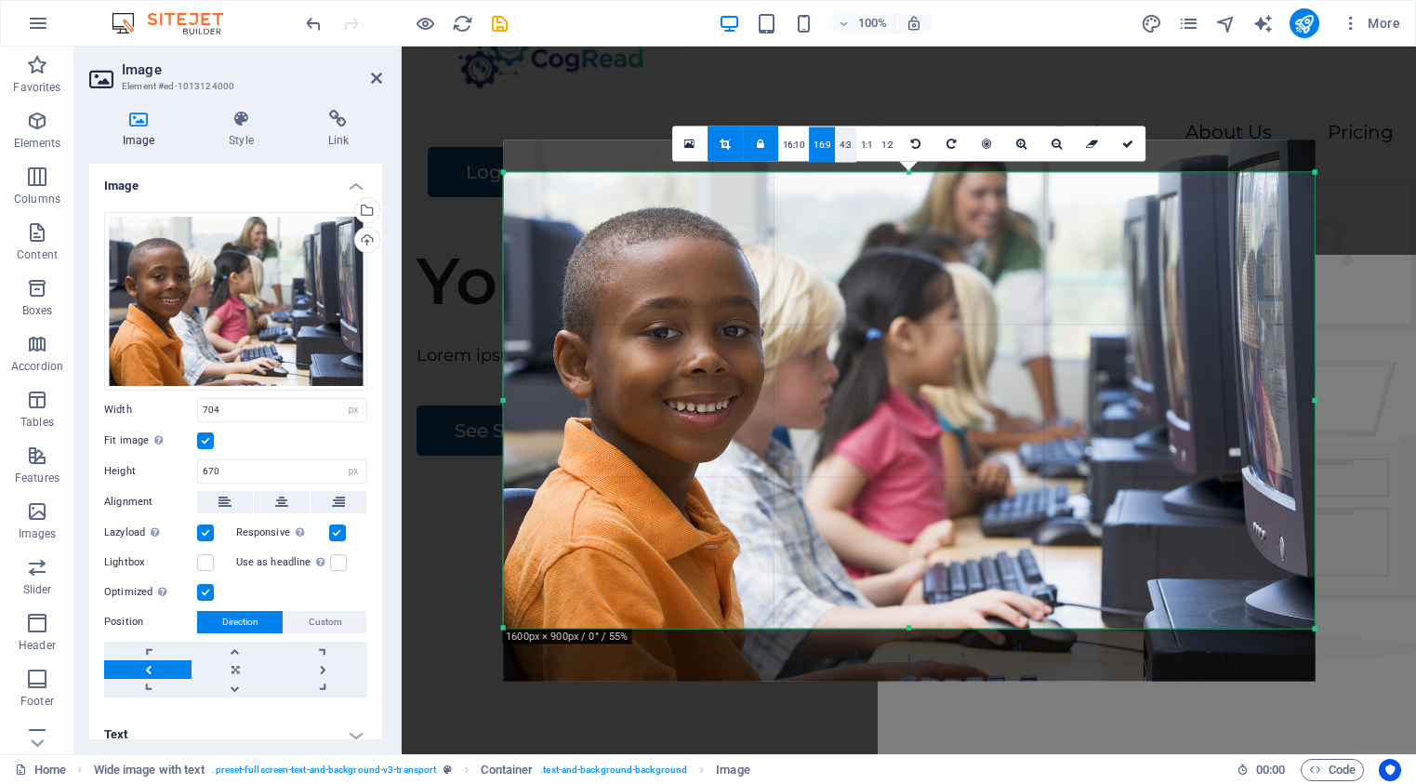
click at [847, 141] on link "4:3" at bounding box center [845, 143] width 21 height 35
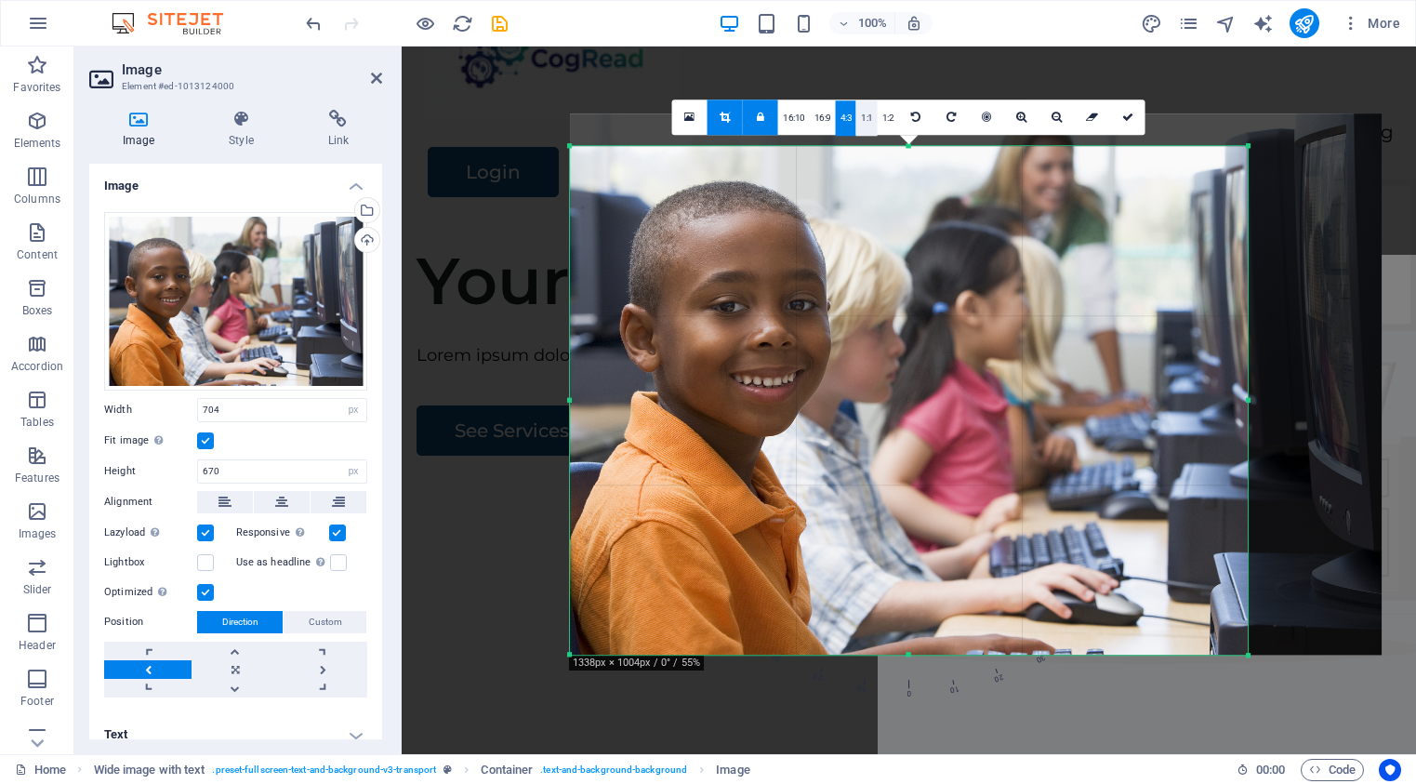
click at [864, 119] on link "1:1" at bounding box center [866, 117] width 21 height 35
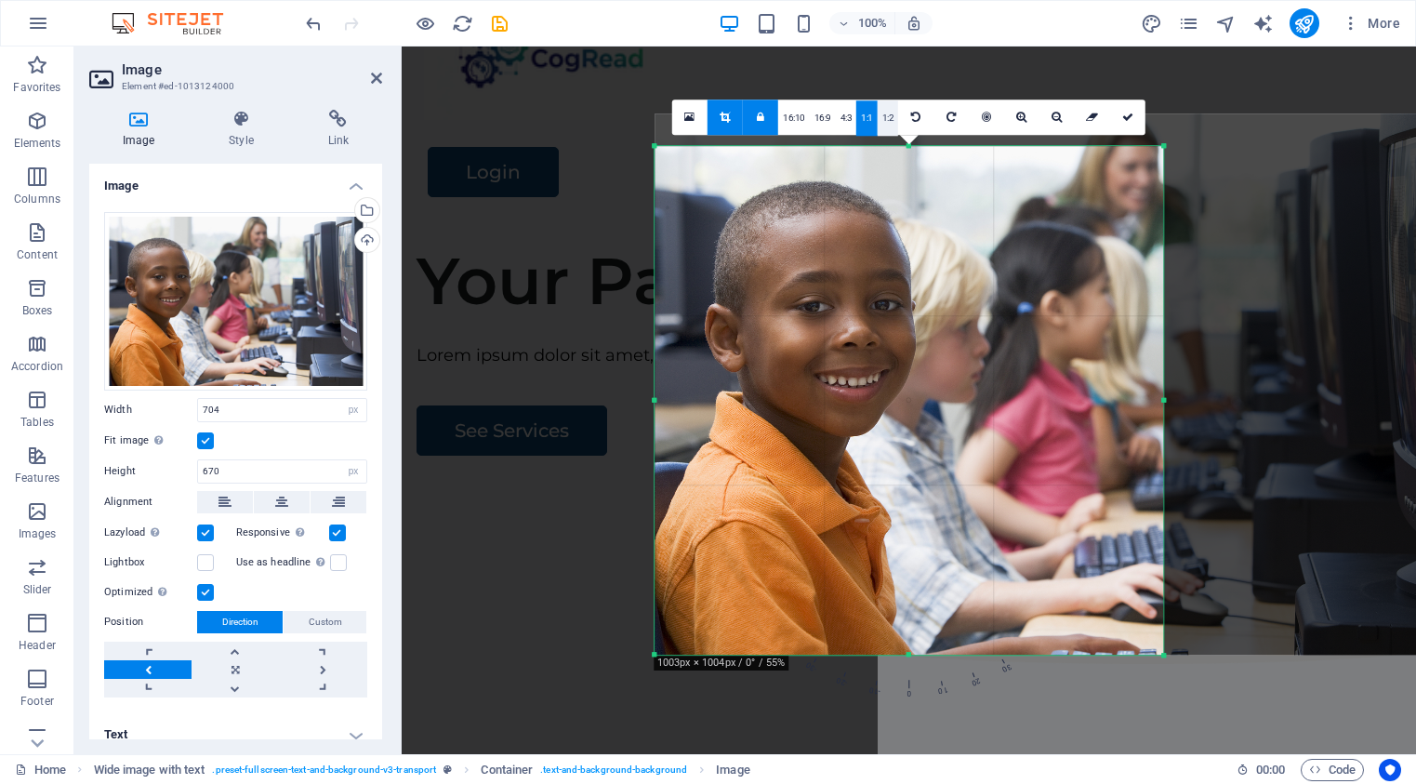
click at [890, 119] on link "1:2" at bounding box center [888, 117] width 21 height 35
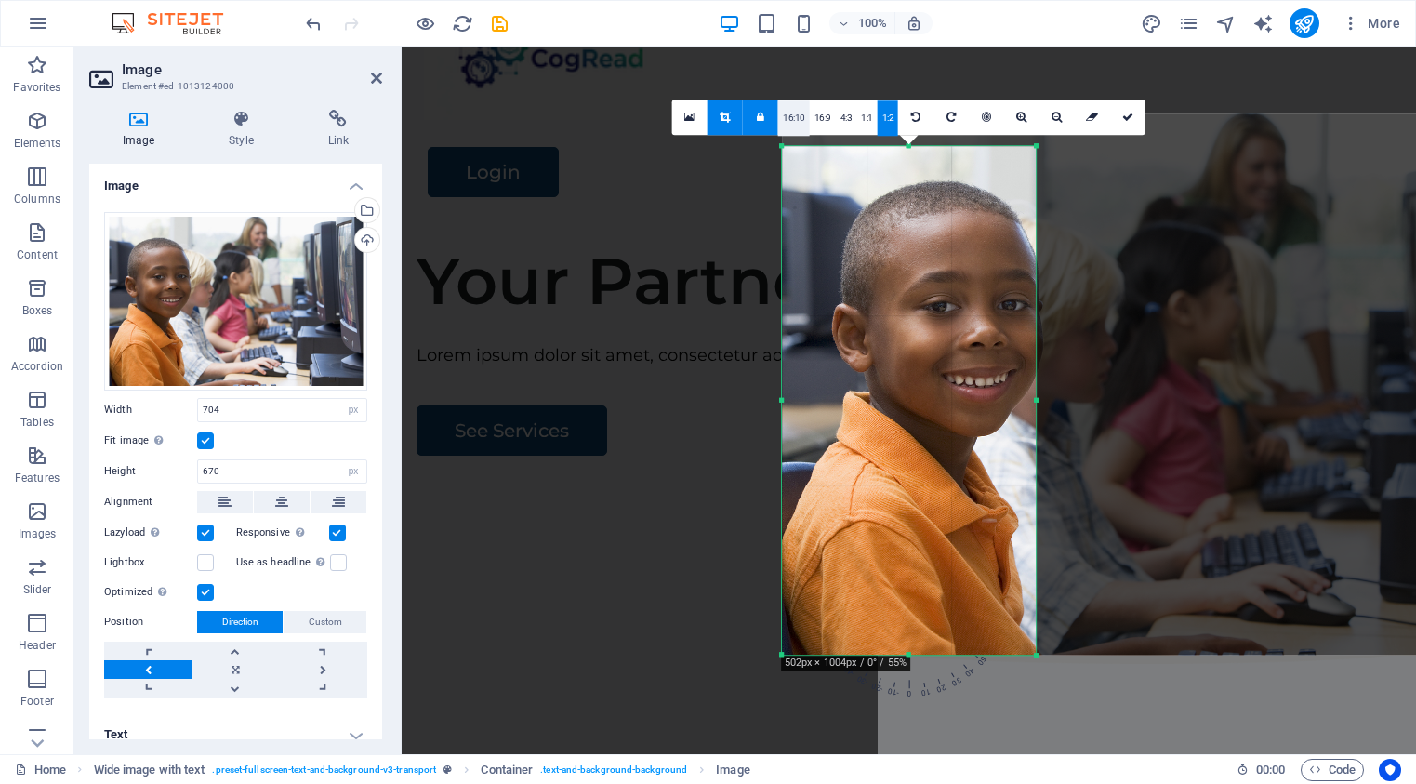
click at [790, 118] on link "16:10" at bounding box center [794, 117] width 32 height 35
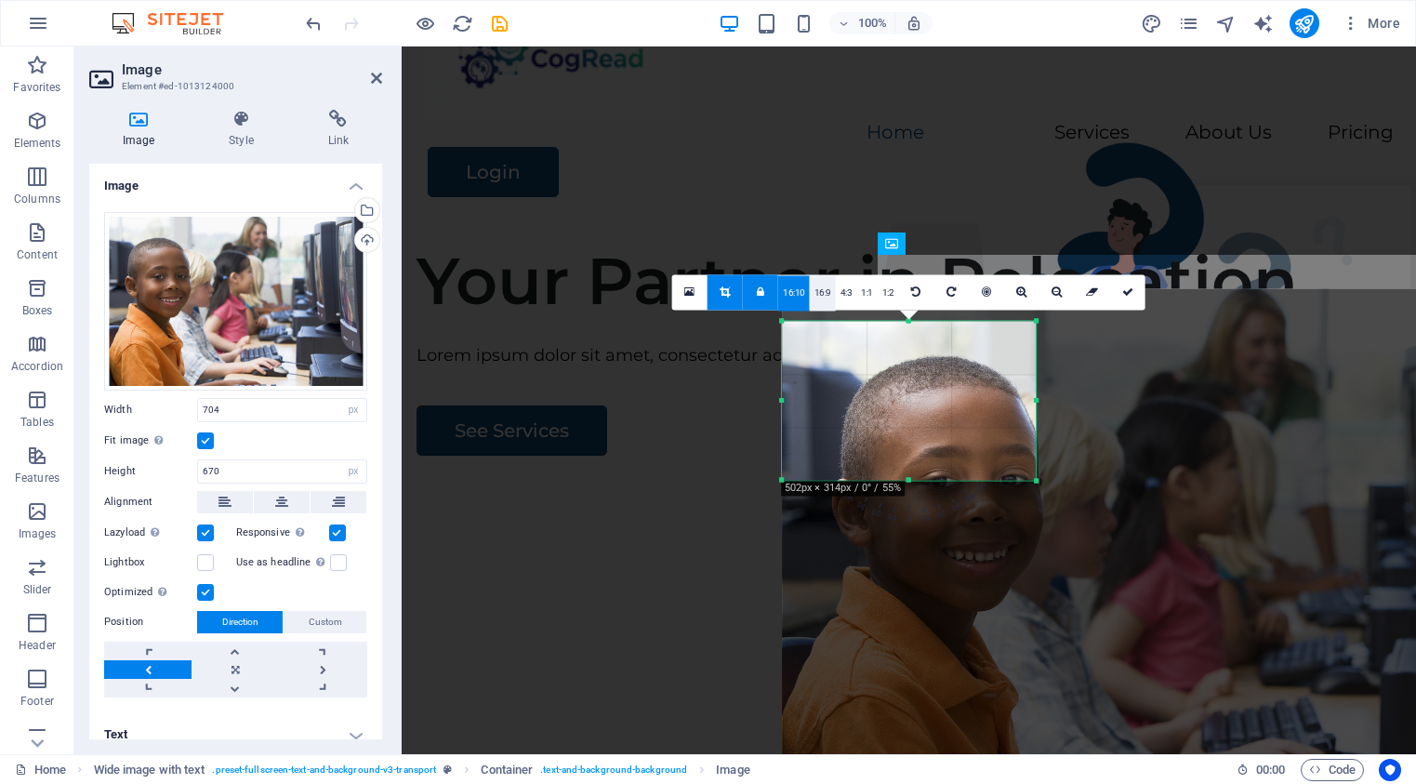
click at [826, 293] on link "16:9" at bounding box center [823, 292] width 26 height 35
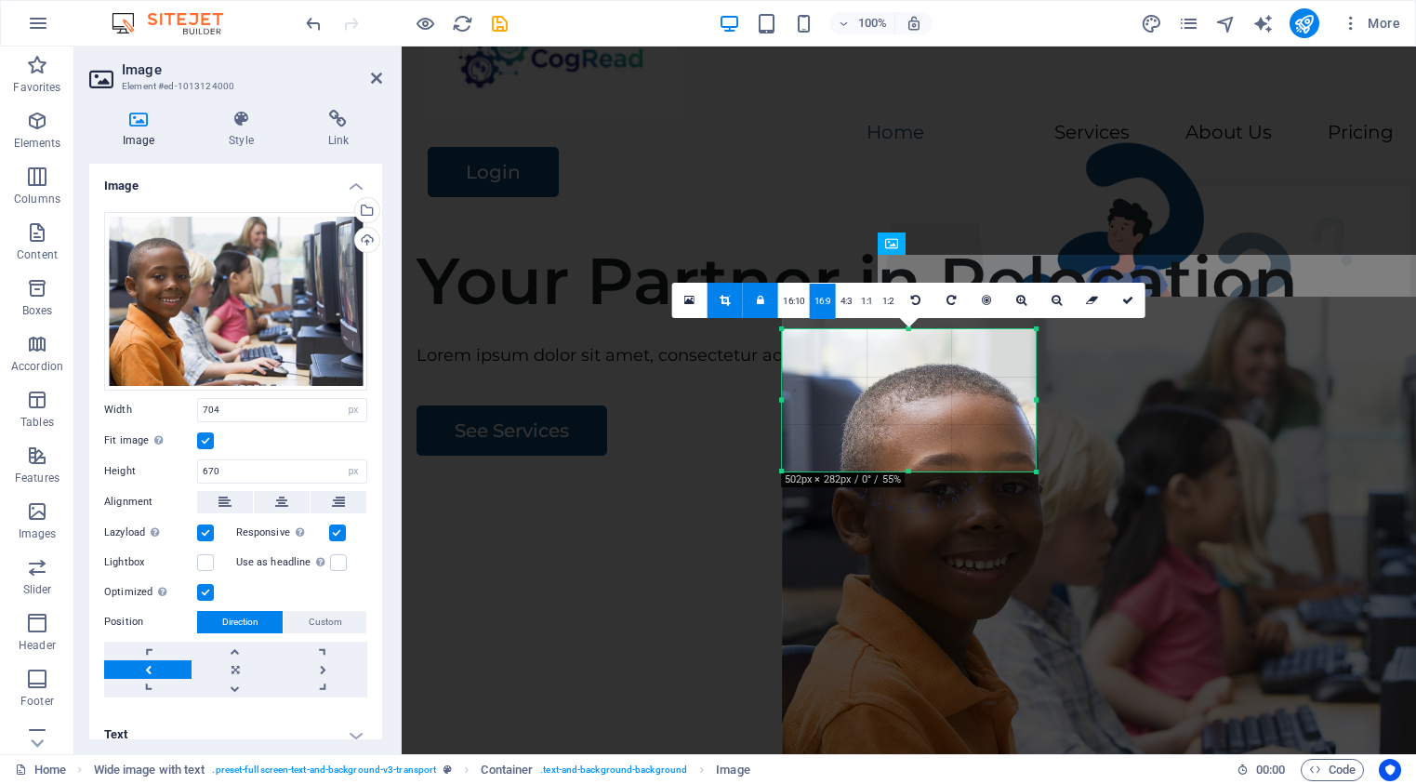
click at [844, 297] on link "4:3" at bounding box center [846, 301] width 21 height 35
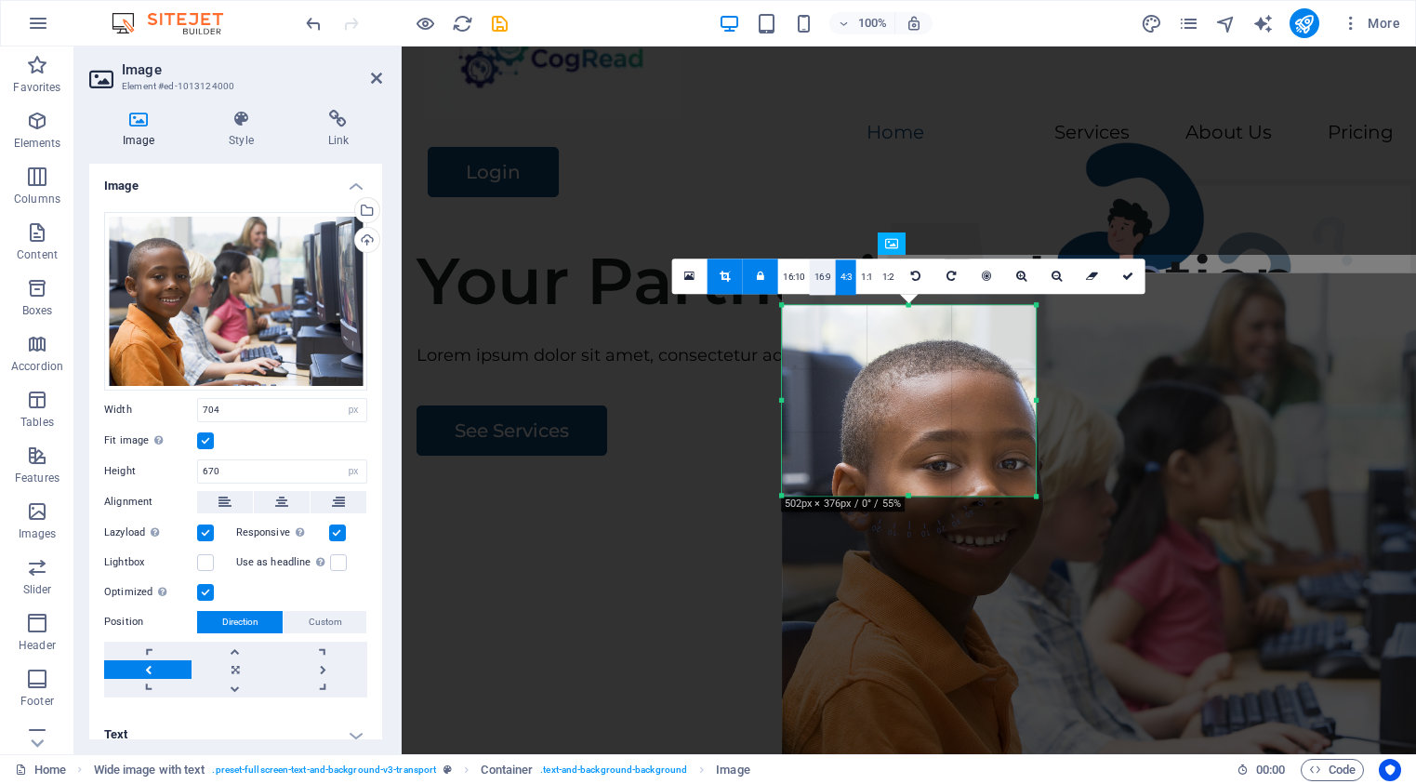
click at [825, 286] on link "16:9" at bounding box center [823, 276] width 26 height 35
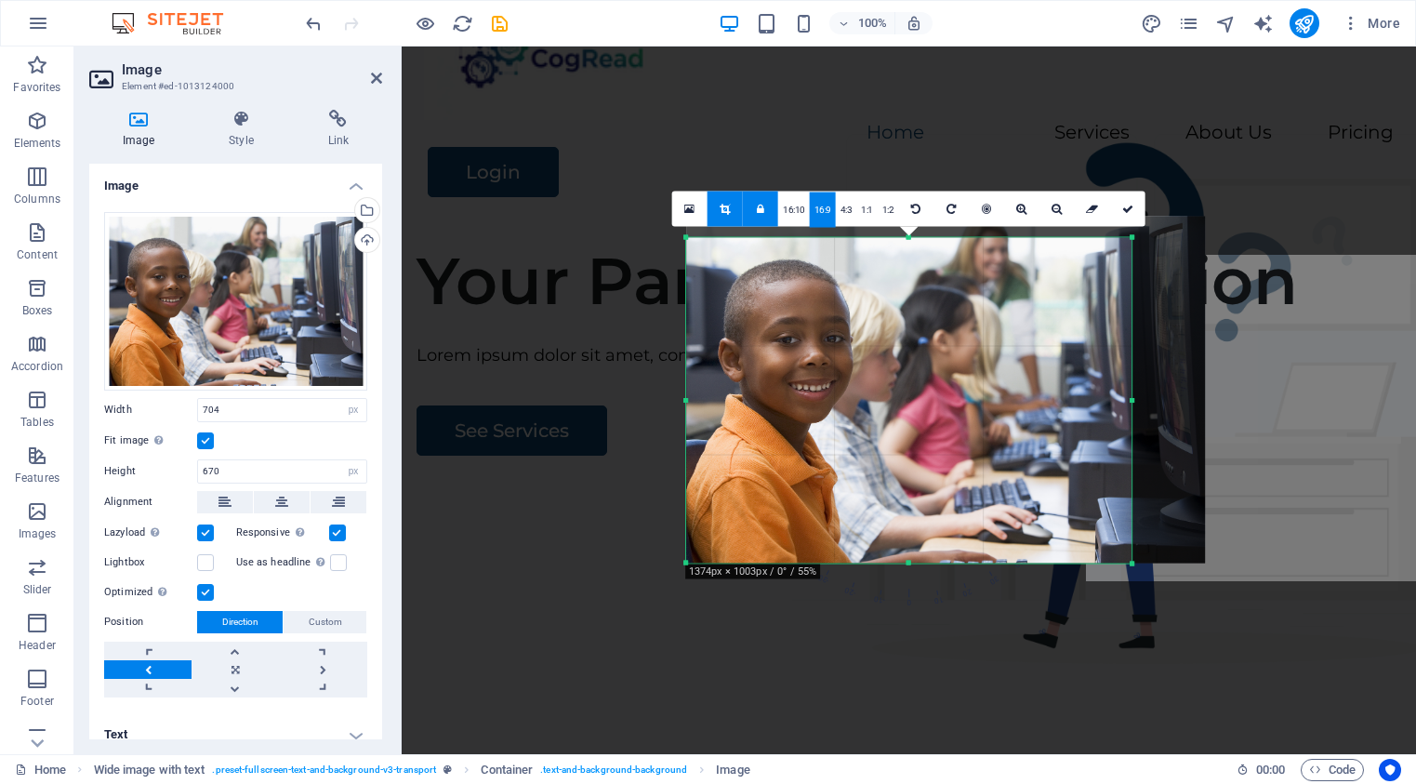
drag, startPoint x: 1034, startPoint y: 470, endPoint x: 1225, endPoint y: 653, distance: 264.3
click at [1225, 653] on div "Drag here to replace the existing content. Press “Ctrl” if you want to create a…" at bounding box center [909, 399] width 1014 height 707
click at [1130, 209] on icon at bounding box center [1127, 209] width 11 height 11
type input "478"
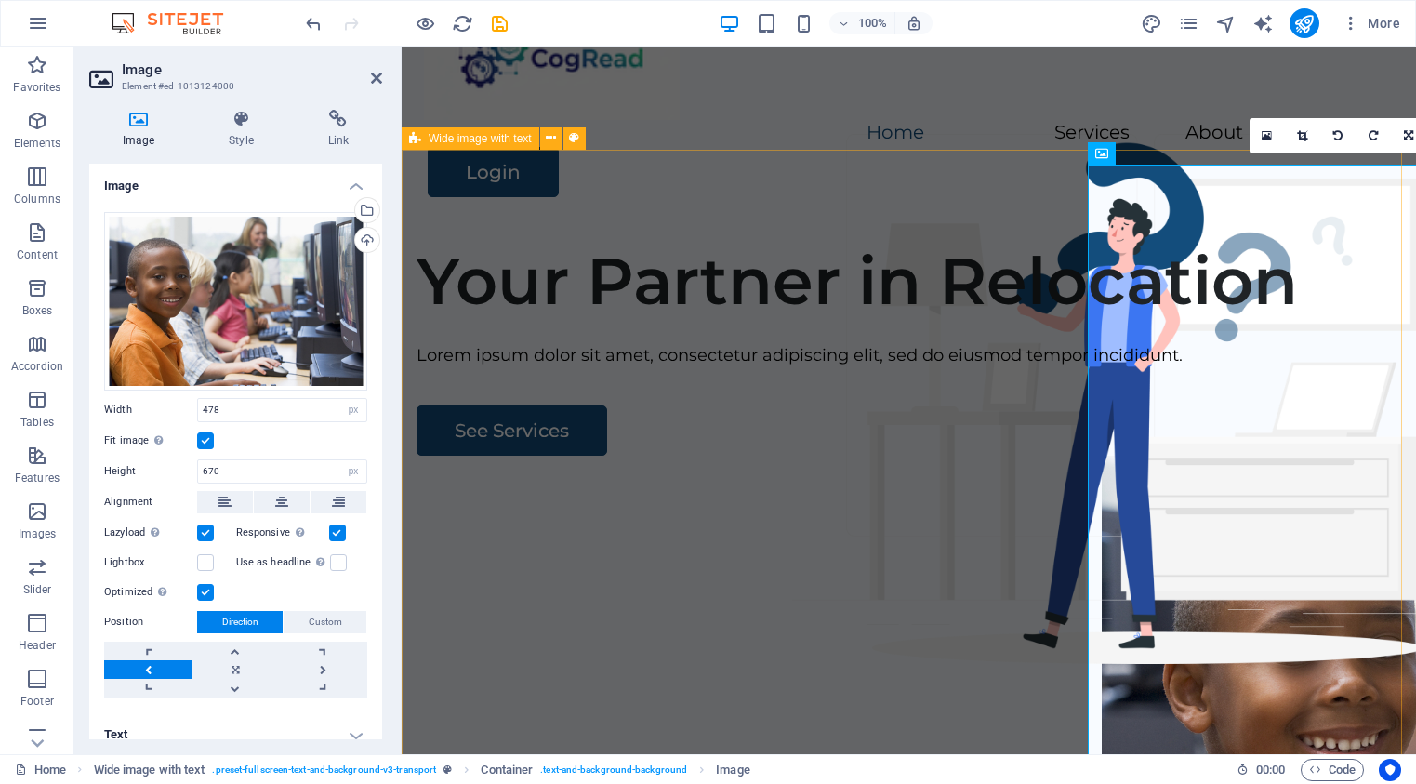
click at [789, 234] on div "Your Partner in Relocation Lorem ipsum dolor sit amet, consectetur adipiscing e…" at bounding box center [909, 583] width 1014 height 712
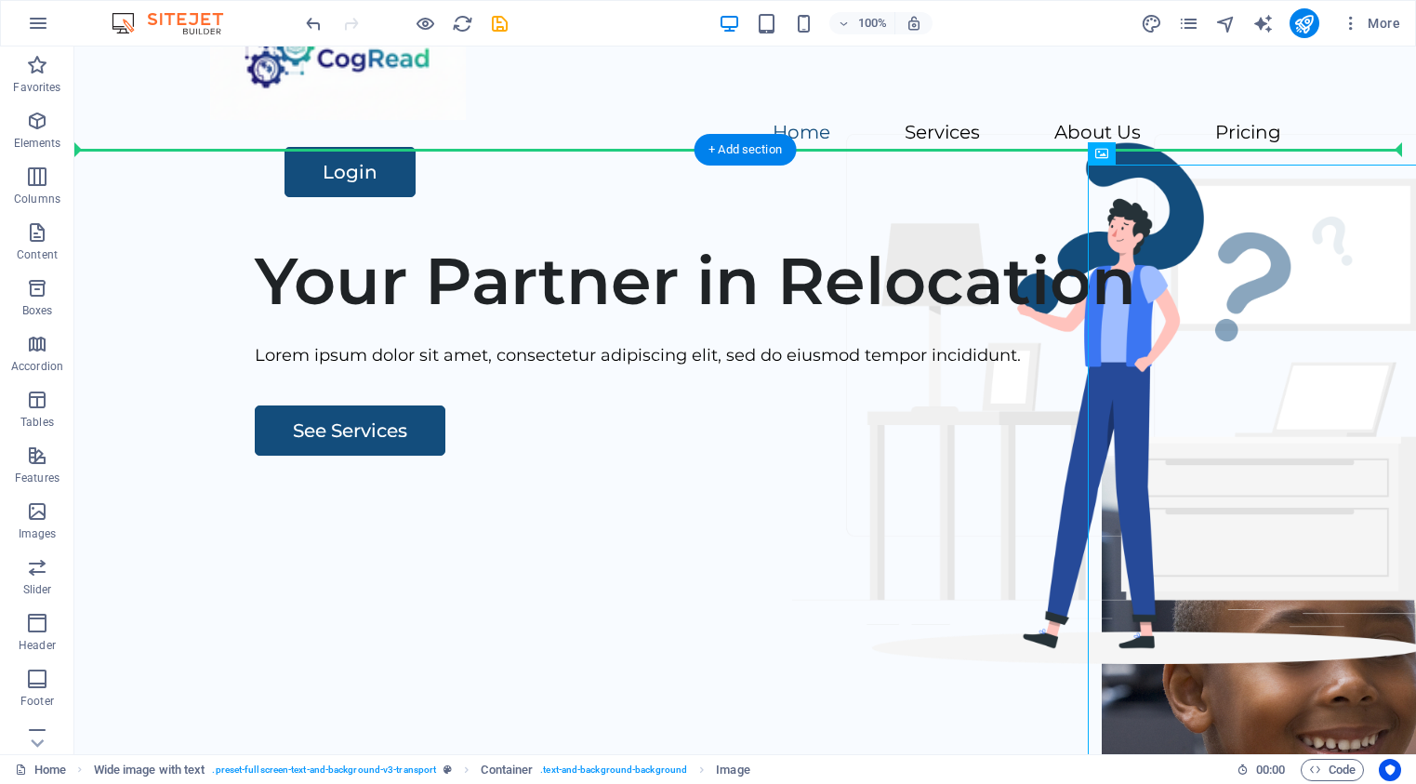
drag, startPoint x: 1253, startPoint y: 468, endPoint x: 1057, endPoint y: 458, distance: 196.4
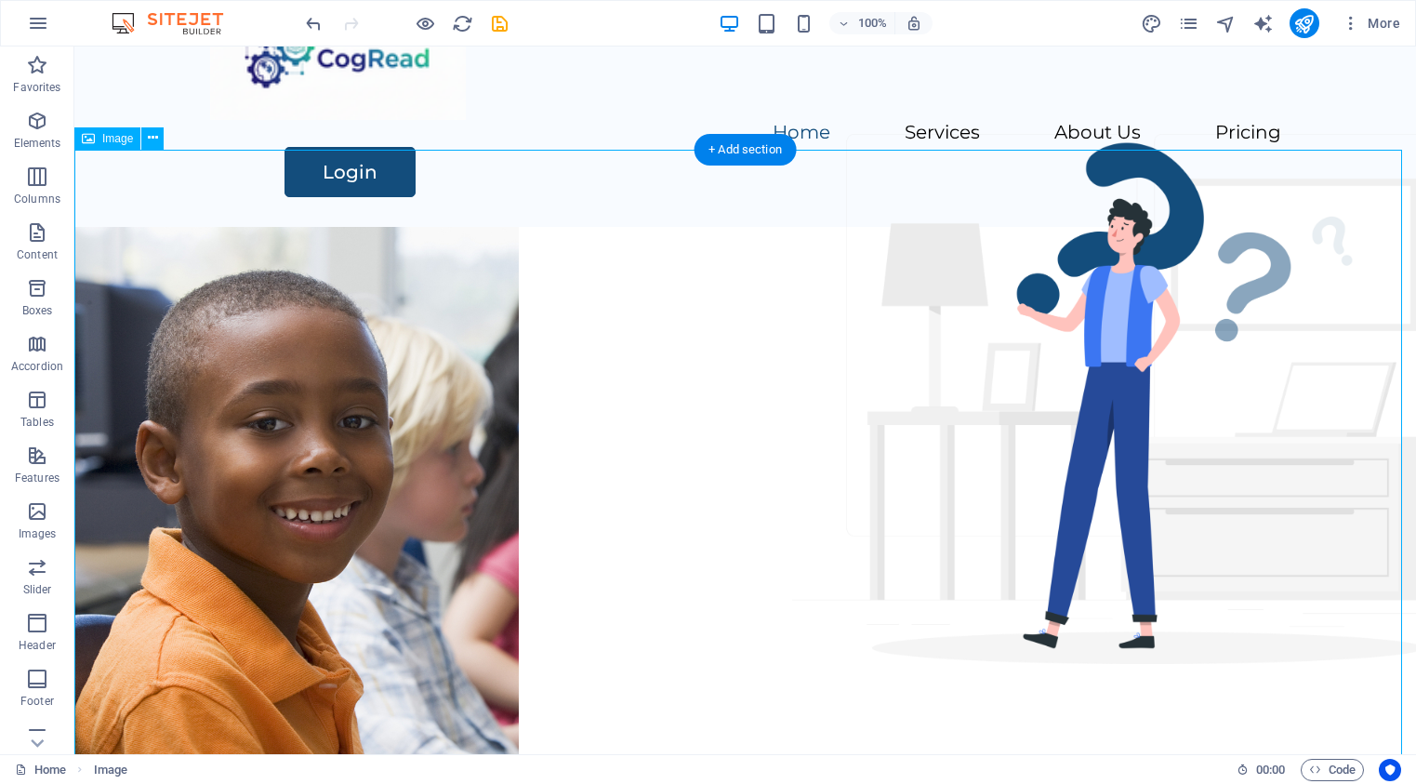
drag, startPoint x: 1182, startPoint y: 468, endPoint x: 1126, endPoint y: 469, distance: 55.8
click at [1126, 469] on figure at bounding box center [745, 538] width 1342 height 623
drag, startPoint x: 240, startPoint y: 311, endPoint x: 971, endPoint y: 396, distance: 735.7
click at [970, 396] on figure at bounding box center [745, 538] width 1342 height 623
drag, startPoint x: 914, startPoint y: 627, endPoint x: 1233, endPoint y: 559, distance: 326.0
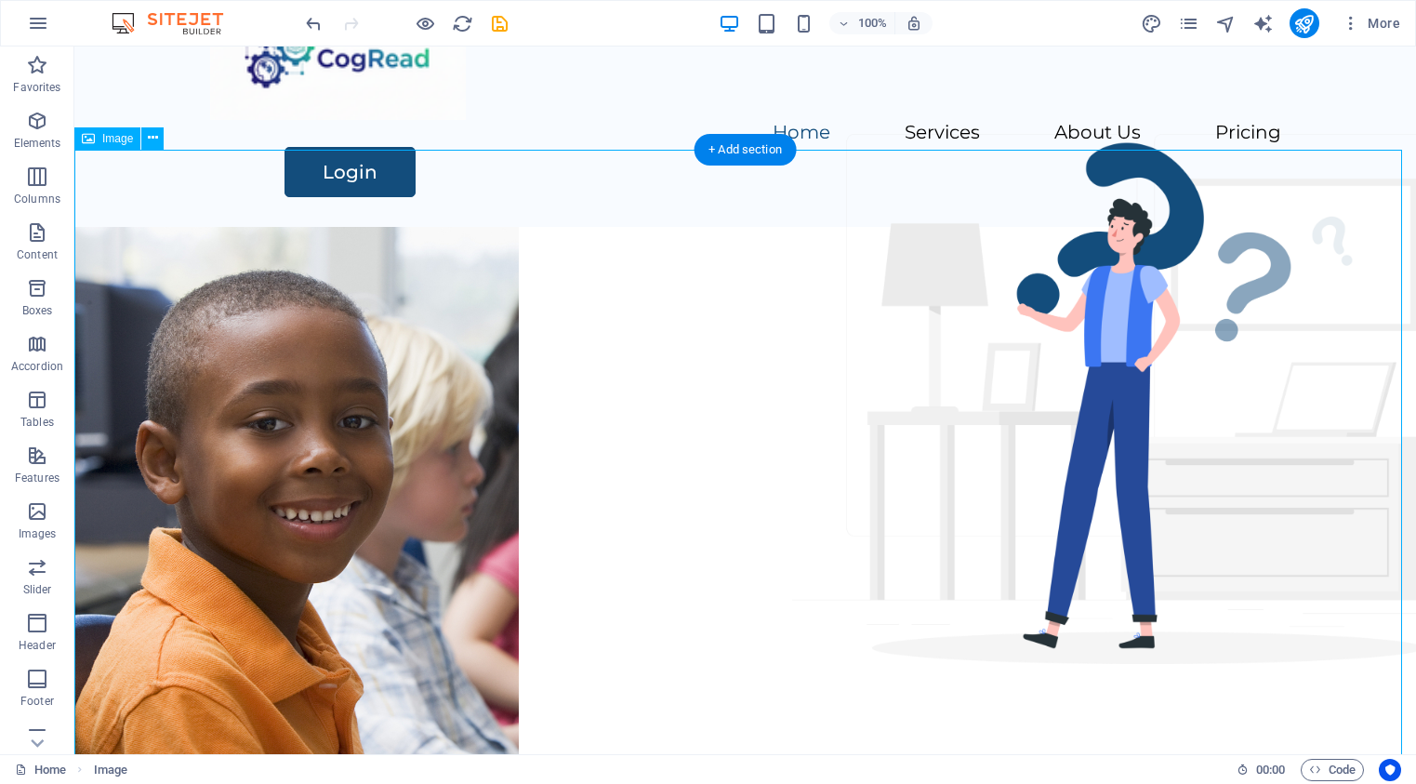
click at [1232, 563] on figure at bounding box center [745, 538] width 1342 height 623
click at [113, 138] on span "Image" at bounding box center [117, 138] width 31 height 11
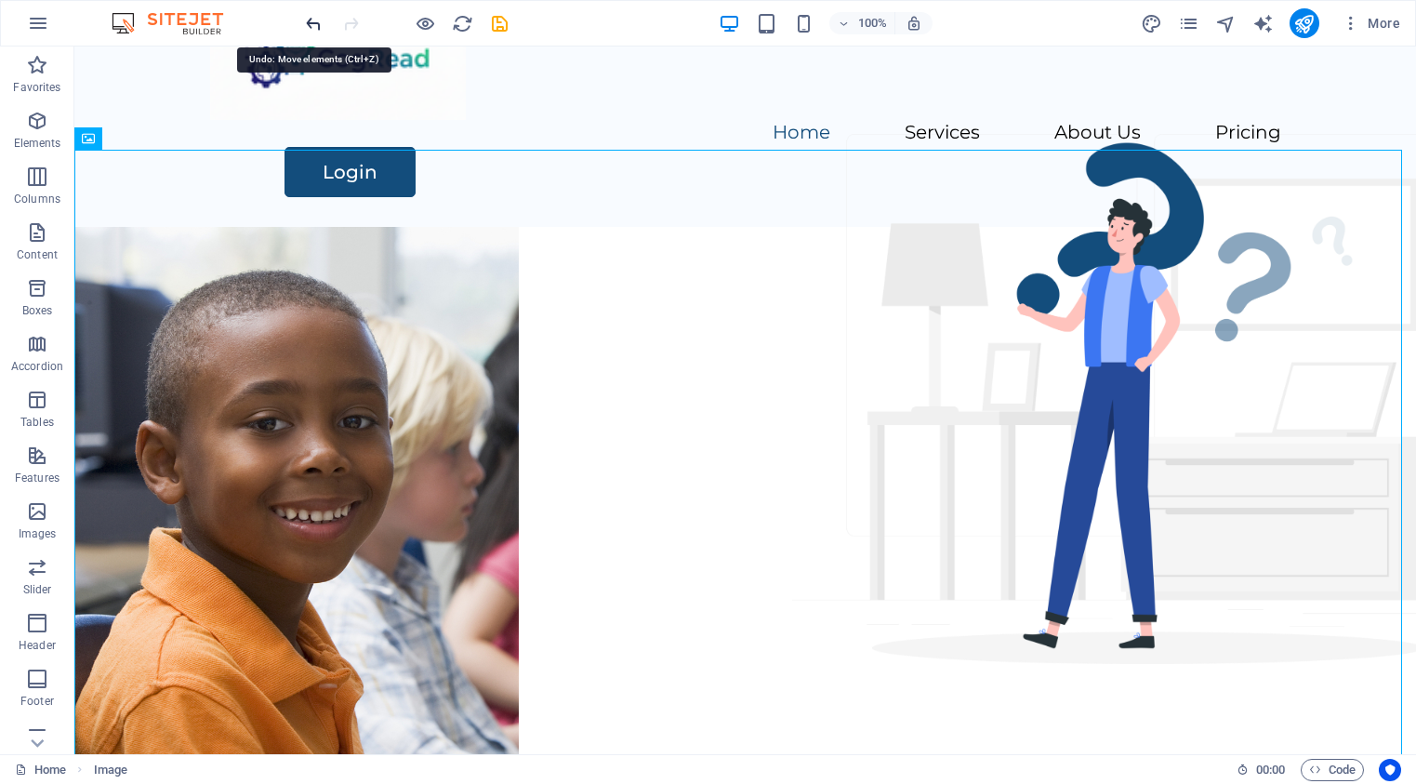
click at [311, 19] on icon "undo" at bounding box center [313, 23] width 21 height 21
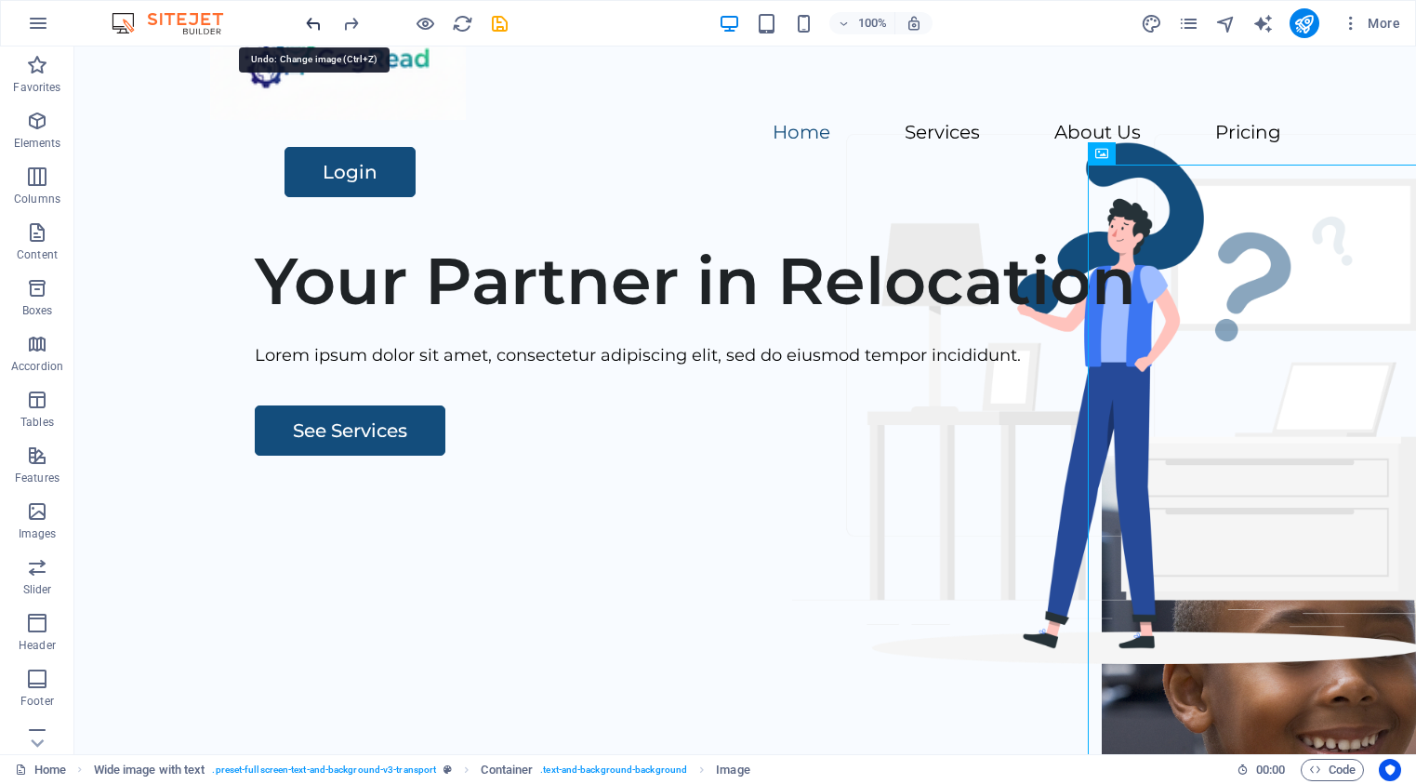
click at [311, 19] on icon "undo" at bounding box center [313, 23] width 21 height 21
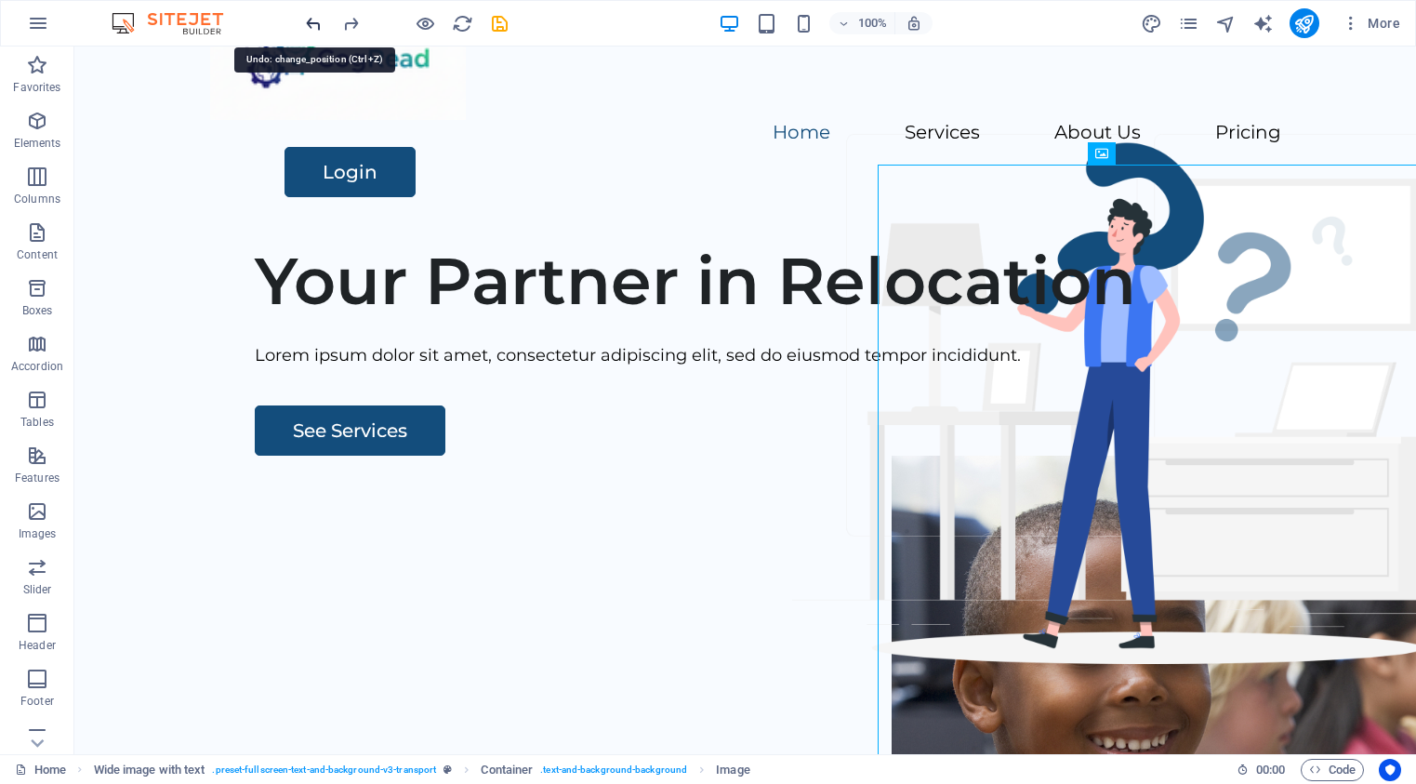
click at [311, 19] on icon "undo" at bounding box center [313, 23] width 21 height 21
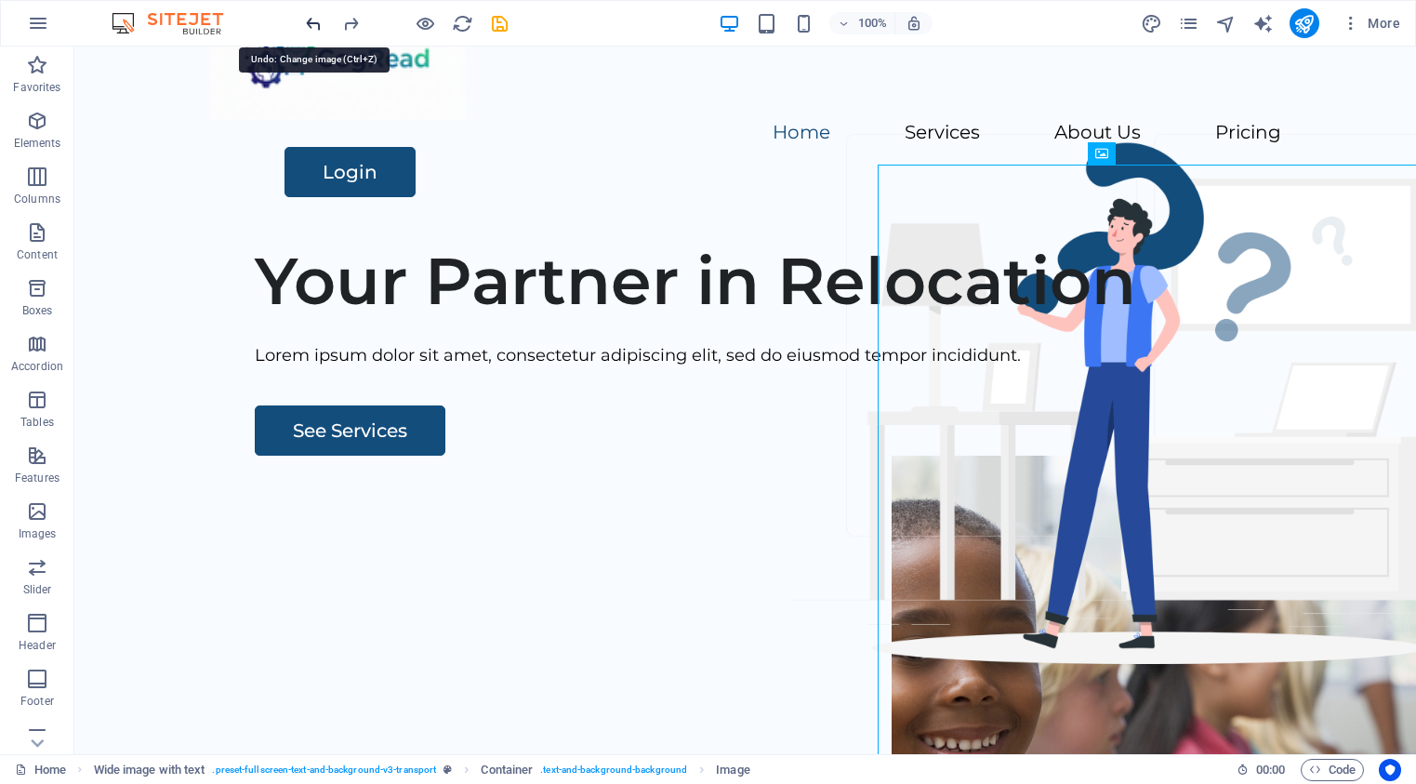
click at [311, 19] on icon "undo" at bounding box center [313, 23] width 21 height 21
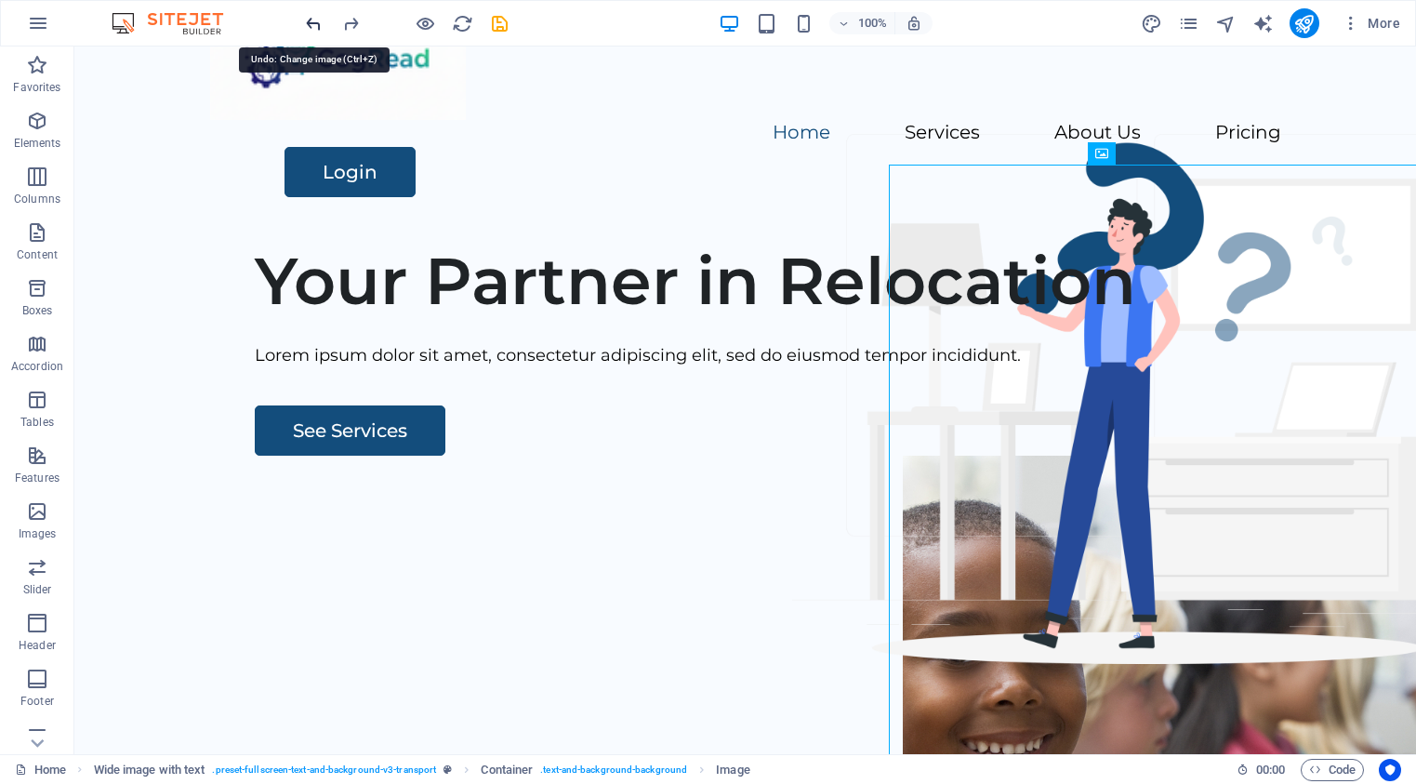
click at [311, 19] on icon "undo" at bounding box center [313, 23] width 21 height 21
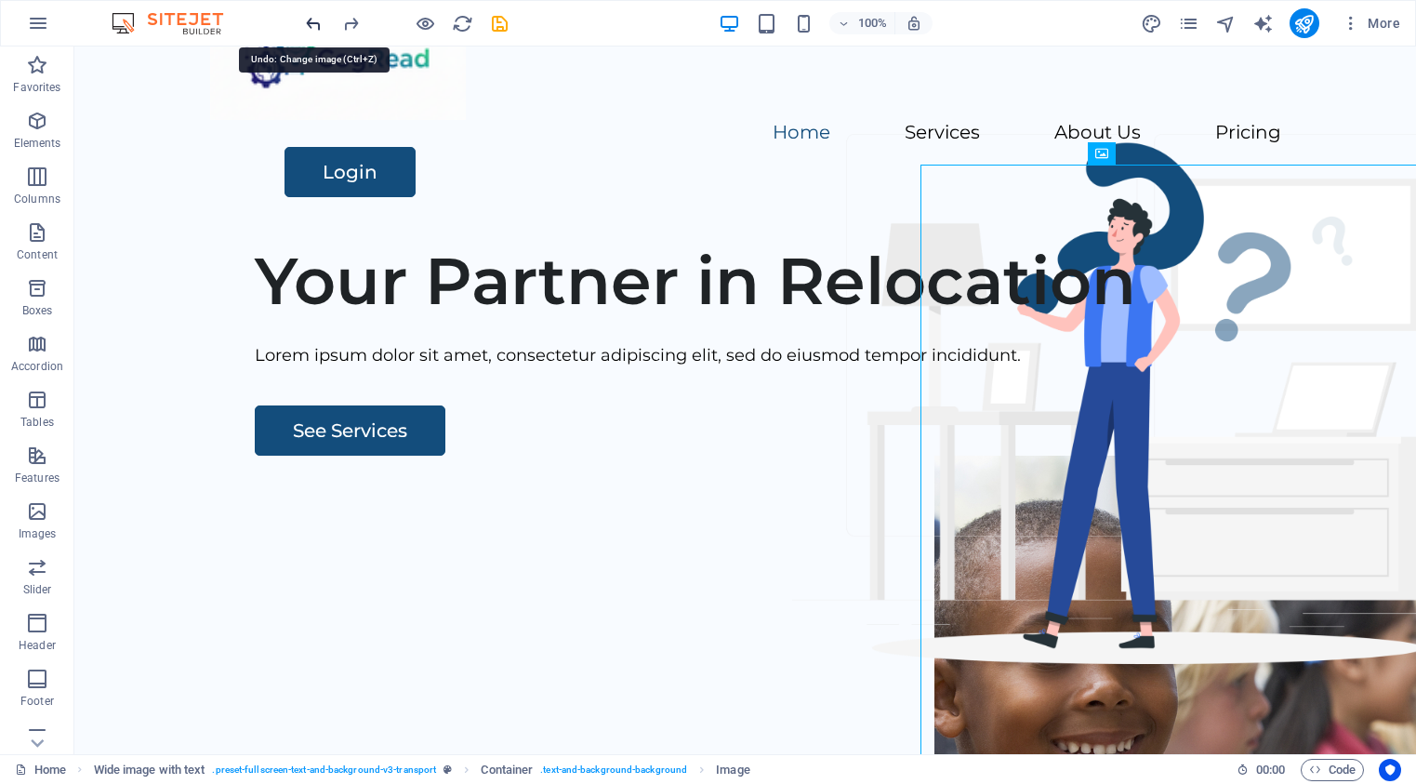
click at [311, 19] on icon "undo" at bounding box center [313, 23] width 21 height 21
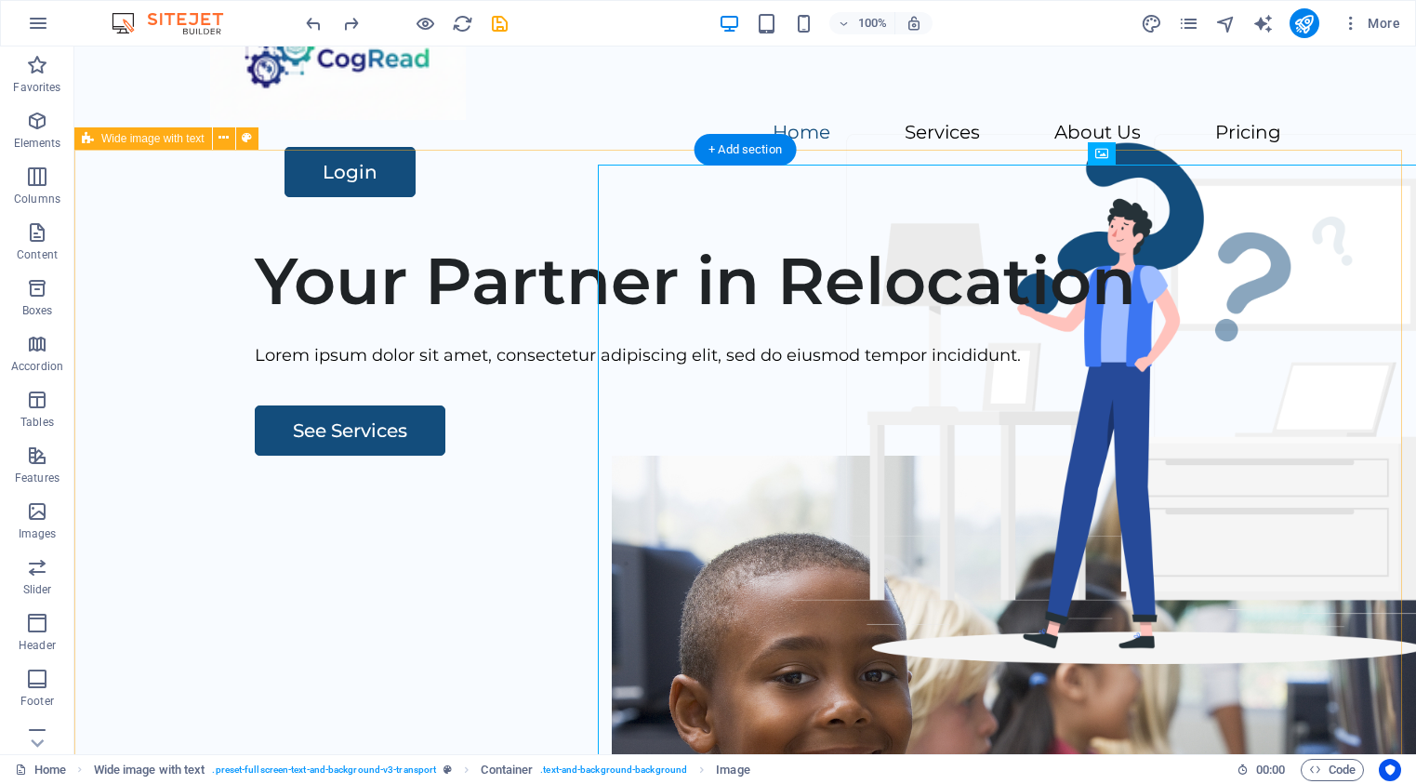
click at [449, 245] on div "Your Partner in Relocation Lorem ipsum dolor sit amet, consectetur adipiscing e…" at bounding box center [745, 583] width 1342 height 712
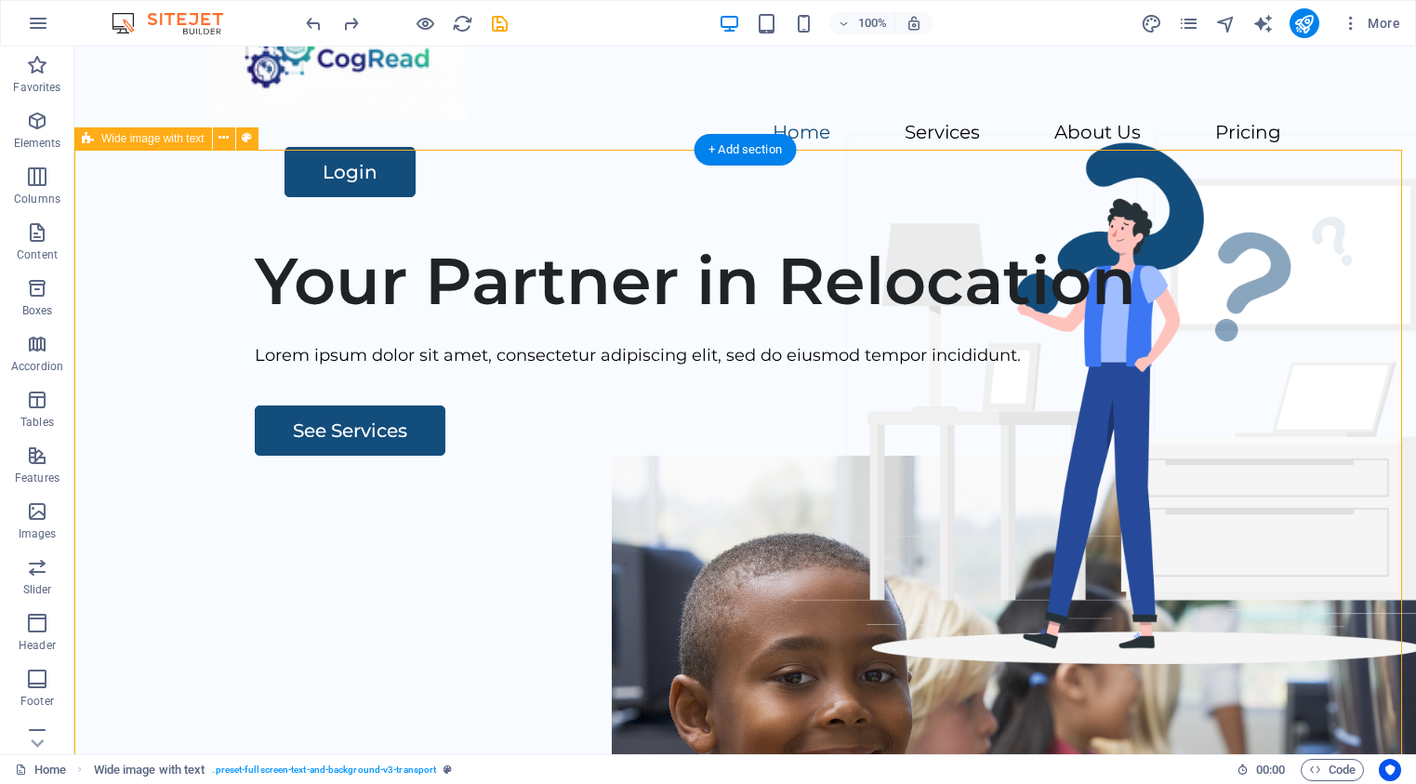
click at [490, 732] on div "Your Partner in Relocation Lorem ipsum dolor sit amet, consectetur adipiscing e…" at bounding box center [745, 583] width 1342 height 712
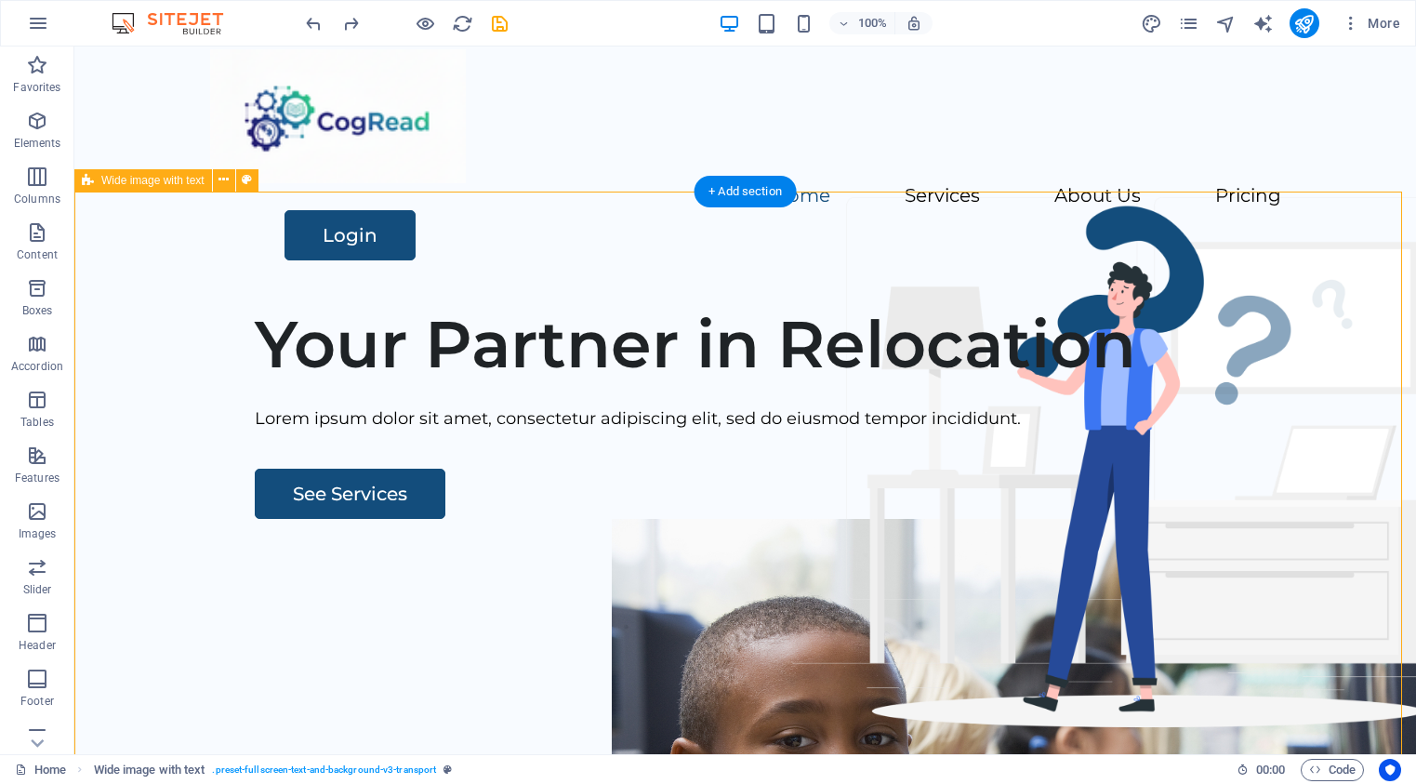
scroll to position [59, 0]
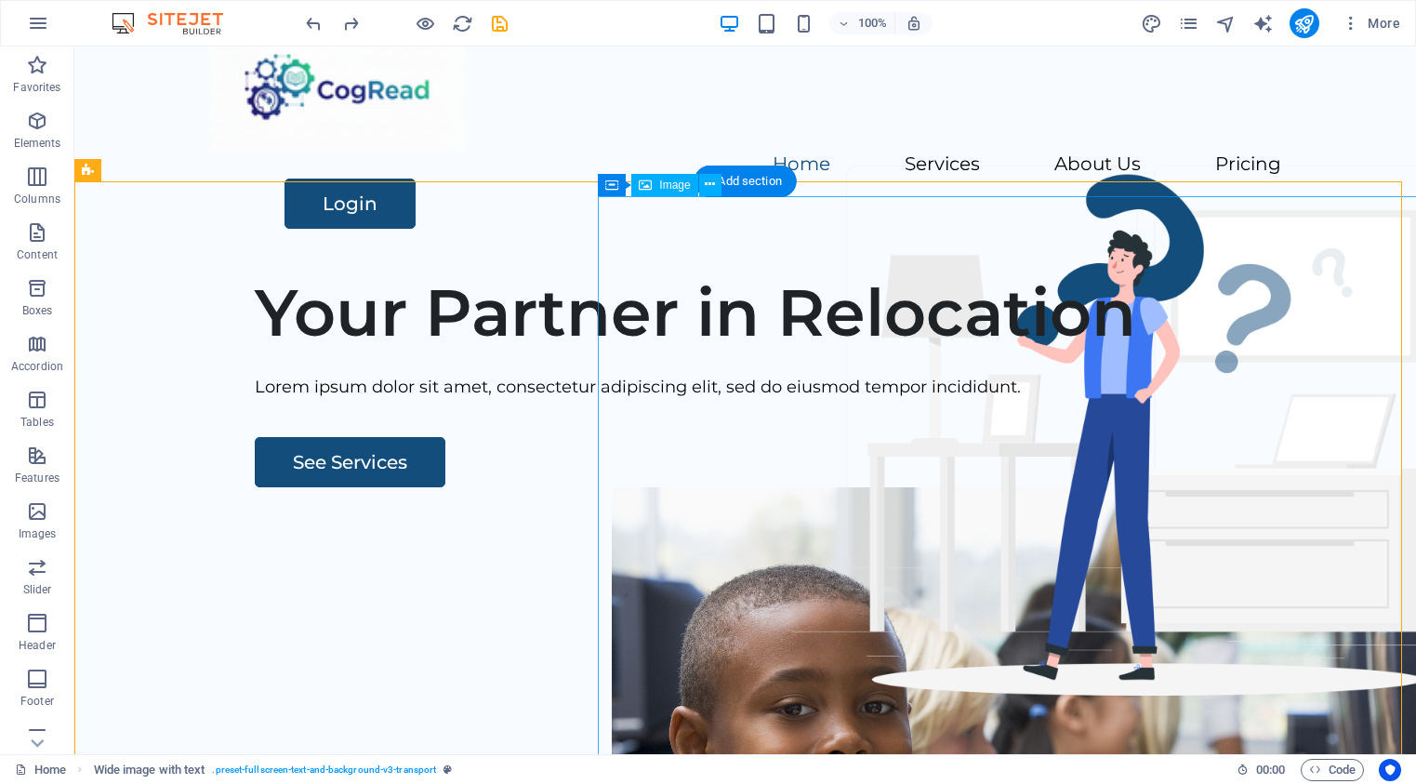
click at [1053, 487] on figure at bounding box center [1079, 798] width 934 height 623
click at [711, 187] on icon at bounding box center [710, 185] width 10 height 20
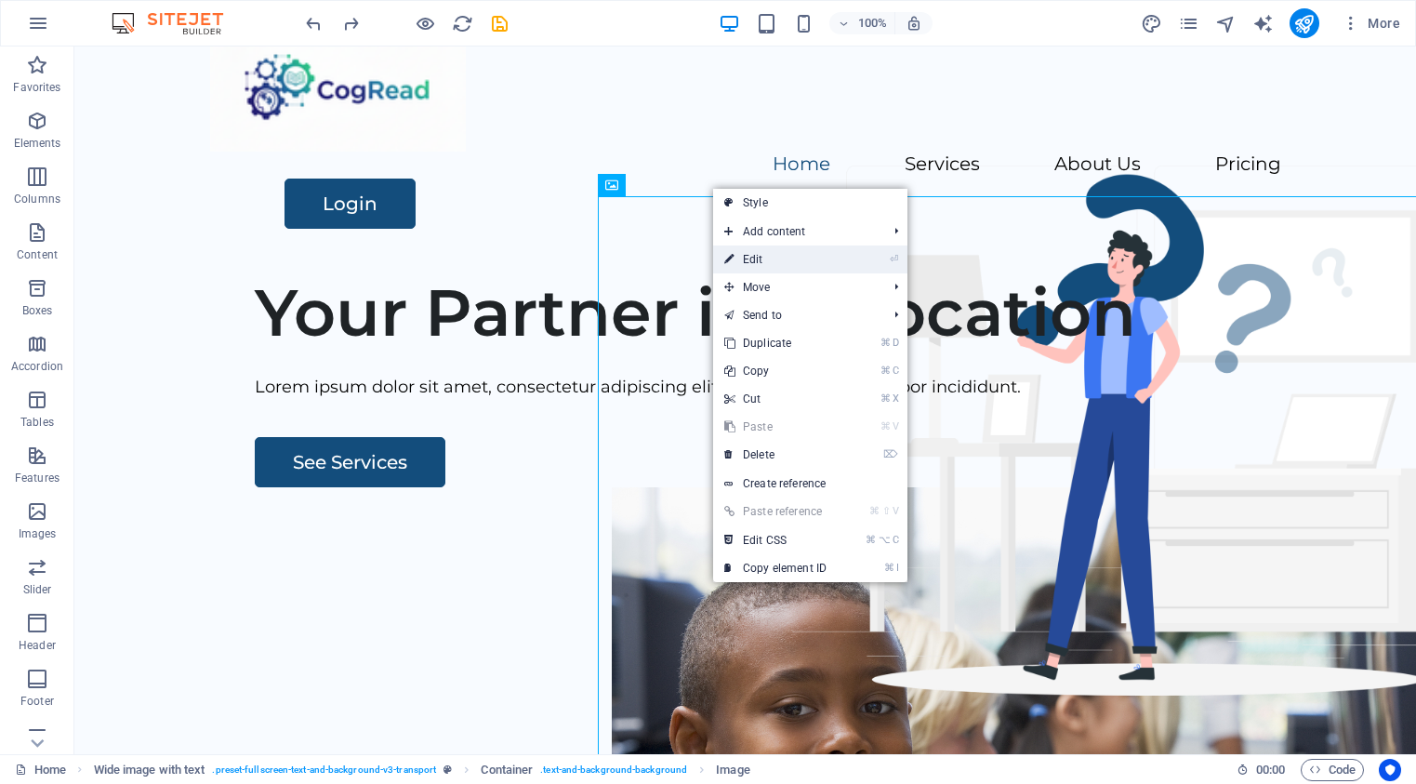
click at [760, 260] on link "⏎ Edit" at bounding box center [775, 259] width 125 height 28
select select "px"
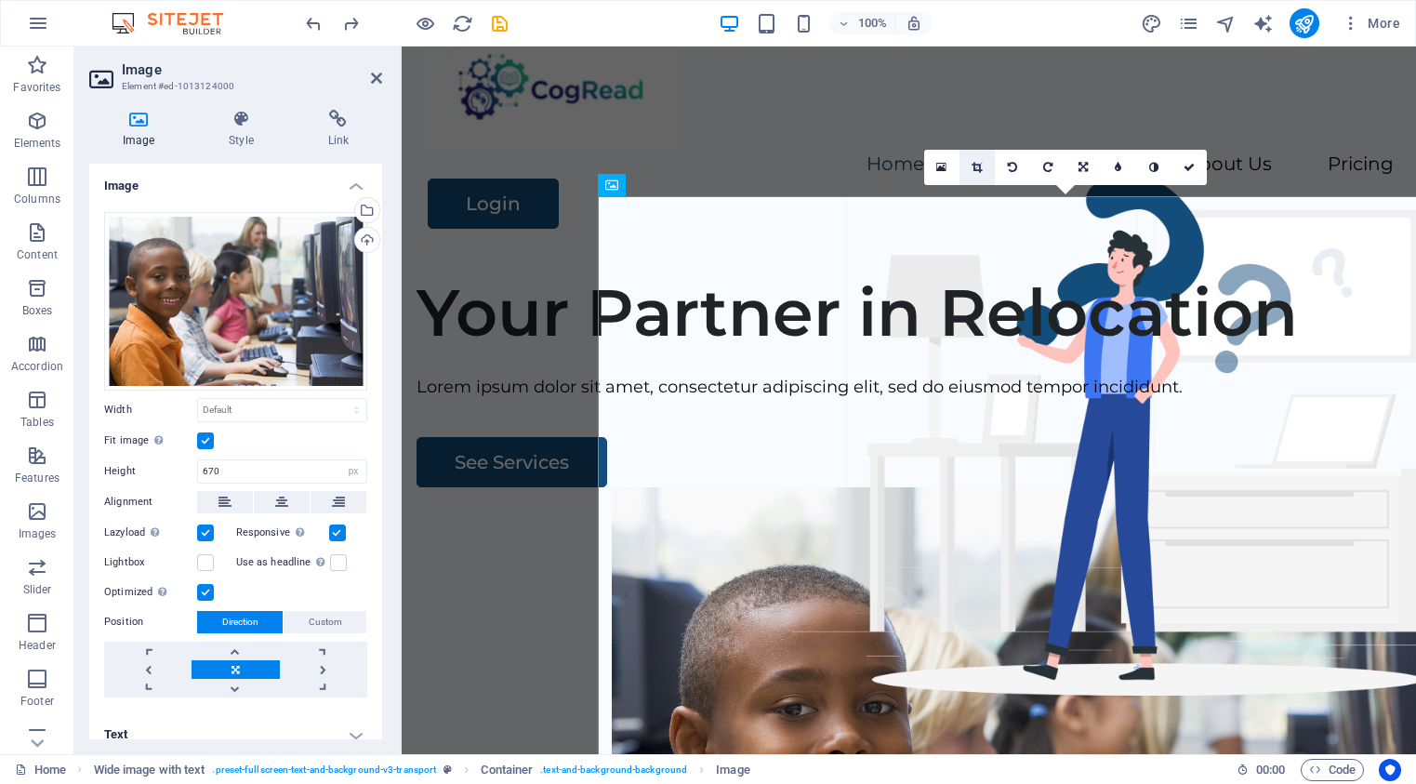
click at [973, 166] on icon at bounding box center [977, 167] width 10 height 11
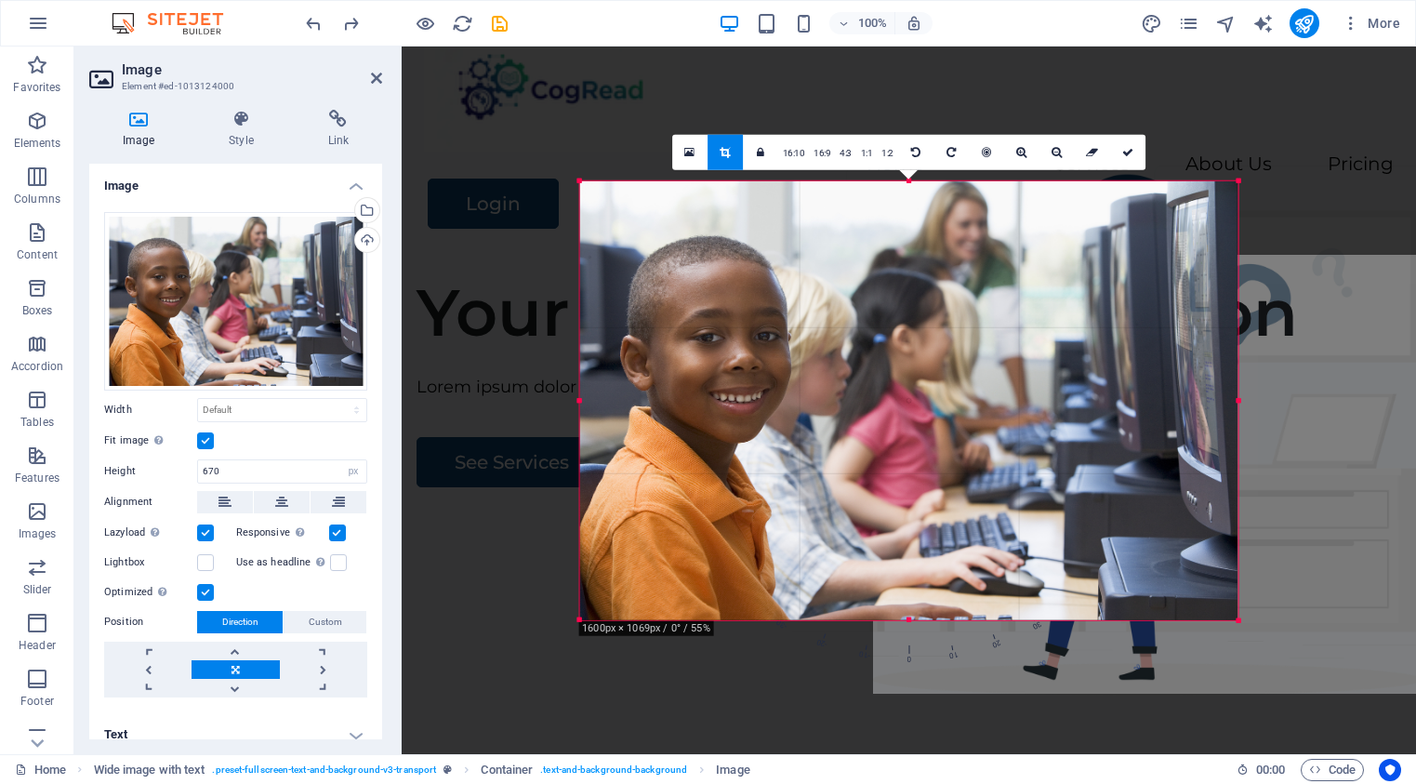
drag, startPoint x: 1314, startPoint y: 401, endPoint x: 1160, endPoint y: 414, distance: 153.9
click at [1160, 414] on div "180 170 160 150 140 130 120 110 100 90 80 70 60 50 40 30 20 10 0 -10 -20 -30 -4…" at bounding box center [908, 400] width 659 height 440
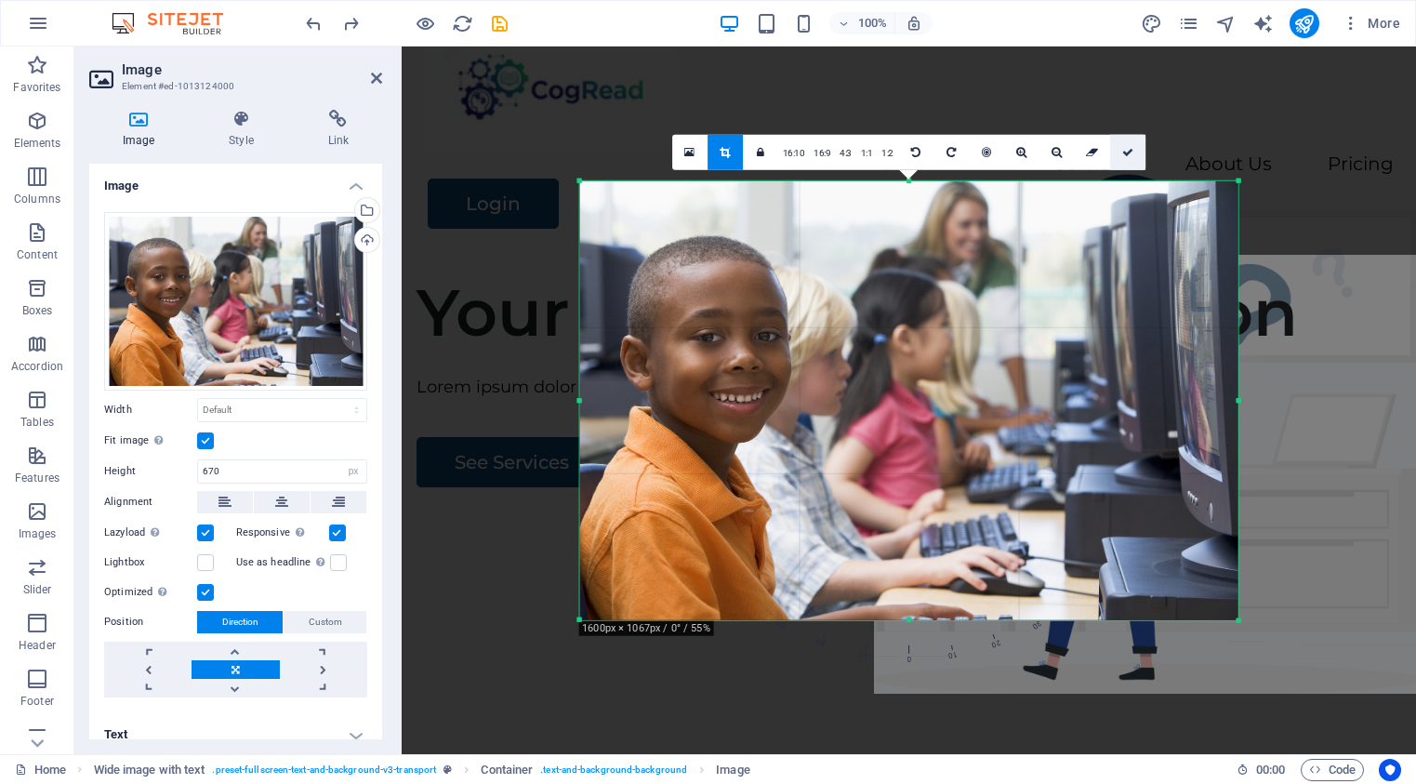
click at [1130, 154] on icon at bounding box center [1127, 151] width 11 height 11
type input "708"
select select "px"
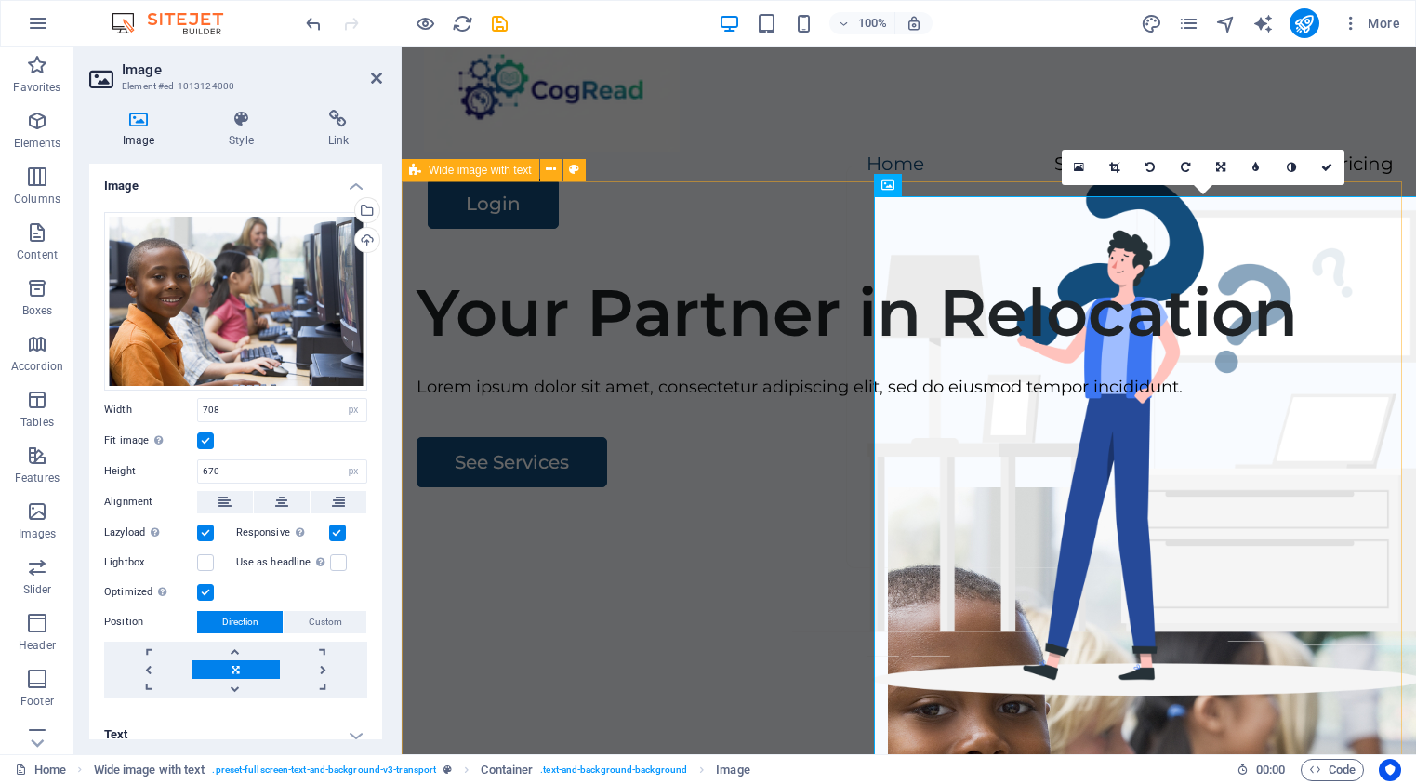
drag, startPoint x: 817, startPoint y: 261, endPoint x: 1143, endPoint y: 258, distance: 326.3
click at [1144, 260] on div "Your Partner in Relocation Lorem ipsum dolor sit amet, consectetur adipiscing e…" at bounding box center [909, 614] width 1014 height 712
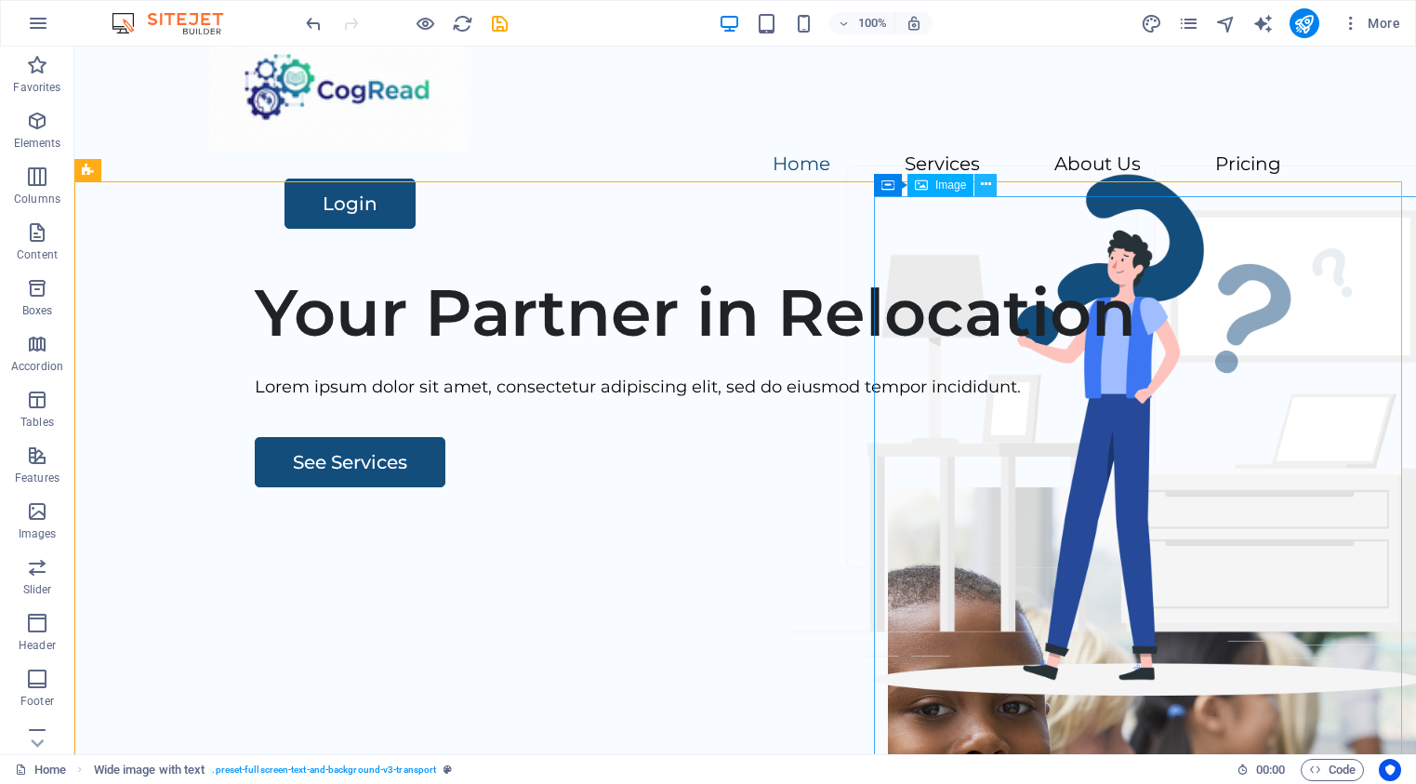
click at [984, 186] on icon at bounding box center [986, 185] width 10 height 20
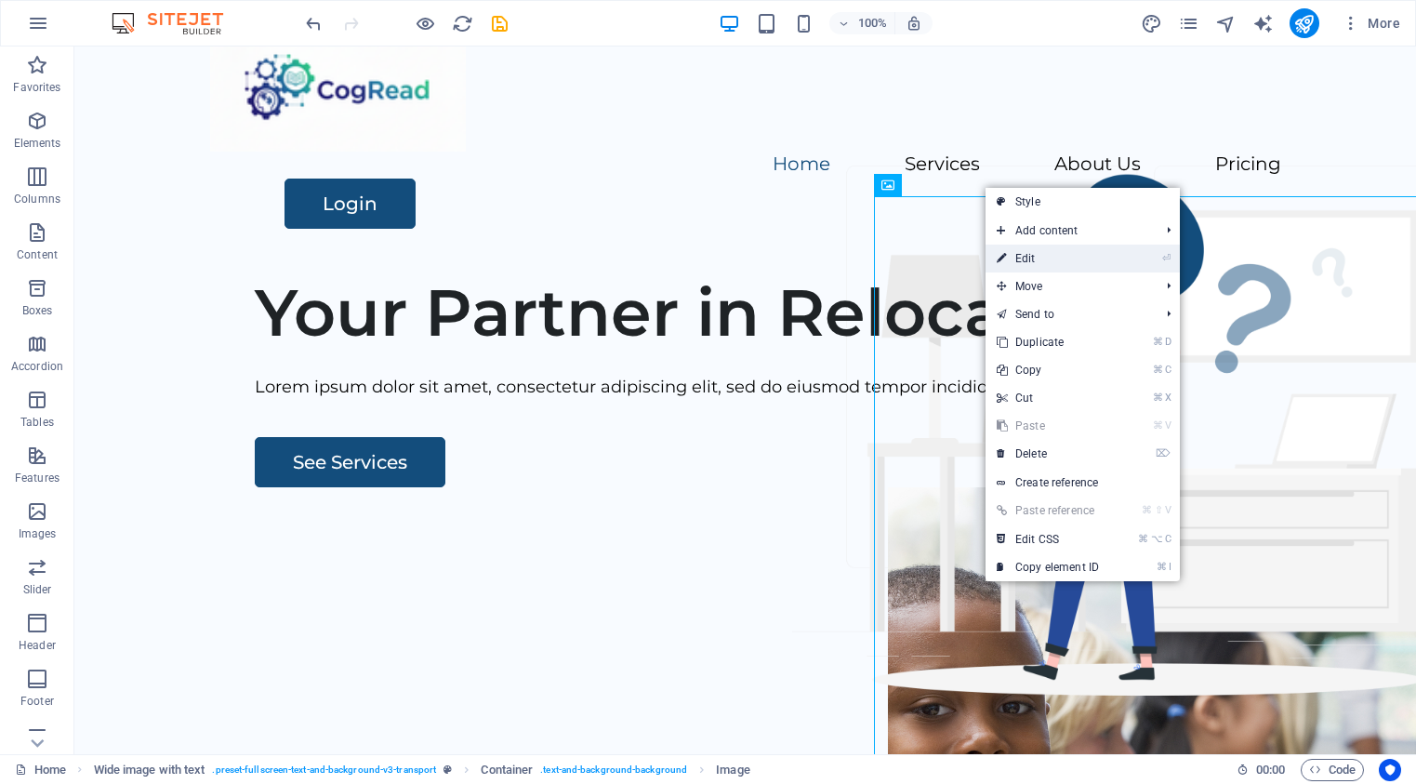
click at [1024, 258] on link "⏎ Edit" at bounding box center [1047, 259] width 125 height 28
select select "px"
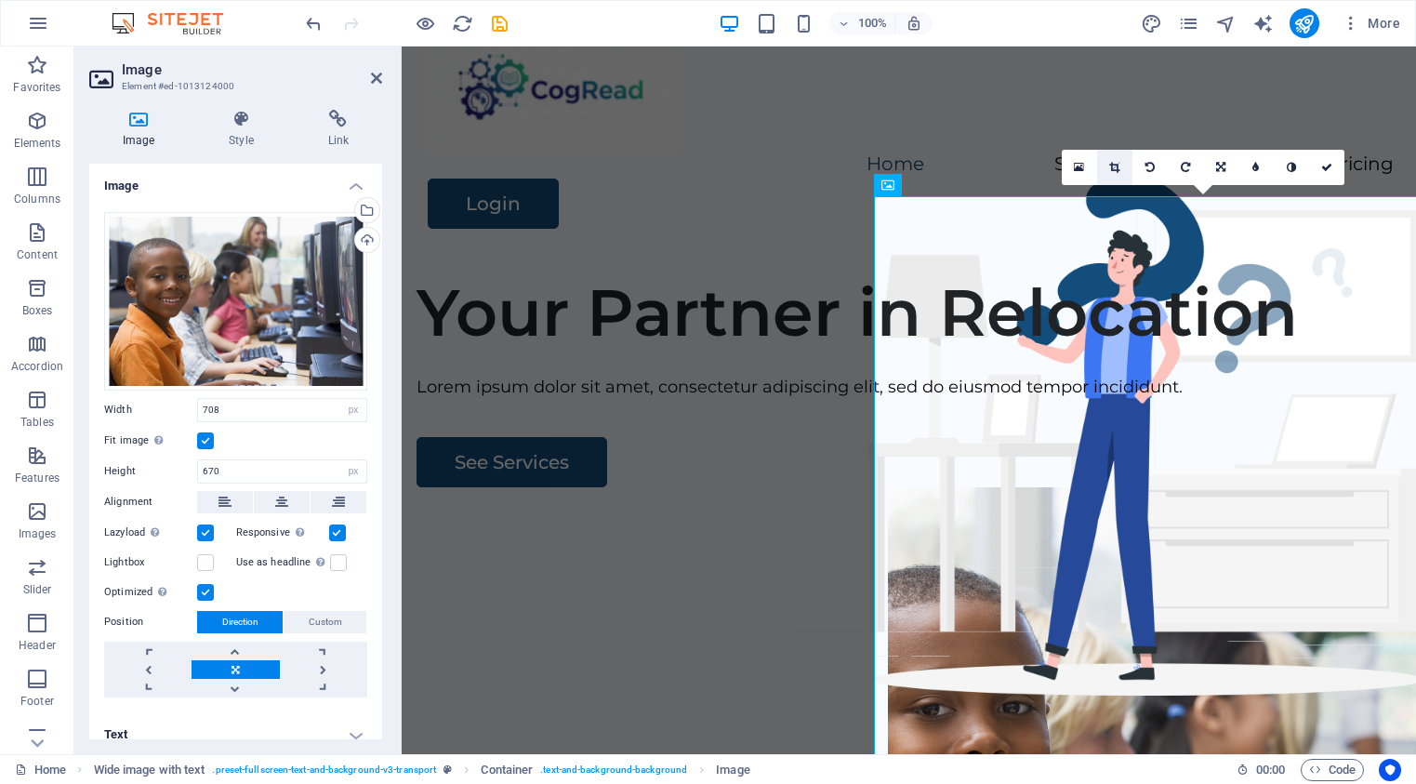
click at [1104, 166] on link at bounding box center [1114, 167] width 35 height 35
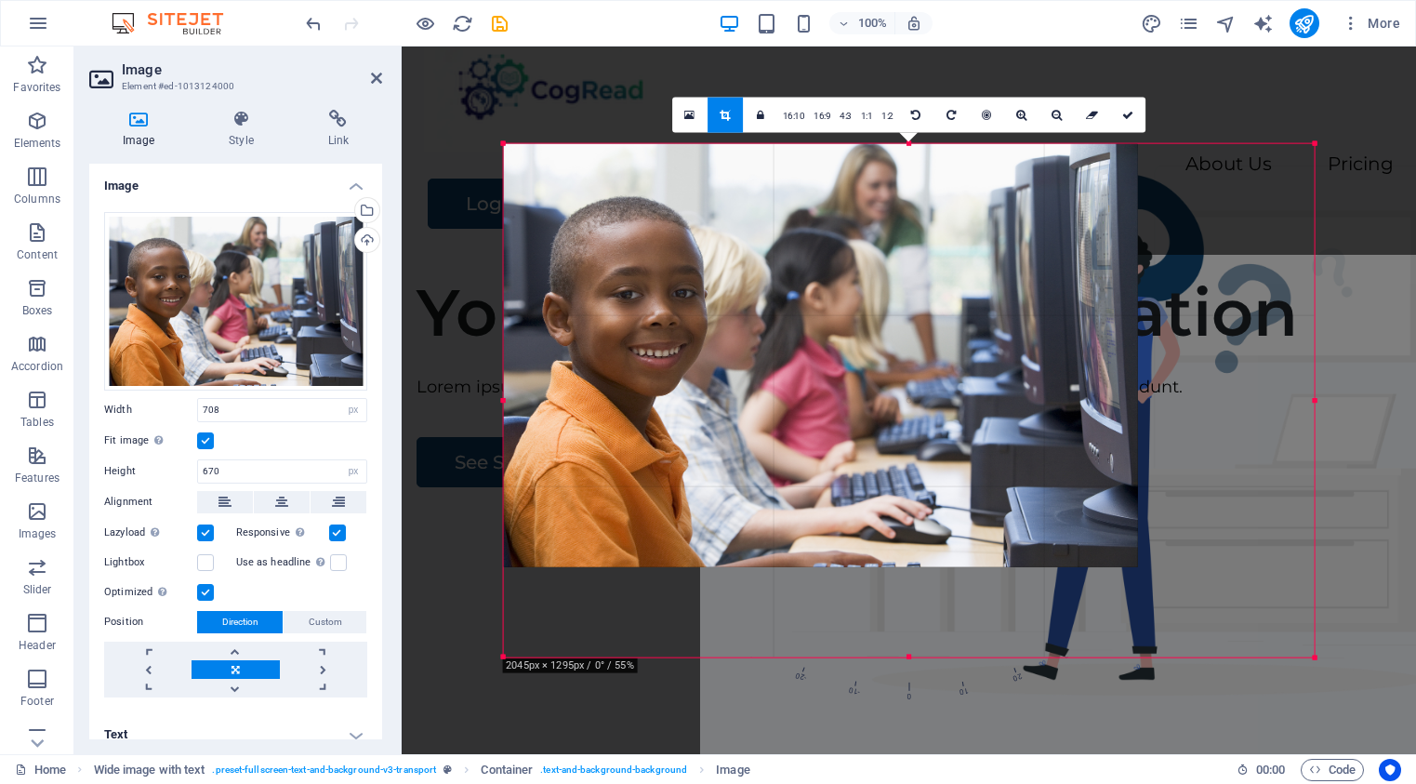
drag, startPoint x: 1315, startPoint y: 401, endPoint x: 1336, endPoint y: 400, distance: 20.5
click at [1336, 400] on div "Drag here to replace the existing content. Press “Ctrl” if you want to create a…" at bounding box center [909, 399] width 1014 height 707
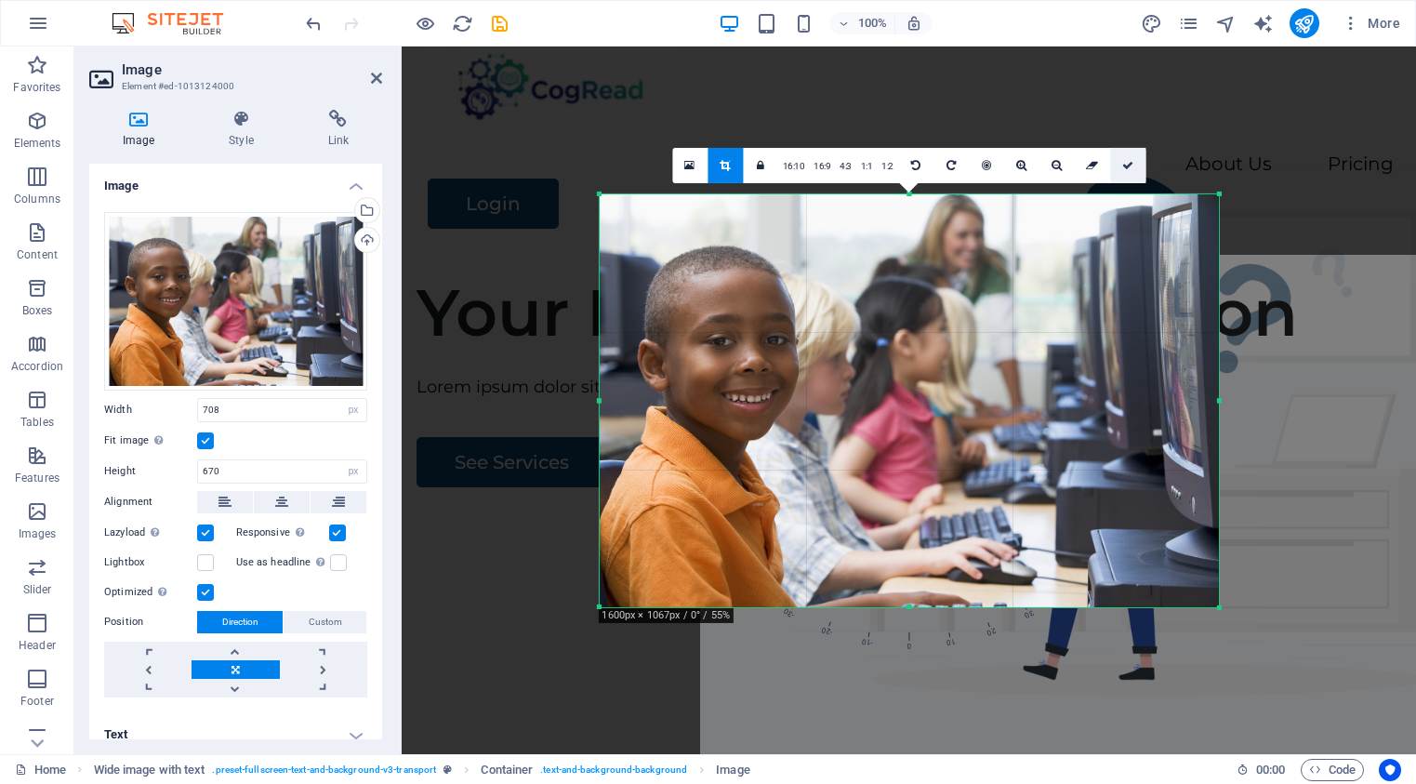
click at [1127, 167] on icon at bounding box center [1127, 164] width 11 height 11
type input "666"
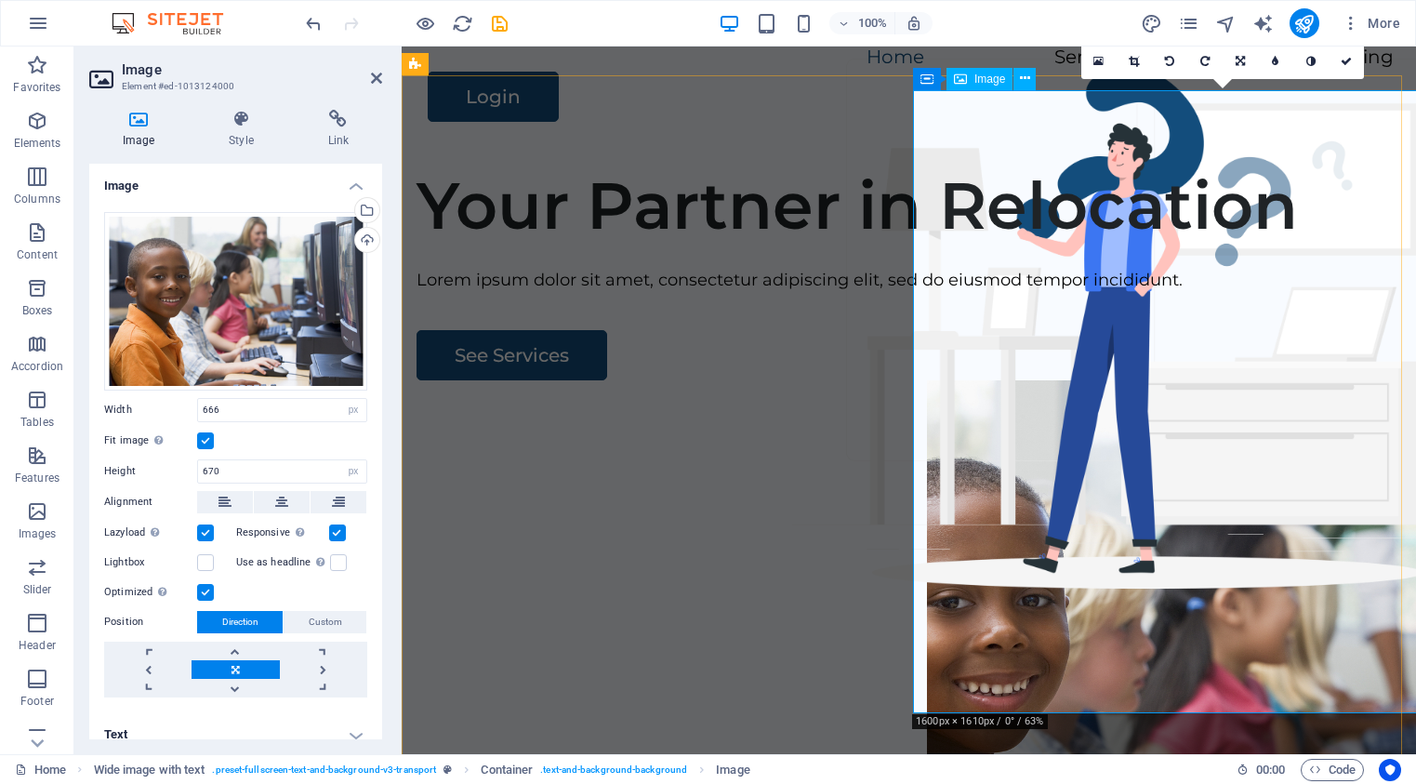
scroll to position [162, 0]
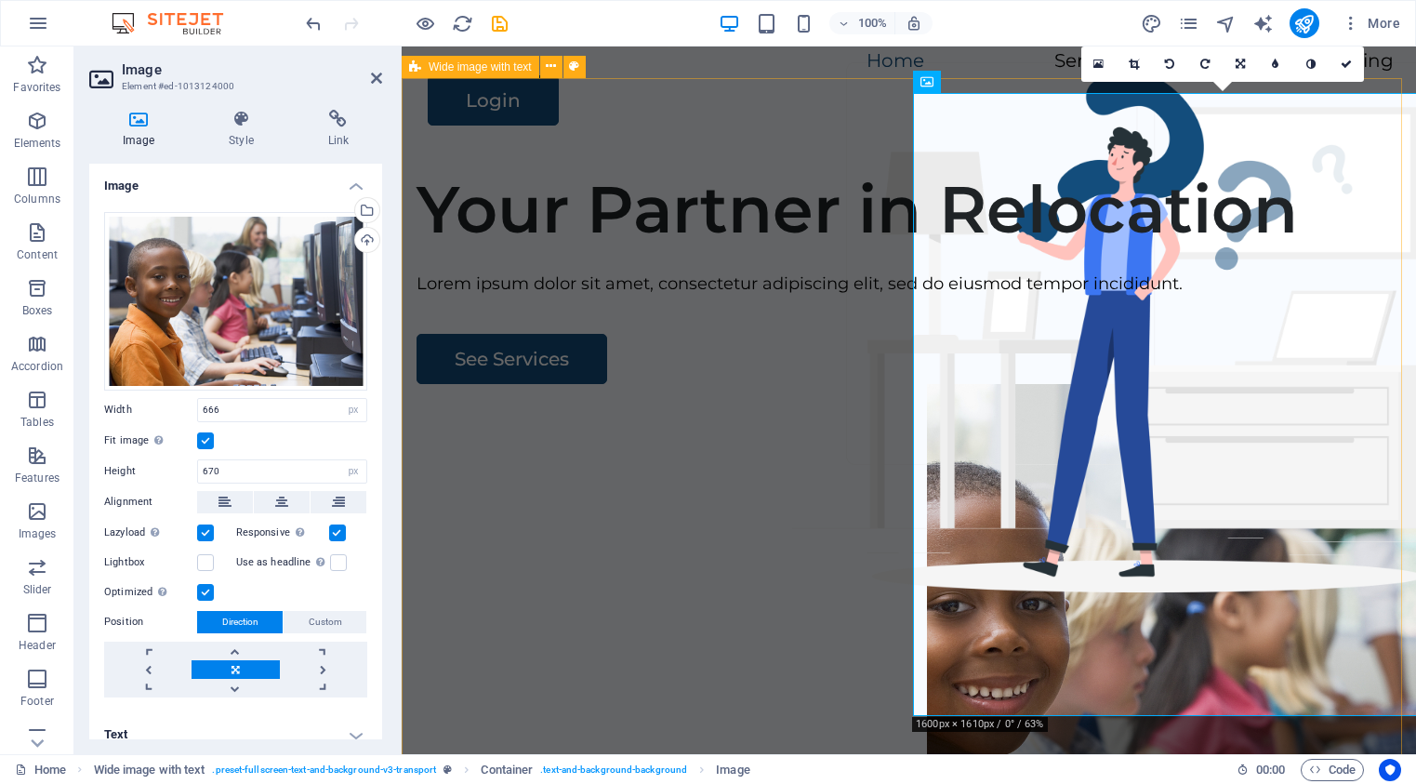
click at [825, 213] on div "Your Partner in Relocation Lorem ipsum dolor sit amet, consectetur adipiscing e…" at bounding box center [909, 511] width 1014 height 712
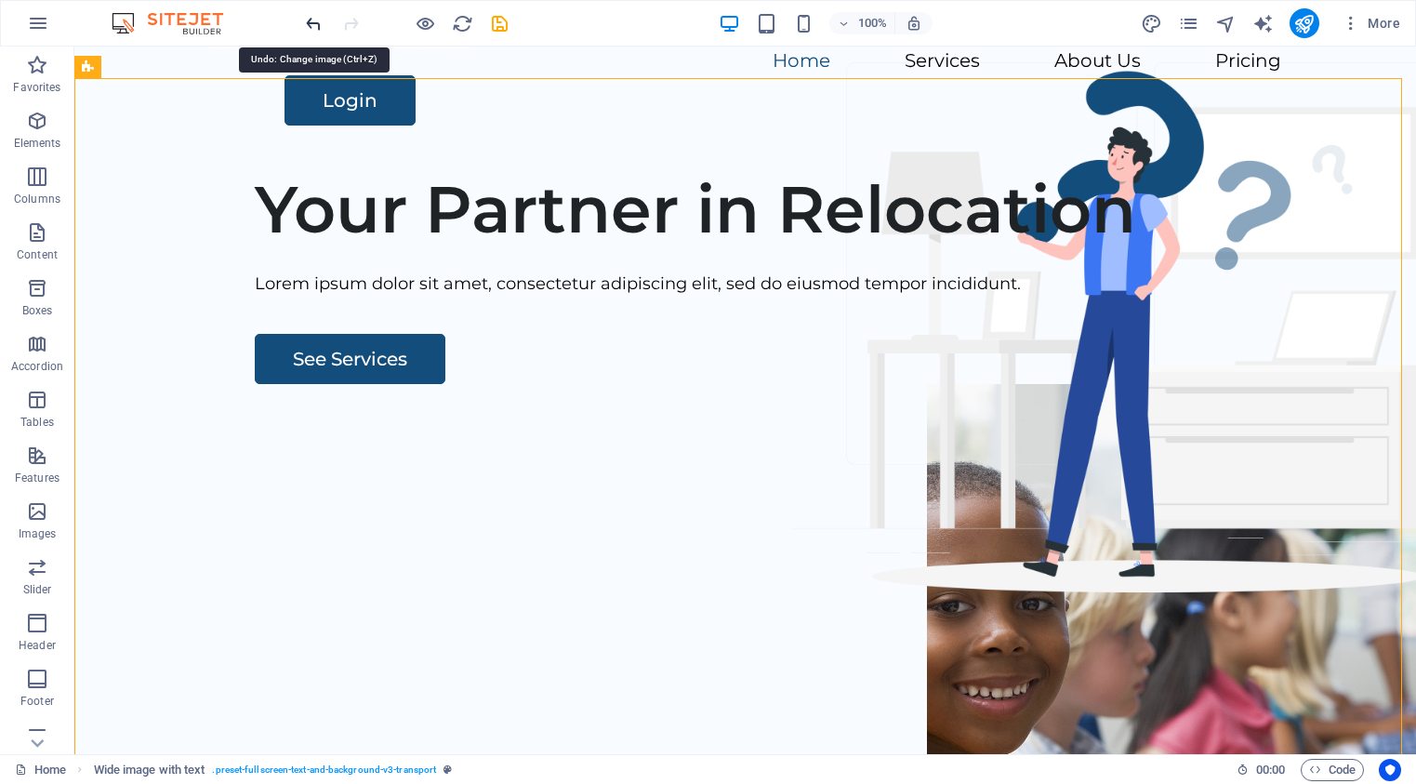
click at [313, 30] on icon "undo" at bounding box center [313, 23] width 21 height 21
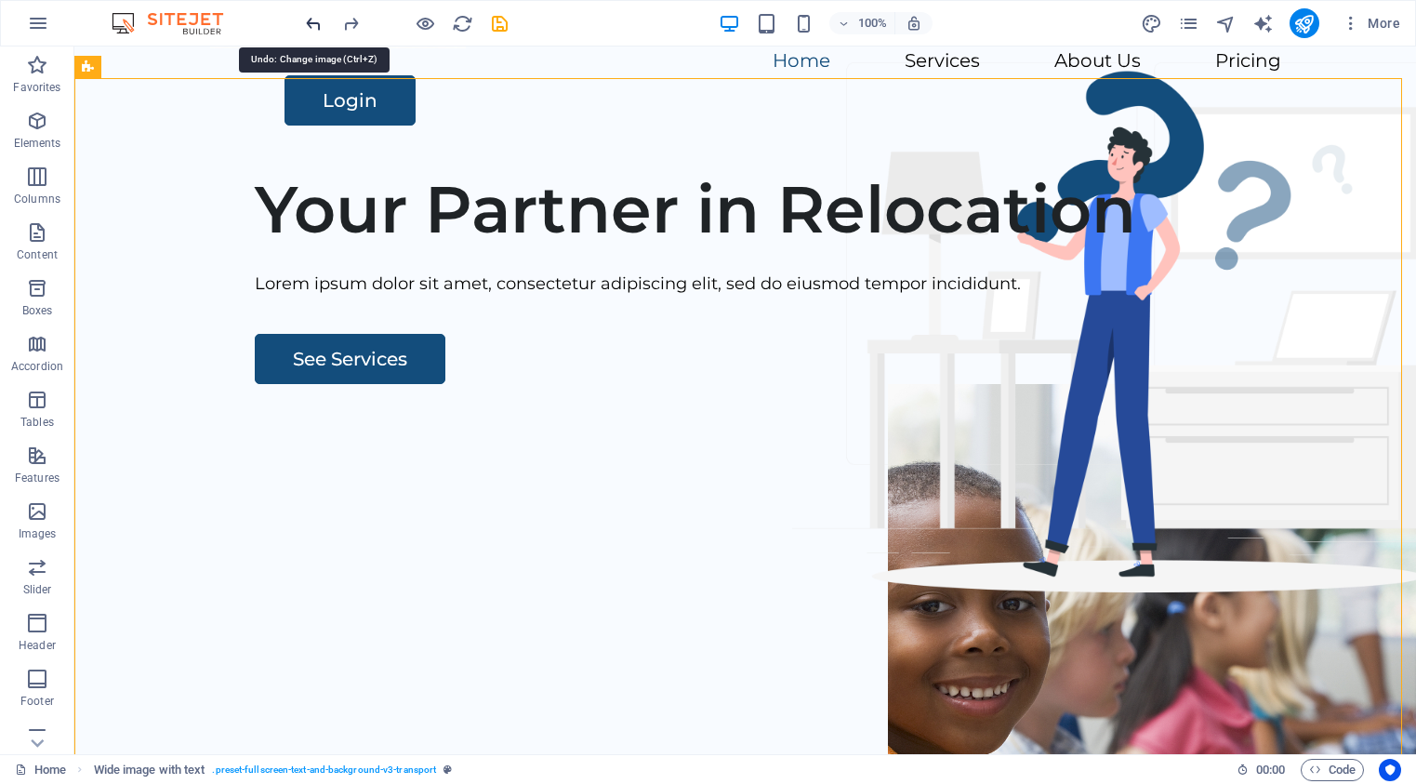
click at [313, 30] on icon "undo" at bounding box center [313, 23] width 21 height 21
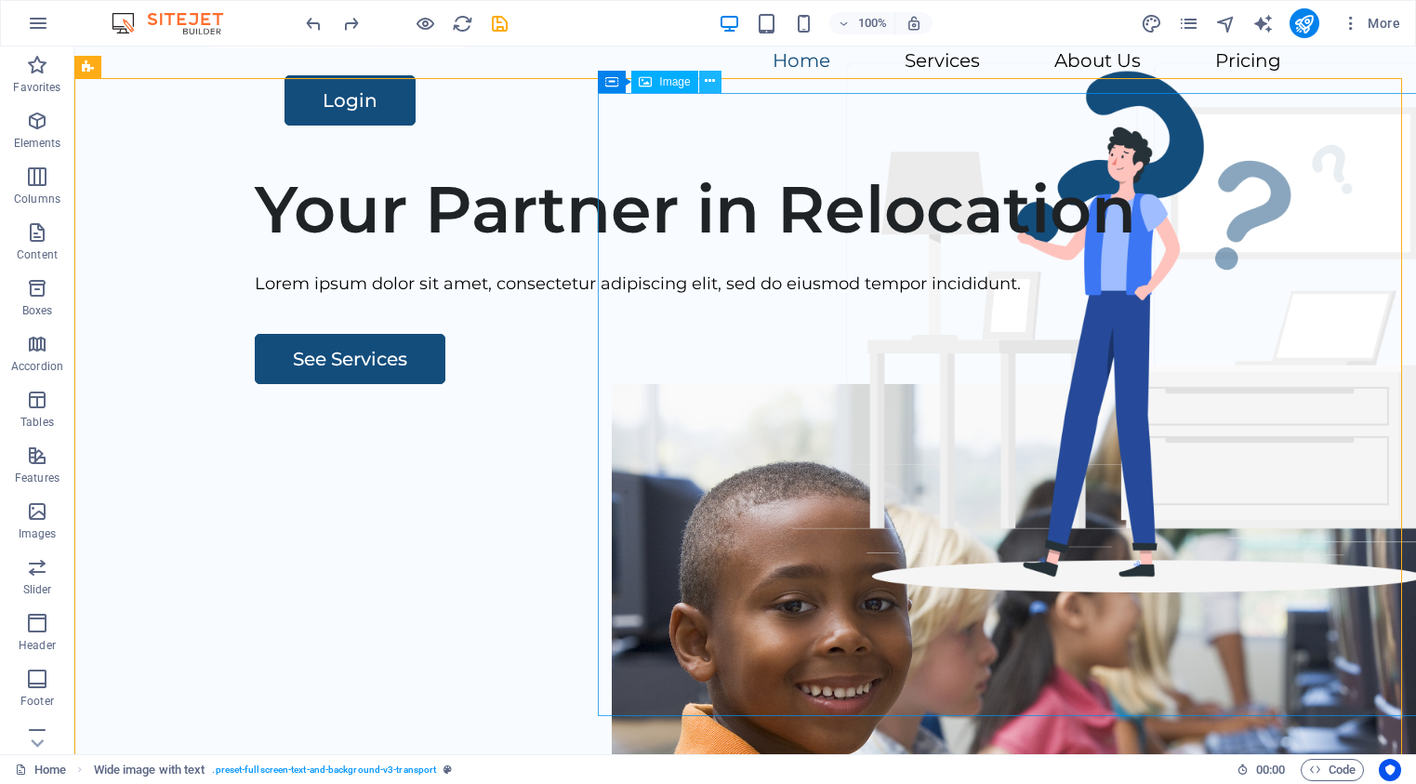
click at [713, 85] on icon at bounding box center [710, 82] width 10 height 20
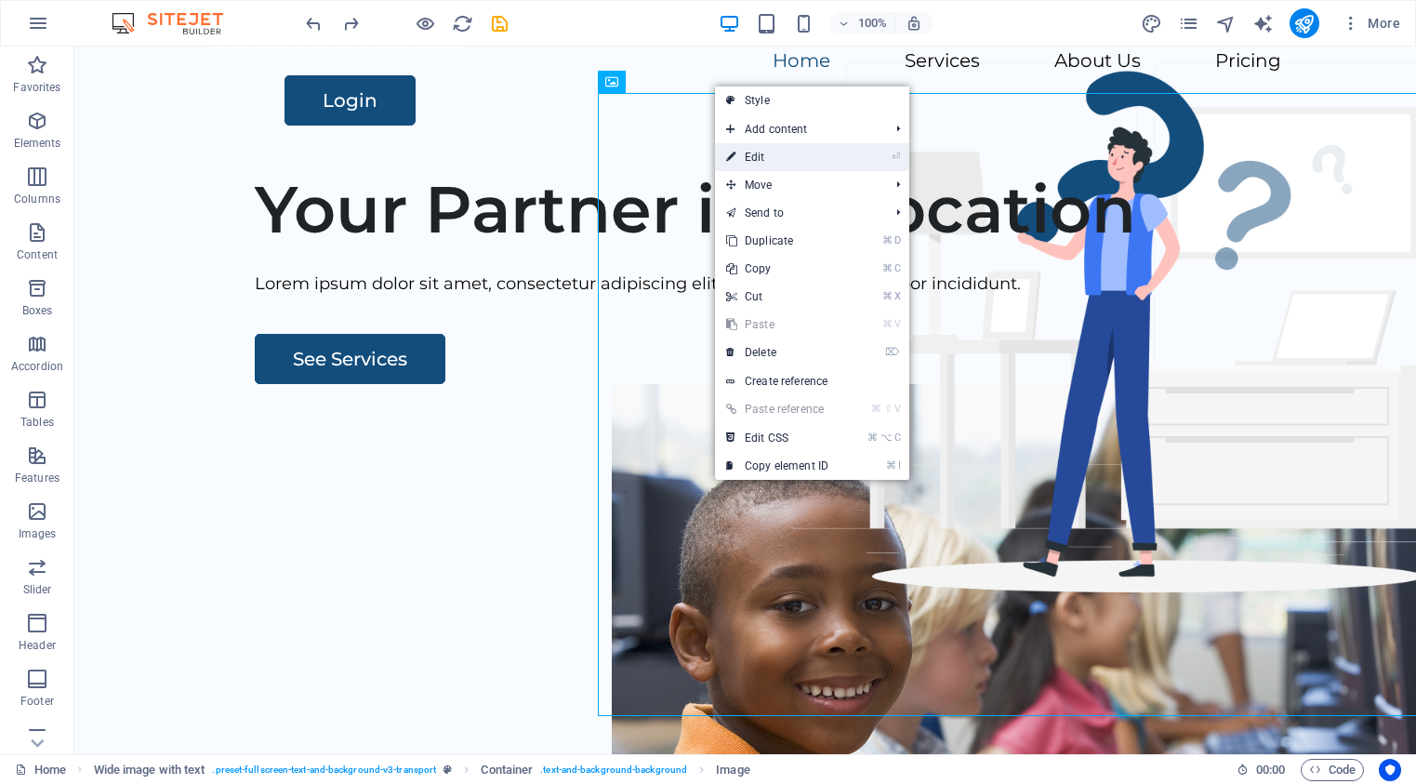
click at [763, 155] on link "⏎ Edit" at bounding box center [777, 157] width 125 height 28
select select "px"
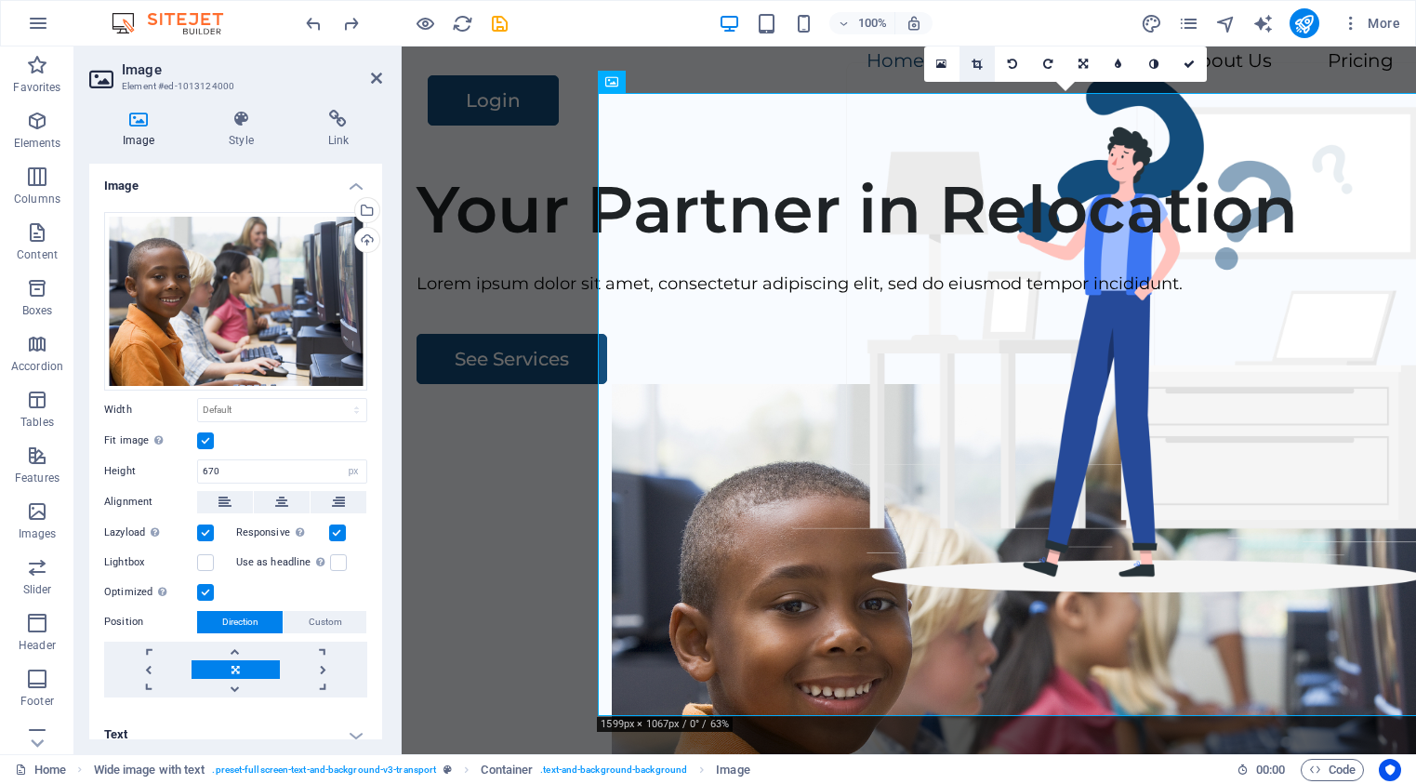
click at [979, 66] on icon at bounding box center [977, 64] width 10 height 11
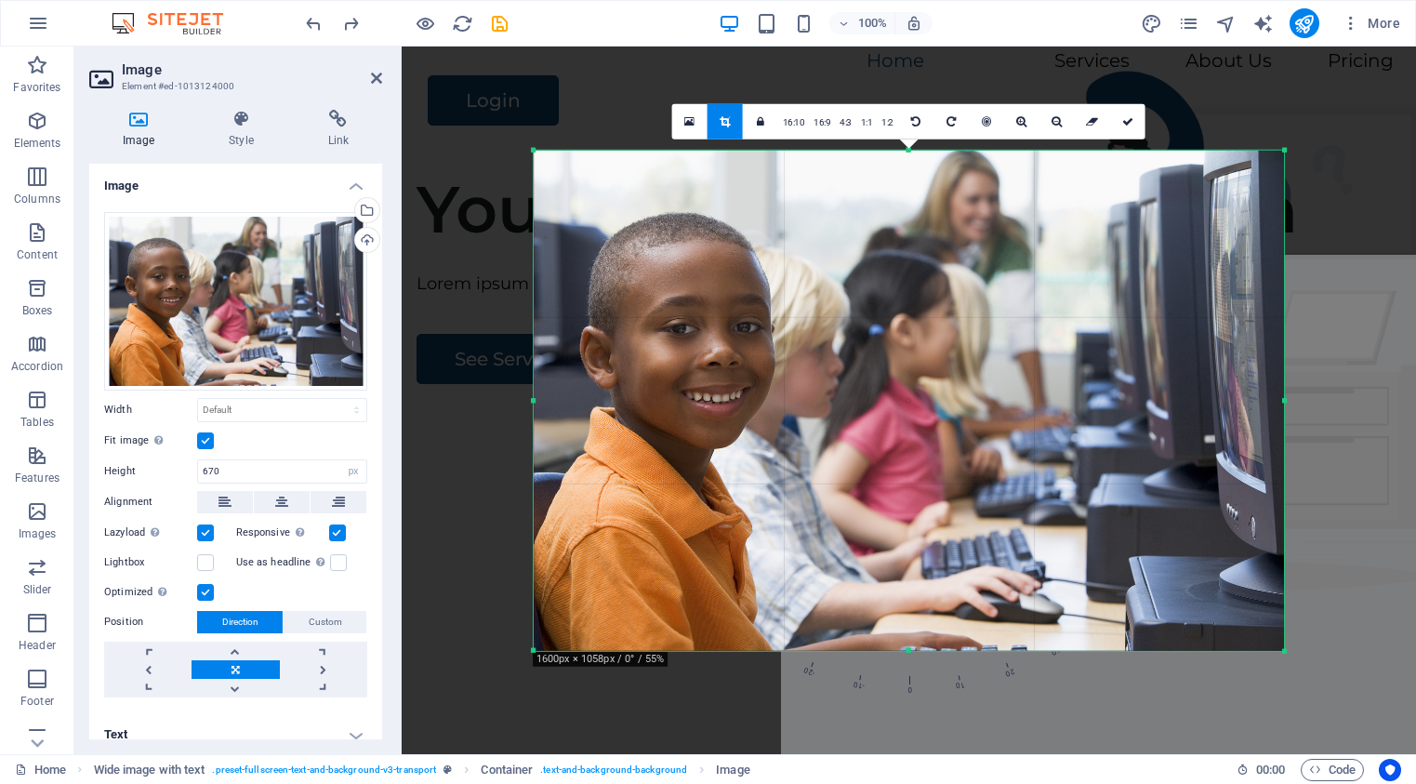
drag, startPoint x: 1313, startPoint y: 671, endPoint x: 1252, endPoint y: 627, distance: 75.1
click at [1252, 627] on div "180 170 160 150 140 130 120 110 100 90 80 70 60 50 40 30 20 10 0 -10 -20 -30 -4…" at bounding box center [909, 400] width 751 height 501
drag, startPoint x: 1128, startPoint y: 122, endPoint x: 725, endPoint y: 75, distance: 405.2
click at [1128, 122] on icon at bounding box center [1127, 120] width 11 height 11
type input "807"
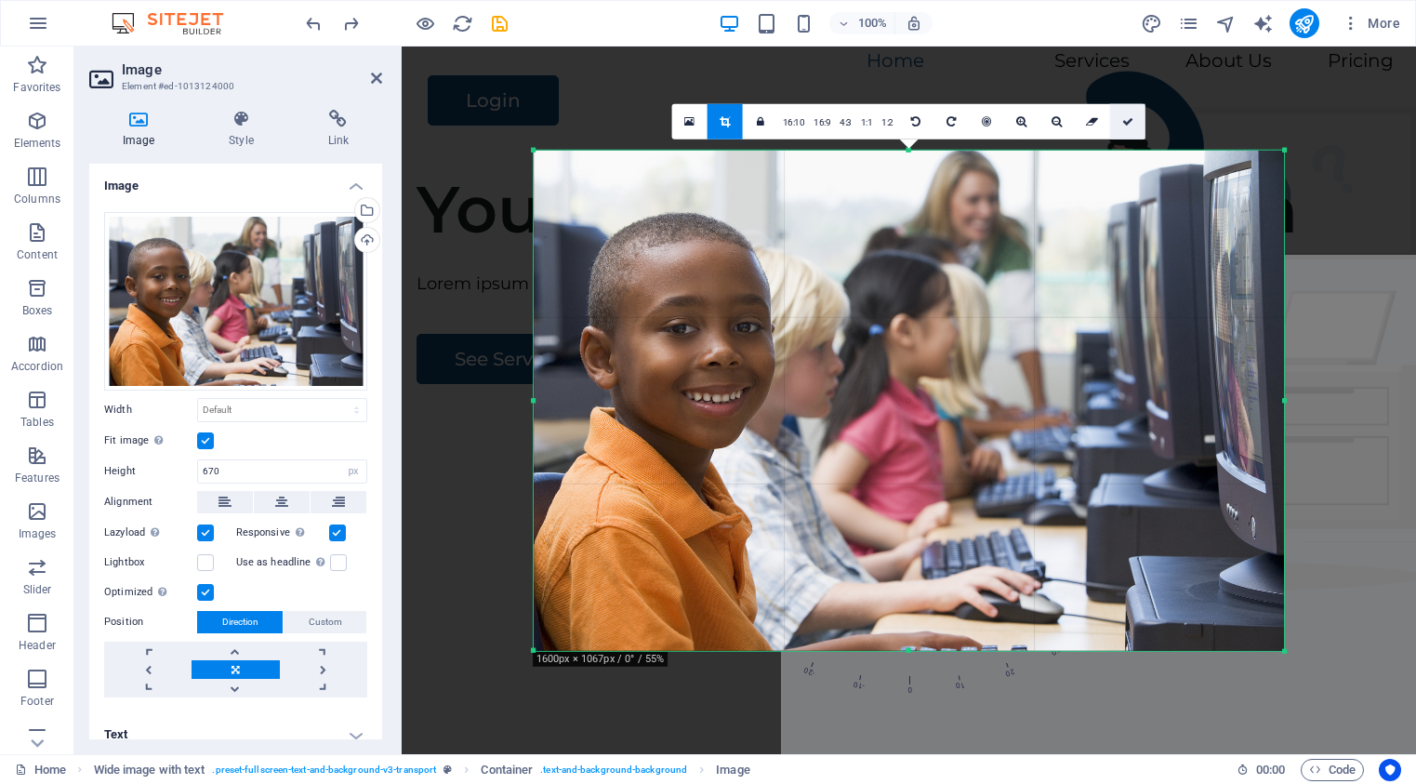
select select "px"
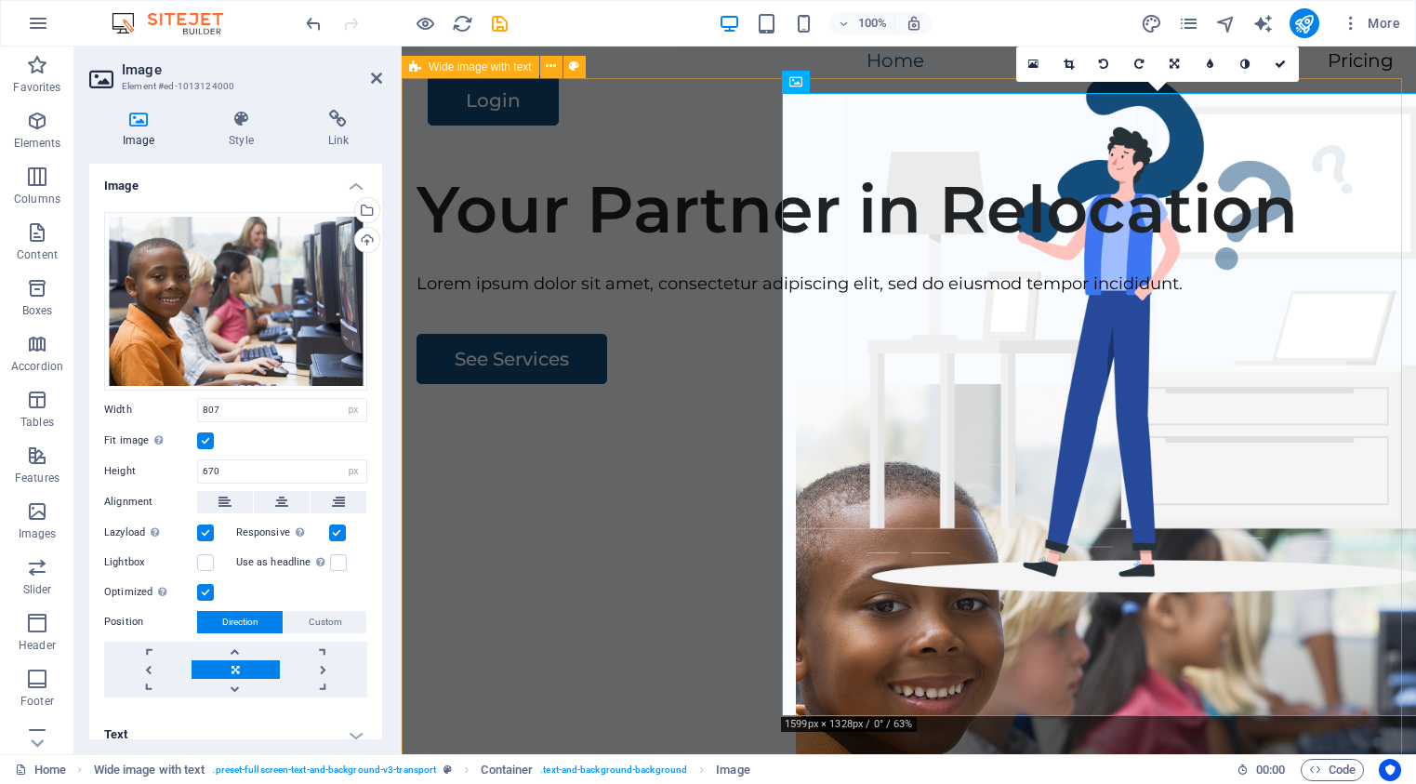
click at [690, 602] on div "Your Partner in Relocation Lorem ipsum dolor sit amet, consectetur adipiscing e…" at bounding box center [909, 511] width 1014 height 712
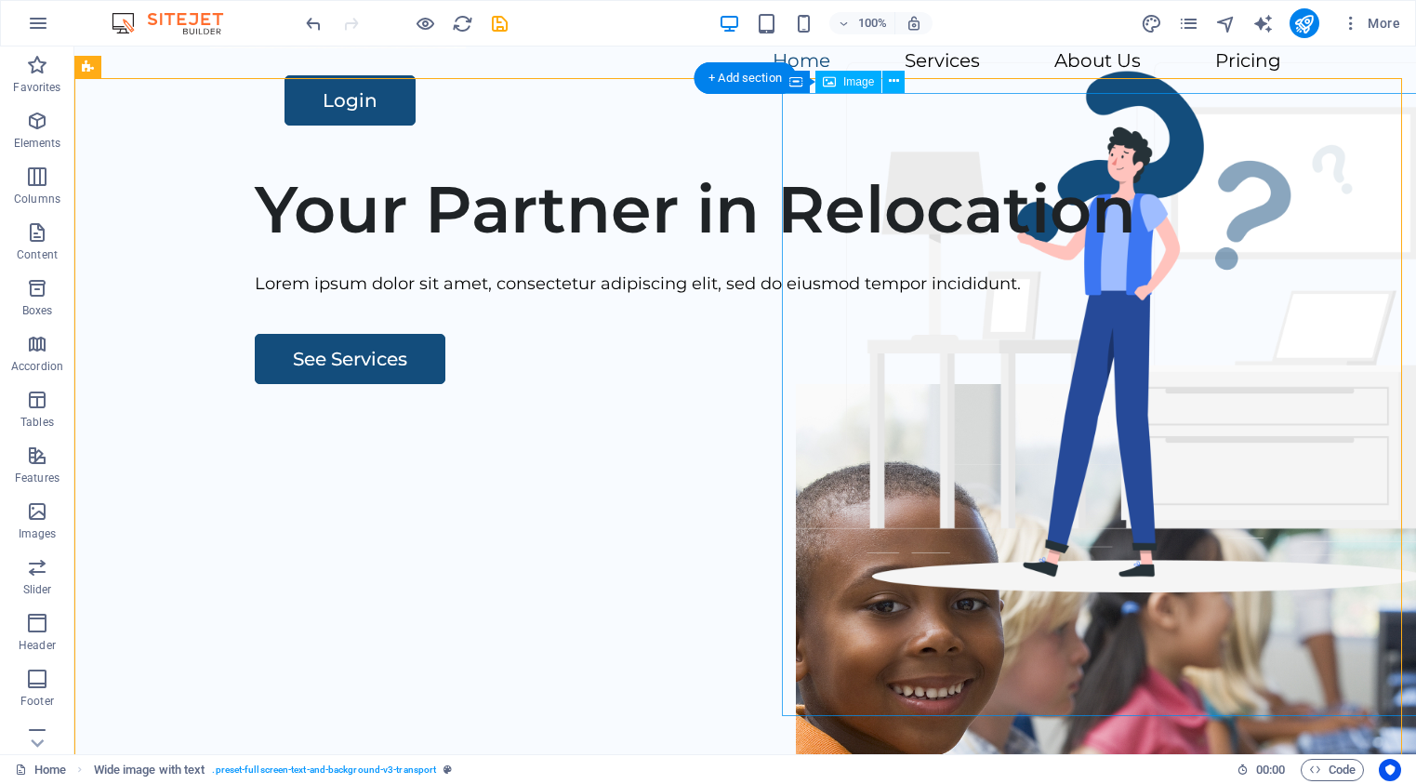
click at [1076, 384] on figure at bounding box center [1171, 695] width 750 height 623
click at [895, 83] on icon at bounding box center [894, 82] width 10 height 20
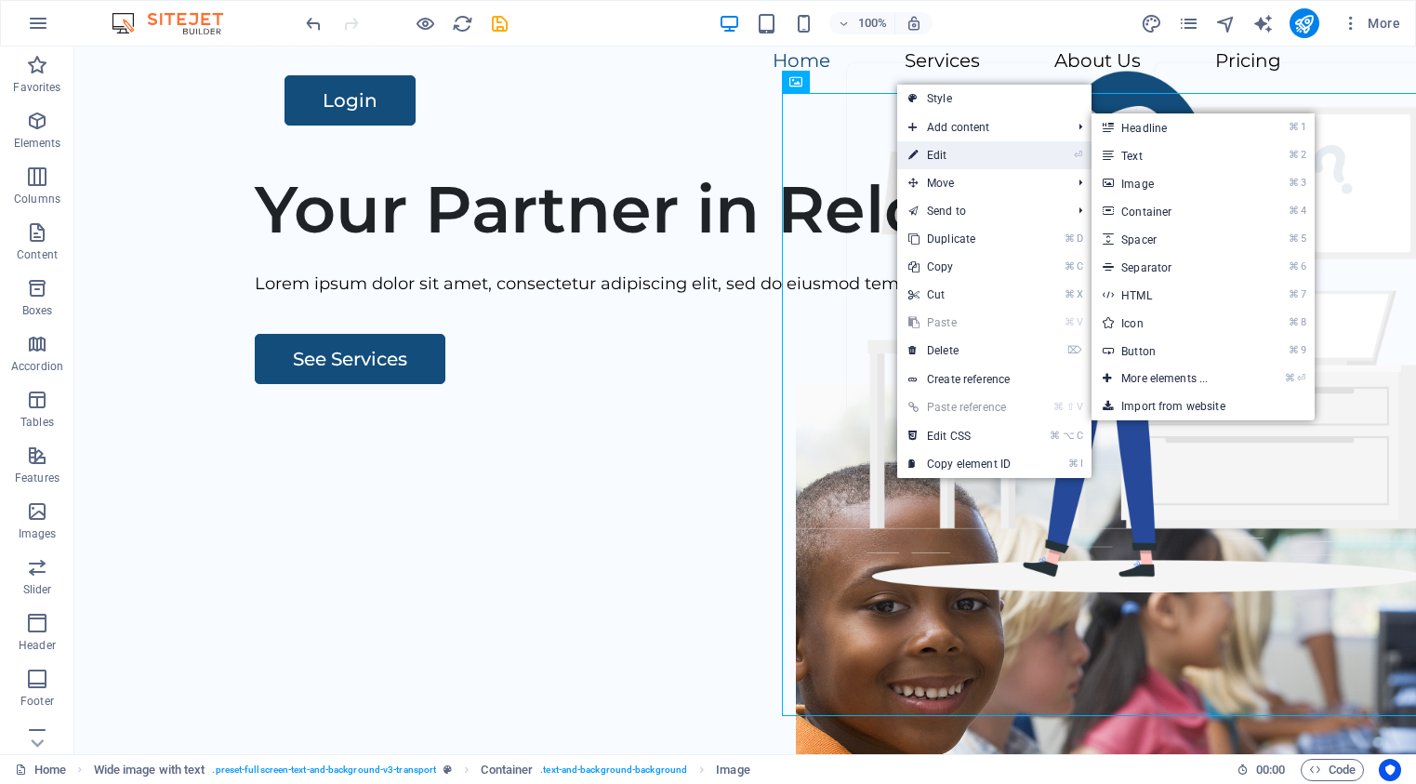
click at [951, 152] on link "⏎ Edit" at bounding box center [959, 155] width 125 height 28
select select "px"
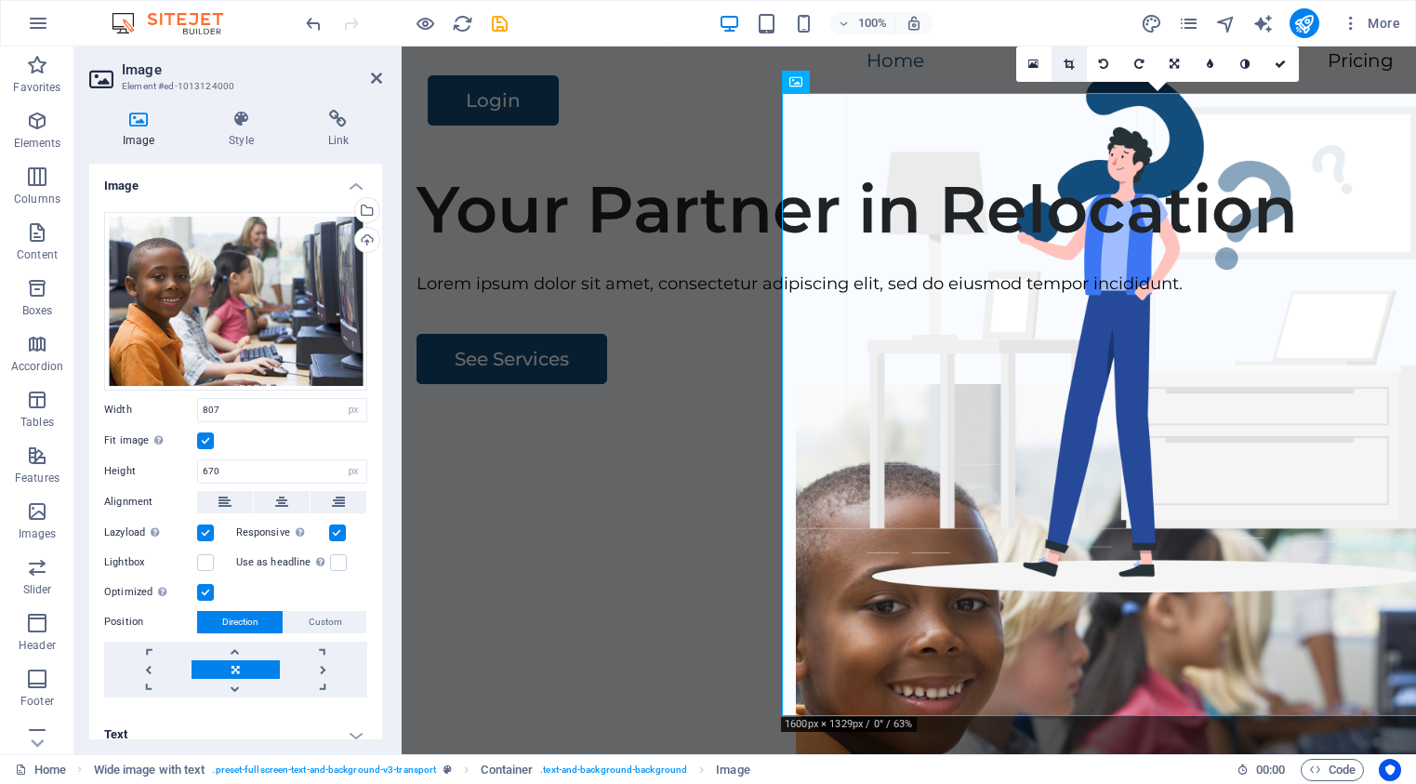
click at [1070, 68] on icon at bounding box center [1069, 64] width 10 height 11
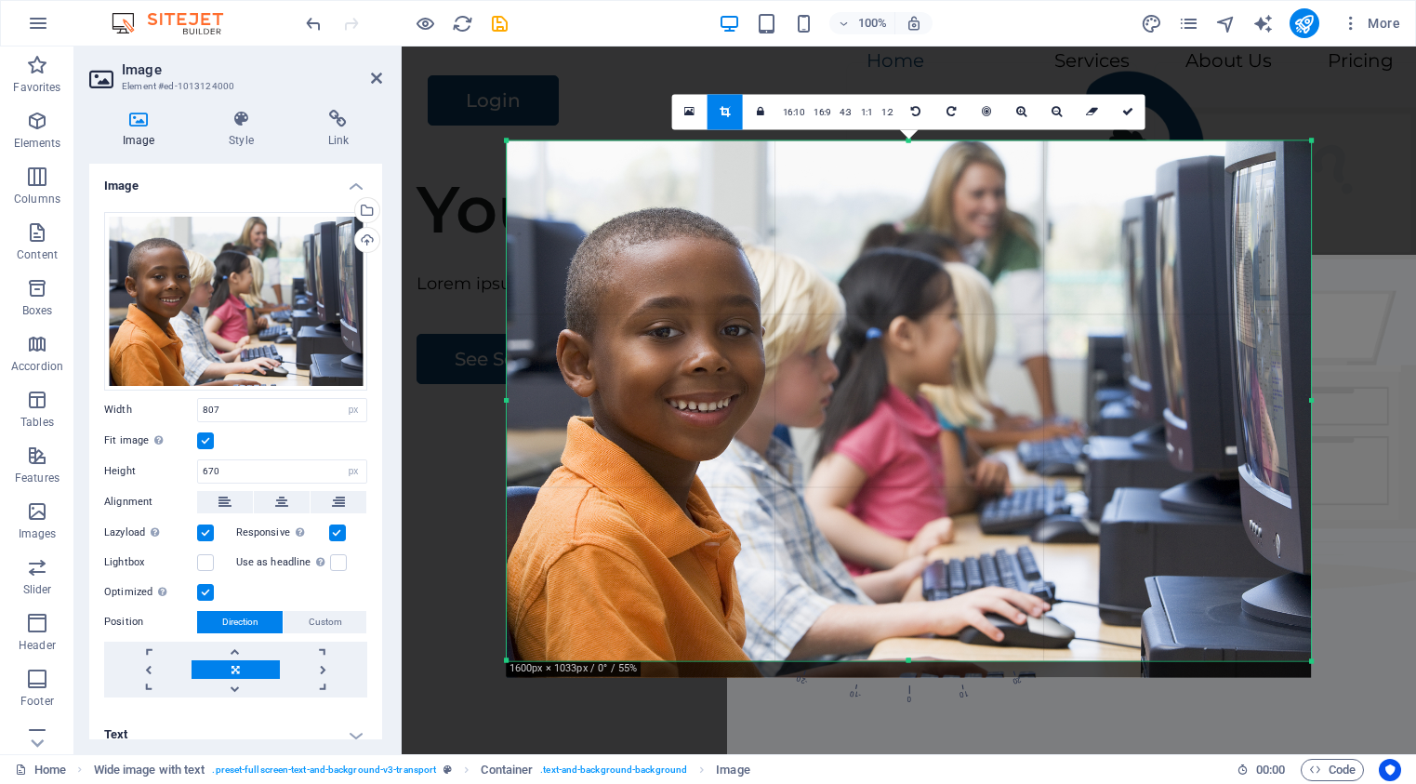
drag, startPoint x: 1313, startPoint y: 671, endPoint x: 1306, endPoint y: 650, distance: 22.4
click at [1306, 650] on div "180 170 160 150 140 130 120 110 100 90 80 70 60 50 40 30 20 10 0 -10 -20 -30 -4…" at bounding box center [909, 400] width 805 height 520
click at [1130, 115] on icon at bounding box center [1127, 111] width 11 height 11
type input "865"
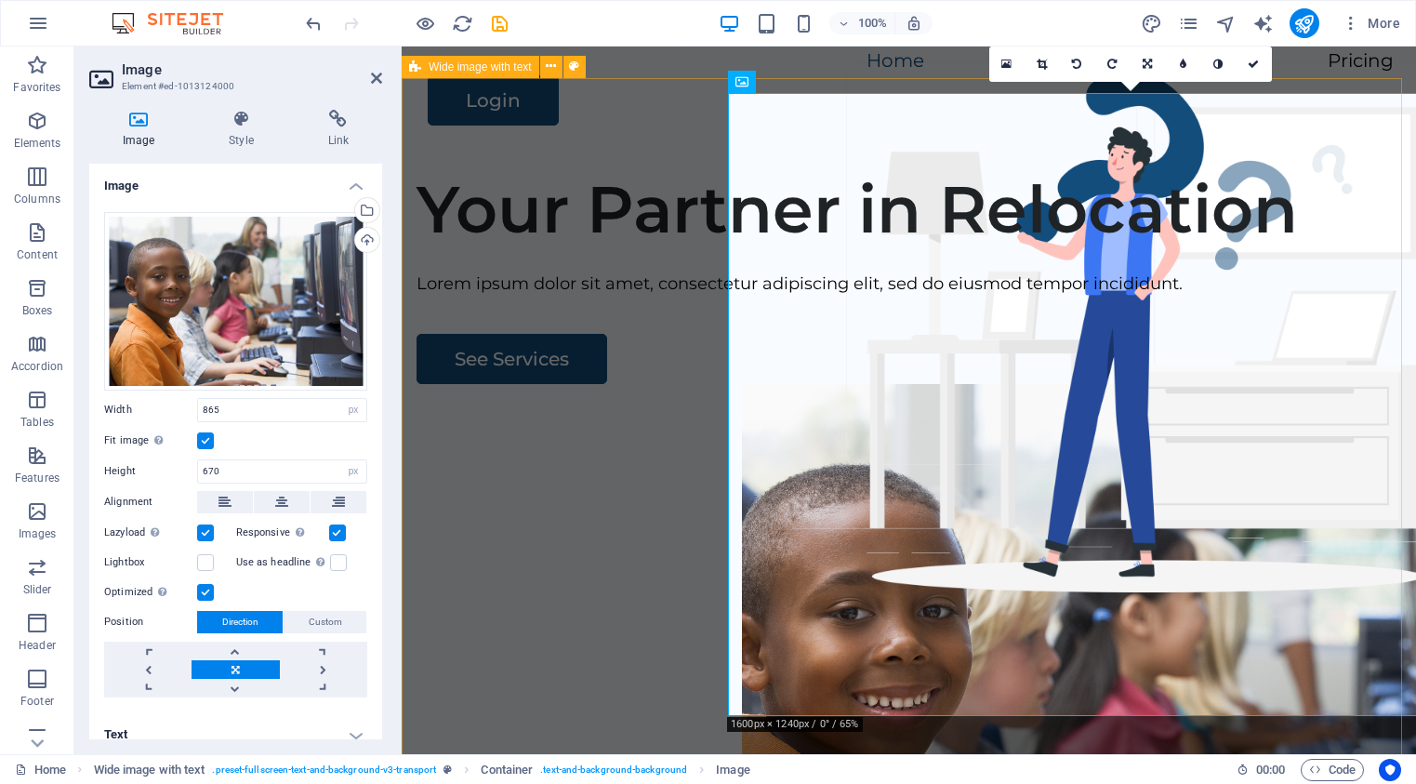
click at [655, 632] on div "Your Partner in Relocation Lorem ipsum dolor sit amet, consectetur adipiscing e…" at bounding box center [909, 511] width 1014 height 712
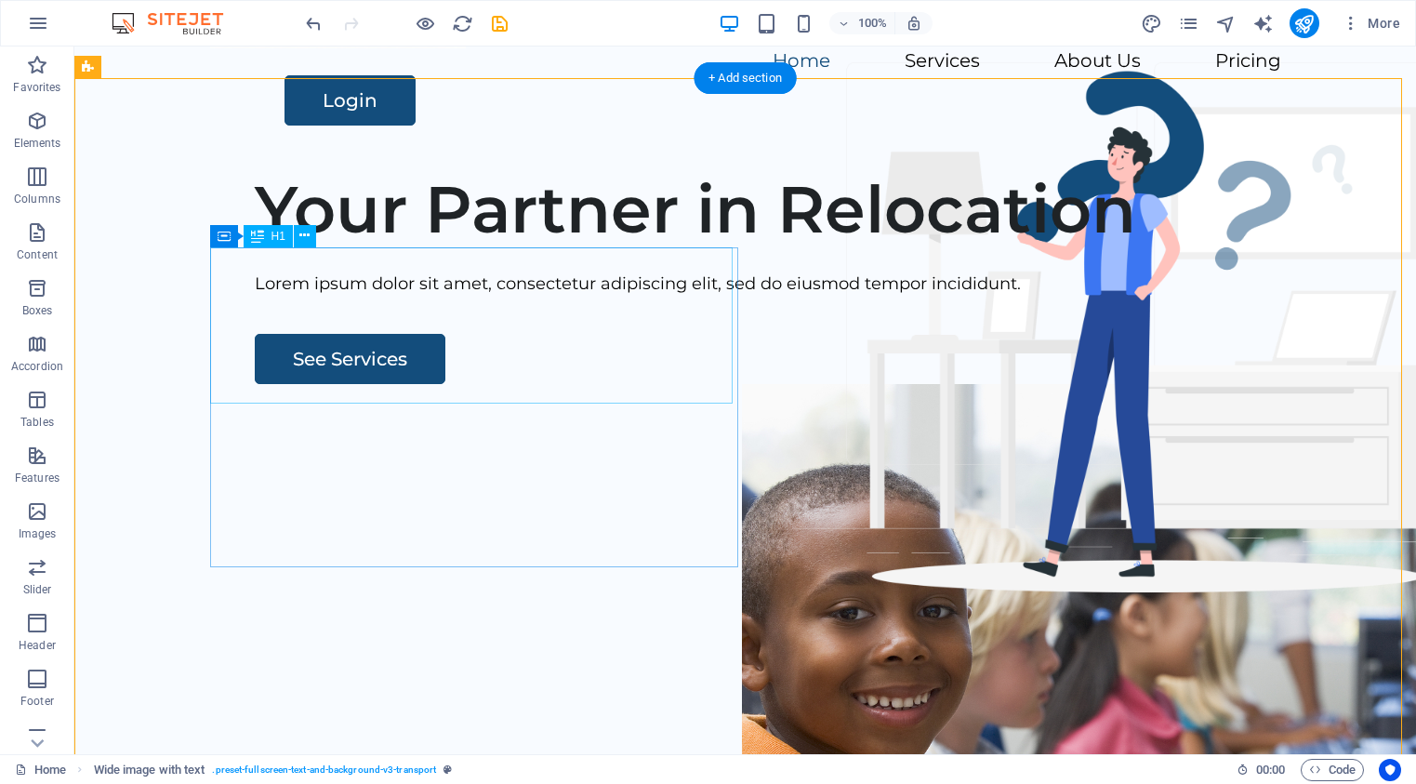
click at [315, 248] on div "Your Partner in Relocation" at bounding box center [805, 209] width 1101 height 78
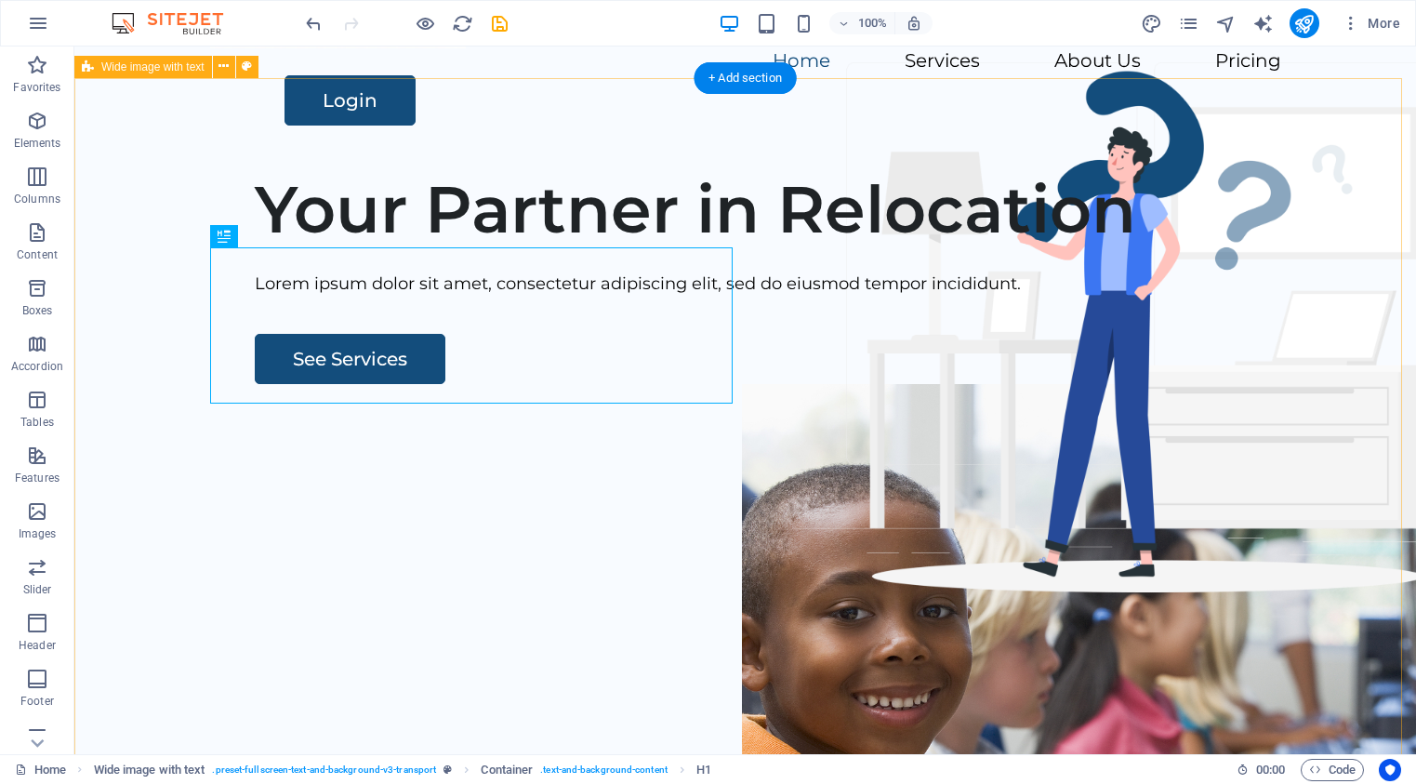
click at [147, 284] on div "Your Partner in Relocation Lorem ipsum dolor sit amet, consectetur adipiscing e…" at bounding box center [745, 511] width 1342 height 712
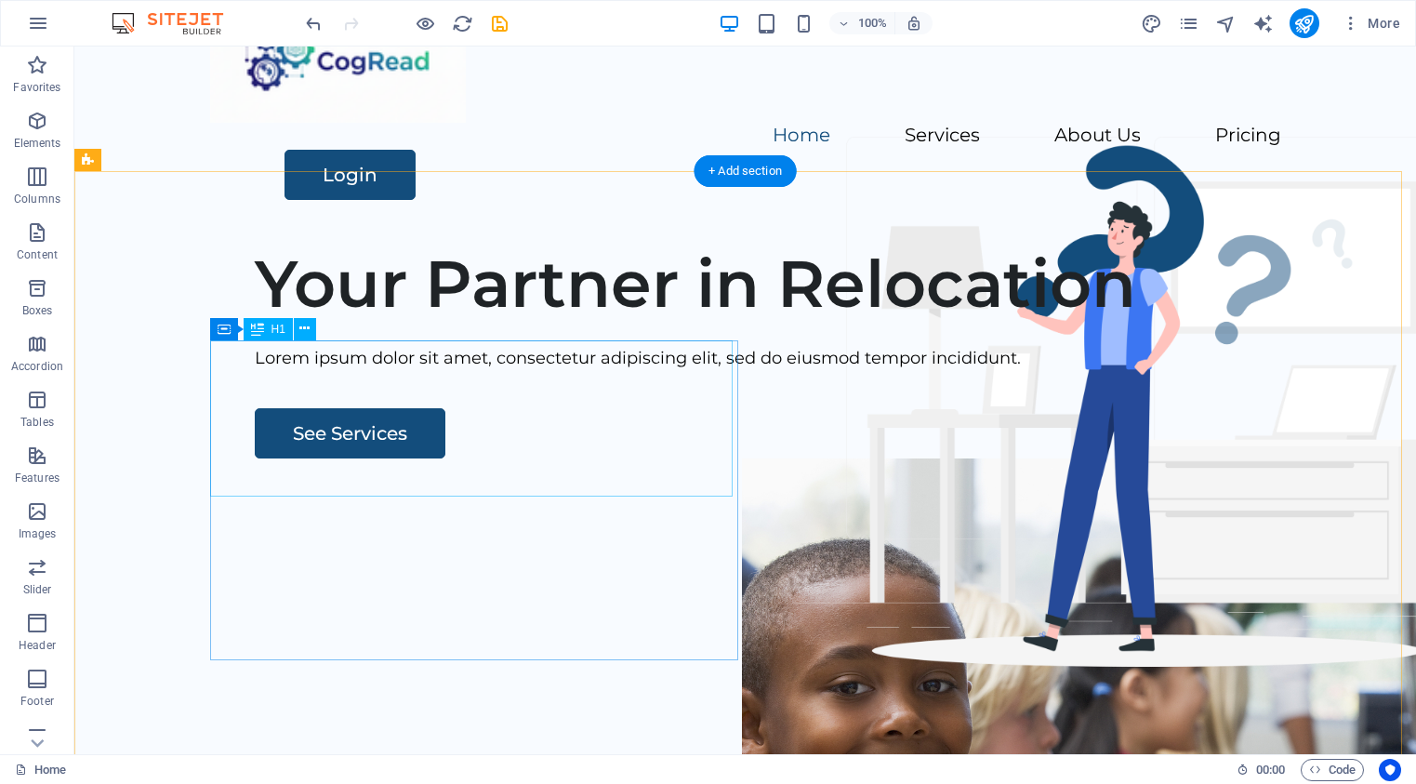
scroll to position [51, 0]
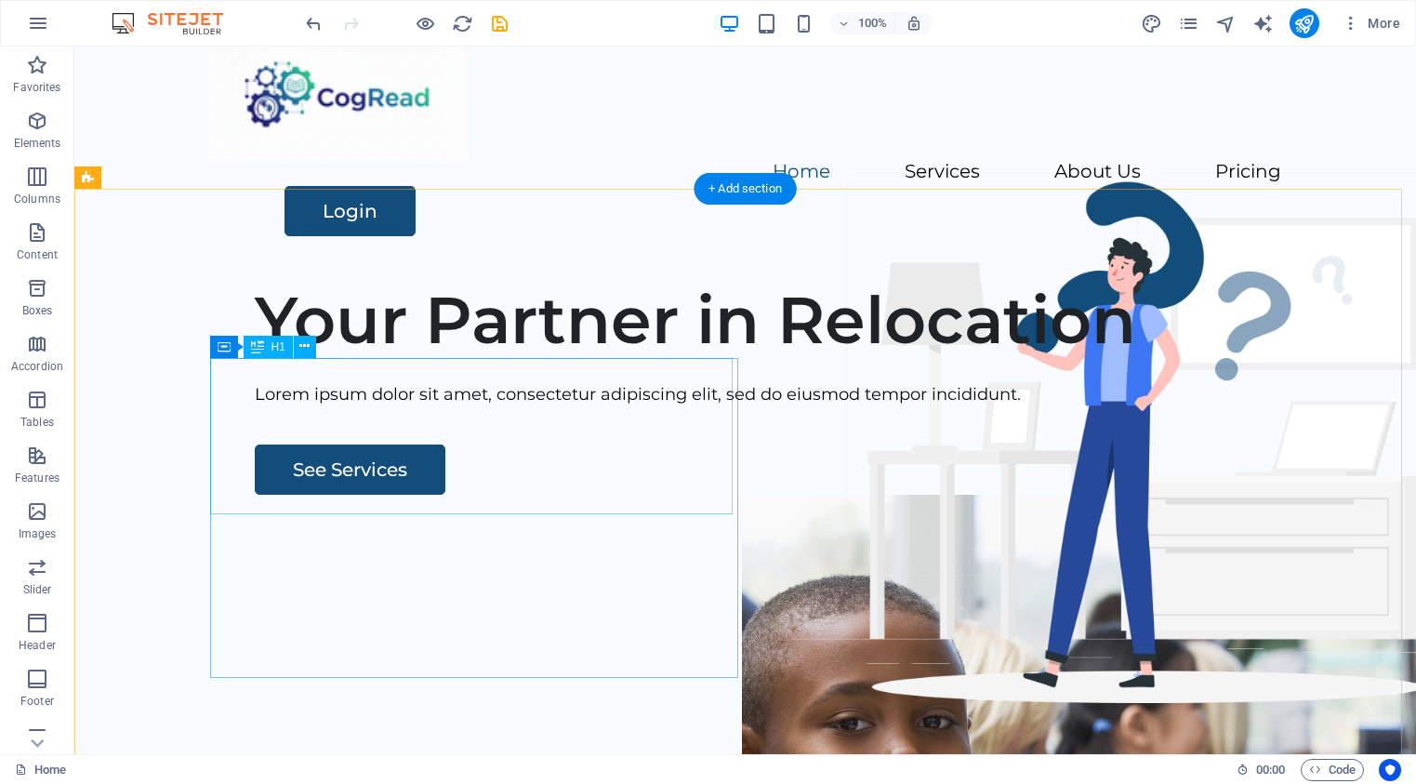
click at [464, 359] on div "Your Partner in Relocation" at bounding box center [805, 320] width 1101 height 78
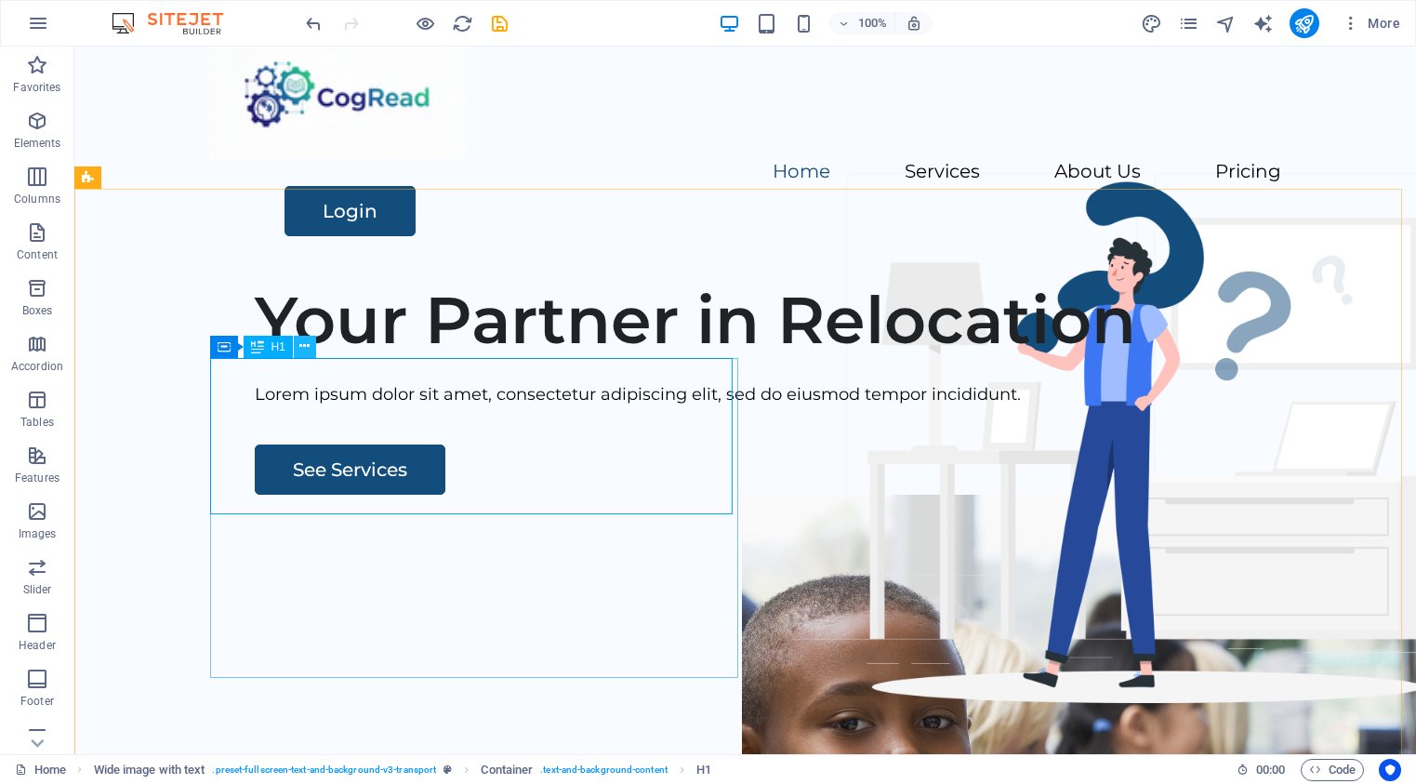
click at [302, 345] on icon at bounding box center [304, 347] width 10 height 20
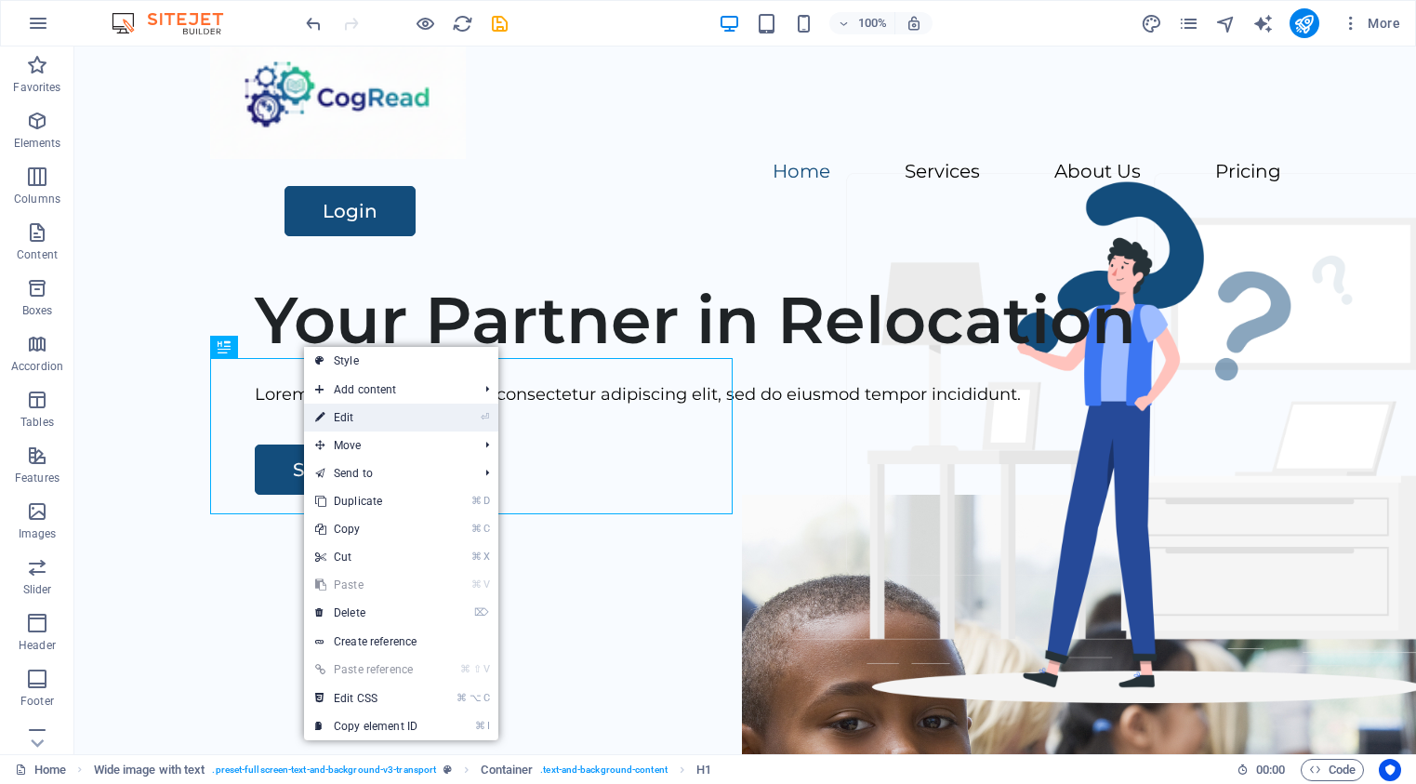
click at [346, 418] on link "⏎ Edit" at bounding box center [366, 417] width 125 height 28
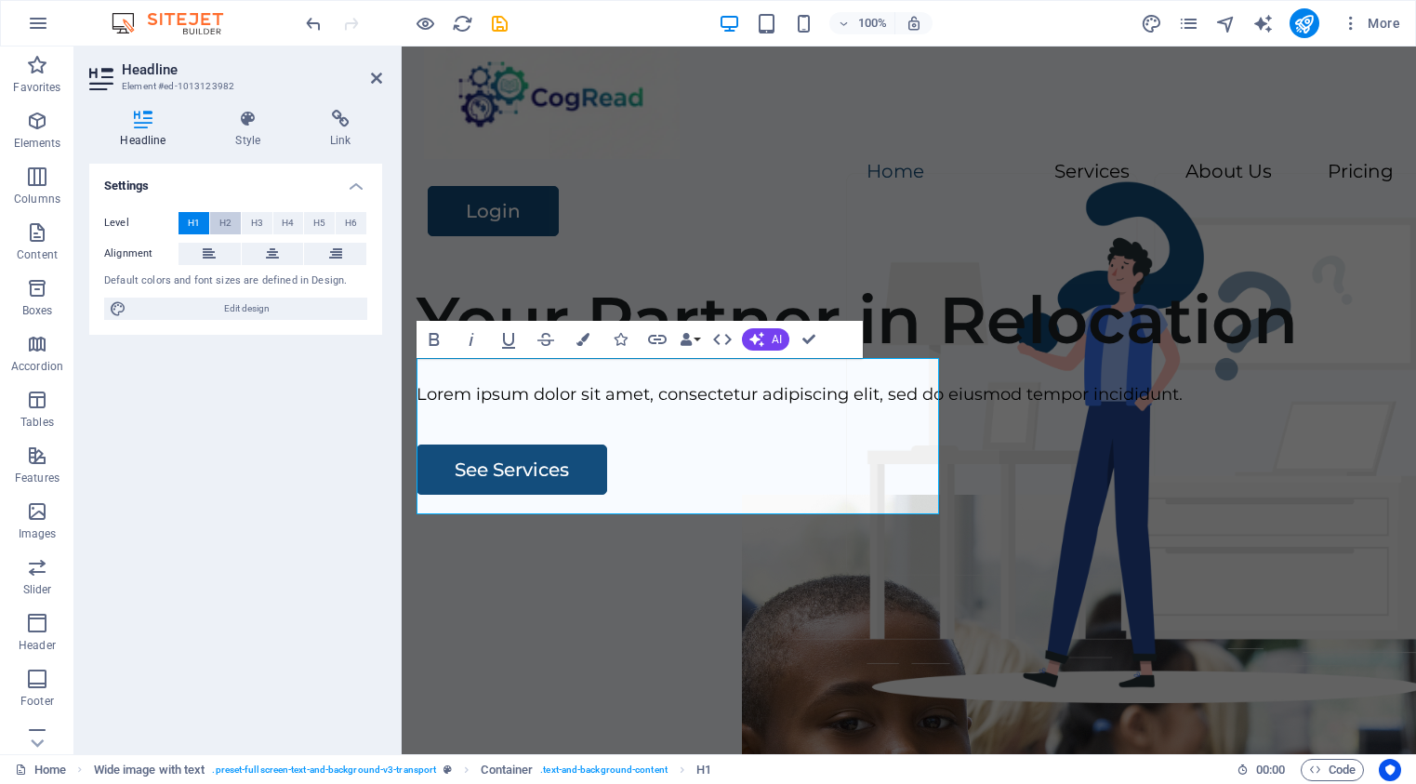
click at [225, 224] on span "H2" at bounding box center [225, 223] width 12 height 22
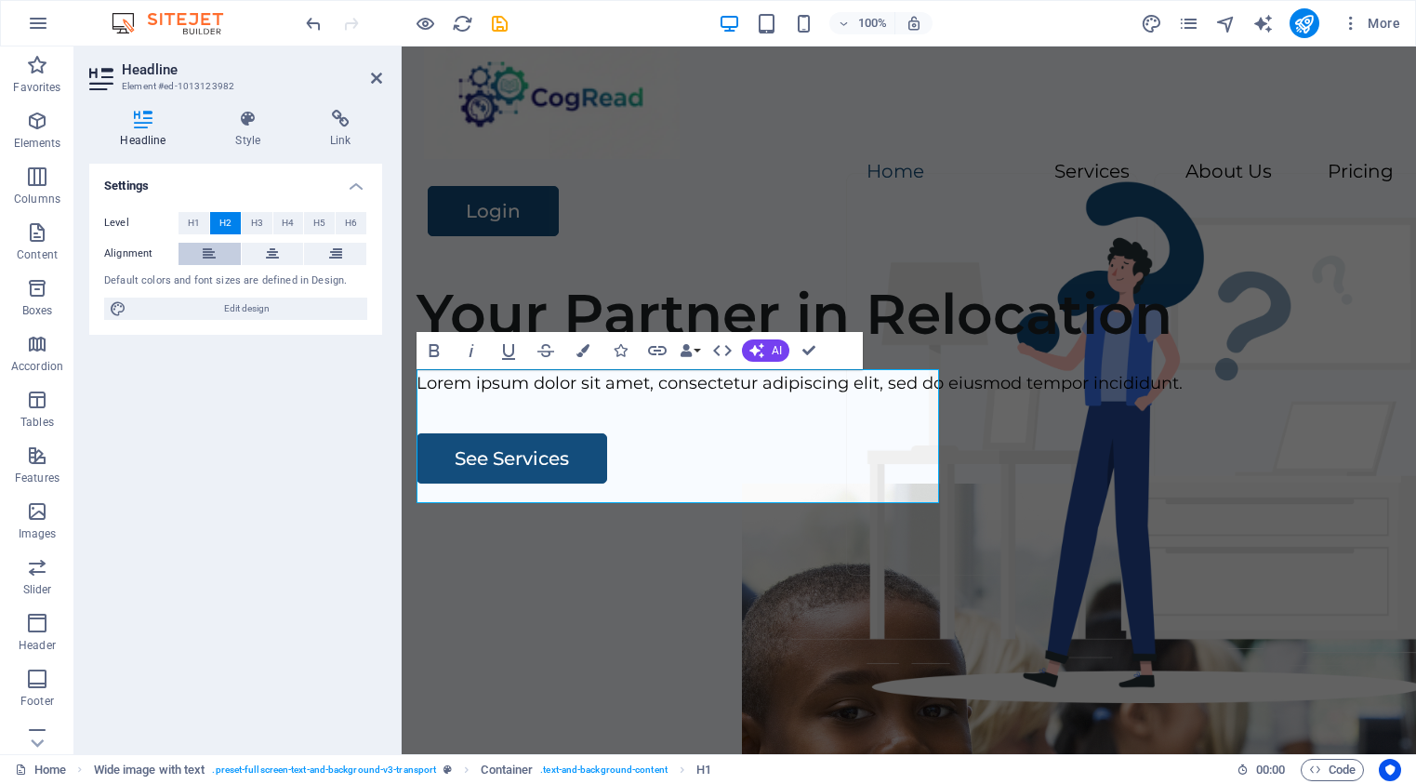
click at [206, 253] on icon at bounding box center [209, 254] width 13 height 22
click at [377, 82] on icon at bounding box center [376, 78] width 11 height 15
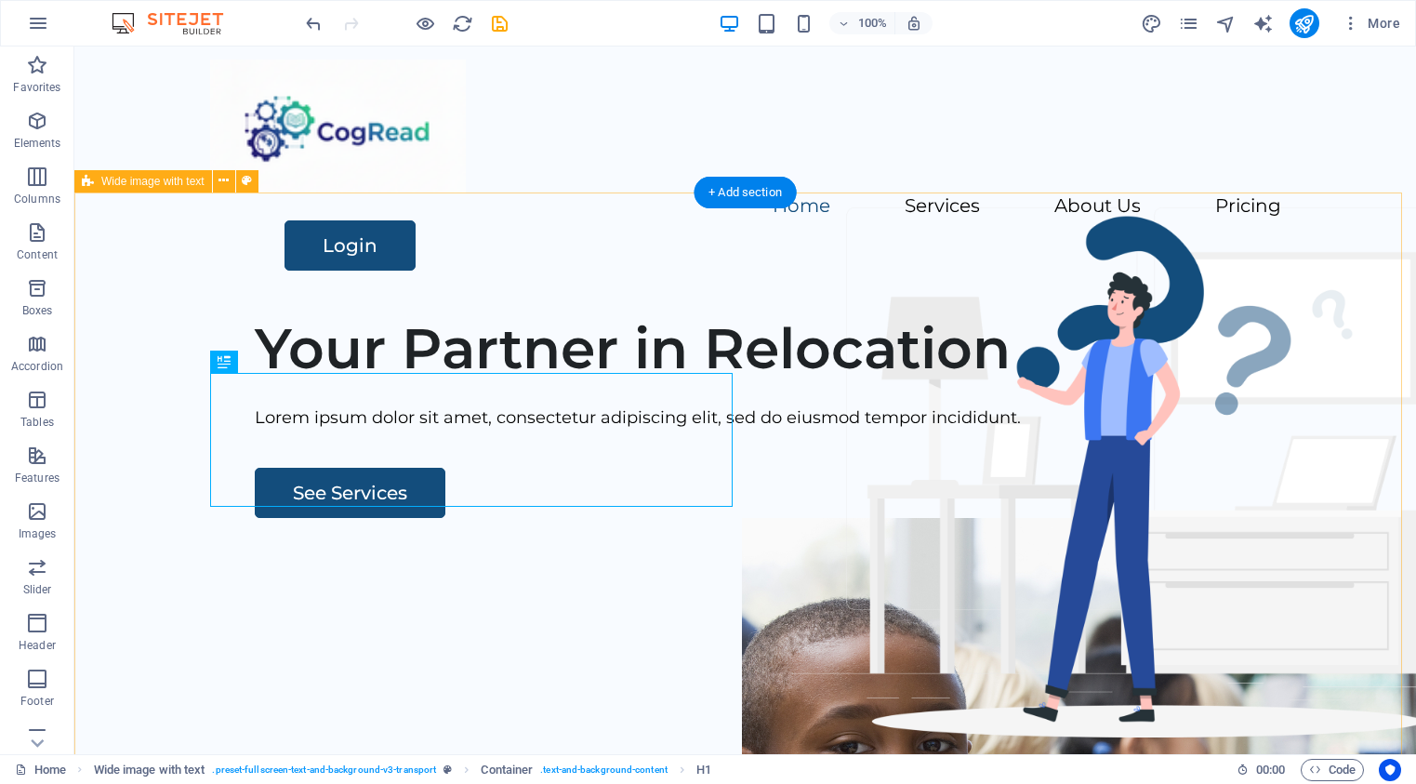
scroll to position [0, 0]
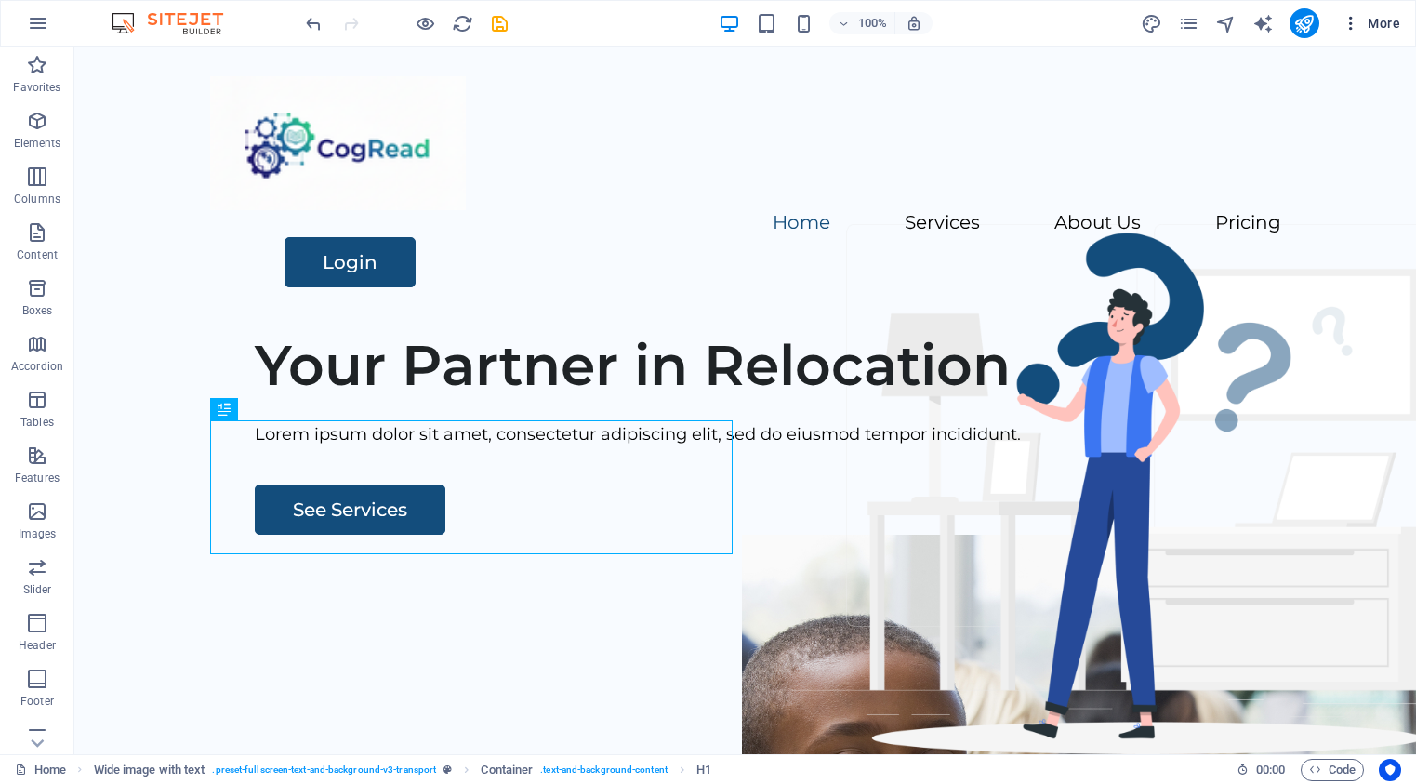
click at [1351, 28] on icon "button" at bounding box center [1351, 23] width 19 height 19
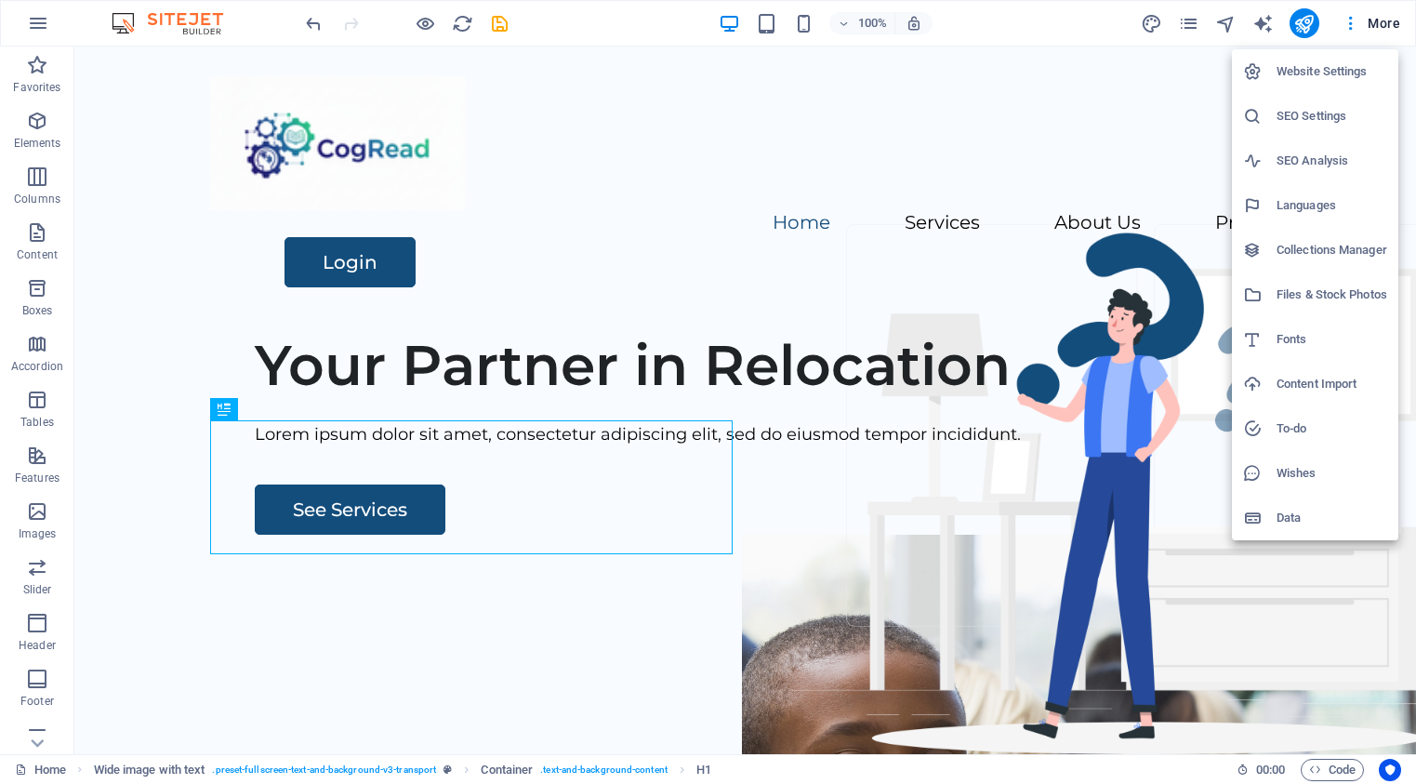
click at [1077, 57] on div at bounding box center [708, 392] width 1416 height 784
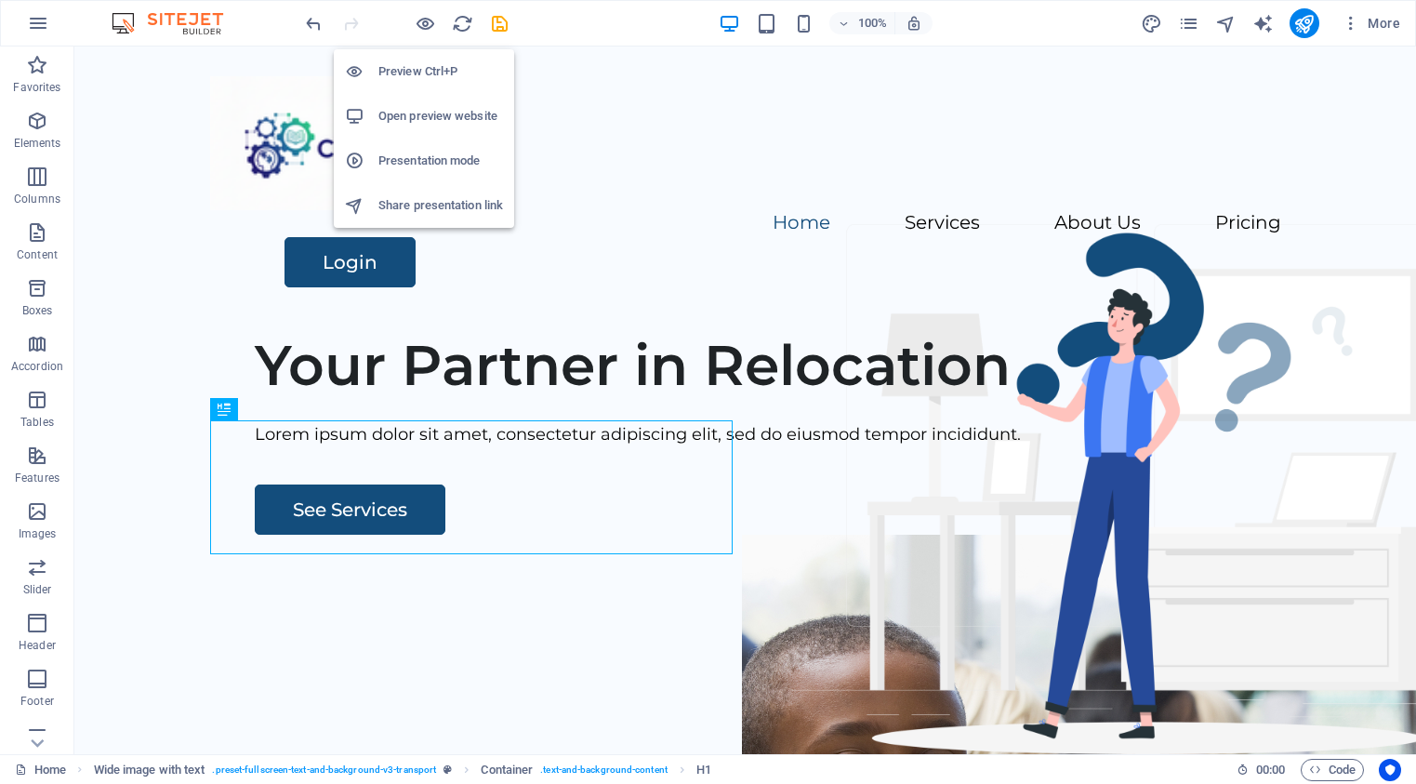
click at [407, 73] on h6 "Preview Ctrl+P" at bounding box center [440, 71] width 125 height 22
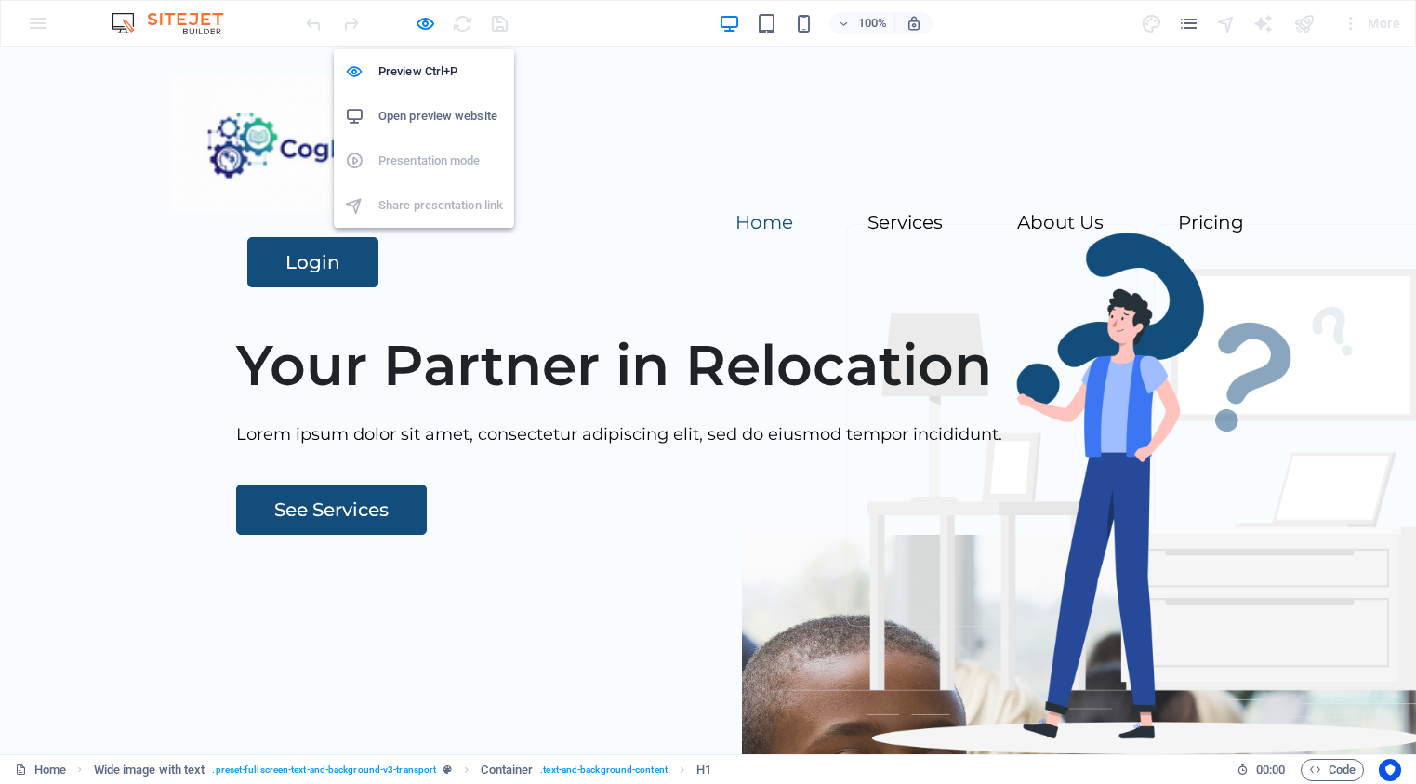
click at [424, 114] on h6 "Open preview website" at bounding box center [440, 116] width 125 height 22
click at [455, 317] on div "Your Partner in Relocation Lorem ipsum dolor sit amet, consectetur adipiscing e…" at bounding box center [708, 673] width 1416 height 712
click at [508, 399] on h2 "Your Partner in Relocation" at bounding box center [786, 365] width 1101 height 67
click at [362, 317] on div "Your Partner in Relocation Lorem ipsum dolor sit amet, consectetur adipiscing e…" at bounding box center [708, 673] width 1416 height 712
click at [406, 72] on h6 "Preview Ctrl+P" at bounding box center [440, 71] width 125 height 22
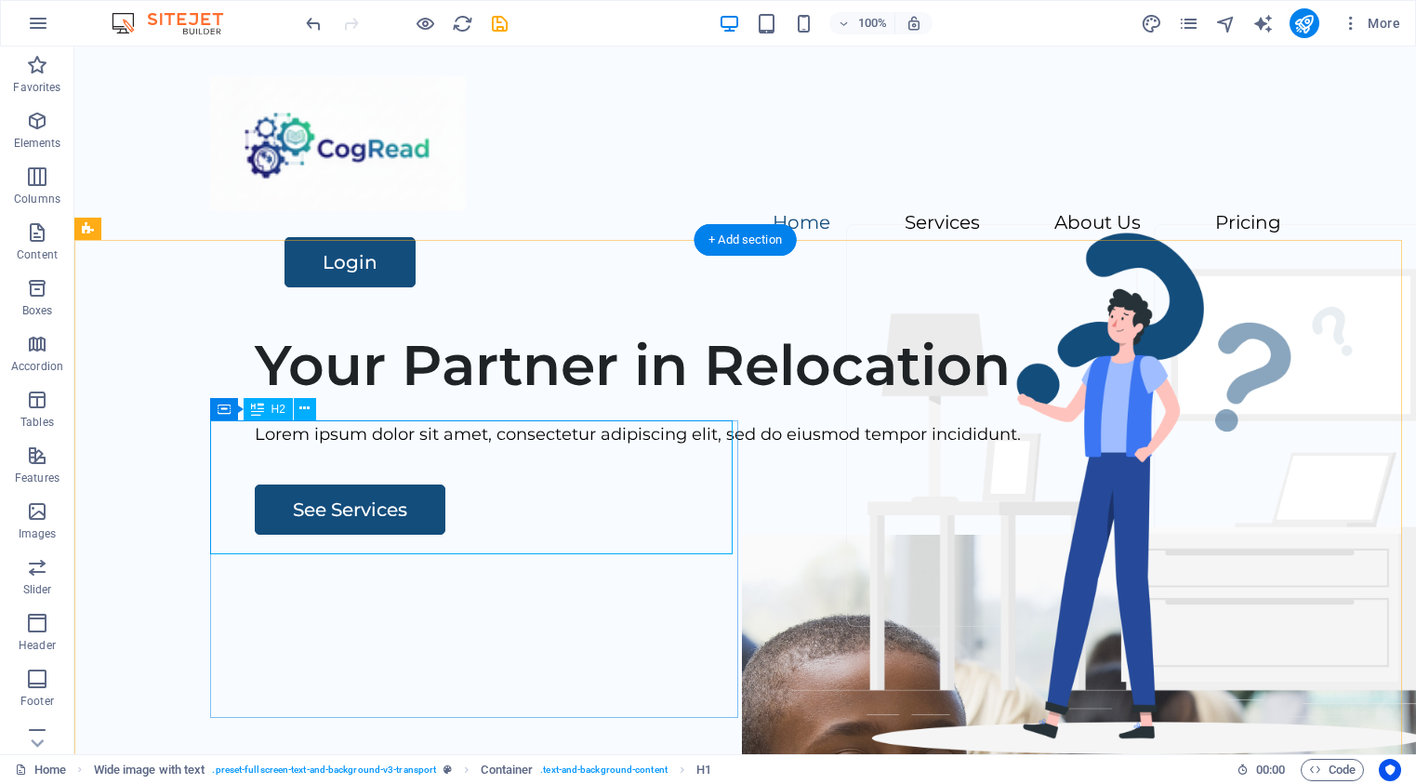
click at [414, 399] on div "Your Partner in Relocation" at bounding box center [805, 365] width 1101 height 67
click at [303, 407] on icon at bounding box center [304, 409] width 10 height 20
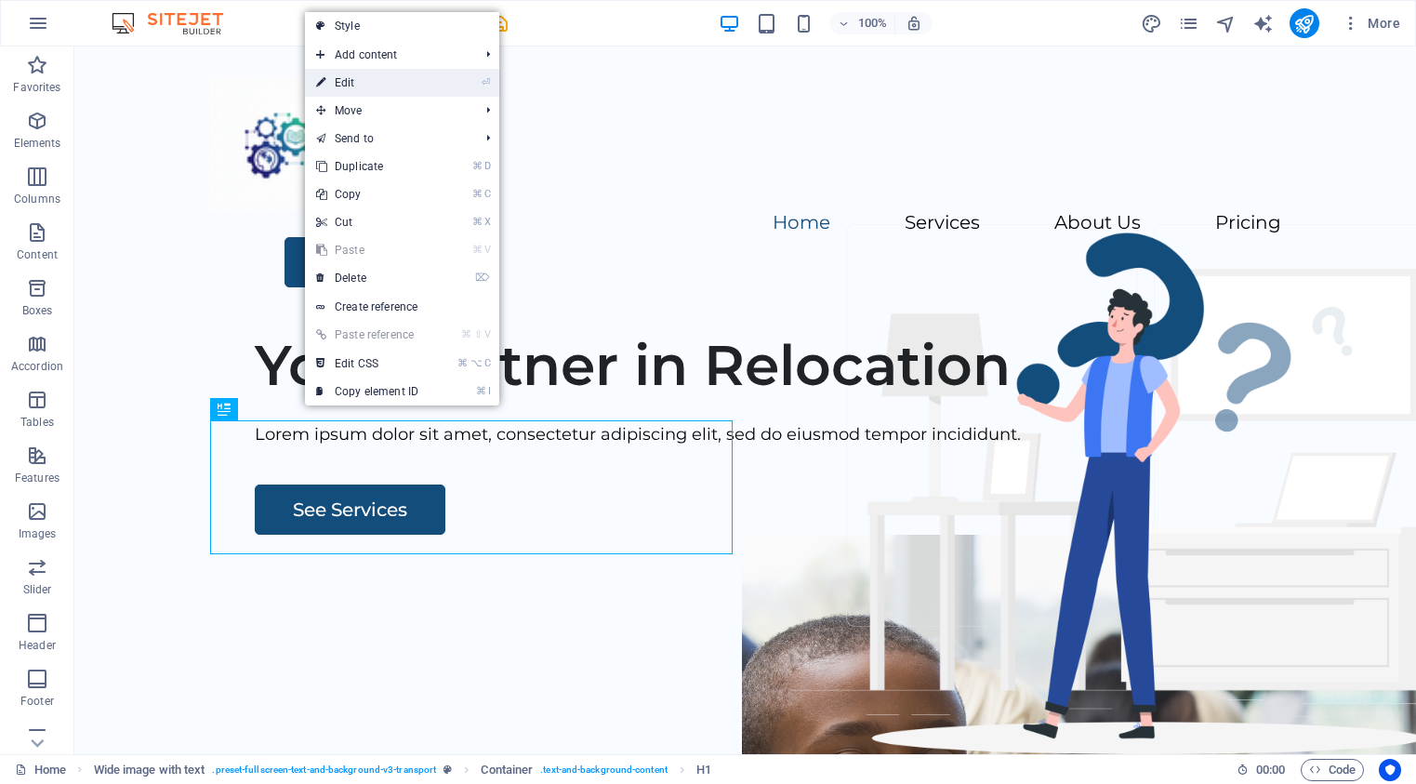
click at [352, 82] on link "⏎ Edit" at bounding box center [367, 83] width 125 height 28
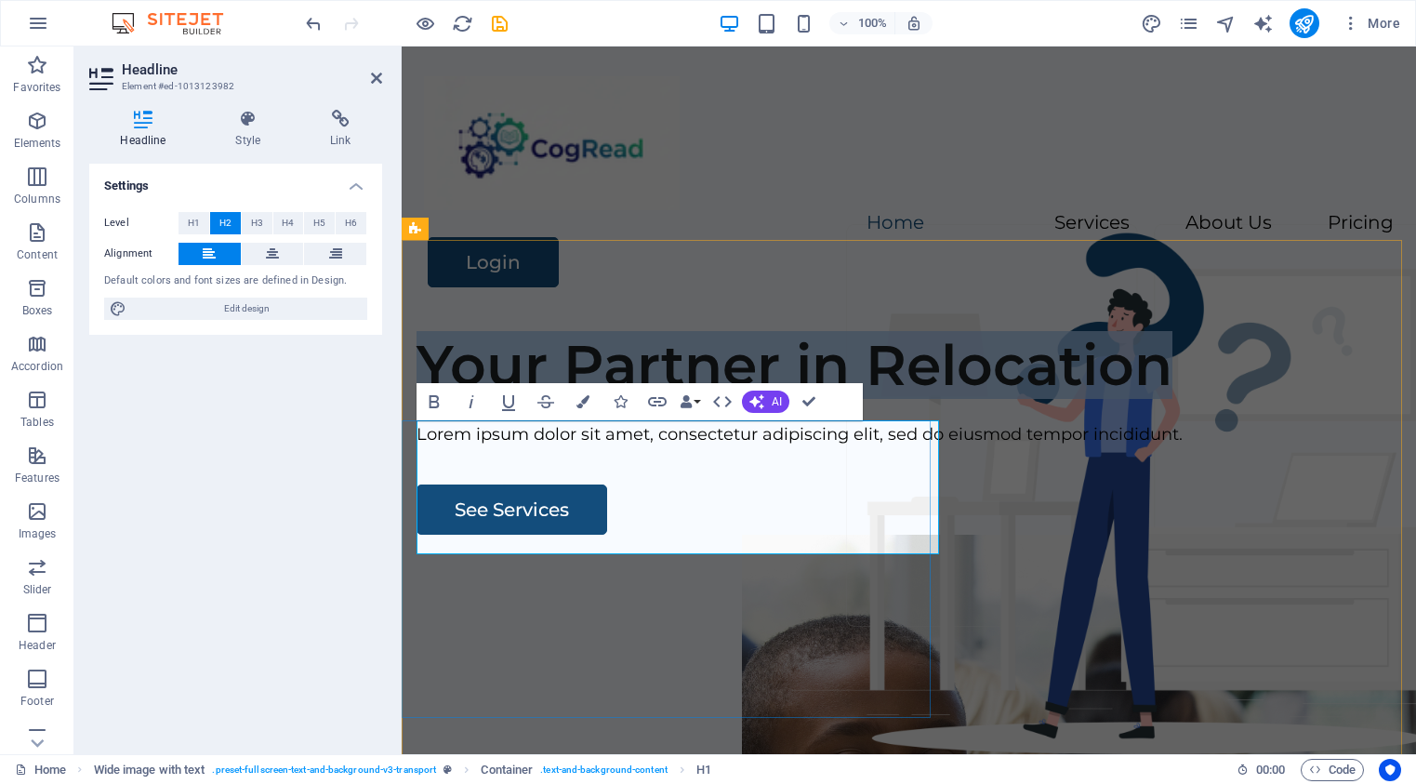
drag, startPoint x: 719, startPoint y: 518, endPoint x: 427, endPoint y: 459, distance: 297.7
click at [427, 399] on h2 "Your Partner in Relocation" at bounding box center [908, 365] width 985 height 67
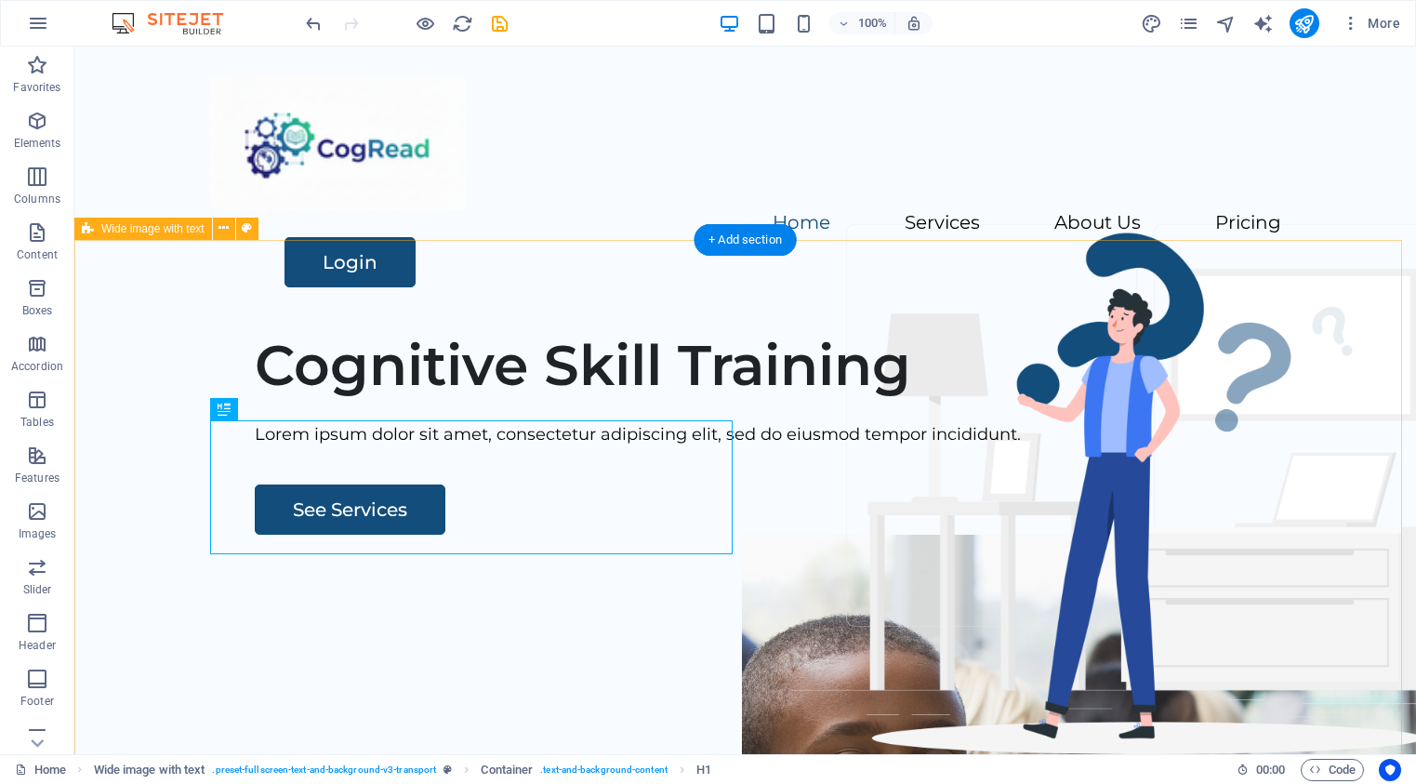
click at [442, 325] on div "Cognitive Skill Training Lorem ipsum dolor sit amet, consectetur adipiscing eli…" at bounding box center [745, 673] width 1342 height 712
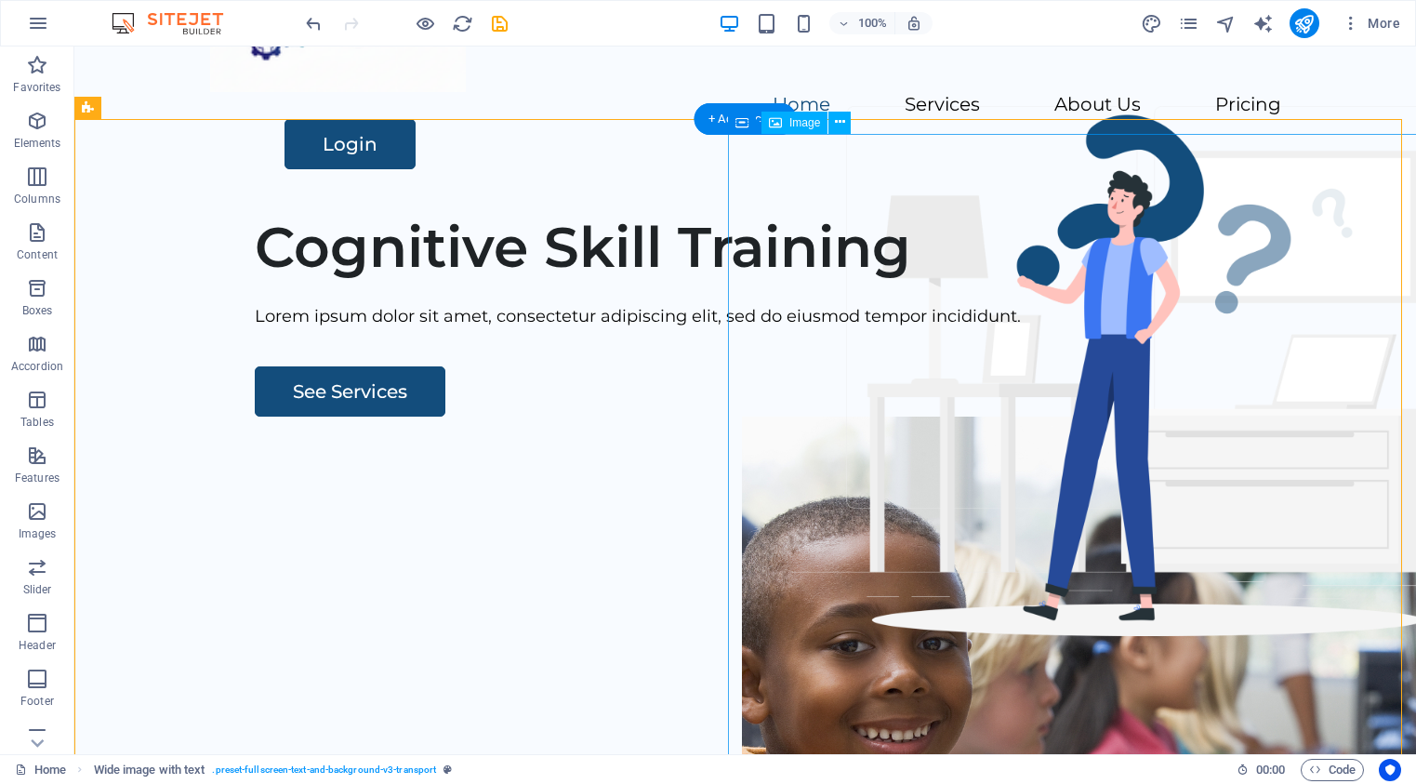
scroll to position [117, 0]
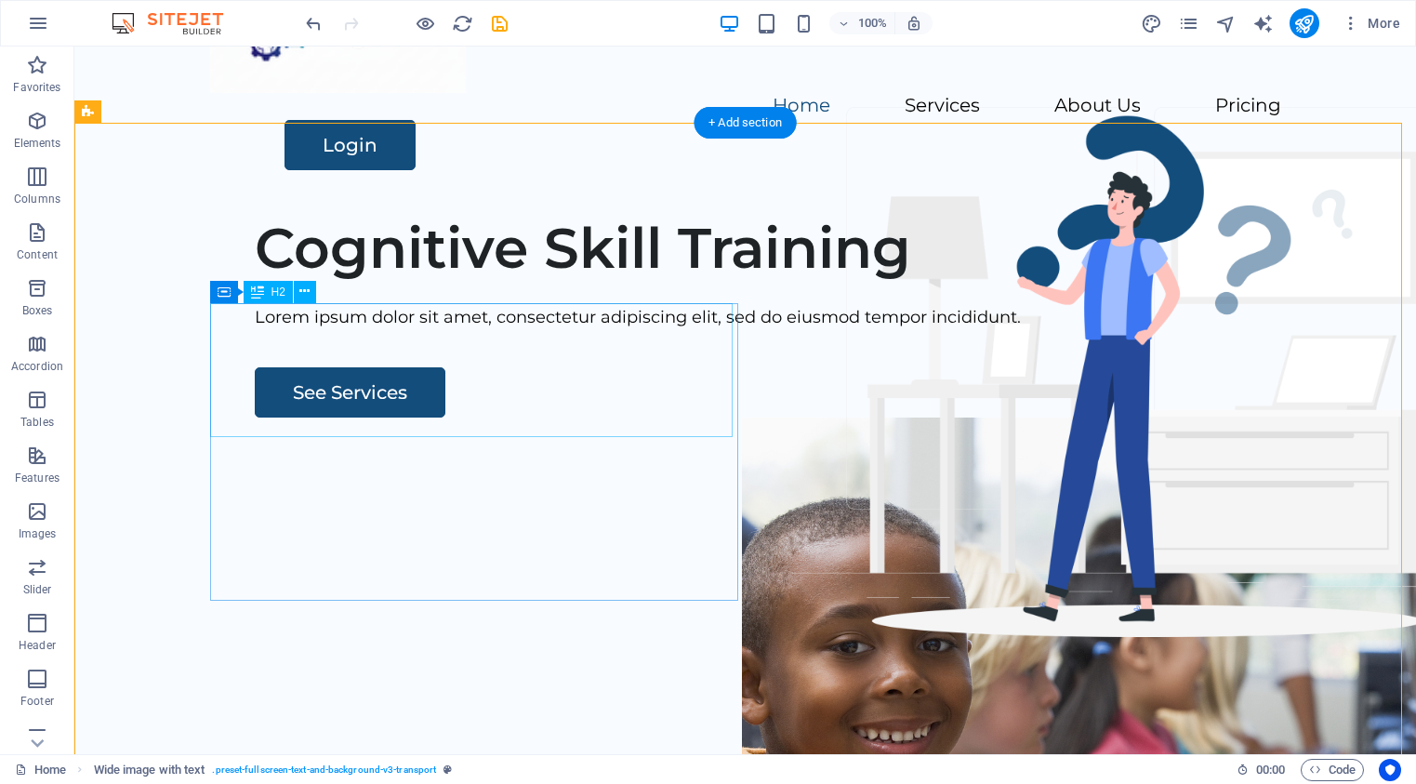
click at [376, 282] on div "Cognitive Skill Training" at bounding box center [805, 248] width 1101 height 67
click at [306, 296] on icon at bounding box center [304, 292] width 10 height 20
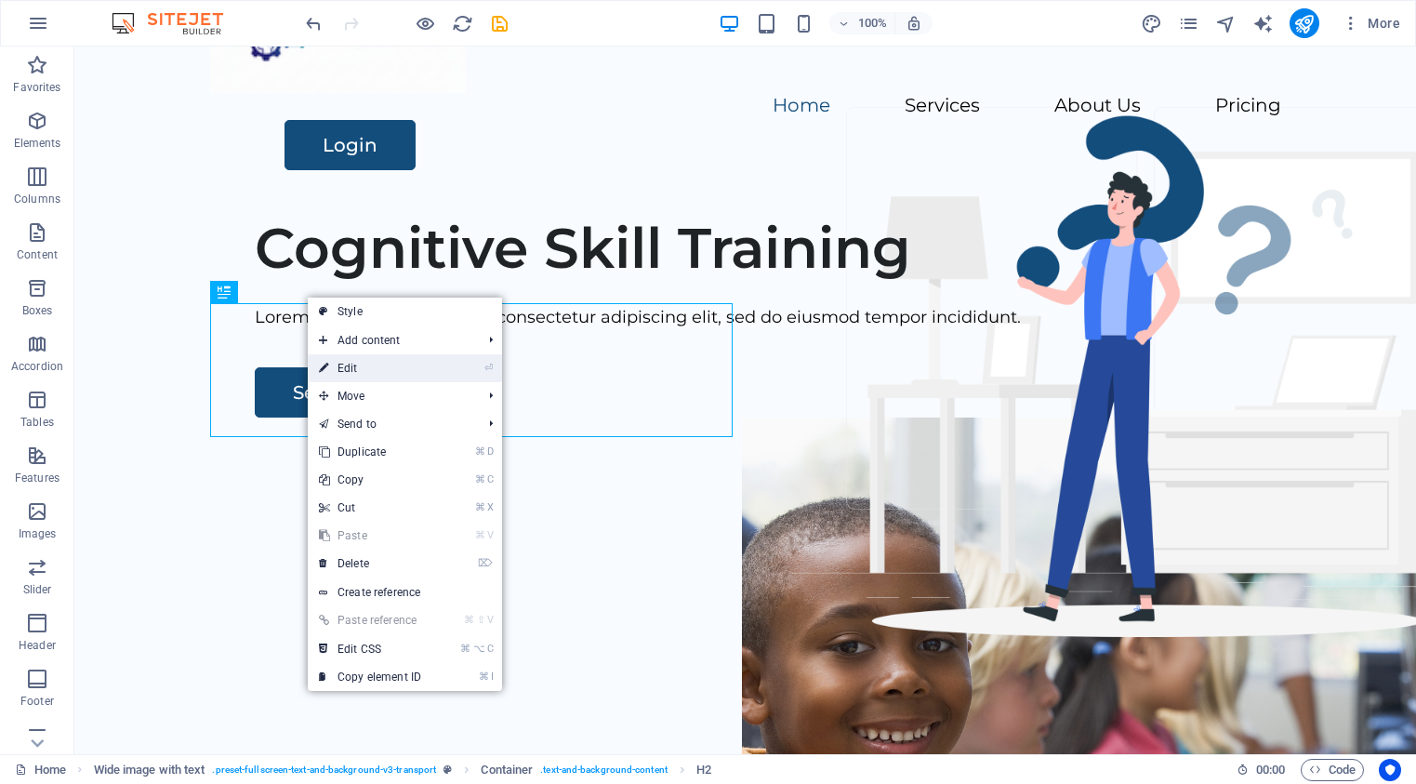
click at [348, 372] on link "⏎ Edit" at bounding box center [370, 368] width 125 height 28
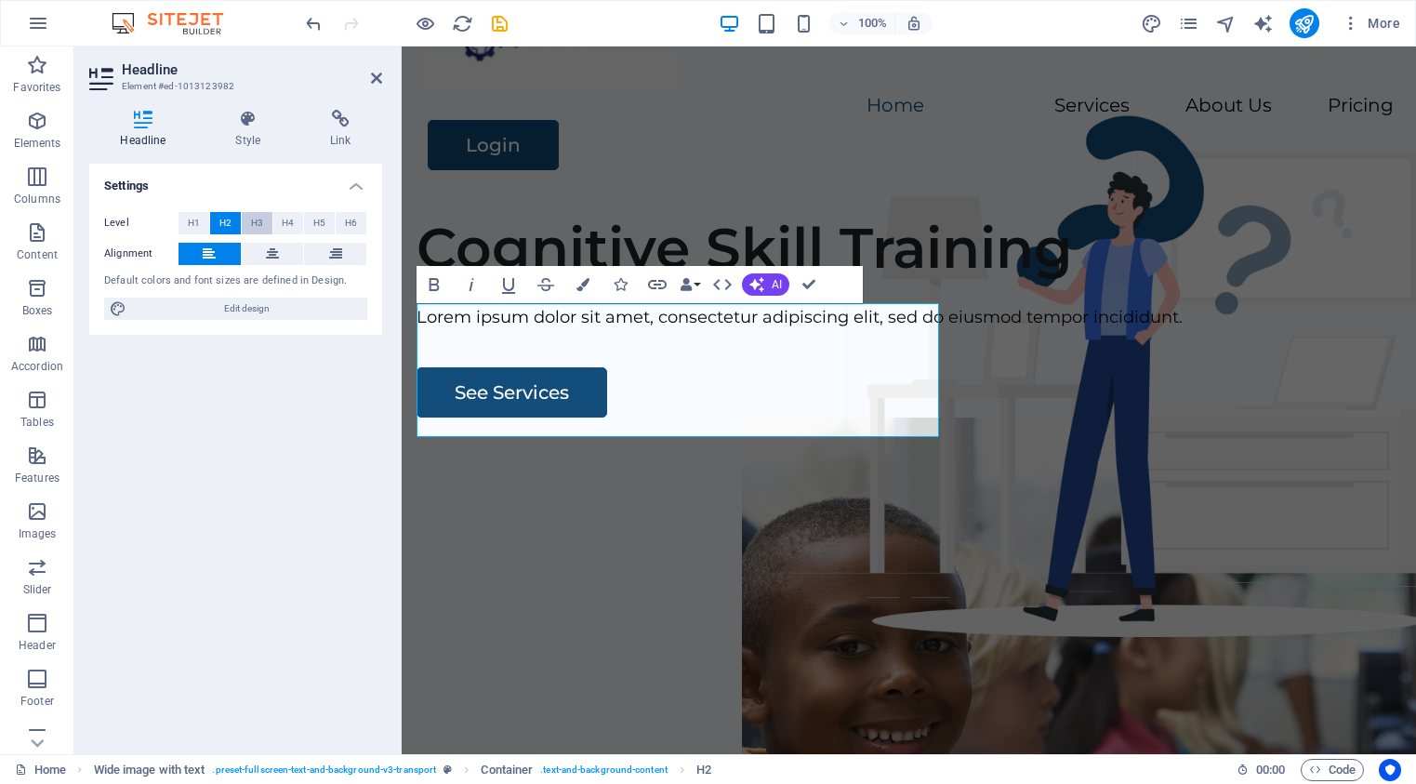
click at [259, 218] on span "H3" at bounding box center [257, 223] width 12 height 22
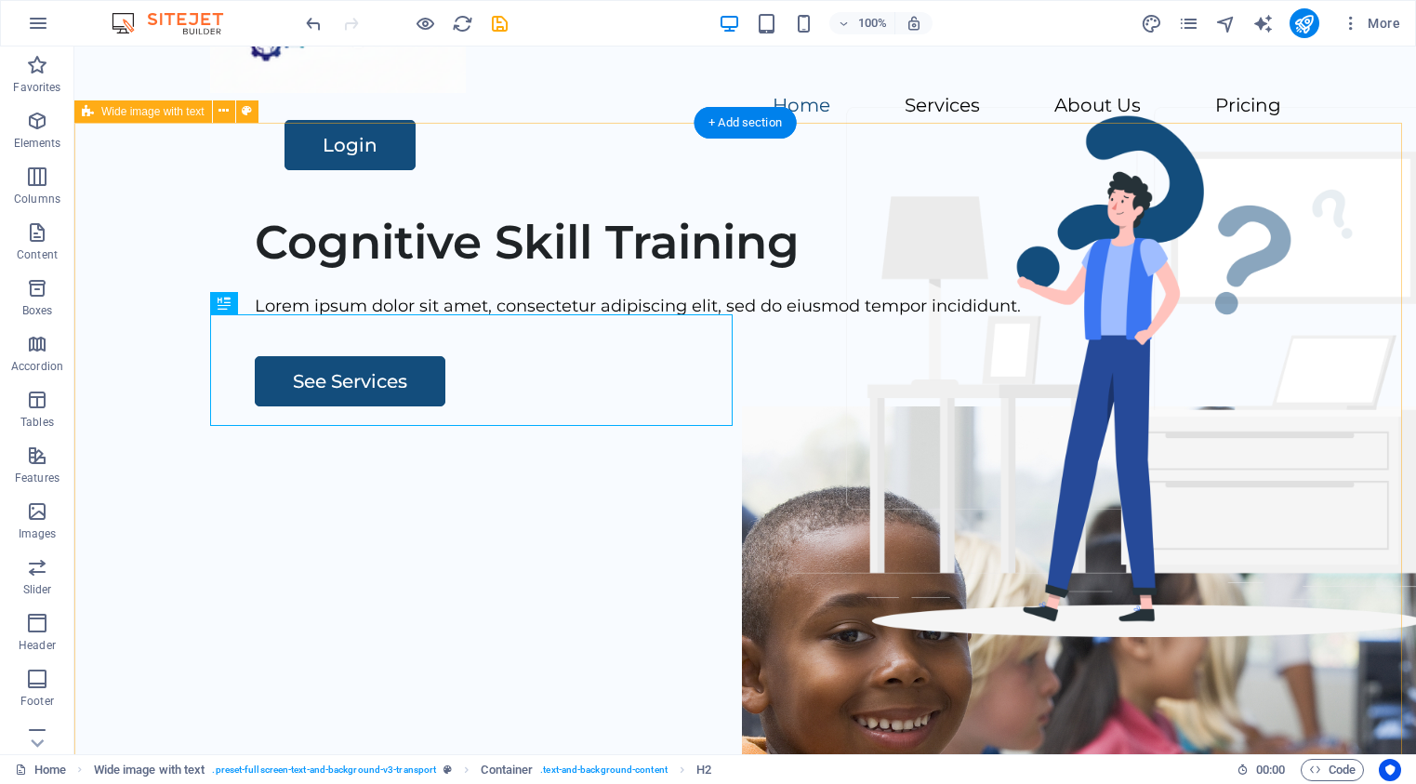
click at [528, 636] on div "Cognitive Skill Training Lorem ipsum dolor sit amet, consectetur adipiscing eli…" at bounding box center [745, 556] width 1342 height 712
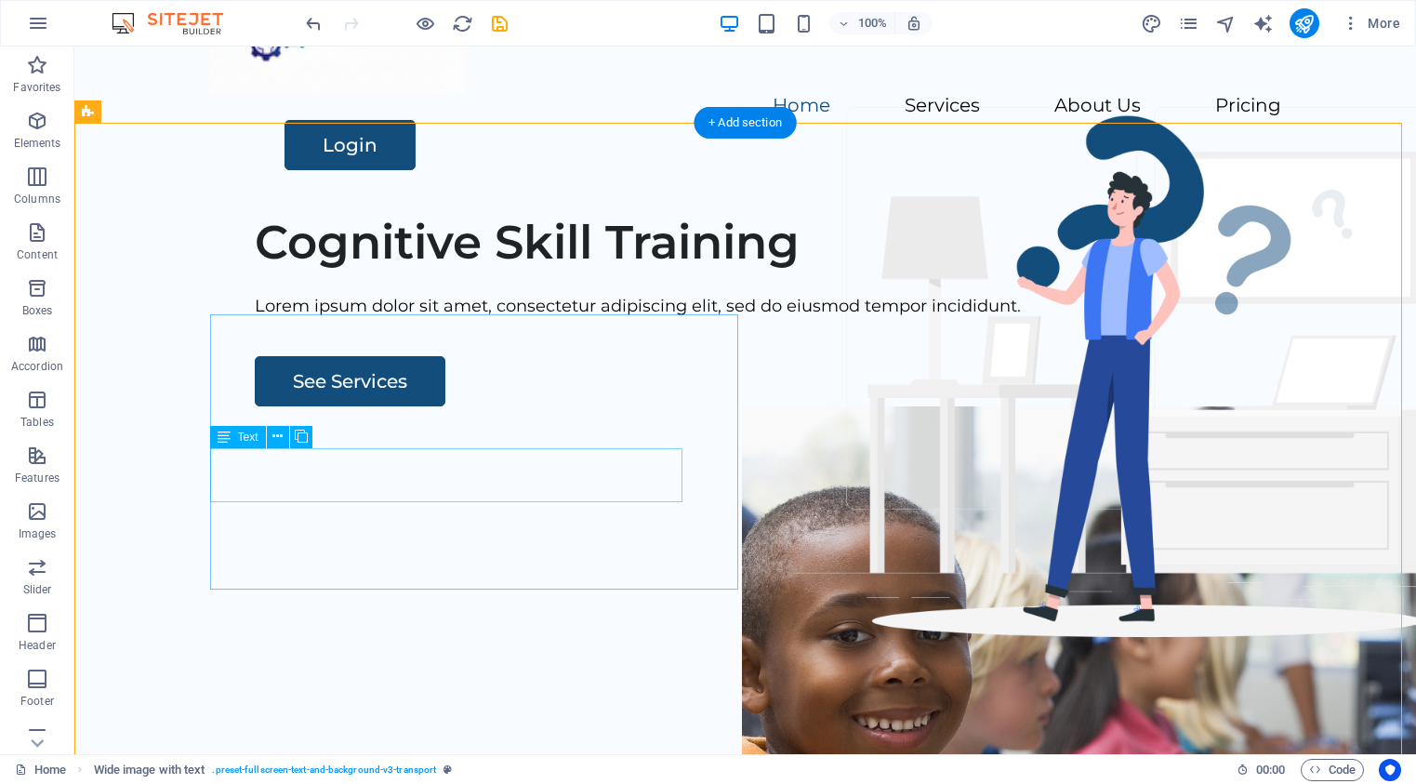
click at [493, 320] on div "Lorem ipsum dolor sit amet, consectetur adipiscing elit, sed do eiusmod tempor …" at bounding box center [805, 306] width 1101 height 27
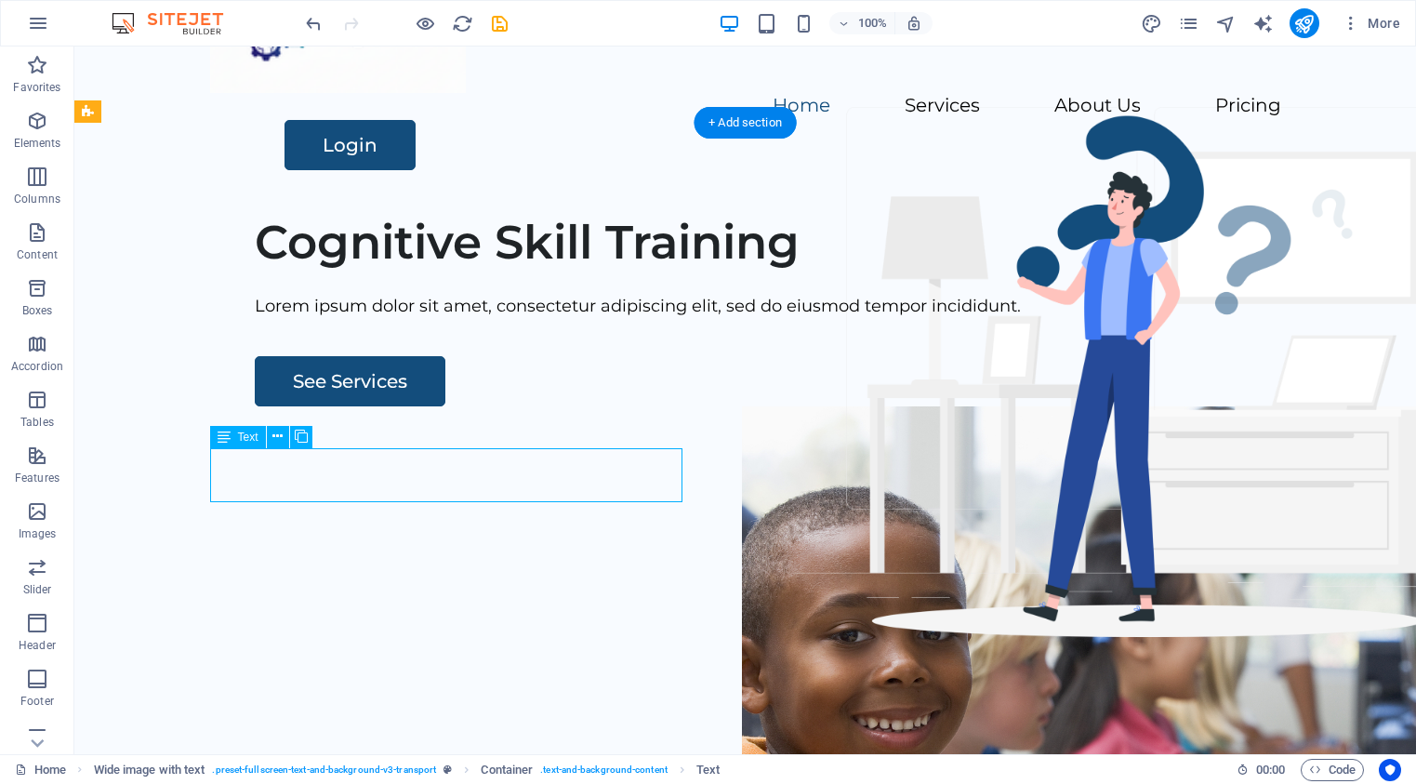
click at [511, 320] on div "Lorem ipsum dolor sit amet, consectetur adipiscing elit, sed do eiusmod tempor …" at bounding box center [805, 306] width 1101 height 27
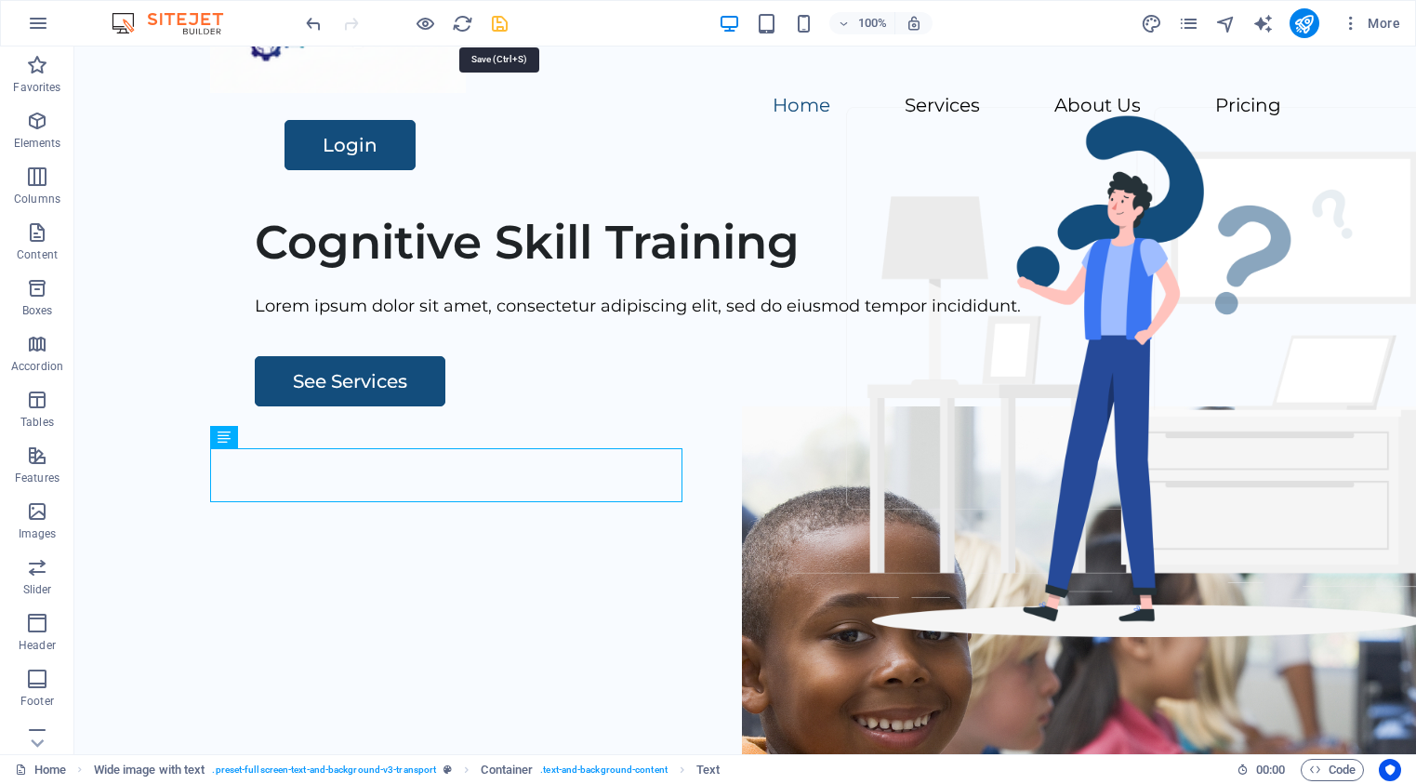
click at [499, 22] on icon "save" at bounding box center [499, 23] width 21 height 21
checkbox input "false"
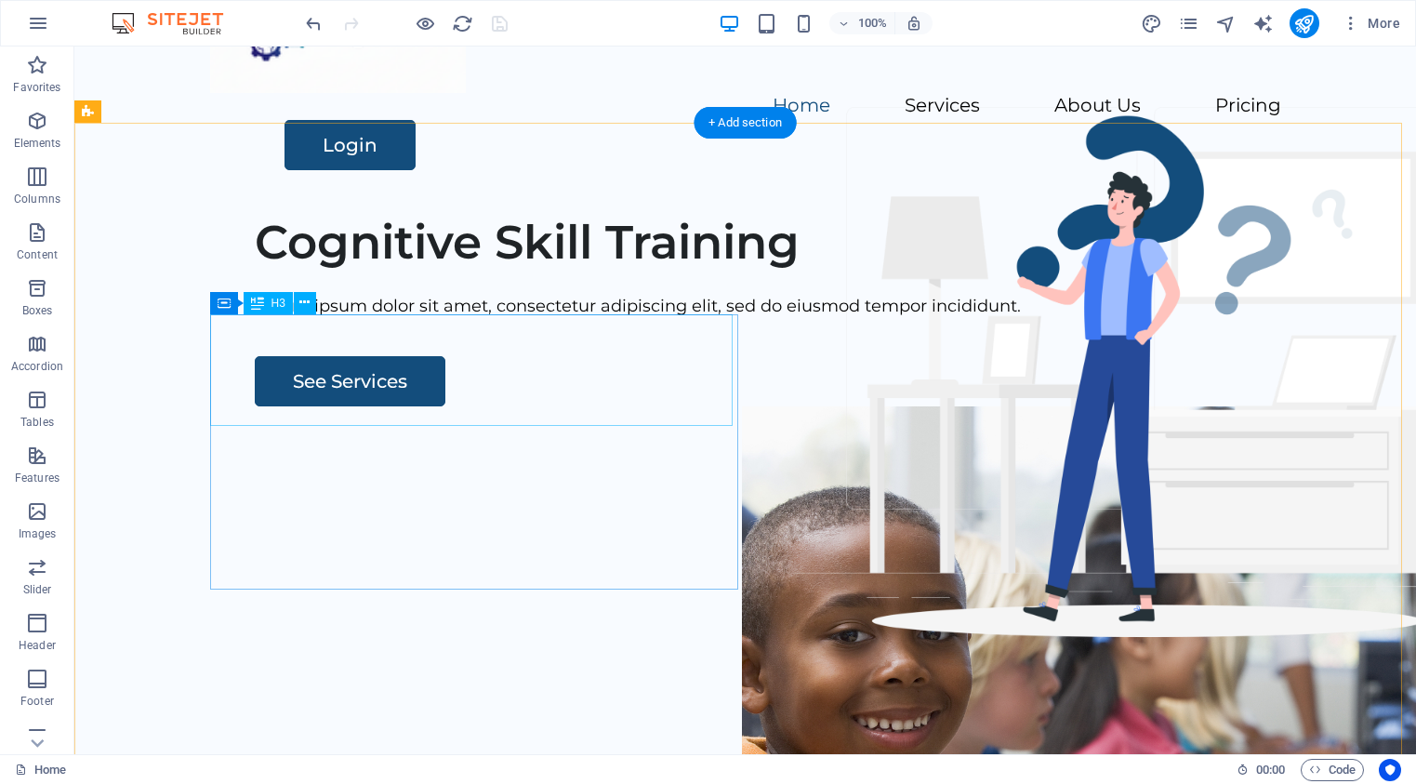
scroll to position [121, 0]
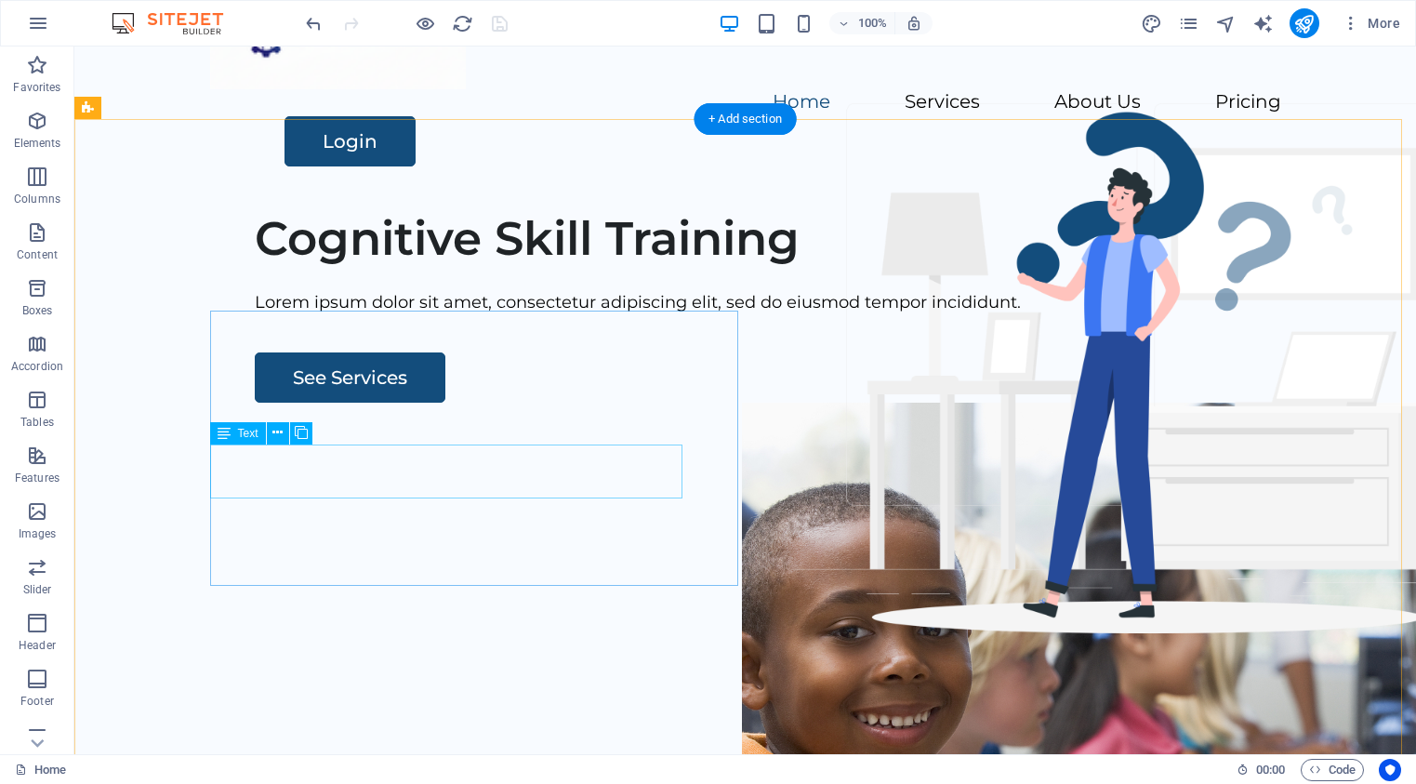
click at [443, 316] on div "Lorem ipsum dolor sit amet, consectetur adipiscing elit, sed do eiusmod tempor …" at bounding box center [805, 302] width 1101 height 27
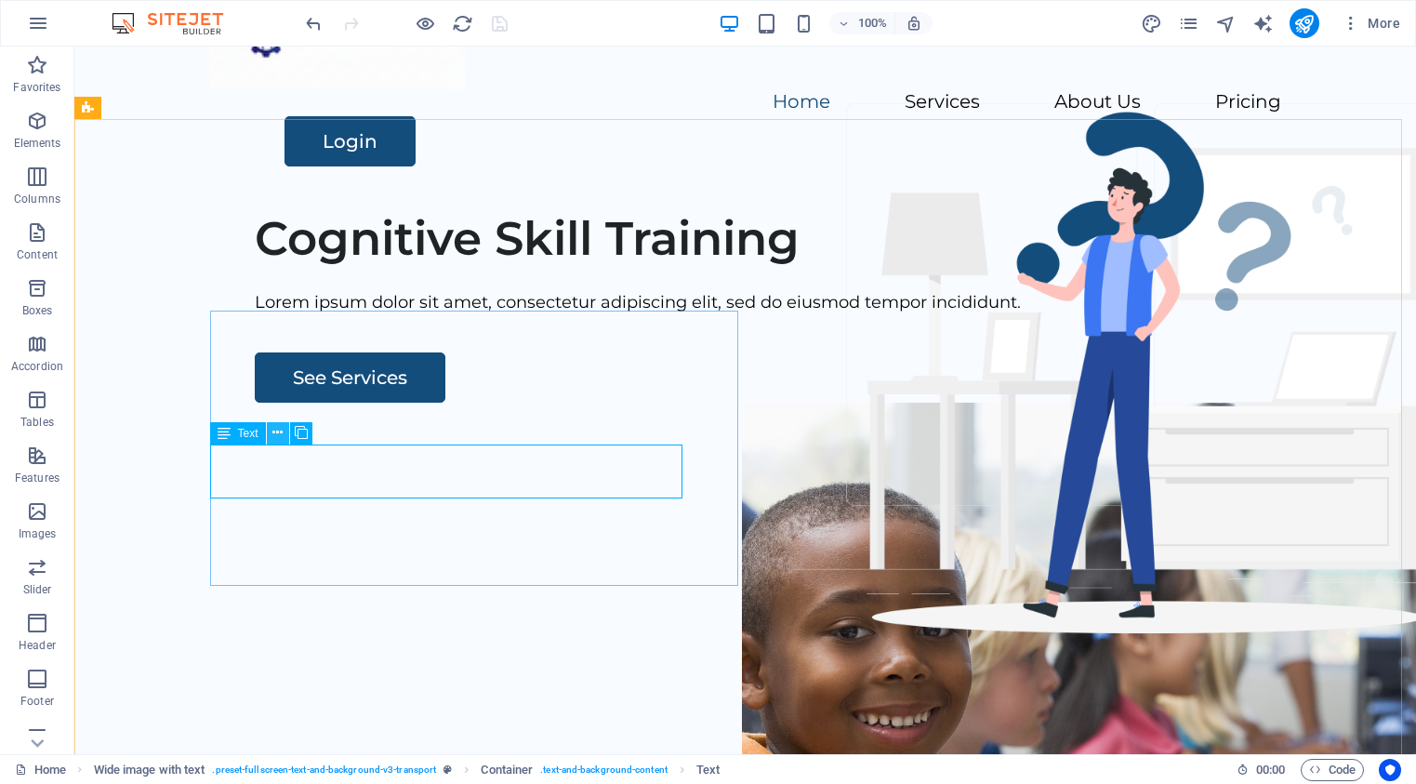
click at [272, 430] on icon at bounding box center [277, 433] width 10 height 20
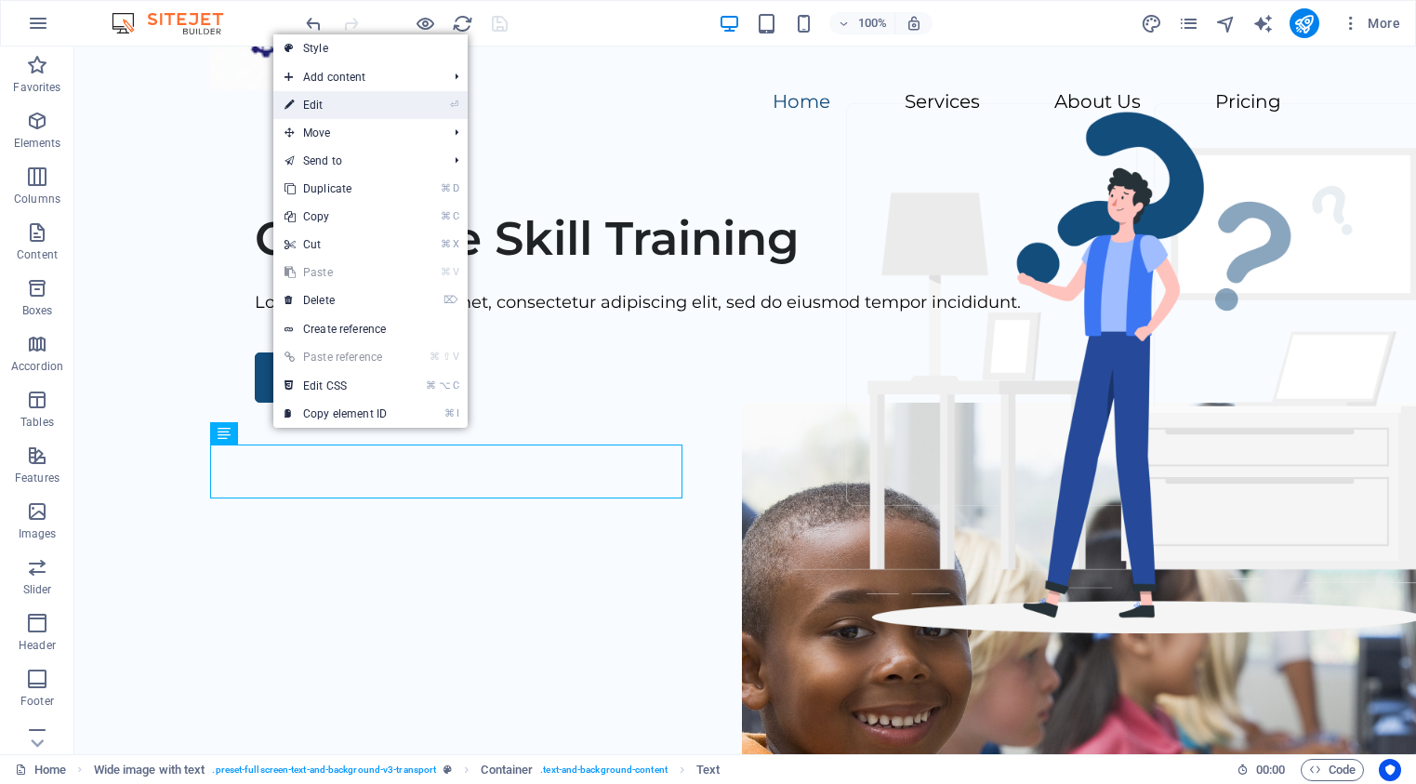
click at [332, 111] on link "⏎ Edit" at bounding box center [335, 105] width 125 height 28
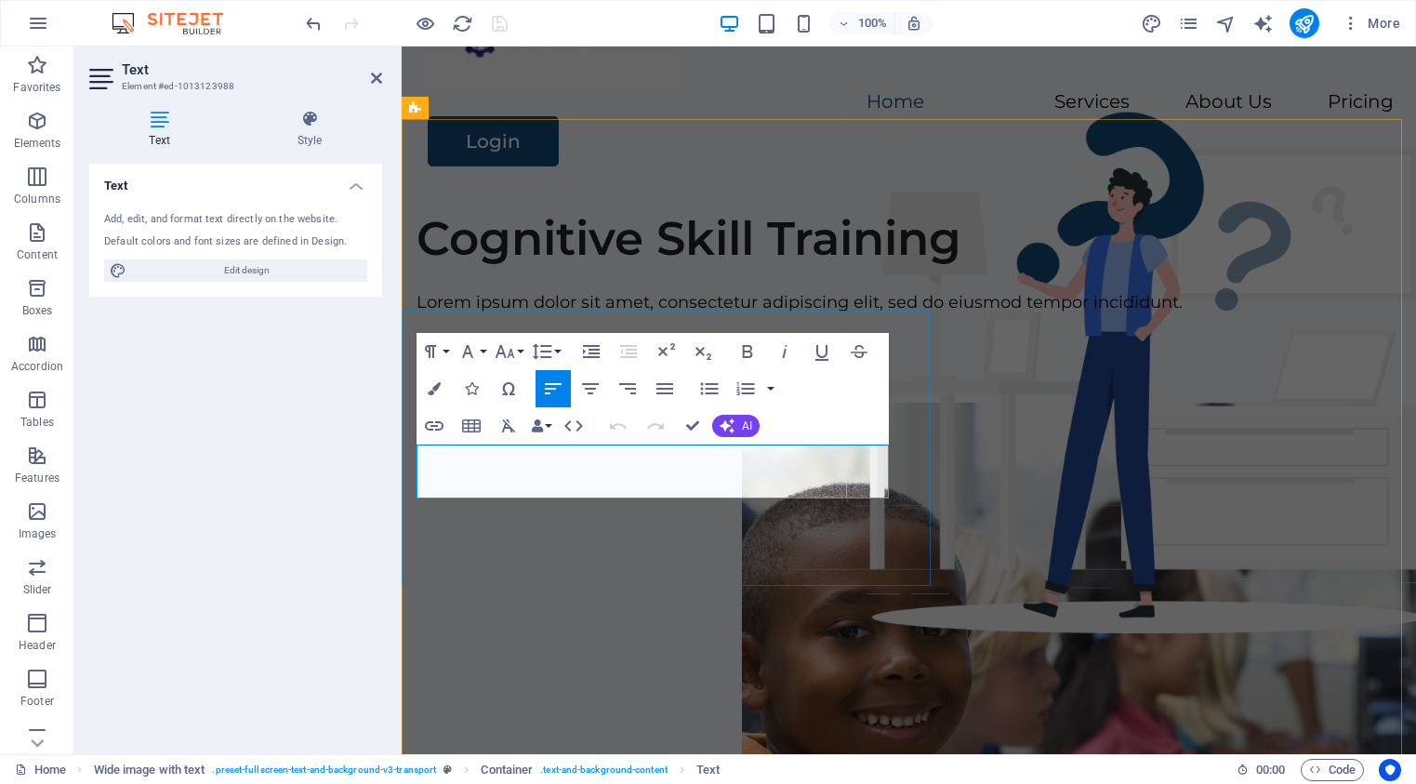
drag, startPoint x: 720, startPoint y: 485, endPoint x: 416, endPoint y: 469, distance: 305.4
click at [416, 316] on p "Lorem ipsum dolor sit amet, consectetur adipiscing elit, sed do eiusmod tempor …" at bounding box center [908, 302] width 985 height 27
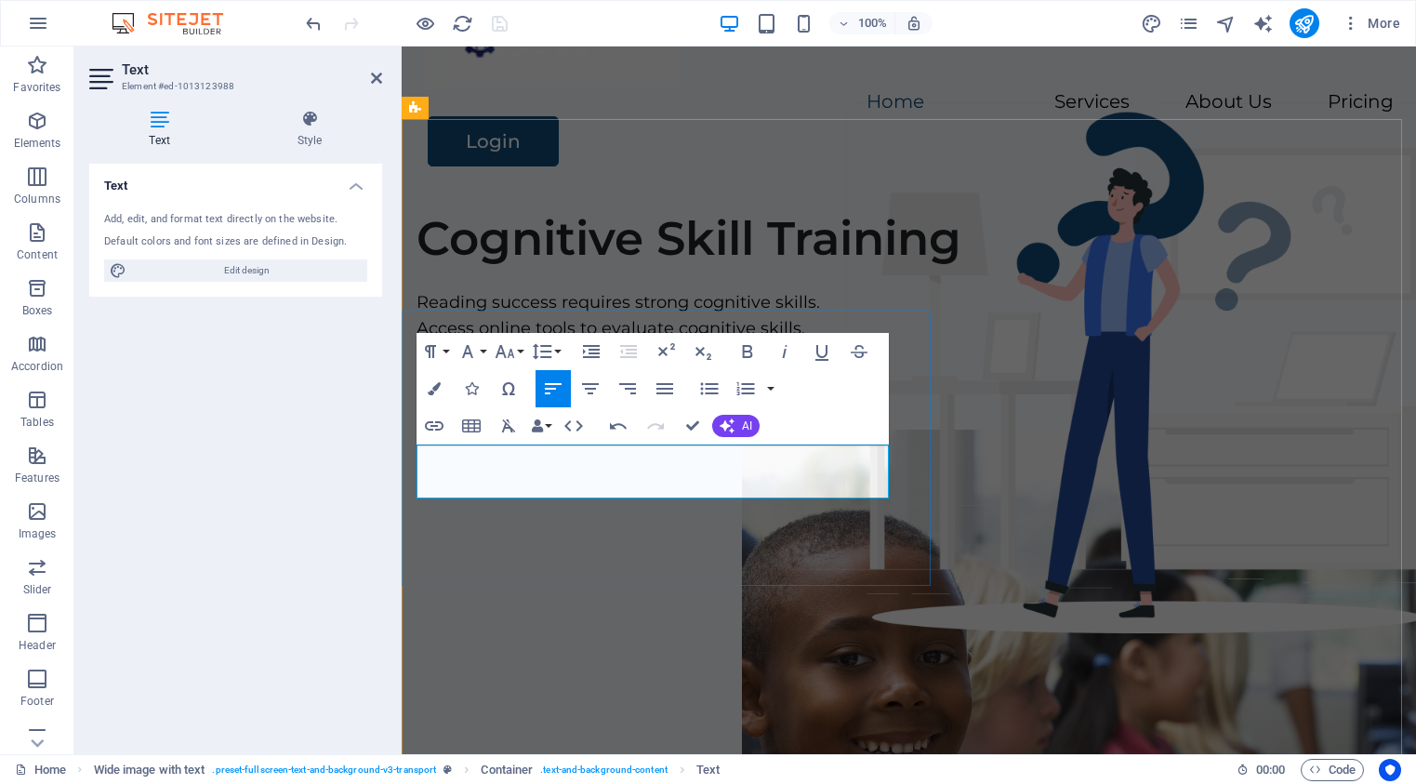
click at [669, 342] on p "Access online tools to evaluate cognitive skills." at bounding box center [908, 328] width 985 height 27
click at [646, 628] on div "Cognitive Skill Training Reading success requires strong cognitive skills. Acce…" at bounding box center [909, 552] width 1014 height 712
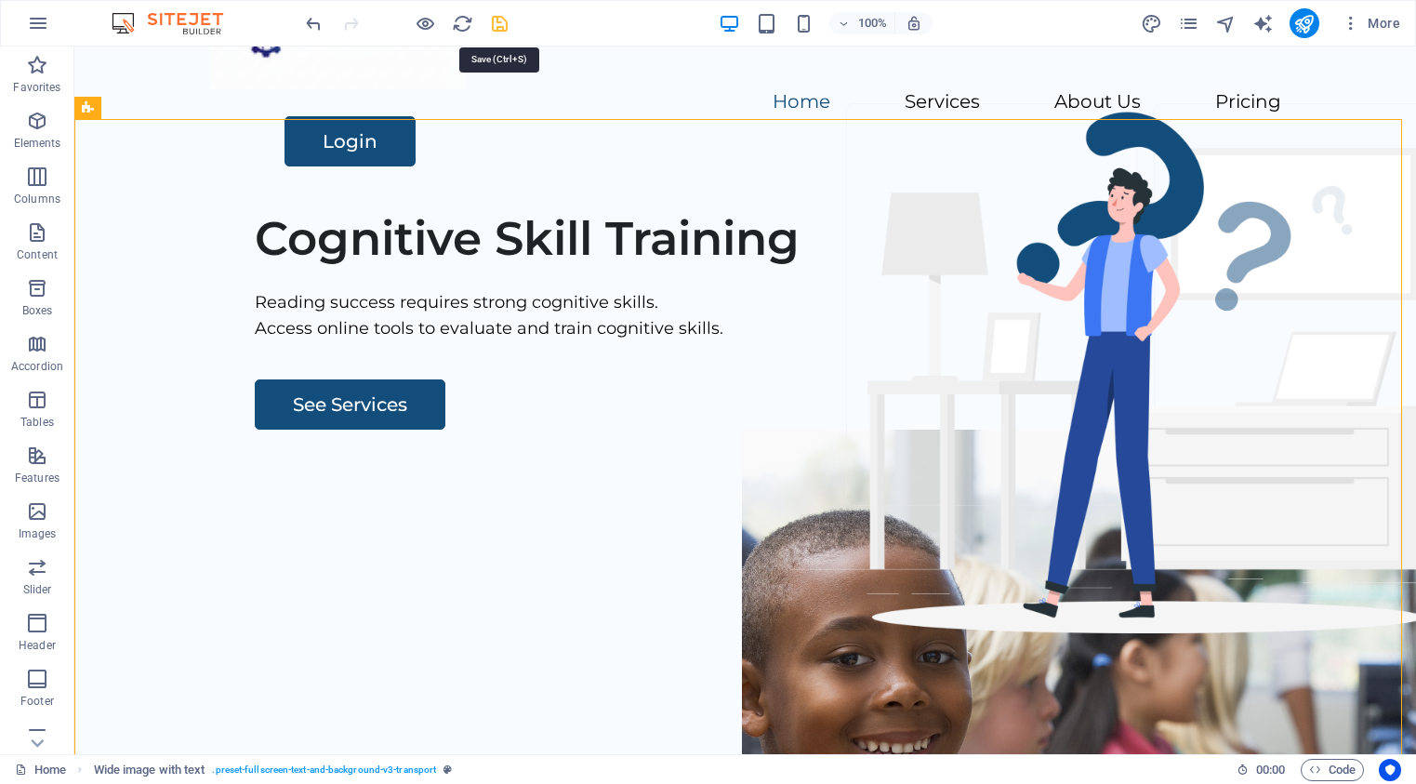
click at [498, 25] on icon "save" at bounding box center [499, 23] width 21 height 21
checkbox input "false"
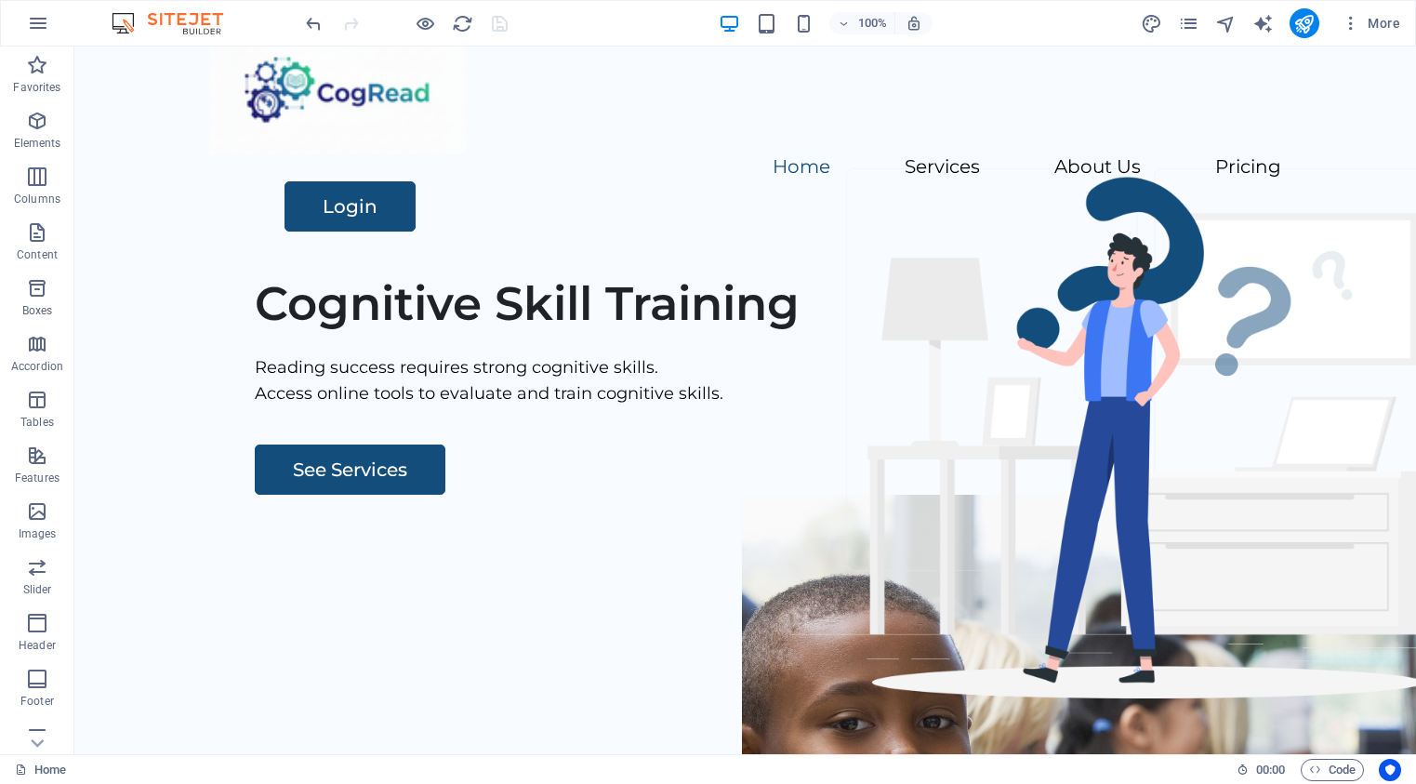
scroll to position [0, 0]
